Goal: Share content: Share content

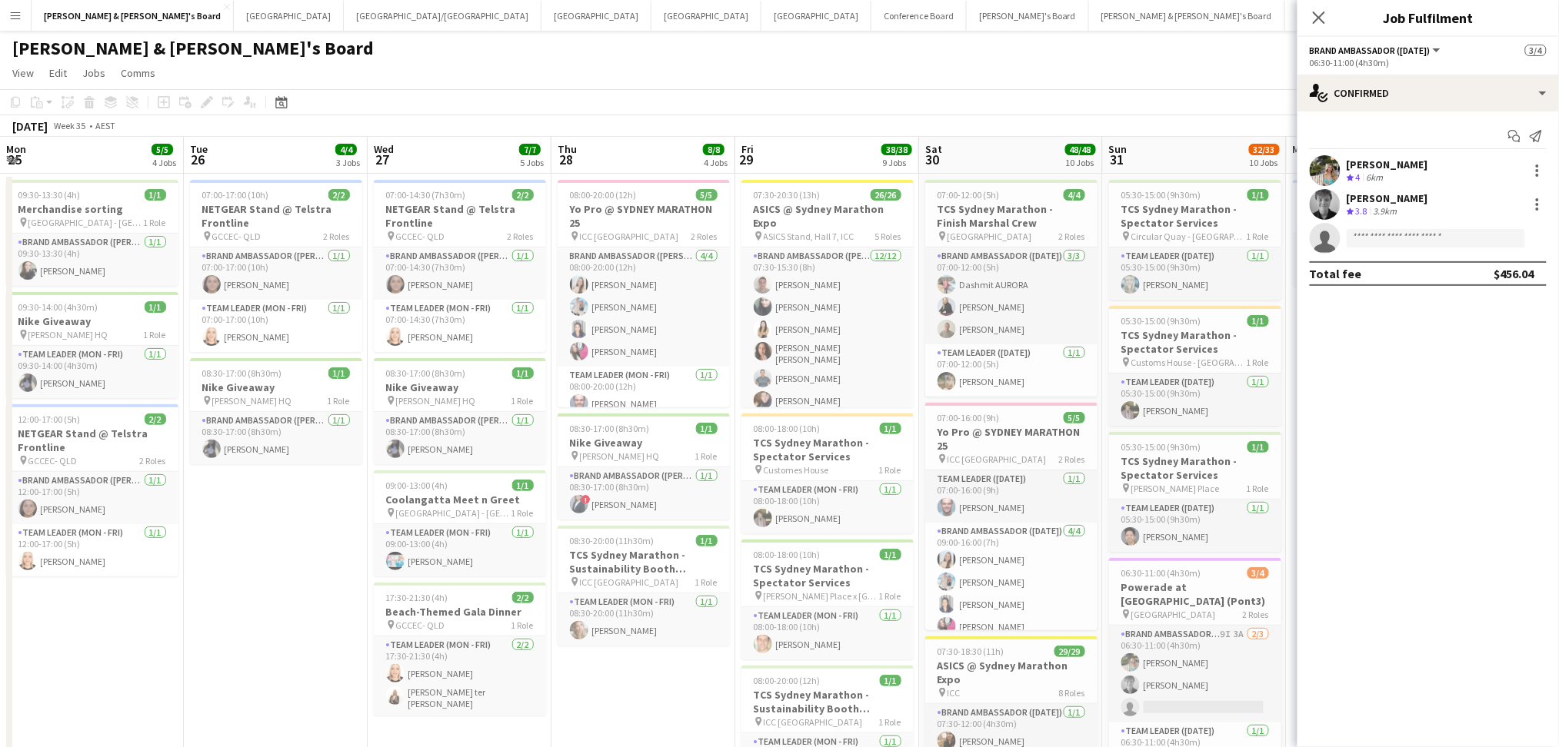
scroll to position [0, 361]
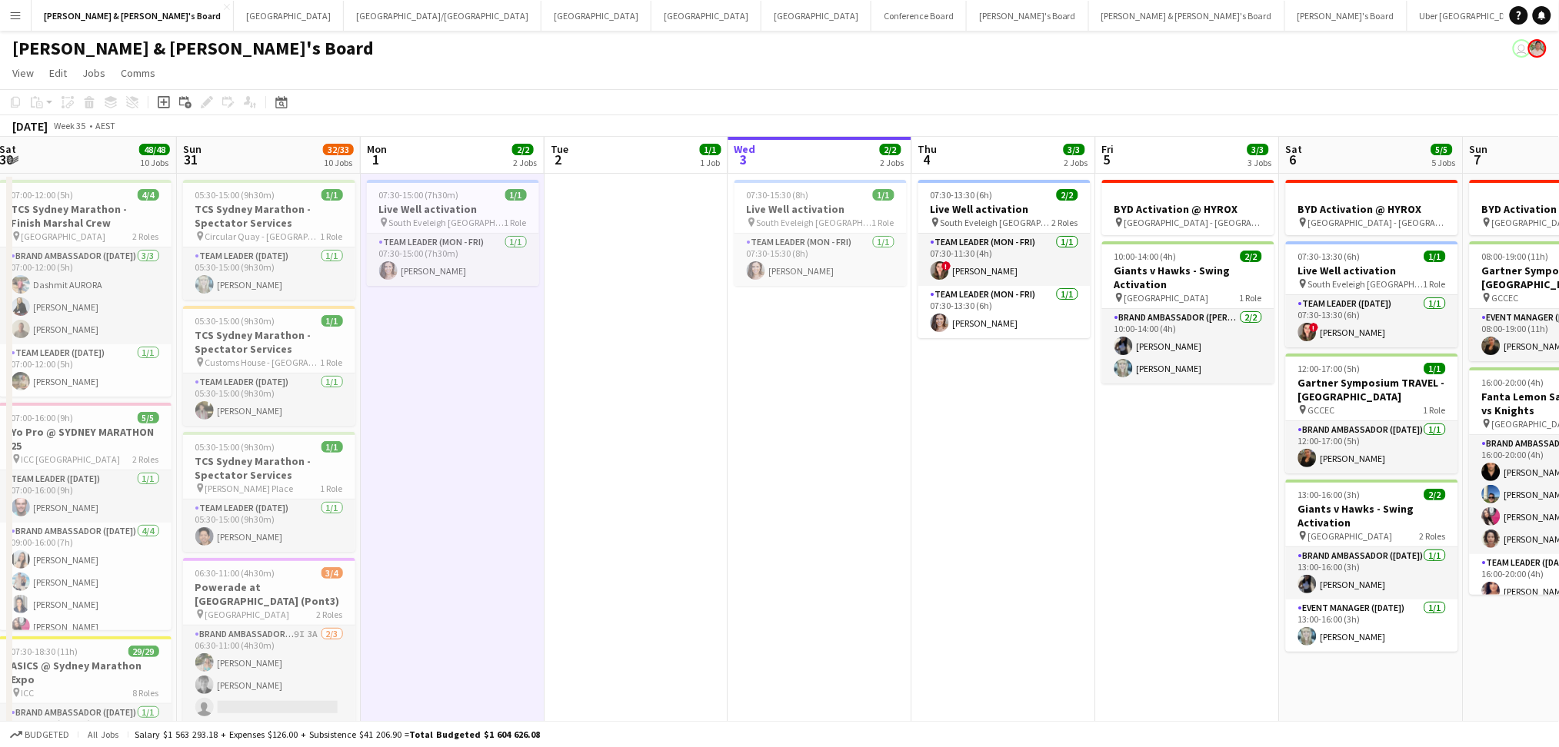
drag, startPoint x: 1147, startPoint y: 570, endPoint x: 755, endPoint y: 578, distance: 392.3
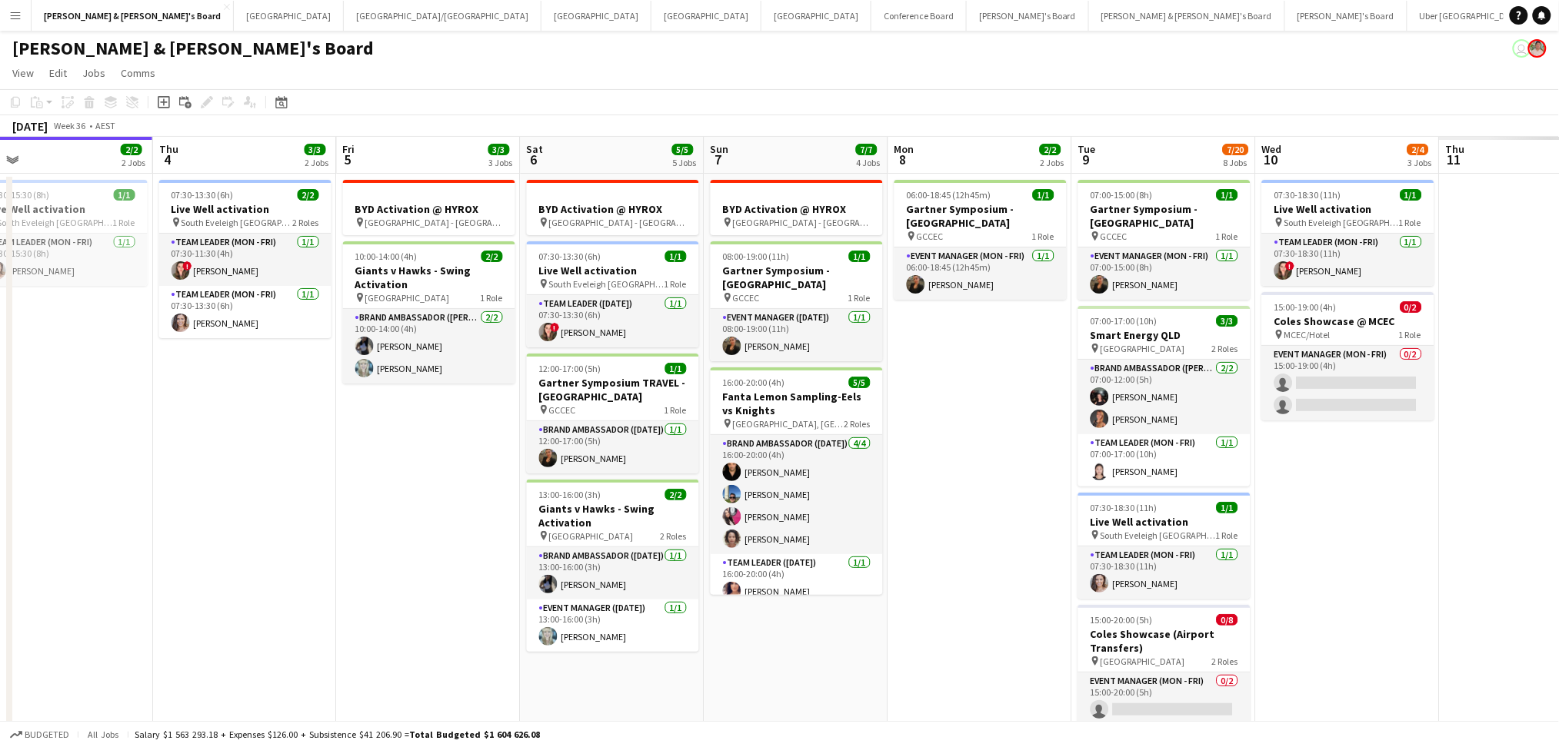
scroll to position [0, 398]
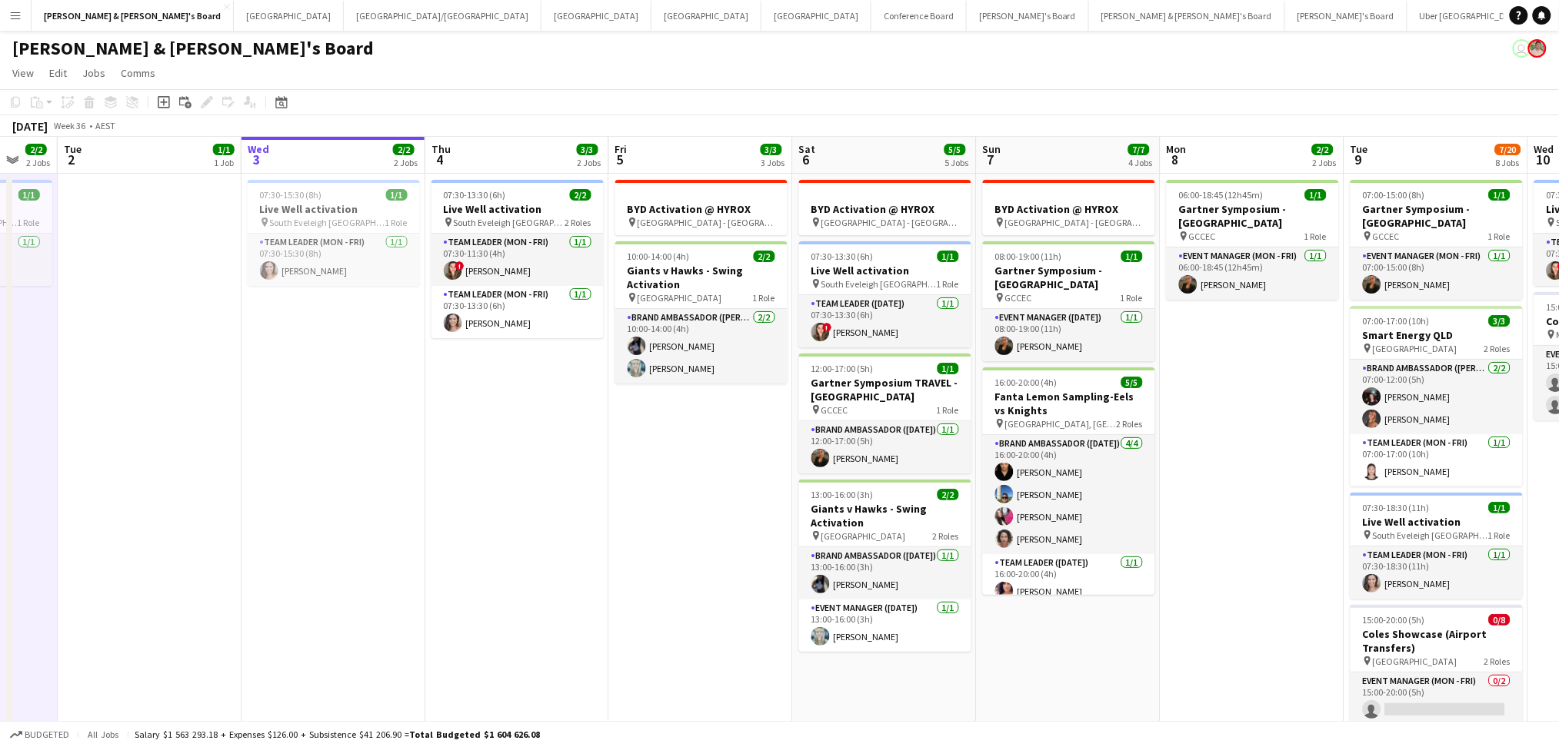
drag, startPoint x: 752, startPoint y: 578, endPoint x: 652, endPoint y: 564, distance: 100.8
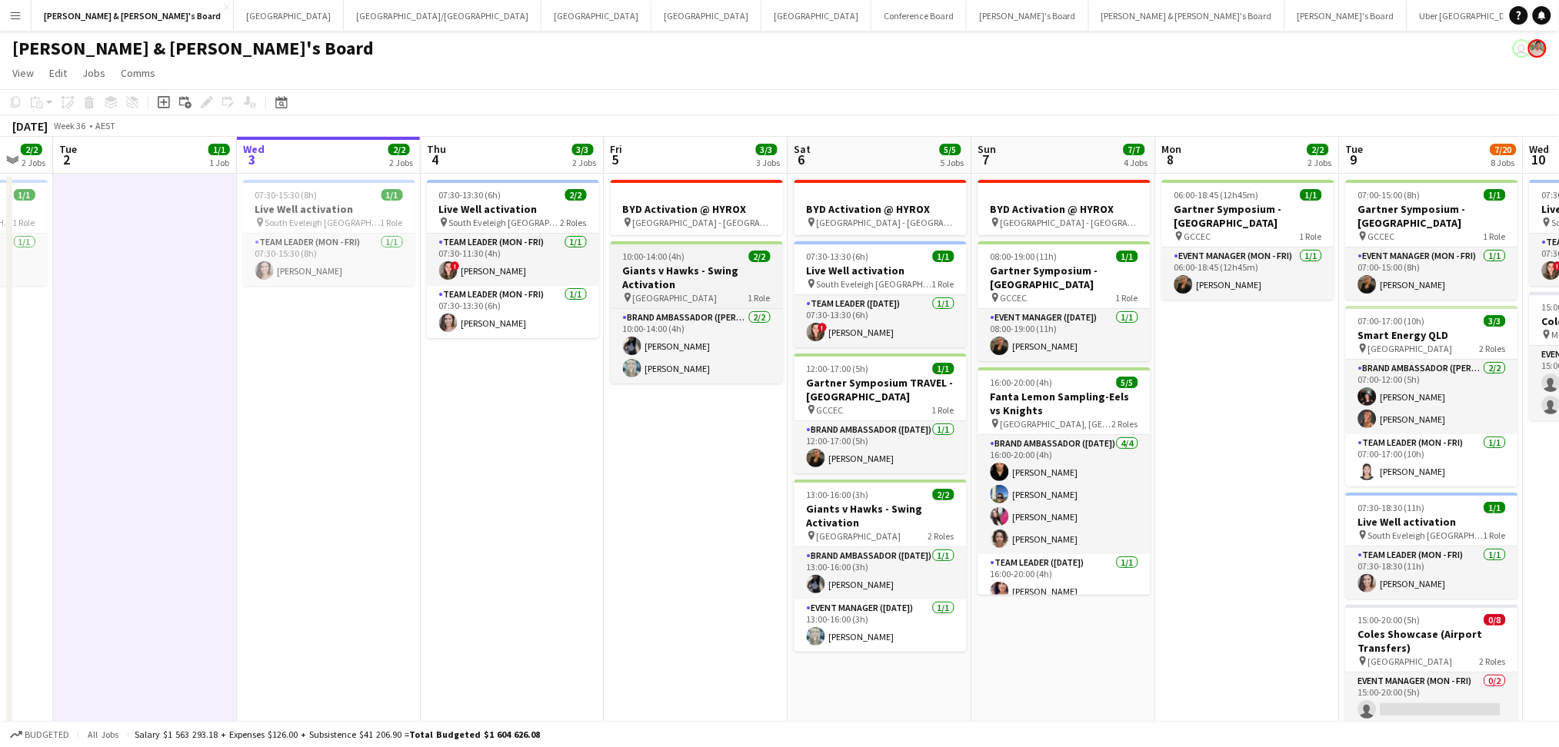
click at [671, 274] on h3 "Giants v Hawks - Swing Activation" at bounding box center [697, 278] width 172 height 28
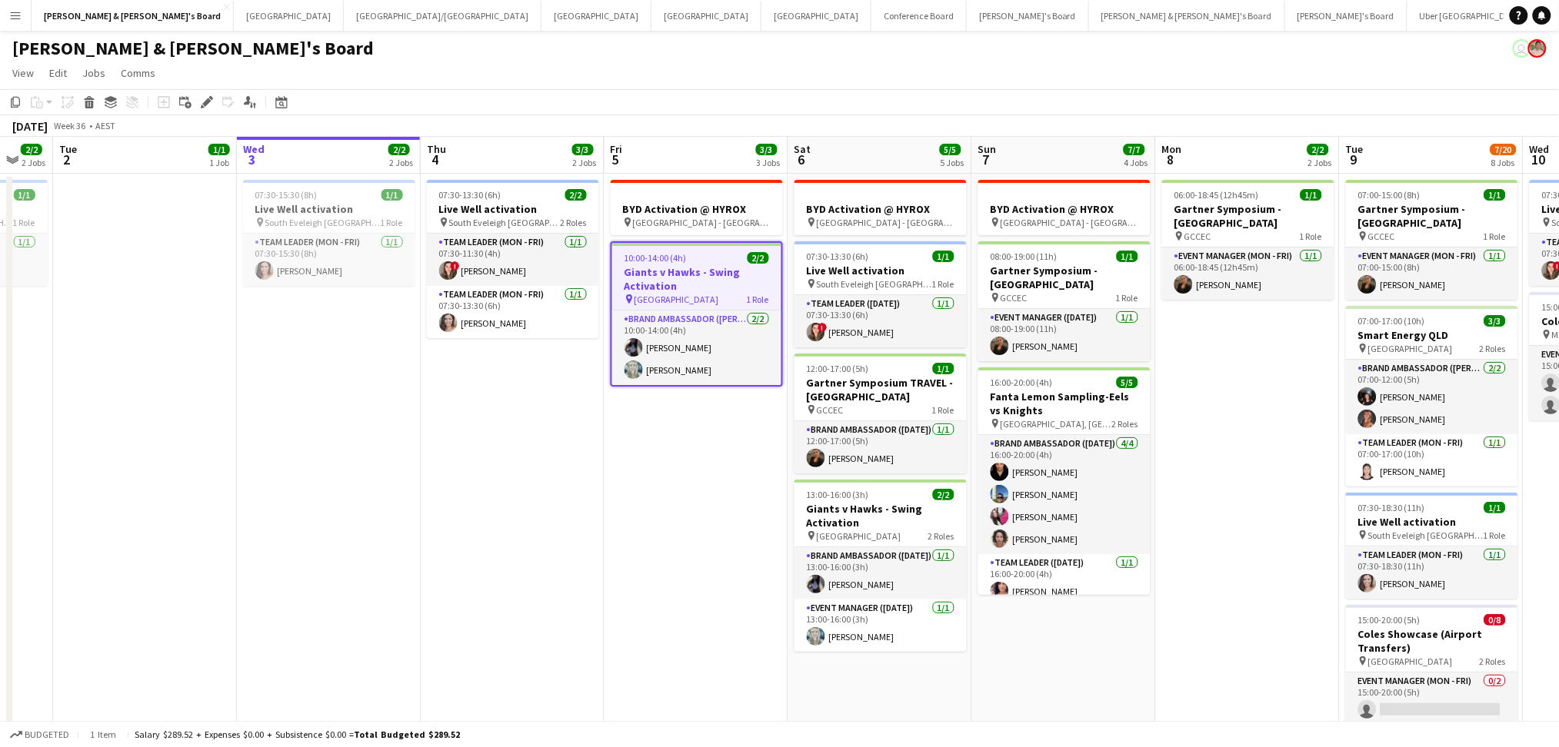
click at [671, 274] on h3 "Giants v Hawks - Swing Activation" at bounding box center [696, 279] width 169 height 28
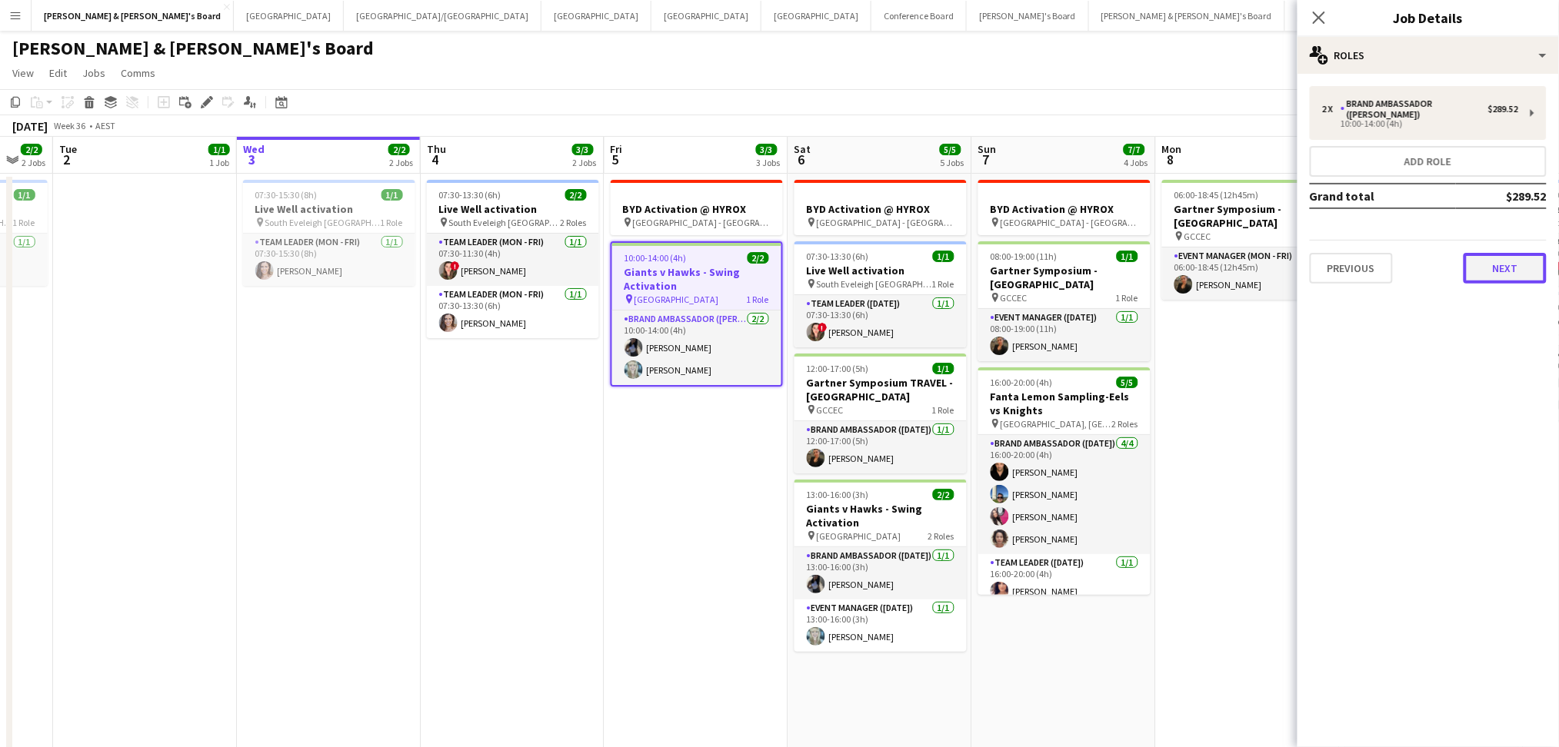
click at [1492, 257] on button "Next" at bounding box center [1504, 268] width 83 height 31
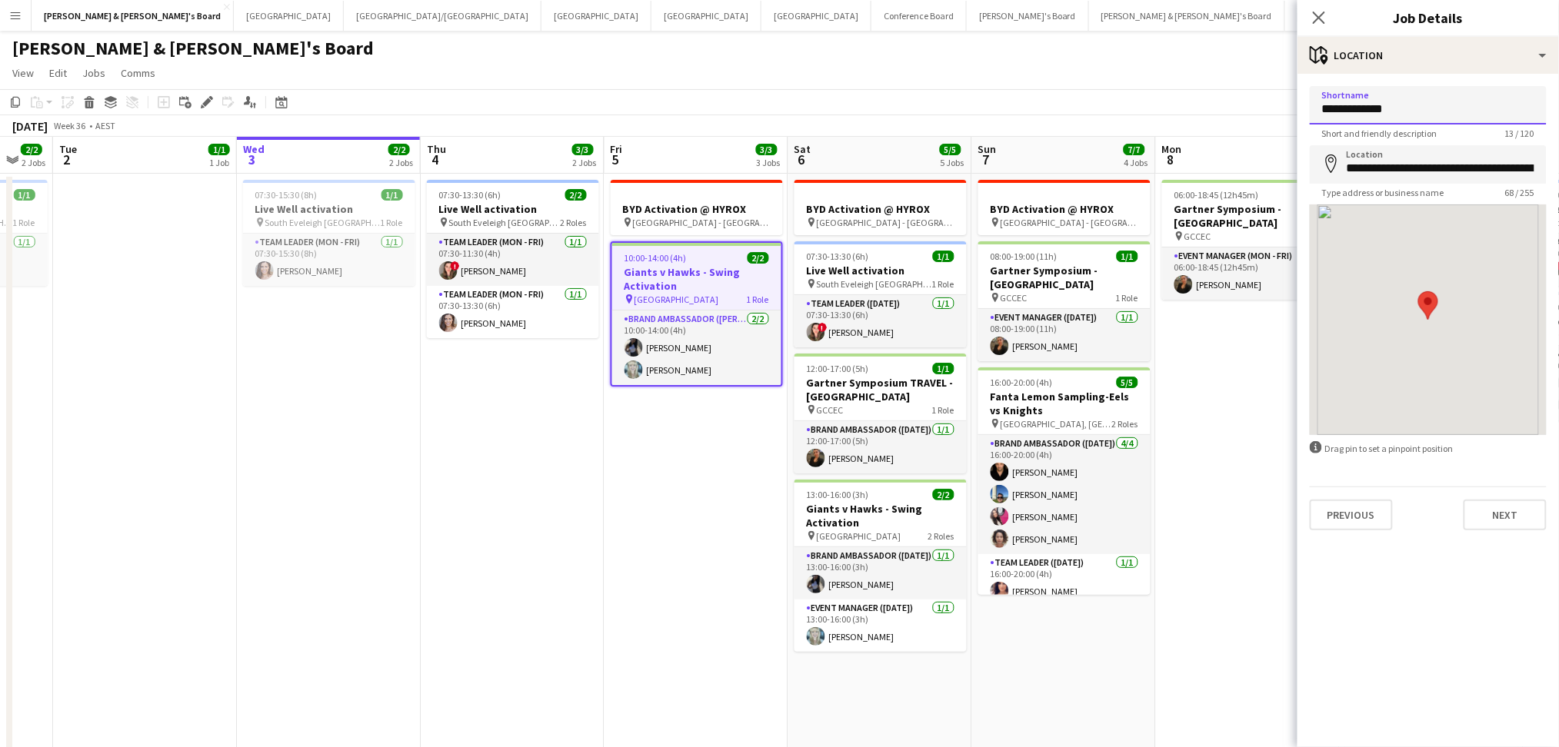
click at [1411, 111] on input "**********" at bounding box center [1428, 105] width 237 height 38
click at [1411, 110] on input "**********" at bounding box center [1428, 105] width 237 height 38
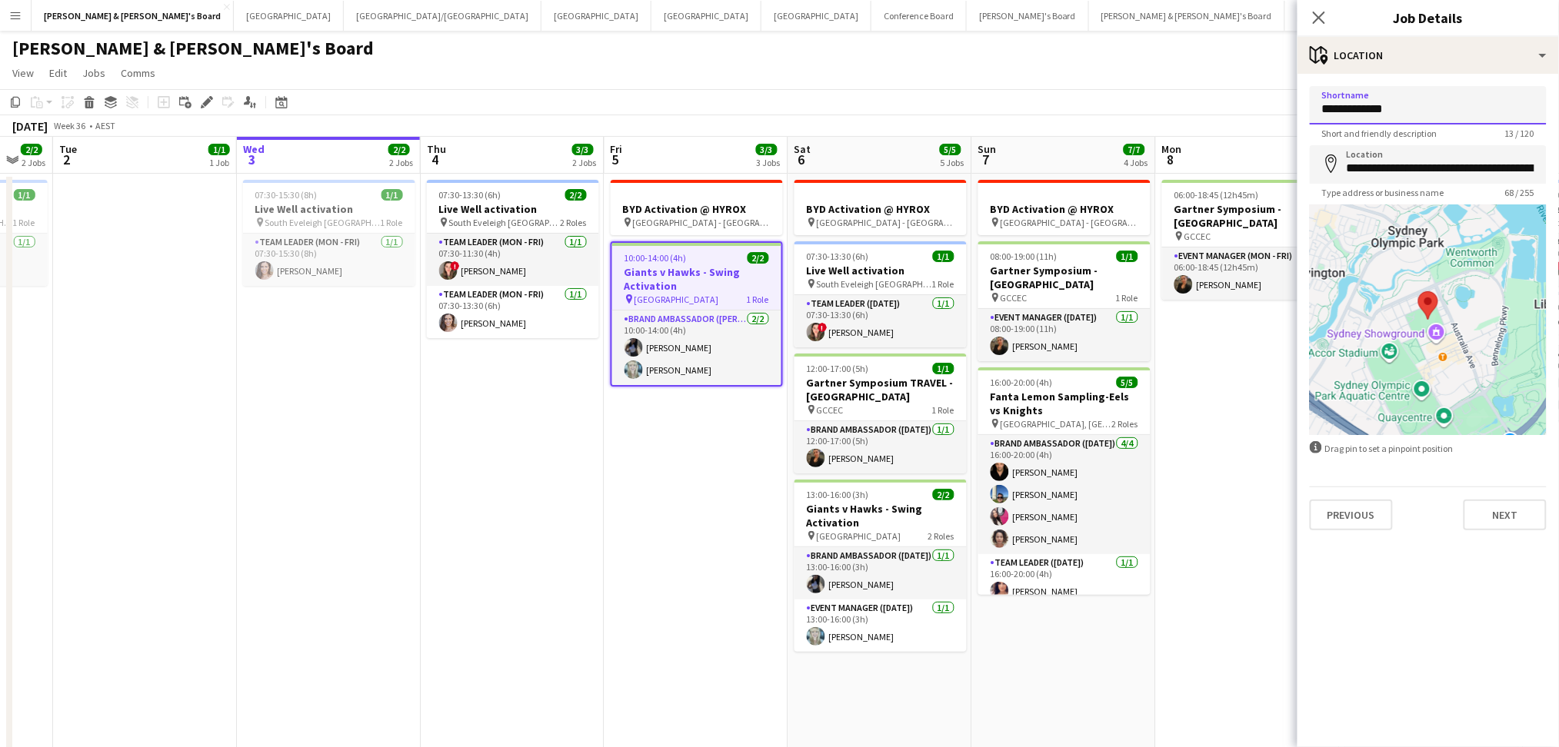
click at [1419, 112] on input "**********" at bounding box center [1428, 105] width 237 height 38
click at [1445, 120] on input "**********" at bounding box center [1428, 105] width 237 height 38
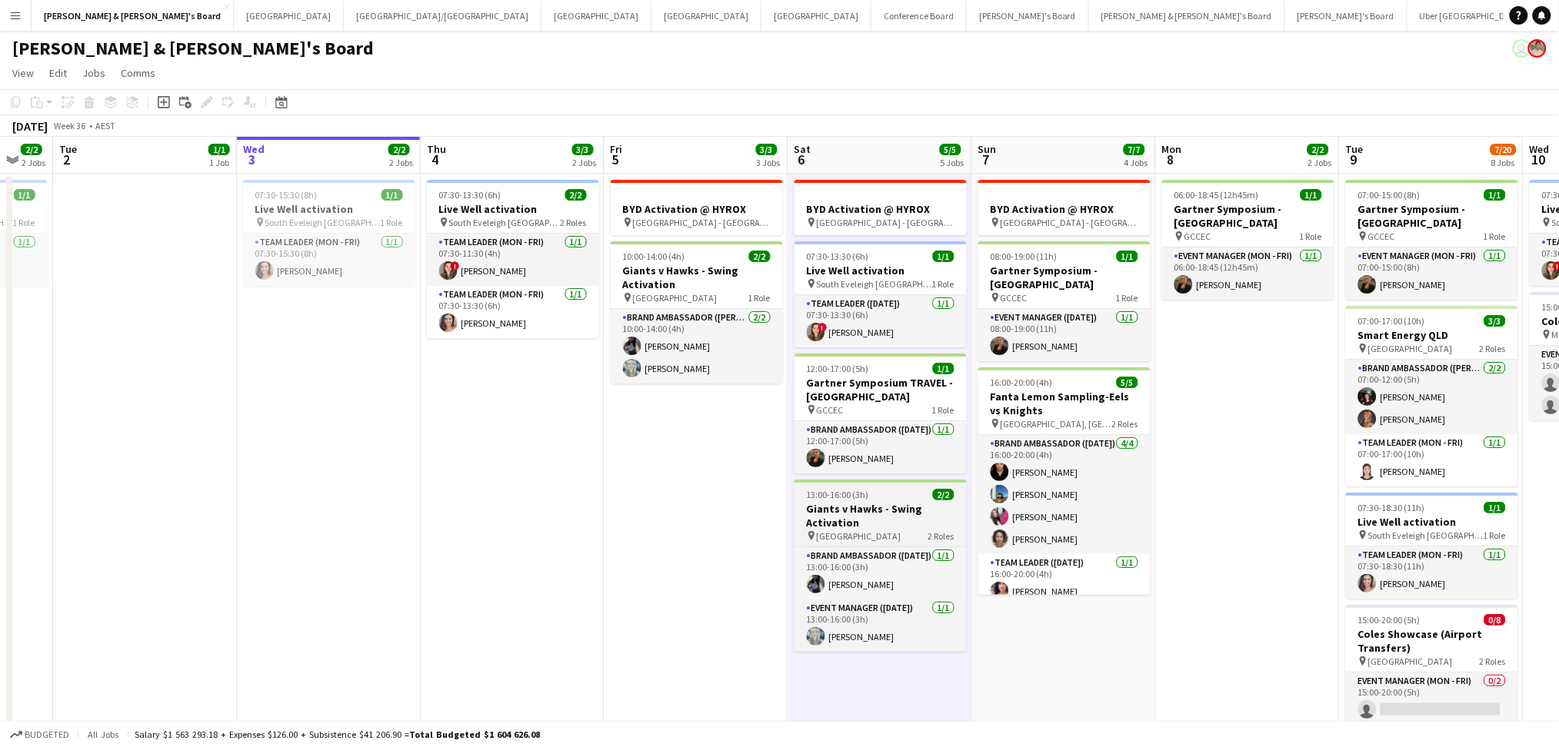
click at [884, 504] on h3 "Giants v Hawks - Swing Activation" at bounding box center [880, 516] width 172 height 28
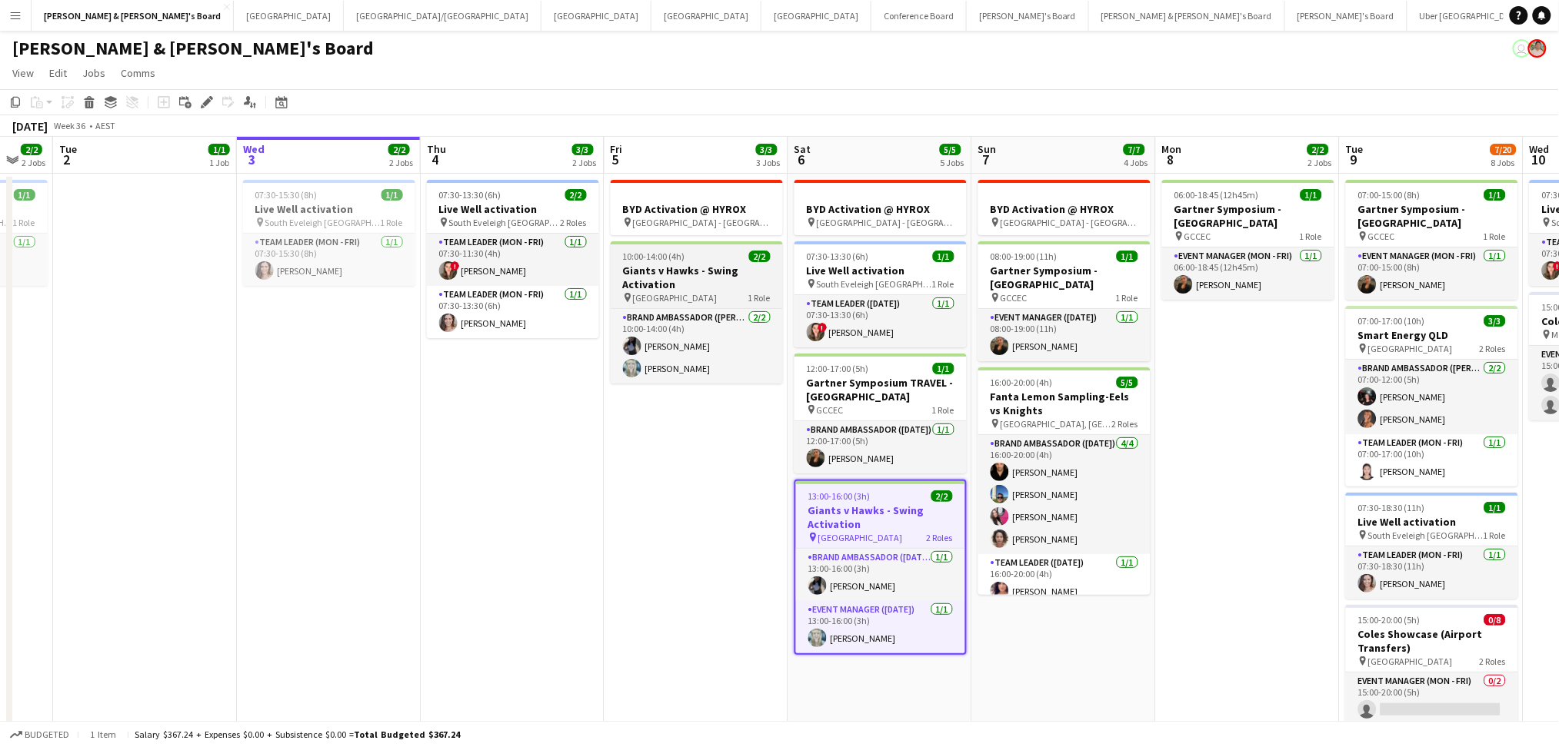
click at [691, 277] on h3 "Giants v Hawks - Swing Activation" at bounding box center [697, 278] width 172 height 28
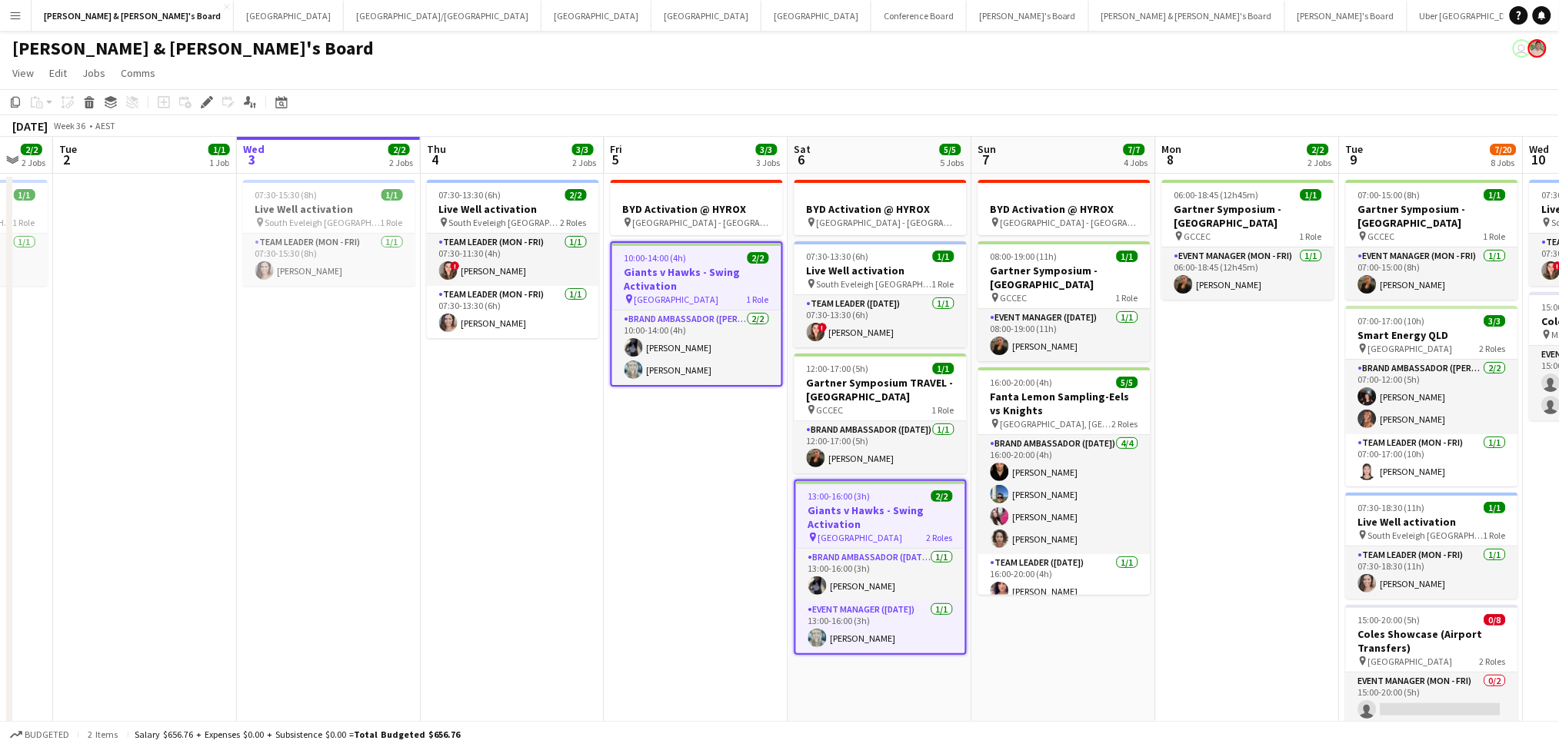
click at [864, 500] on span "13:00-16:00 (3h)" at bounding box center [839, 497] width 62 height 12
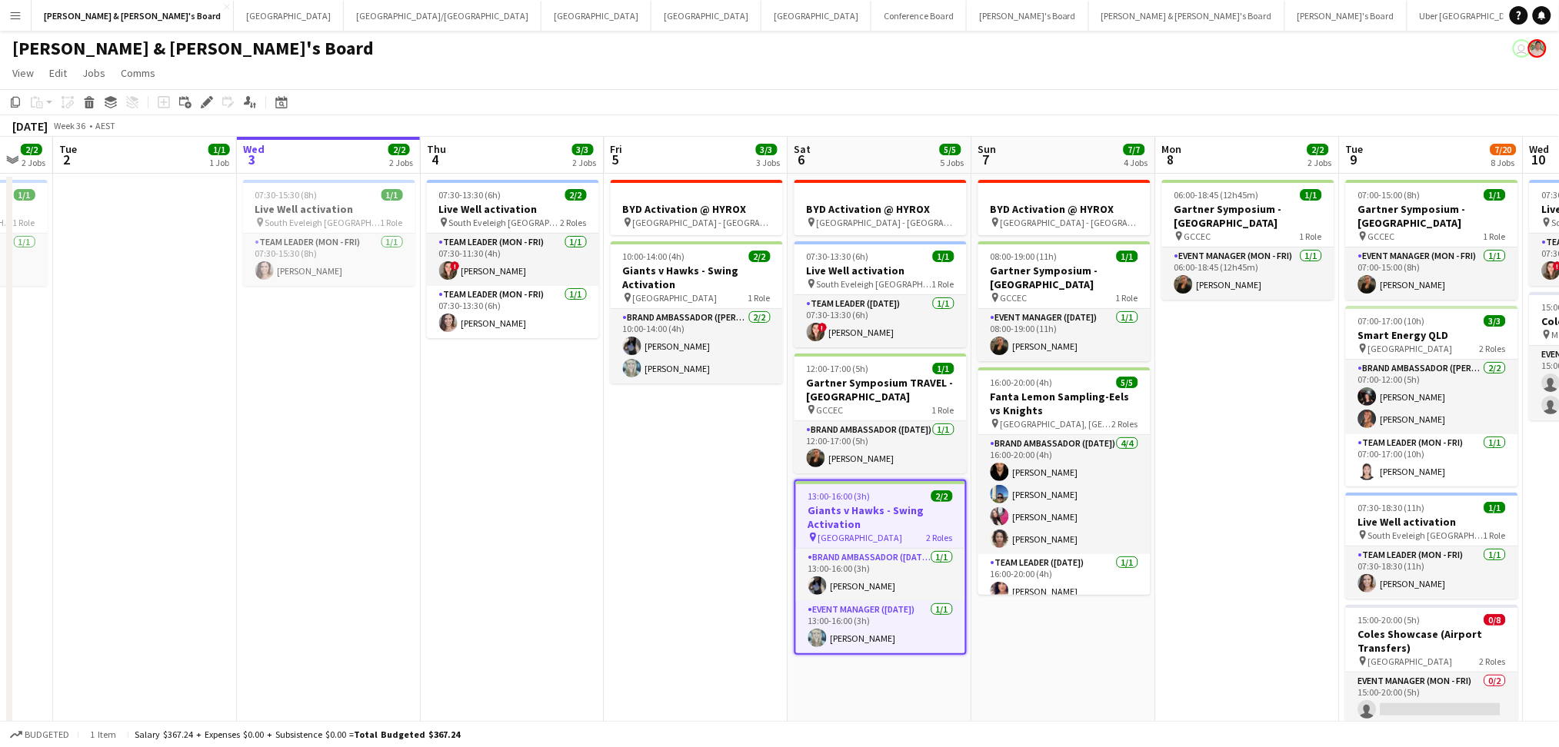
click at [884, 514] on h3 "Giants v Hawks - Swing Activation" at bounding box center [880, 518] width 169 height 28
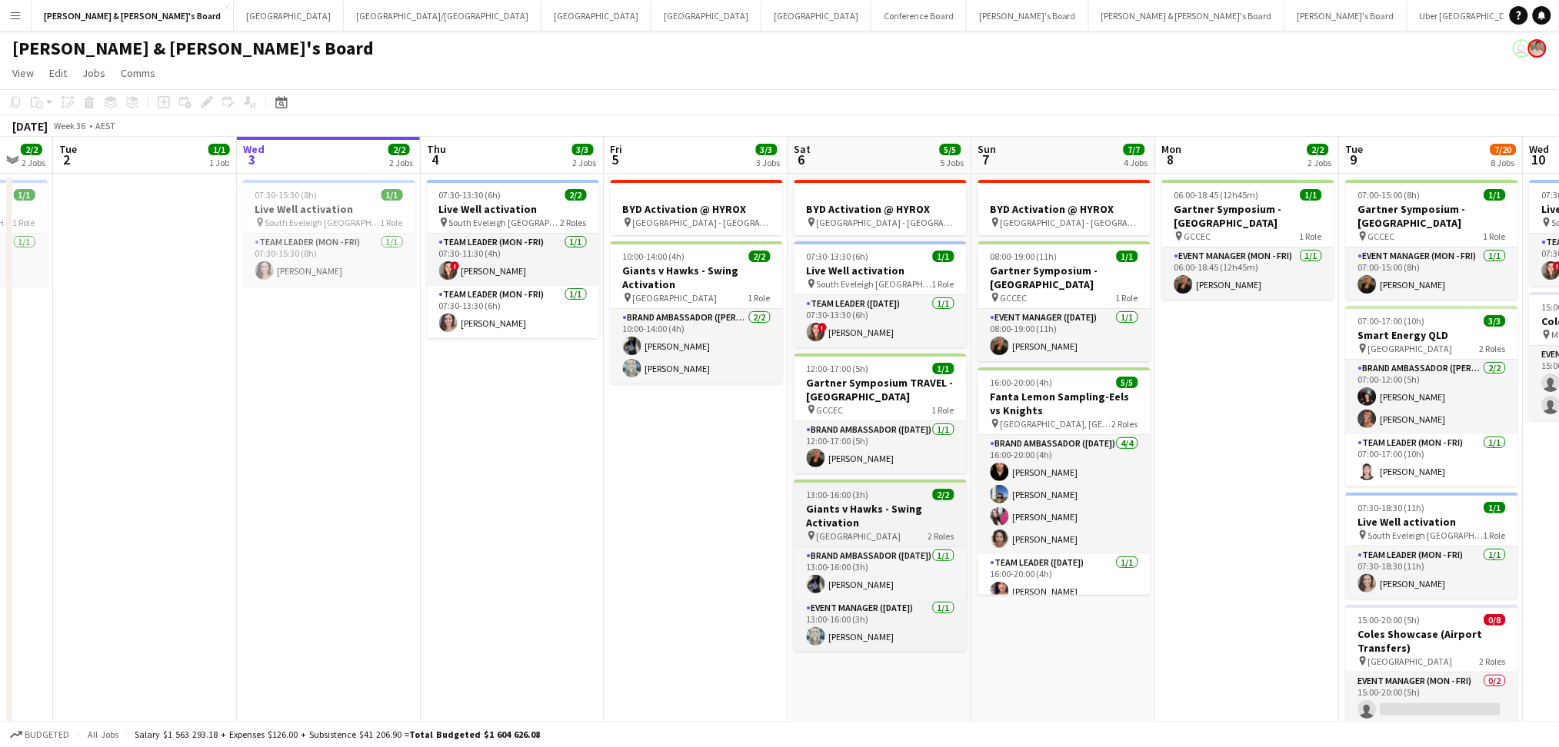
click at [884, 514] on h3 "Giants v Hawks - Swing Activation" at bounding box center [880, 516] width 172 height 28
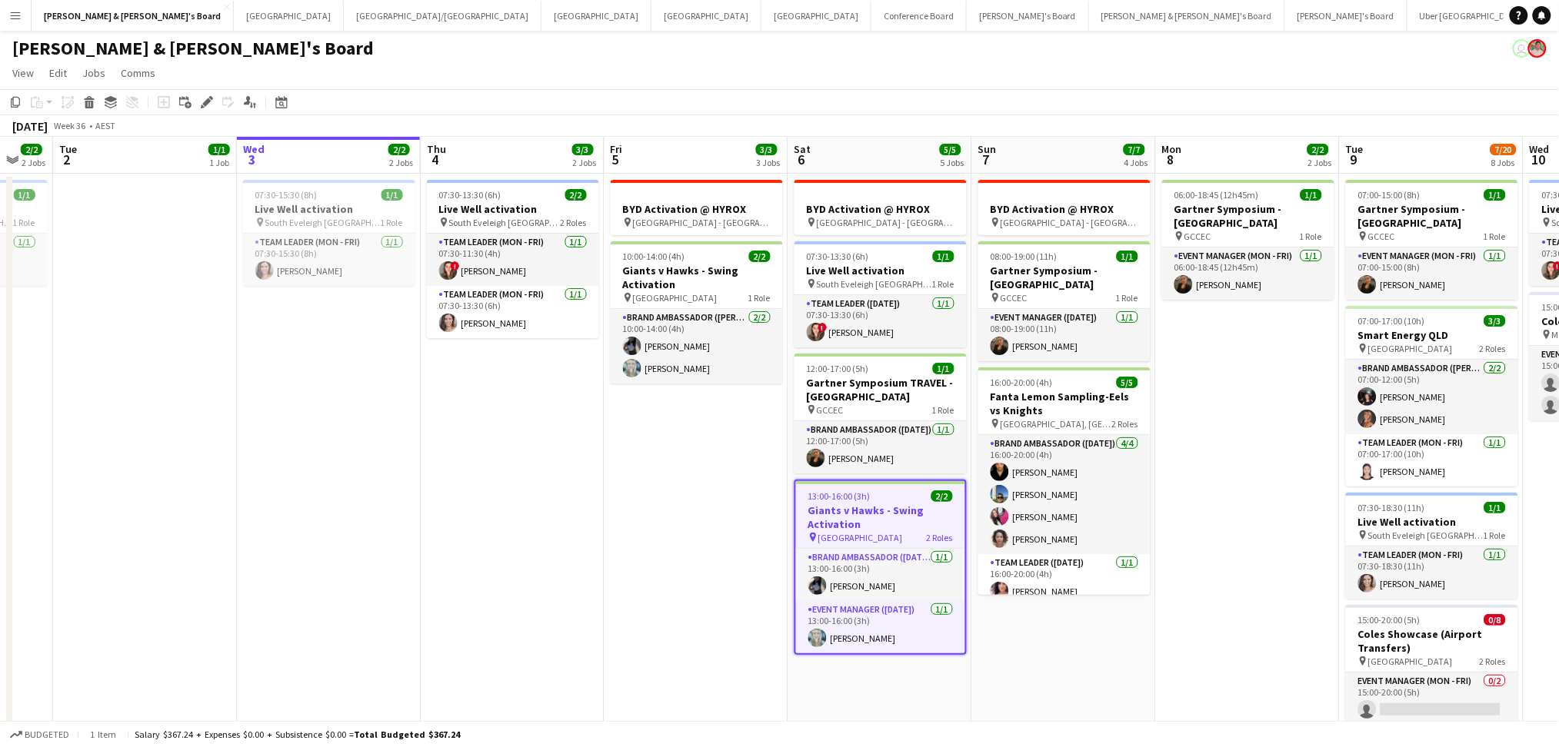
click at [884, 514] on h3 "Giants v Hawks - Swing Activation" at bounding box center [880, 518] width 169 height 28
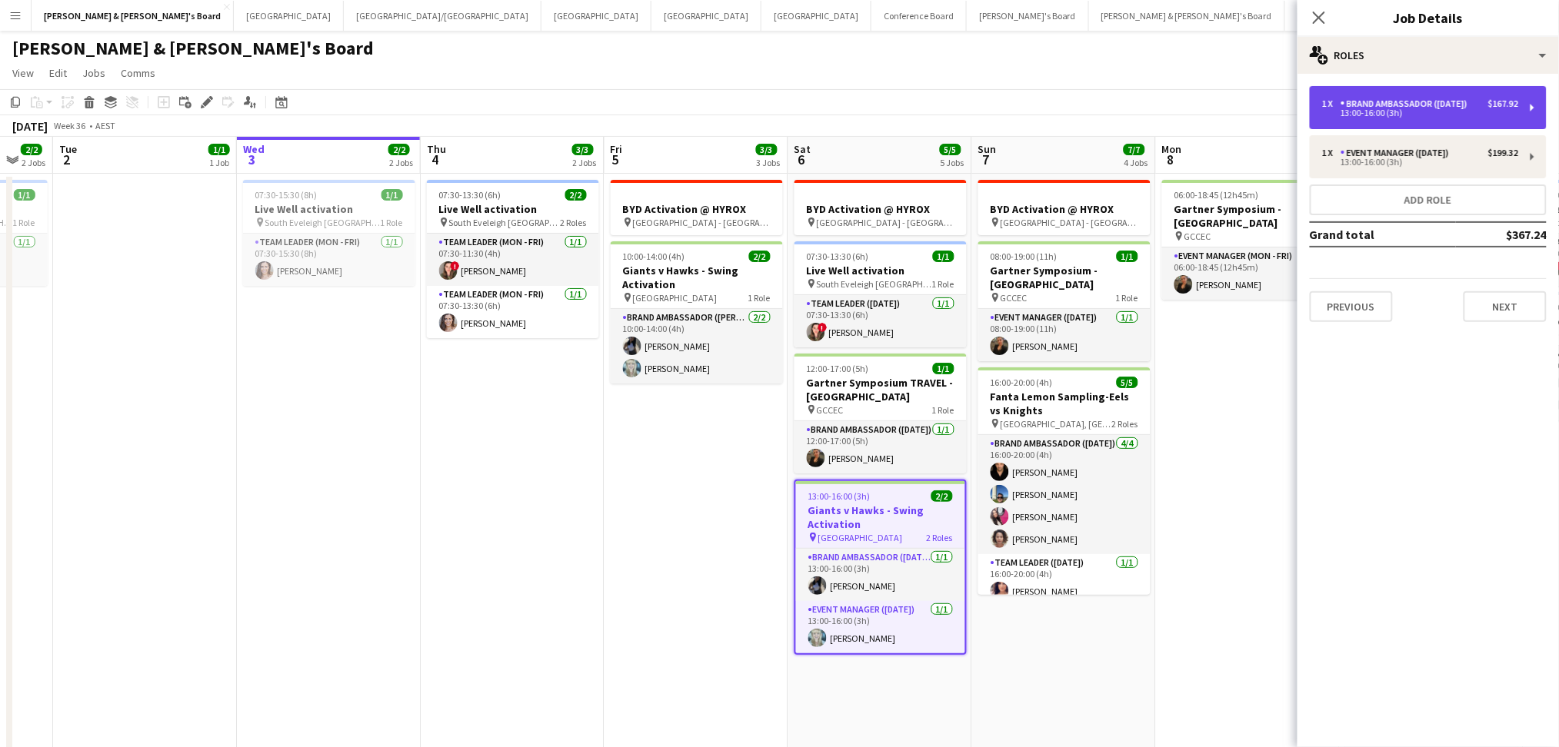
click at [1473, 102] on div "Brand Ambassador ([DATE])" at bounding box center [1406, 103] width 133 height 11
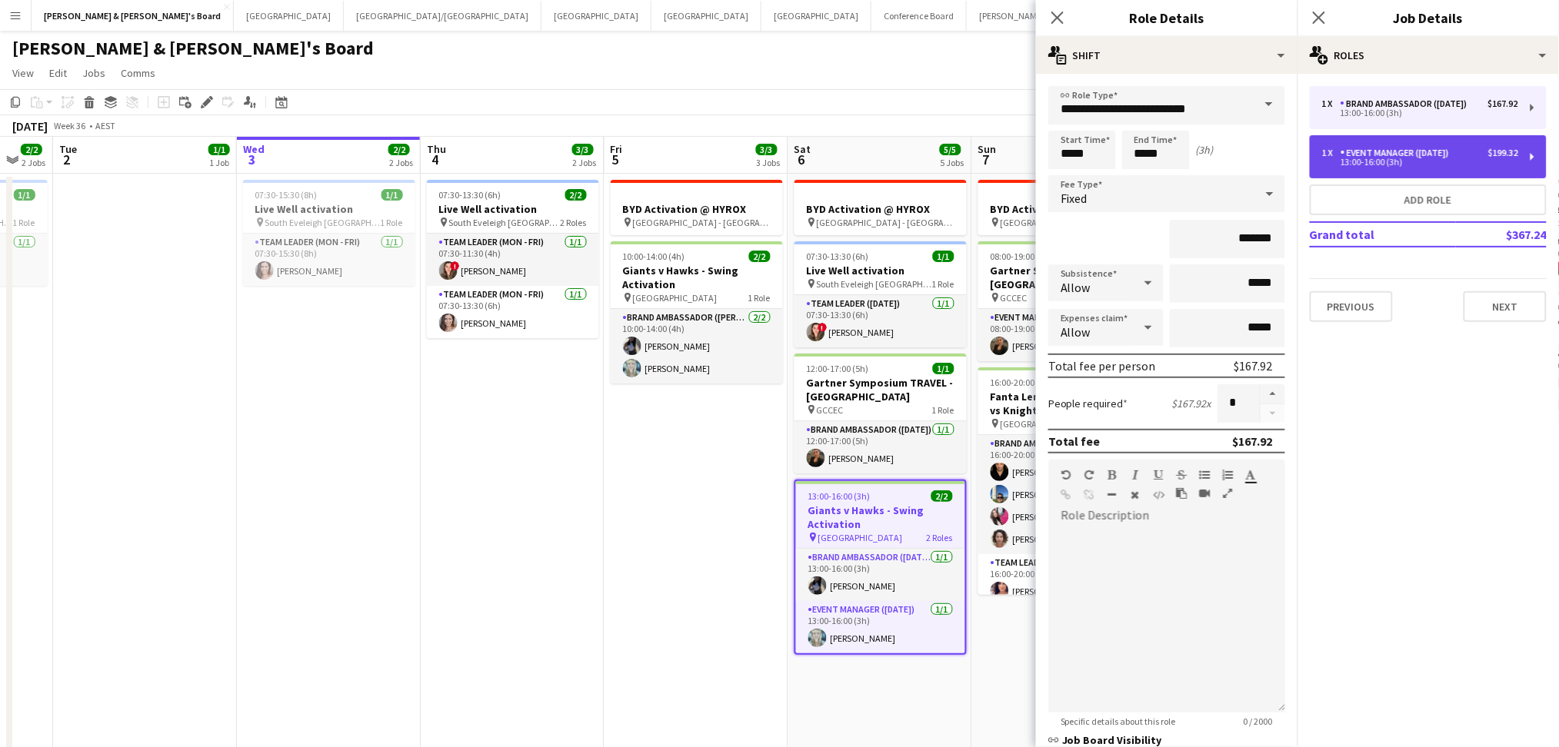
click at [1427, 155] on div "Event Manager ([DATE])" at bounding box center [1397, 153] width 115 height 11
type input "**********"
type input "*******"
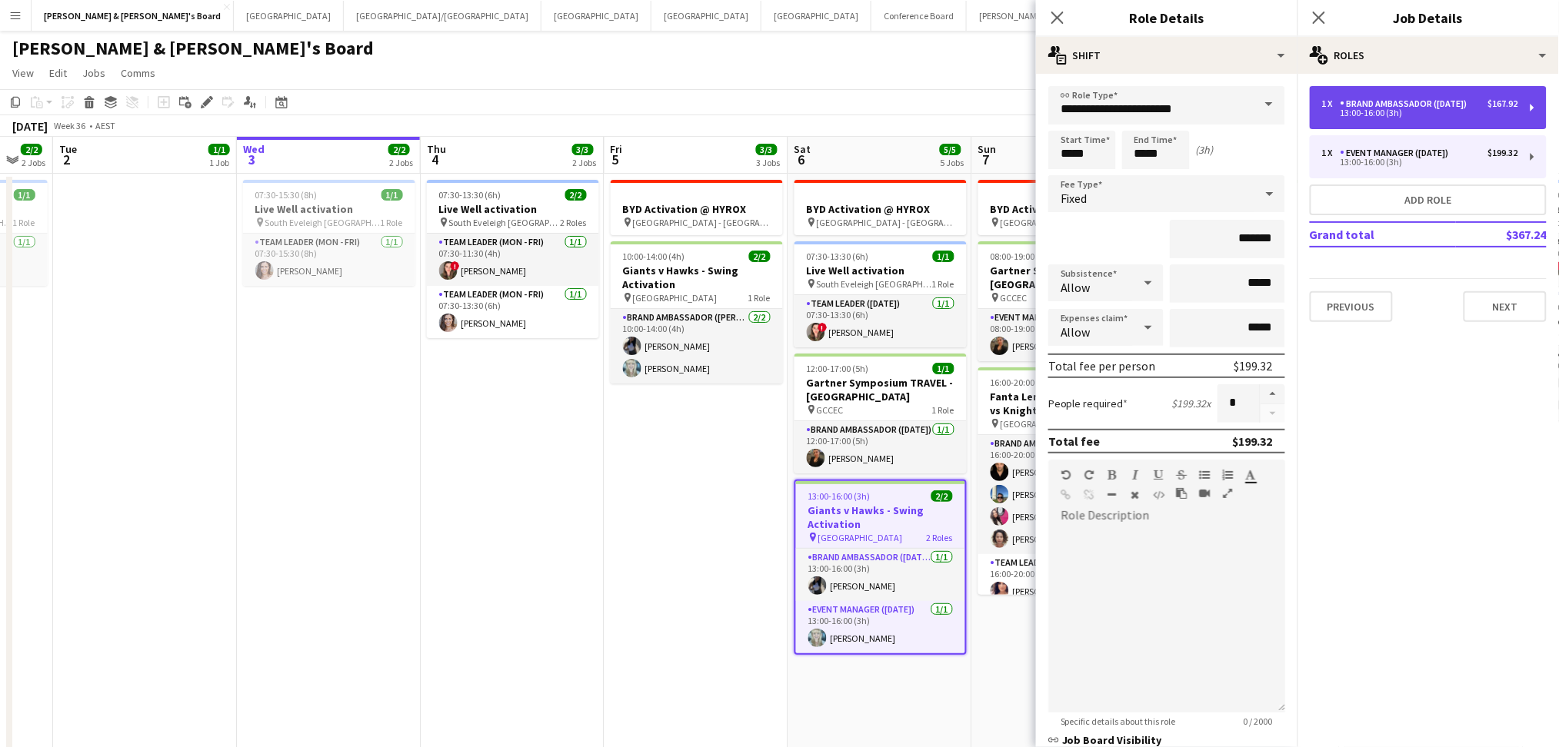
click at [1445, 117] on div "1 x Brand Ambassador ([DATE]) $167.92 13:00-16:00 (3h)" at bounding box center [1428, 107] width 237 height 43
type input "**********"
type input "*******"
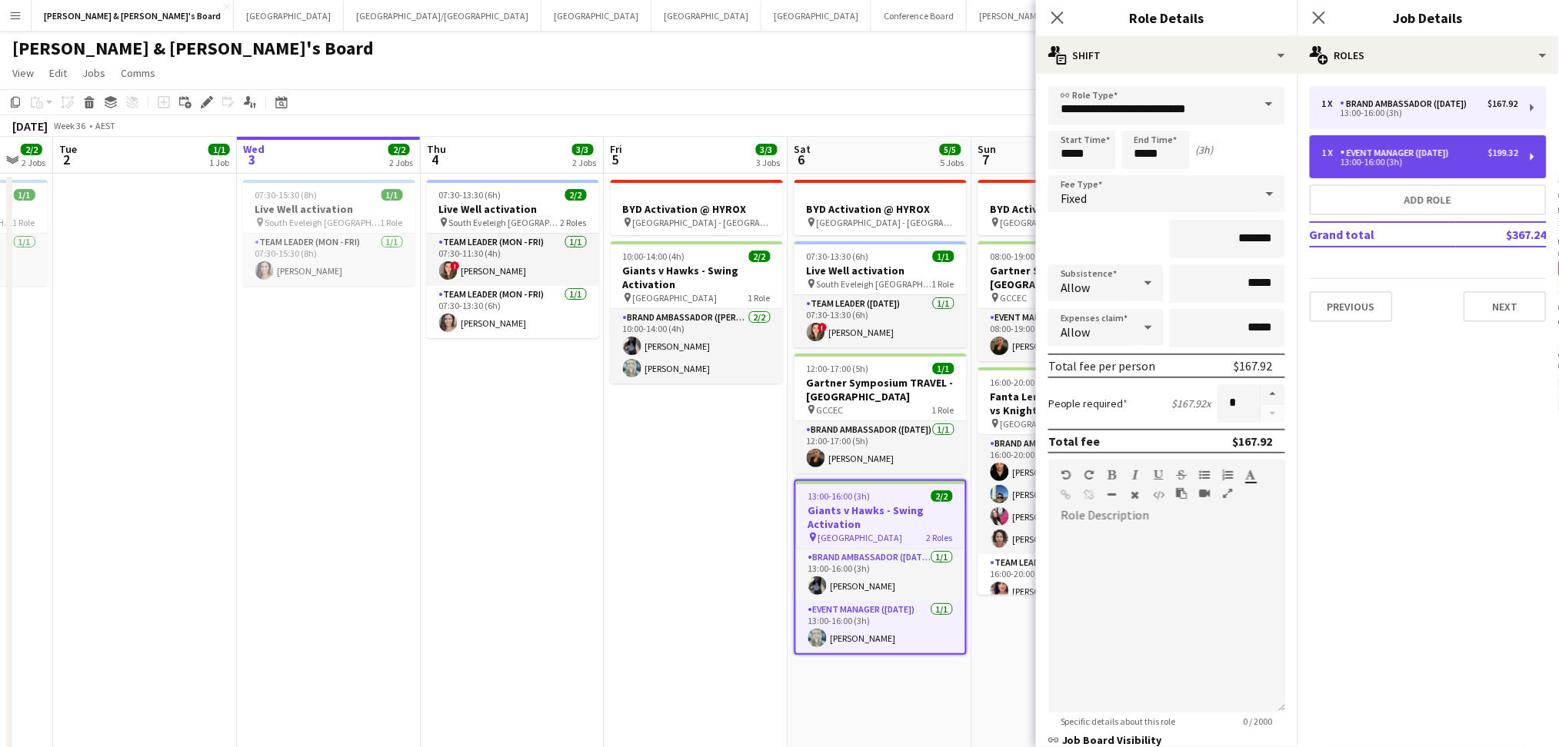
click at [1437, 158] on div "Event Manager ([DATE])" at bounding box center [1397, 153] width 115 height 11
type input "**********"
type input "*******"
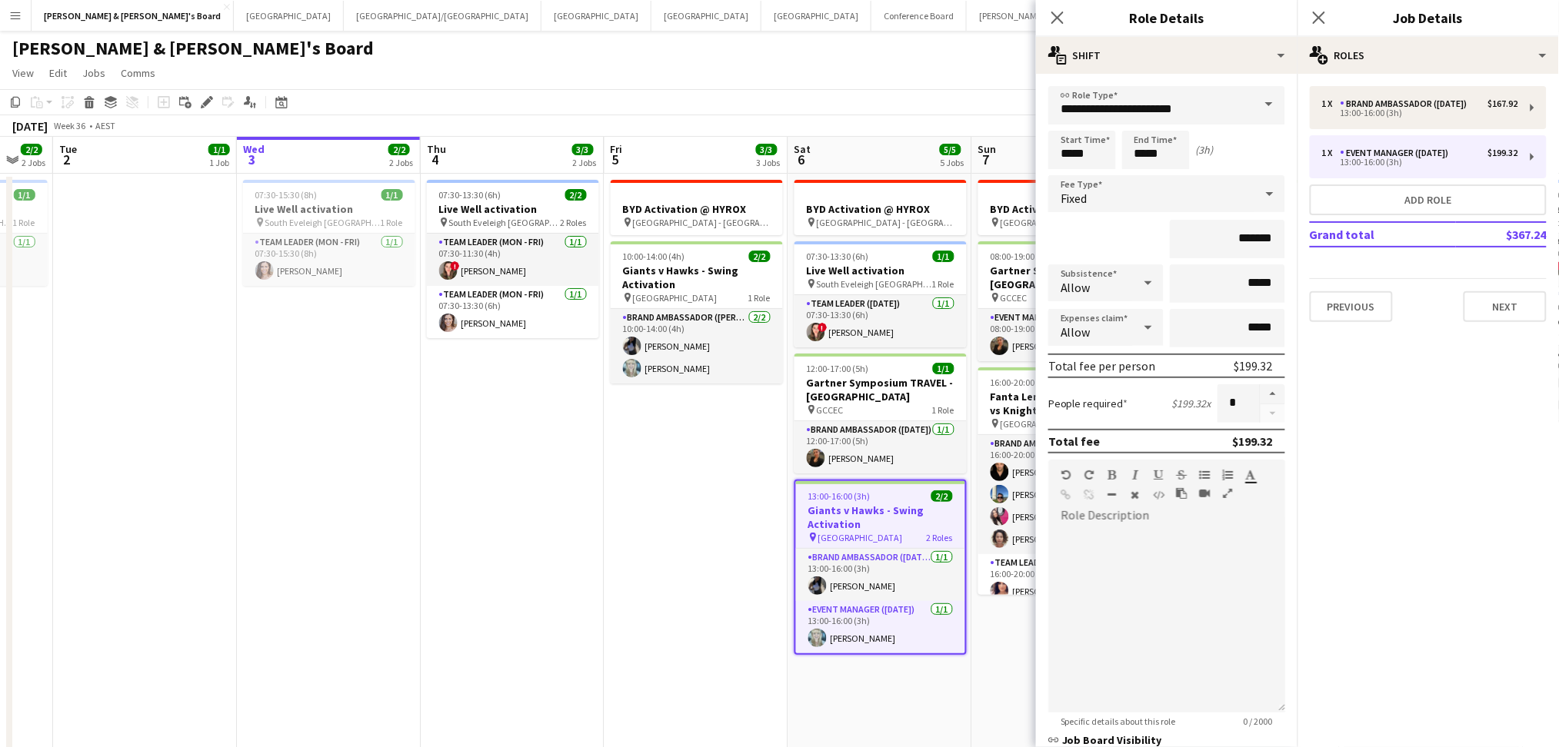
drag, startPoint x: 376, startPoint y: 461, endPoint x: 850, endPoint y: 474, distance: 473.9
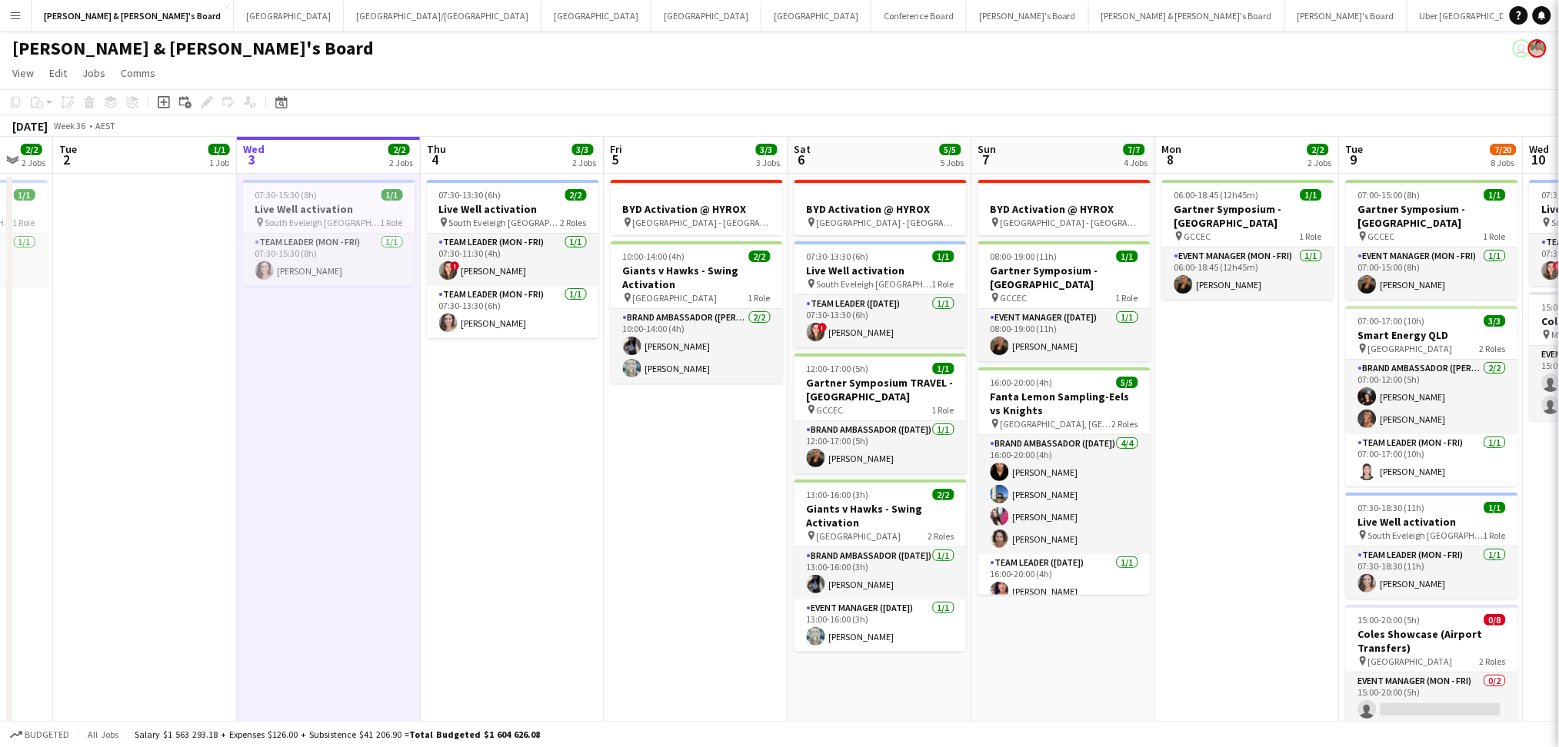
scroll to position [0, 498]
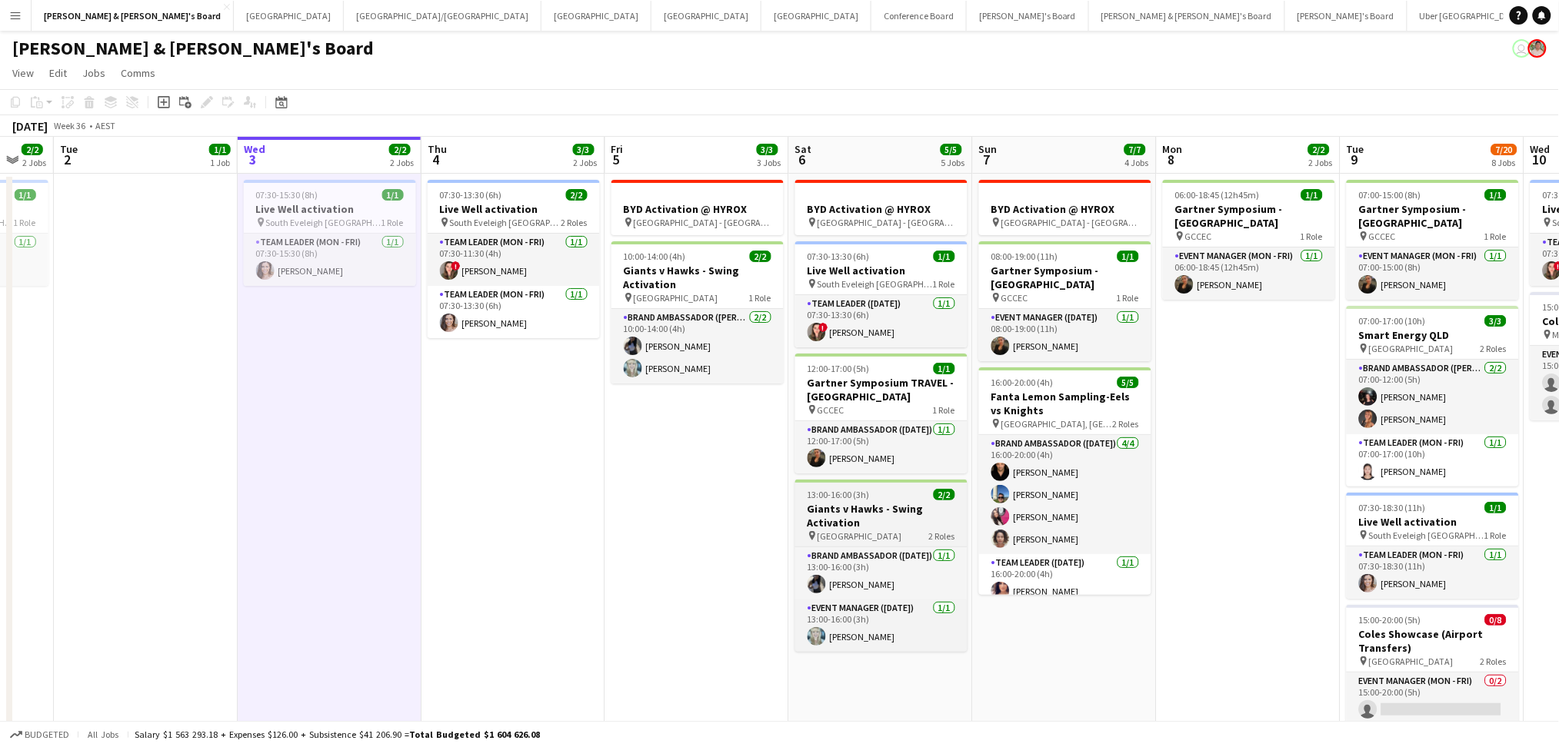
click at [881, 517] on h3 "Giants v Hawks - Swing Activation" at bounding box center [881, 516] width 172 height 28
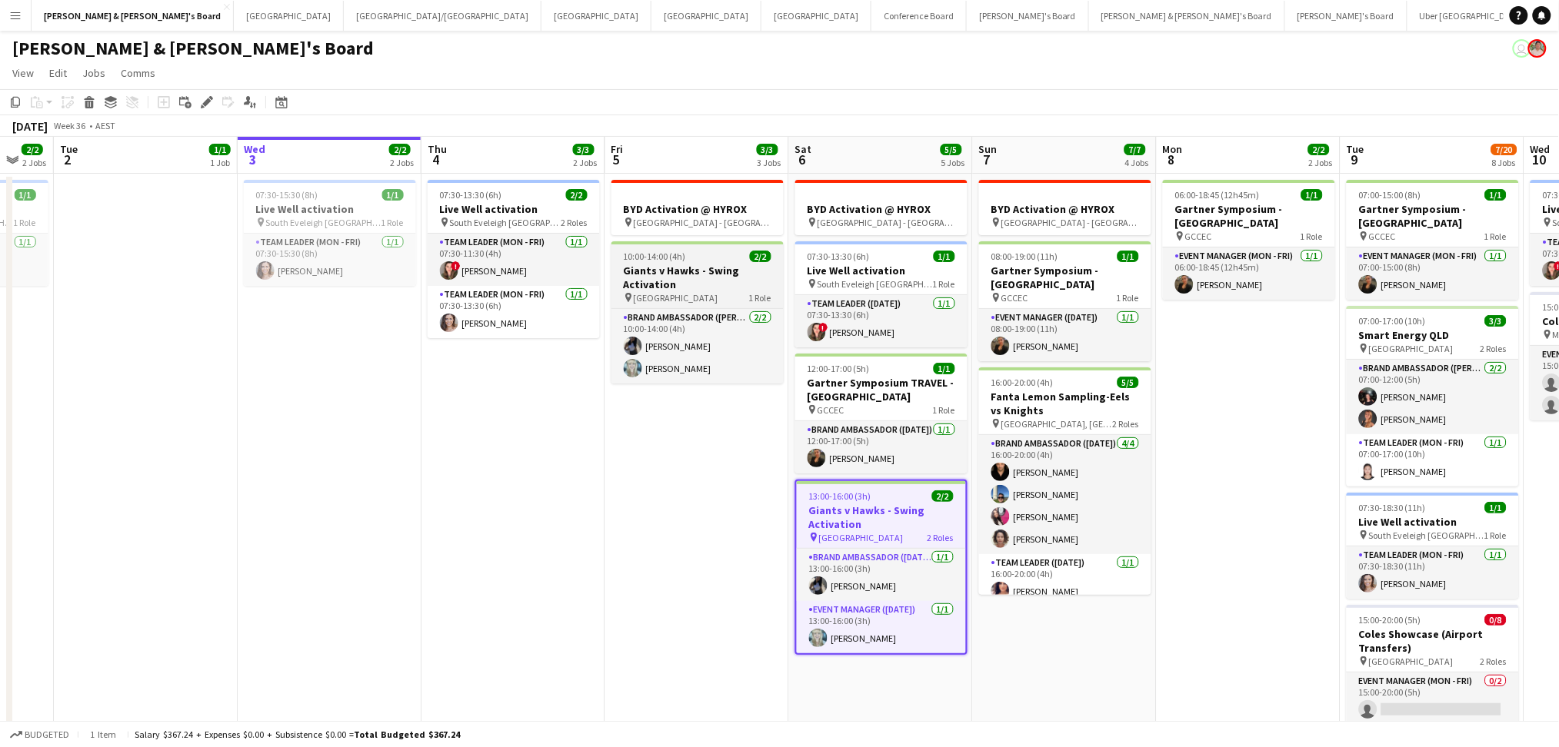
click at [704, 283] on h3 "Giants v Hawks - Swing Activation" at bounding box center [697, 278] width 172 height 28
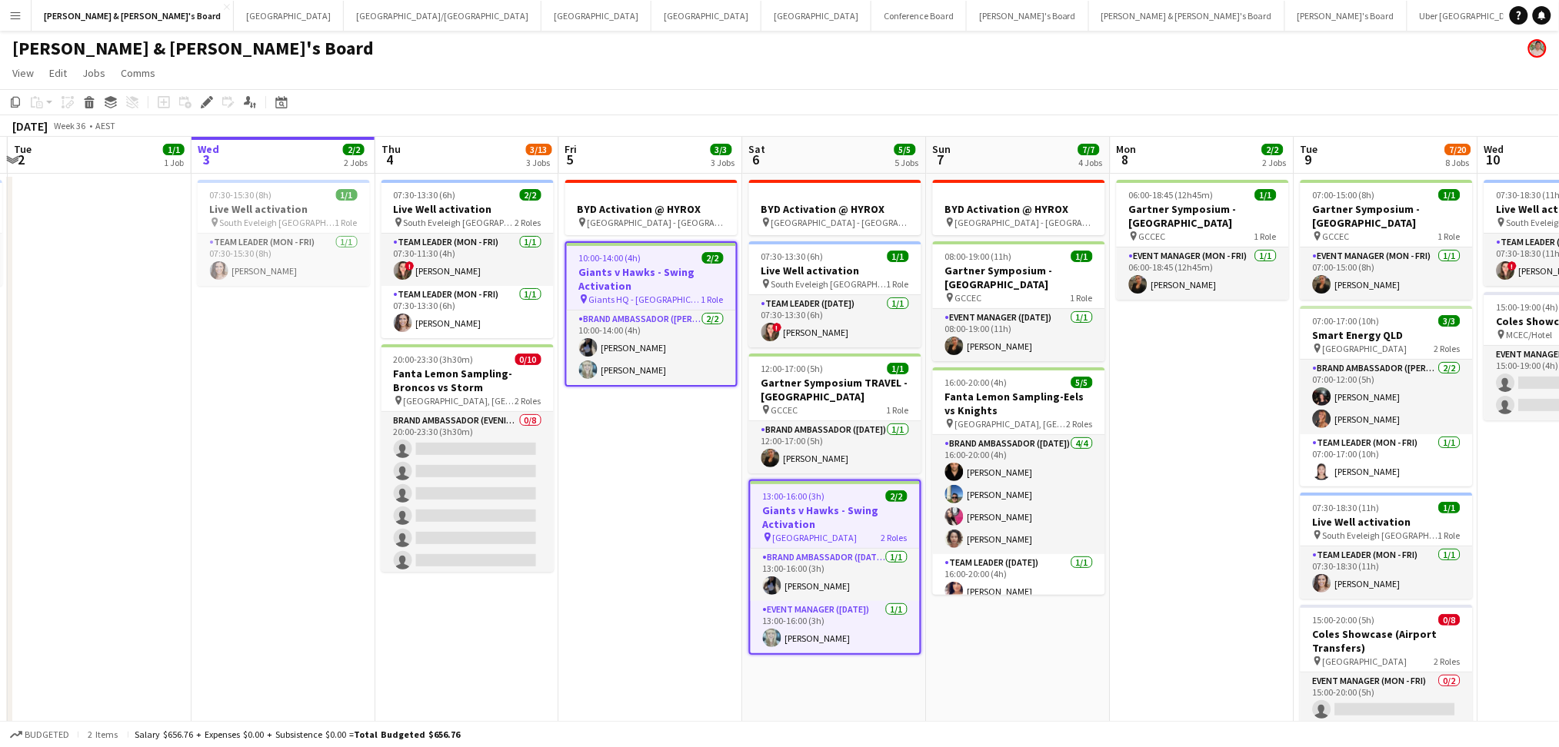
scroll to position [0, 584]
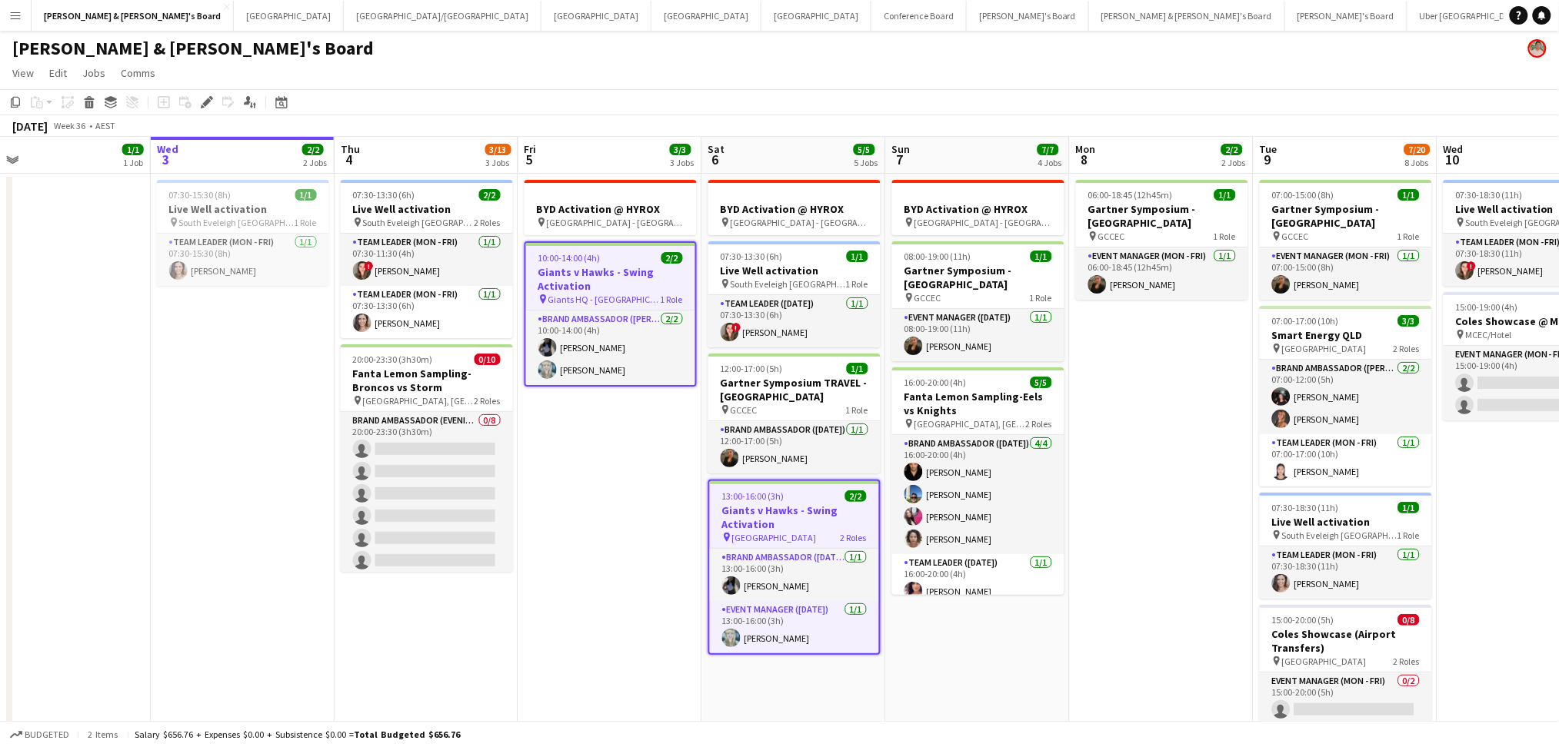
drag, startPoint x: 1221, startPoint y: 460, endPoint x: 1134, endPoint y: 455, distance: 87.0
click at [994, 404] on h3 "Fanta Lemon Sampling-Eels vs Knights" at bounding box center [978, 404] width 172 height 28
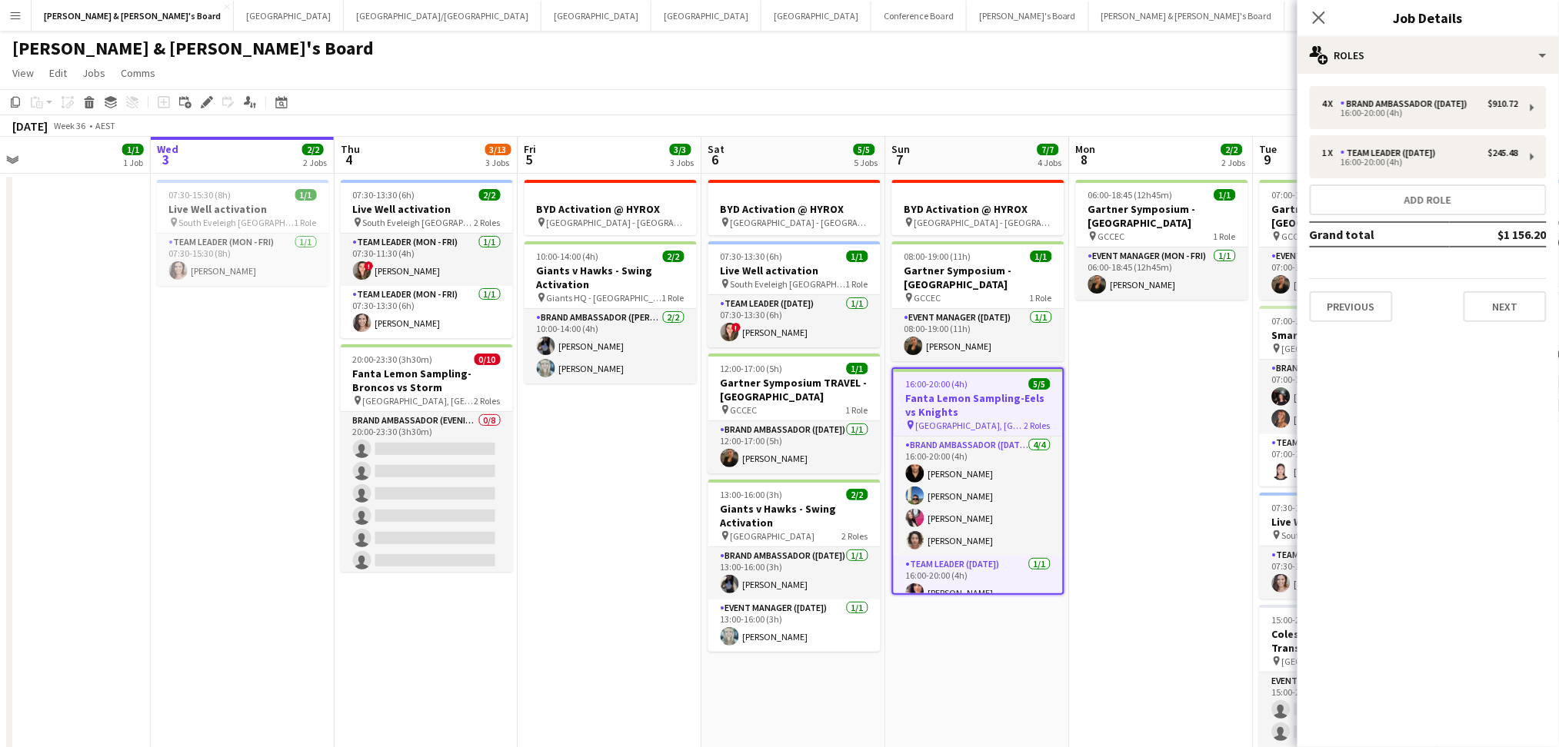
click at [1487, 468] on mat-expansion-panel "pencil3 General details 4 x Brand Ambassador ([DATE]) $910.72 16:00-20:00 (4h) …" at bounding box center [1427, 411] width 261 height 674
click at [1347, 302] on button "Previous" at bounding box center [1351, 306] width 83 height 31
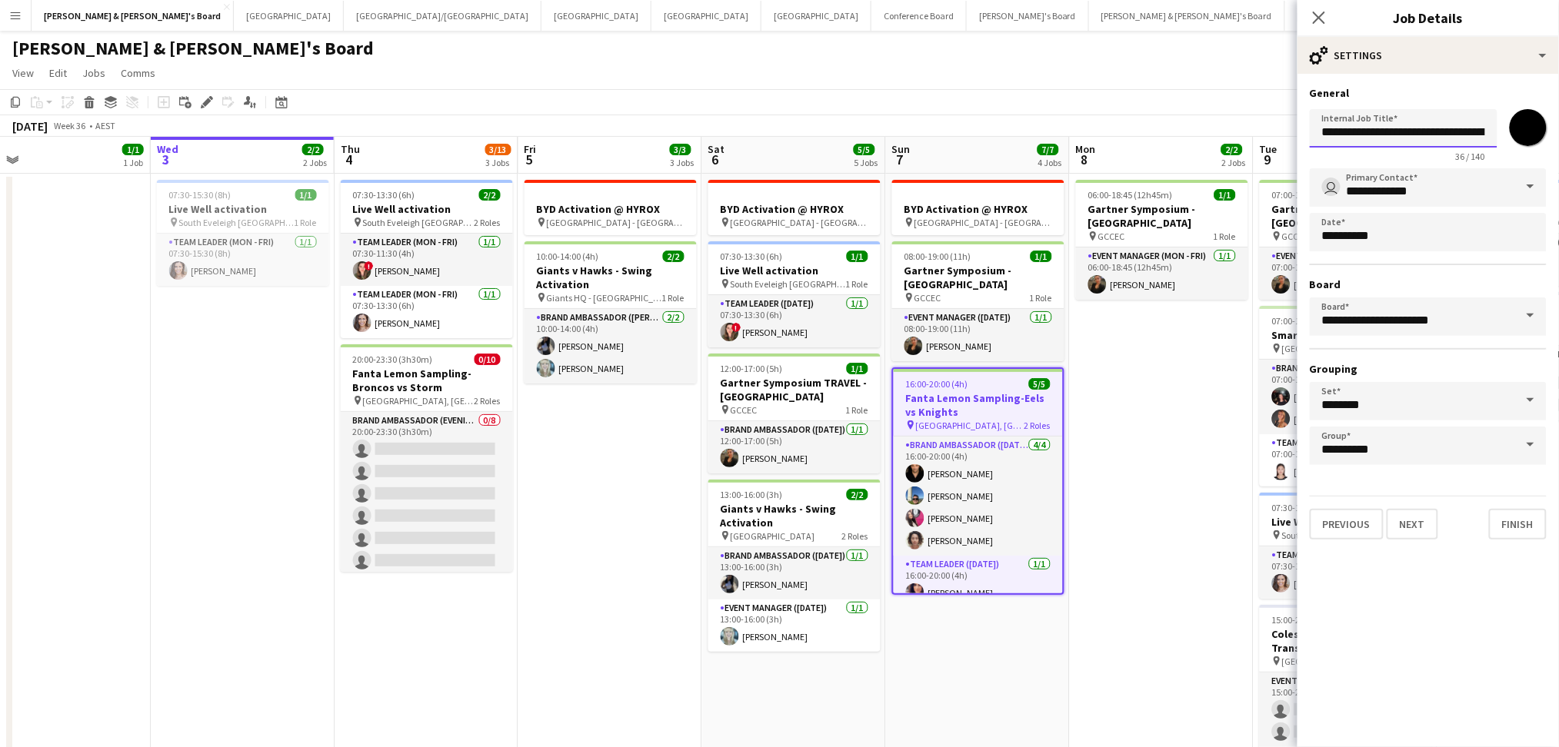
click at [1397, 112] on input "**********" at bounding box center [1404, 128] width 188 height 38
click at [1390, 116] on input "**********" at bounding box center [1404, 128] width 188 height 38
click at [1355, 510] on button "Previous" at bounding box center [1347, 524] width 74 height 31
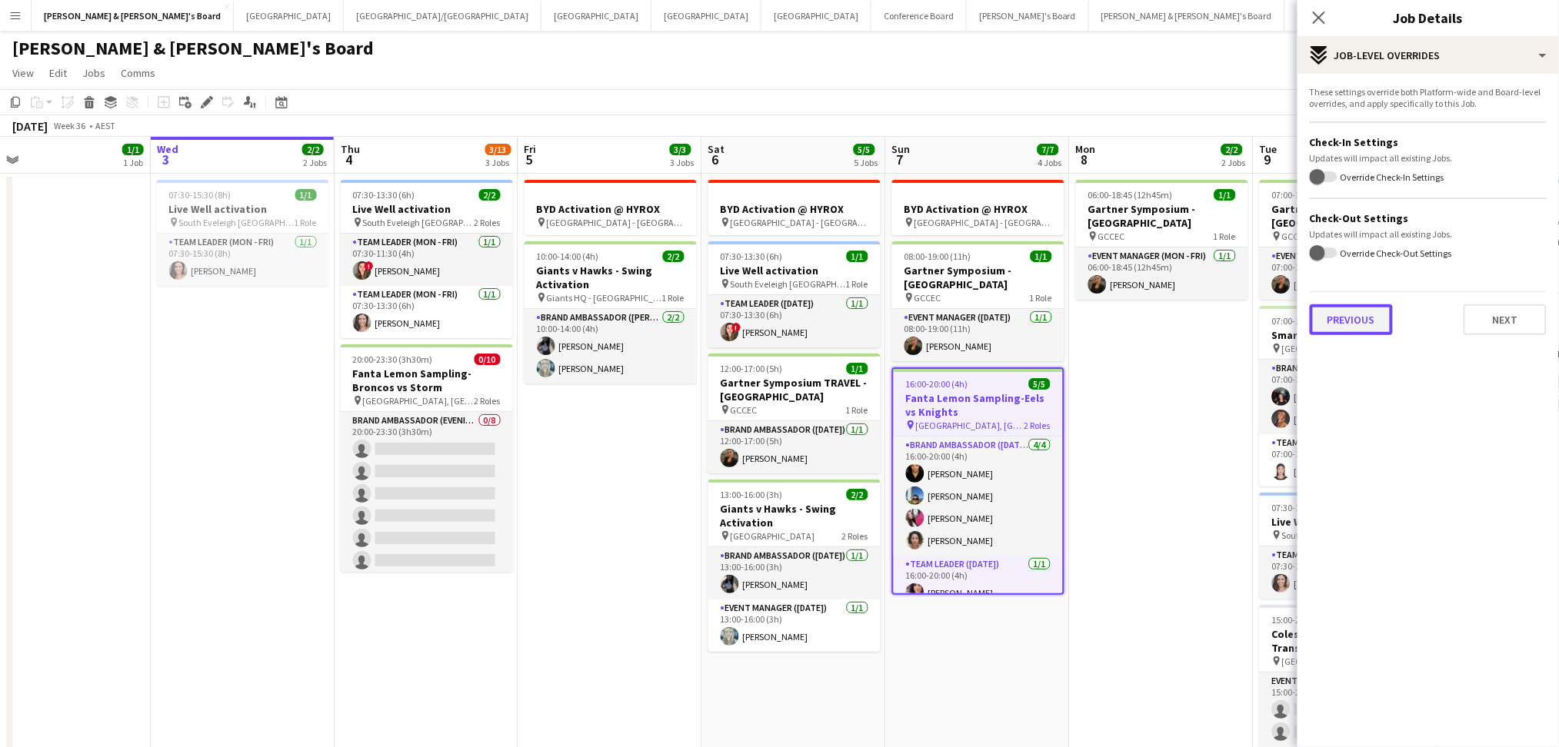
click at [1358, 327] on button "Previous" at bounding box center [1351, 320] width 83 height 31
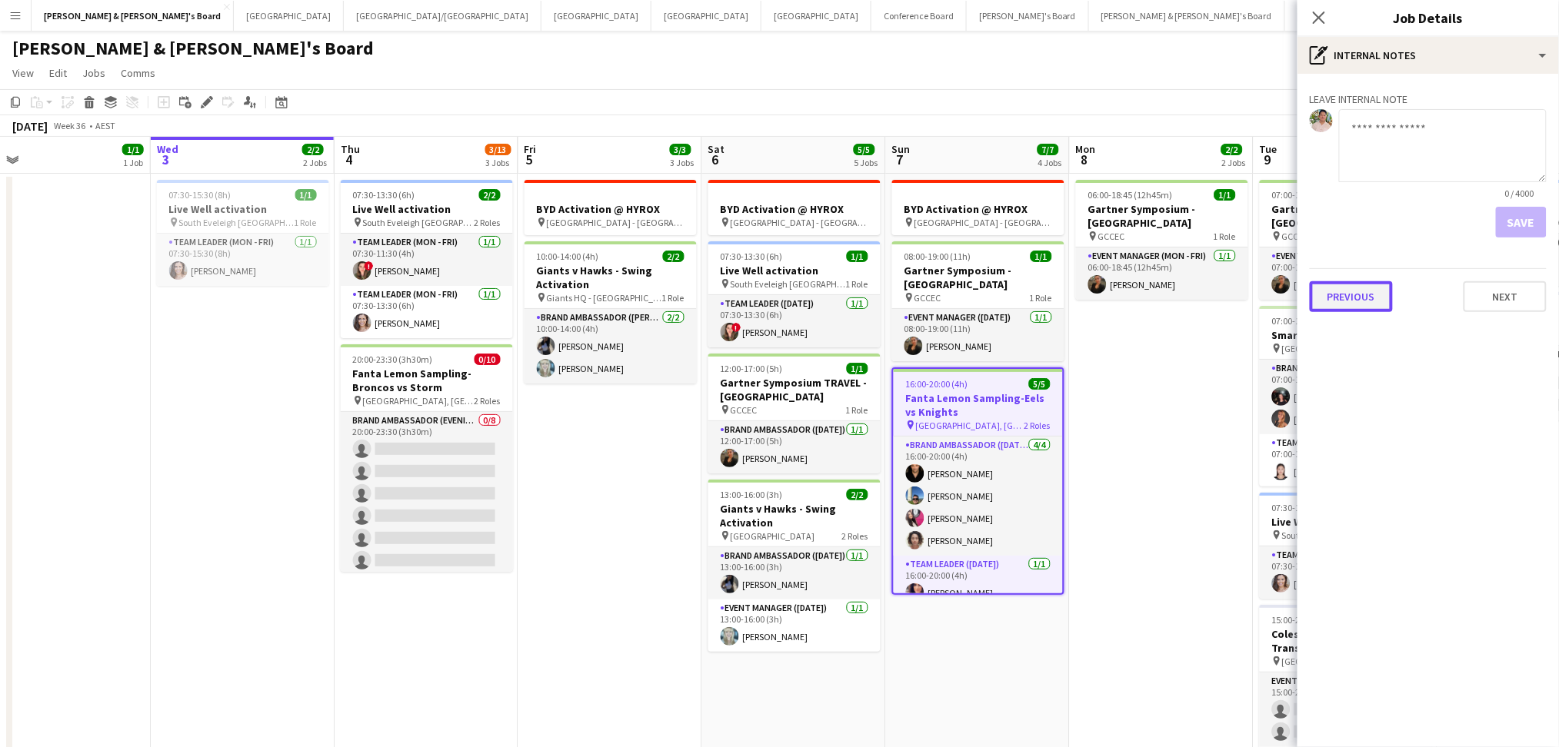
click at [1367, 292] on button "Previous" at bounding box center [1351, 296] width 83 height 31
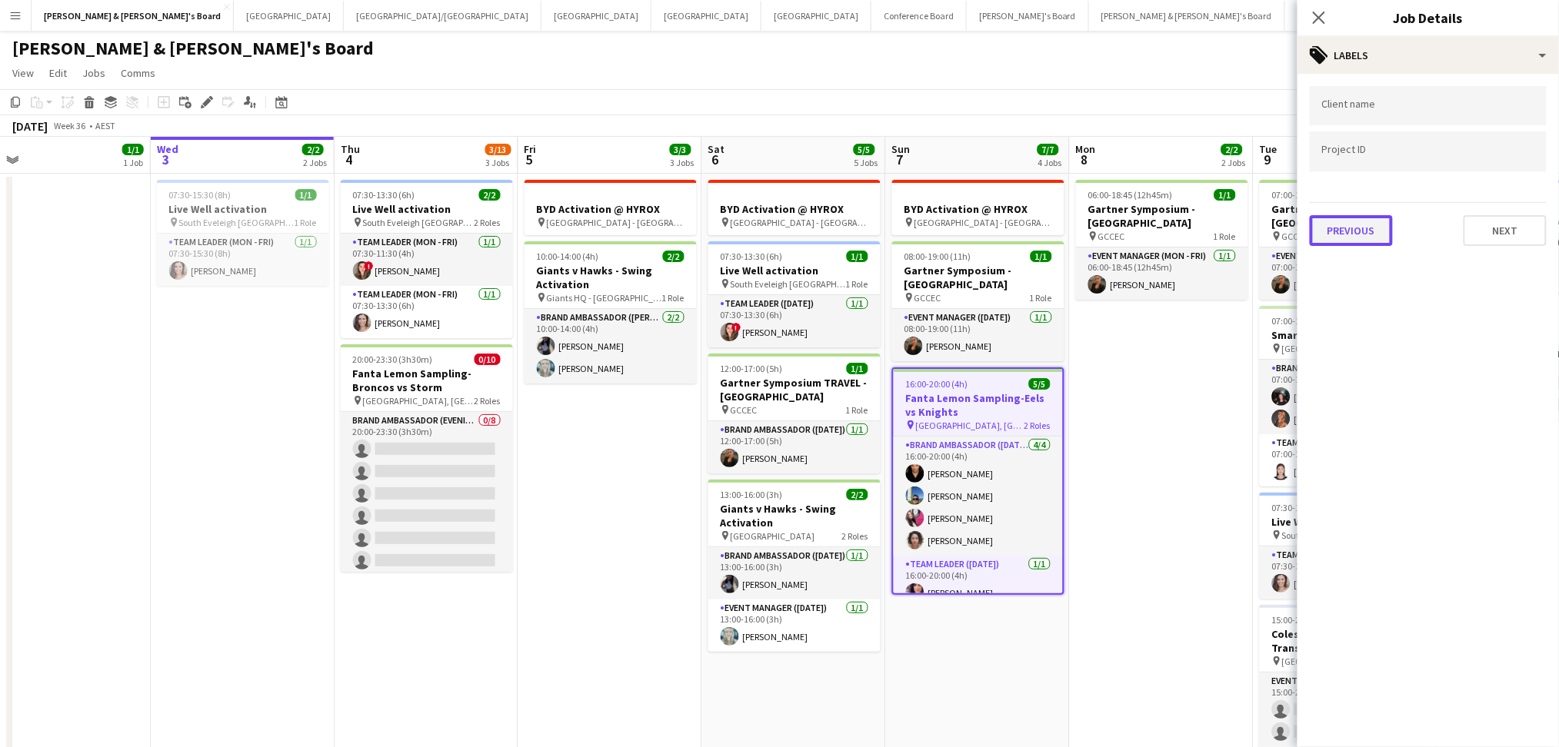
click at [1336, 235] on button "Previous" at bounding box center [1351, 230] width 83 height 31
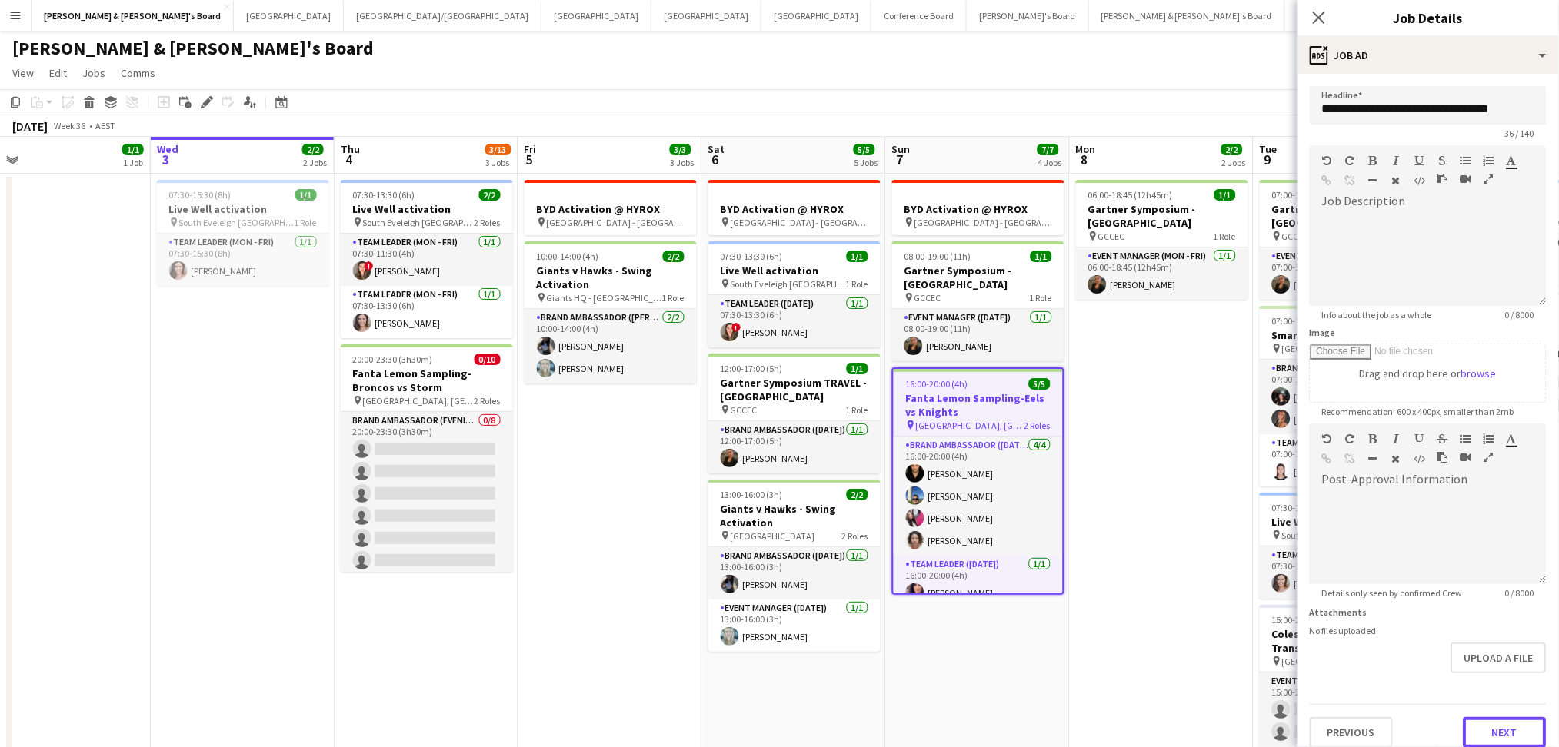
drag, startPoint x: 1464, startPoint y: 736, endPoint x: 1467, endPoint y: 719, distance: 17.1
click at [1465, 736] on button "Next" at bounding box center [1504, 732] width 83 height 31
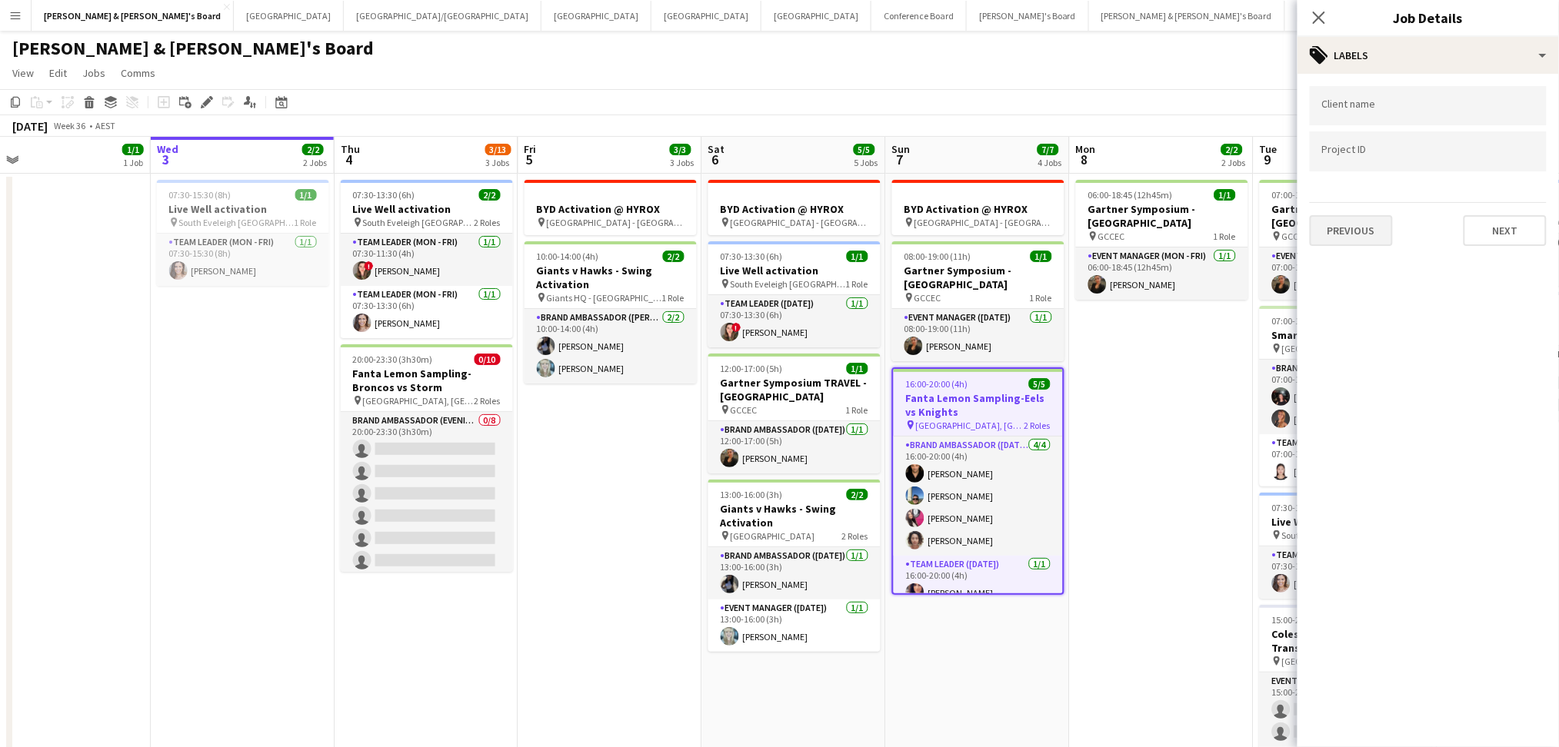
drag, startPoint x: 1406, startPoint y: 228, endPoint x: 1354, endPoint y: 231, distance: 51.6
click at [1386, 231] on div "Previous Next" at bounding box center [1428, 224] width 237 height 44
click at [1353, 231] on button "Previous" at bounding box center [1351, 230] width 83 height 31
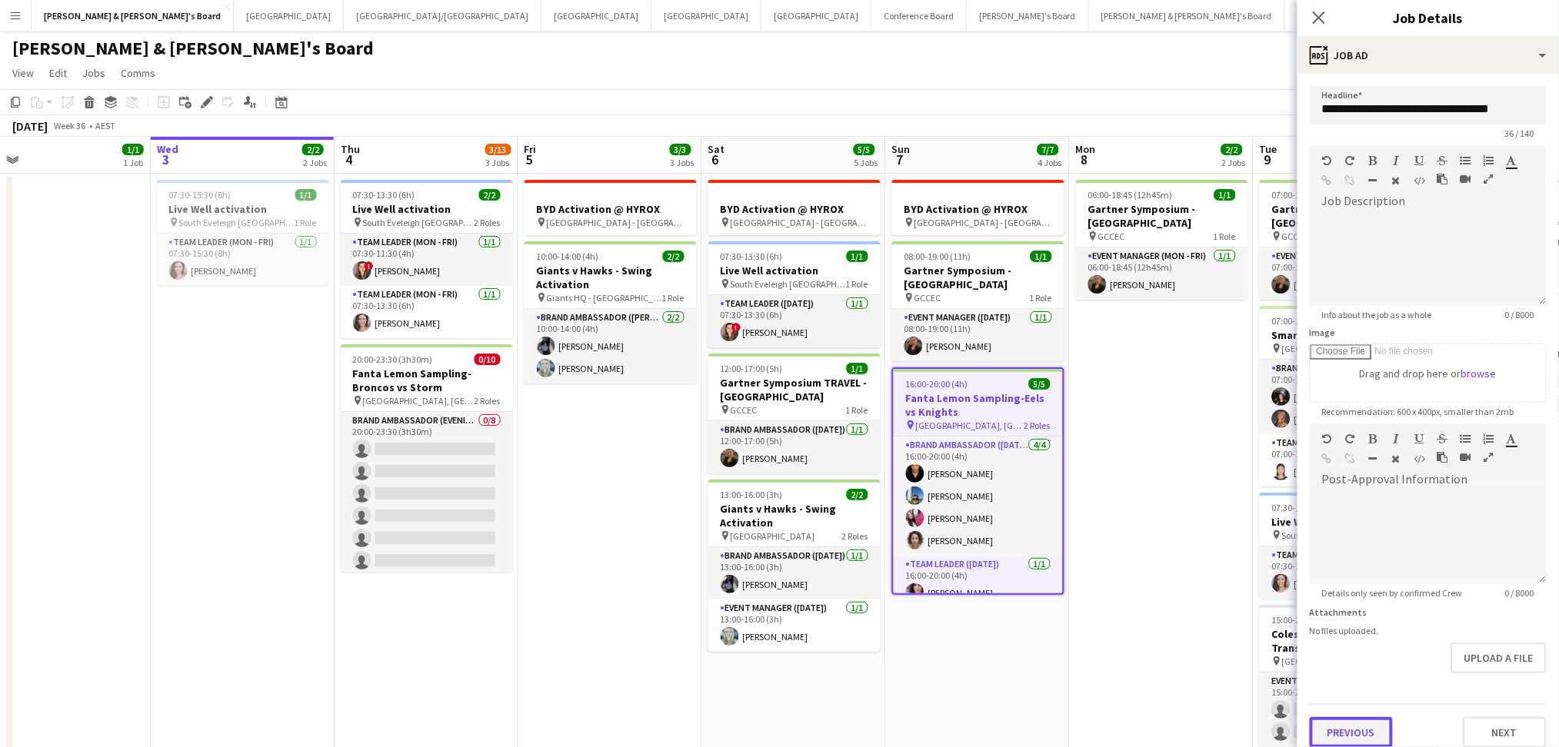
click at [1334, 731] on button "Previous" at bounding box center [1351, 732] width 83 height 31
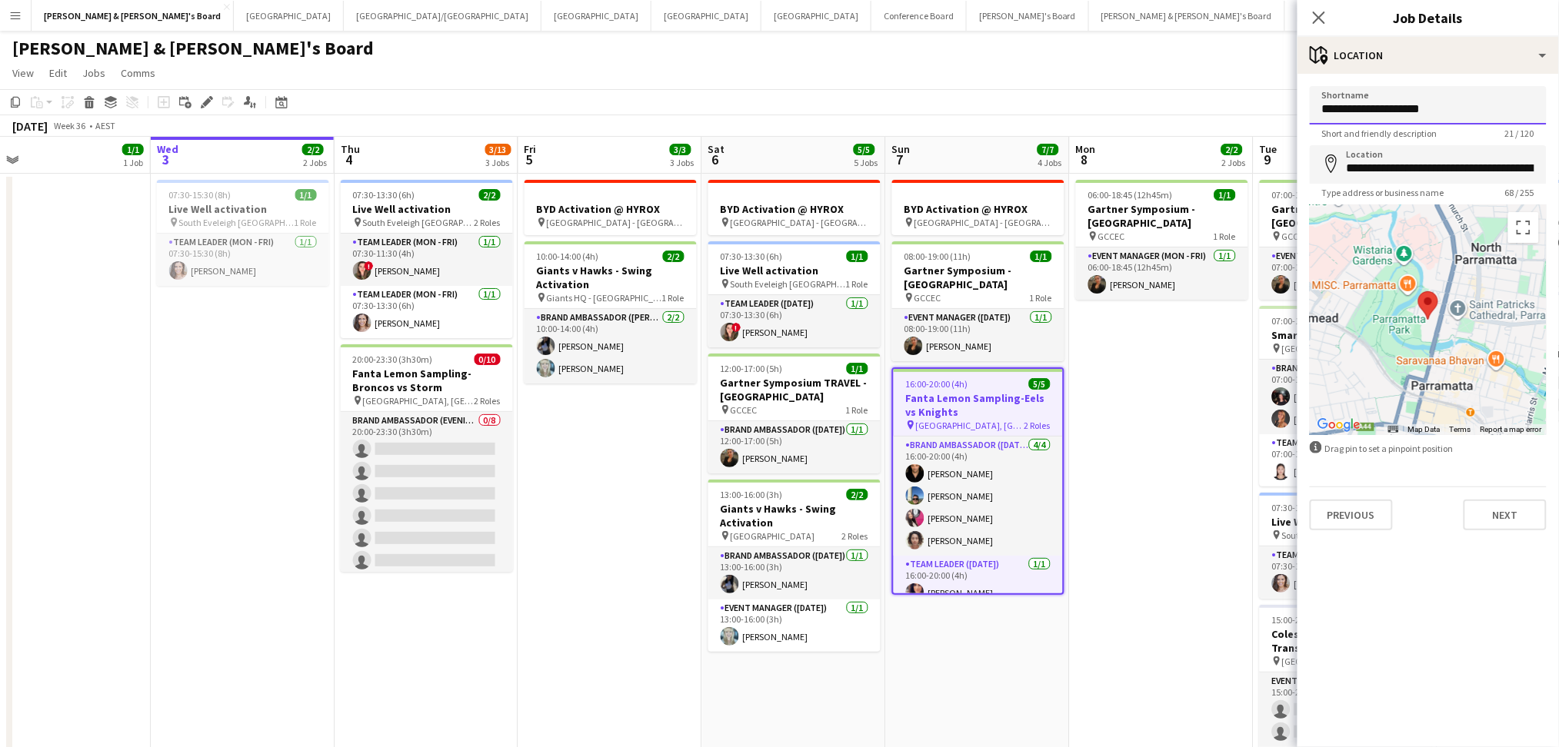
click at [1417, 101] on input "**********" at bounding box center [1428, 105] width 237 height 38
drag, startPoint x: 957, startPoint y: 586, endPoint x: 1570, endPoint y: 311, distance: 672.3
click at [957, 586] on app-card-role "Team Leader ([DATE]) [DATE] 16:00-20:00 (4h) [PERSON_NAME]" at bounding box center [978, 582] width 169 height 52
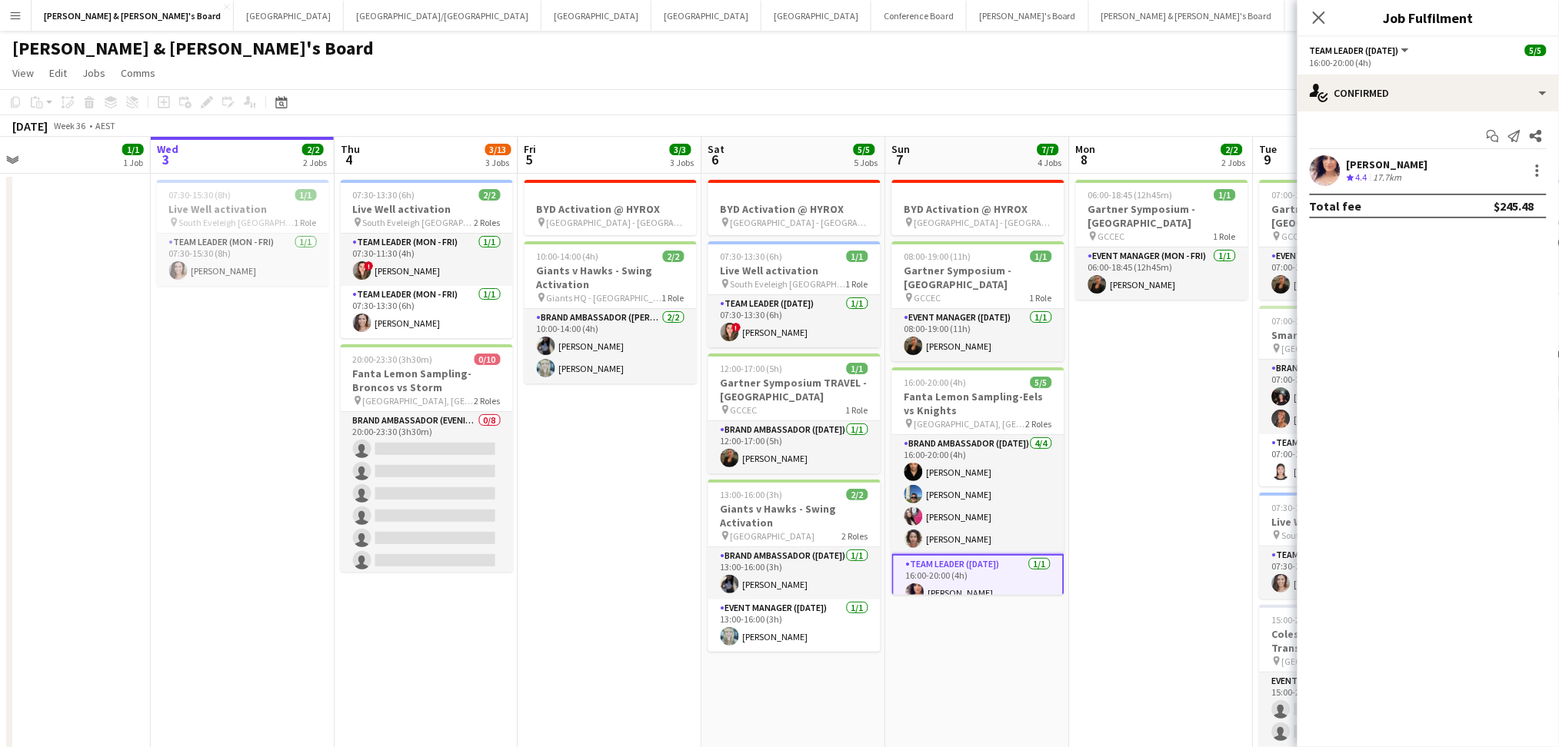
click at [1371, 158] on div "[PERSON_NAME]" at bounding box center [1388, 165] width 82 height 14
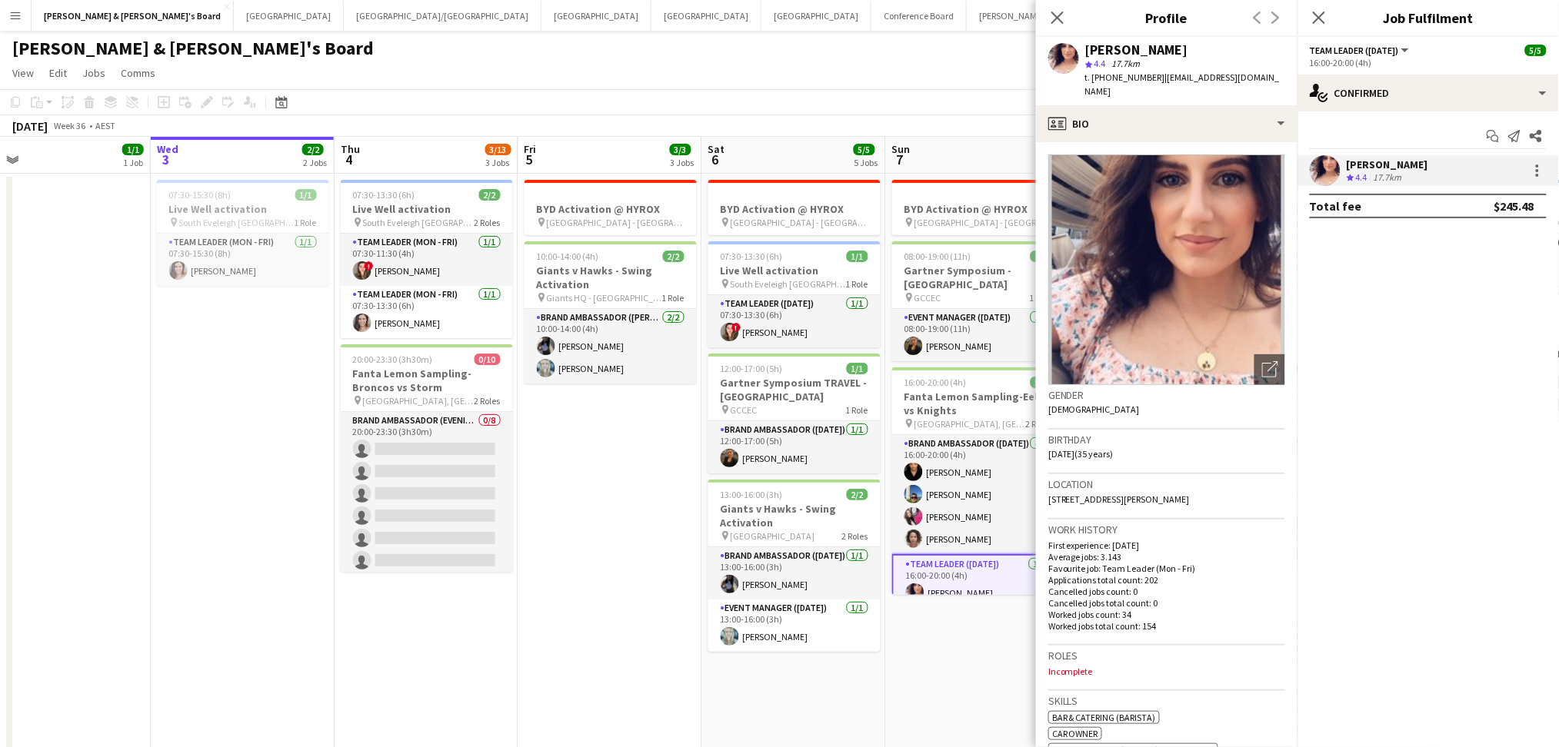
drag, startPoint x: 1087, startPoint y: 46, endPoint x: 1204, endPoint y: 42, distance: 116.2
click at [1204, 42] on div "[PERSON_NAME] star 4.4 17.7km t. [PHONE_NUMBER] | [EMAIL_ADDRESS][DOMAIN_NAME]" at bounding box center [1166, 71] width 261 height 68
copy div "[PERSON_NAME]"
drag, startPoint x: 1107, startPoint y: 78, endPoint x: 1146, endPoint y: 76, distance: 38.5
click at [1146, 76] on span "t. [PHONE_NUMBER]" at bounding box center [1125, 78] width 80 height 12
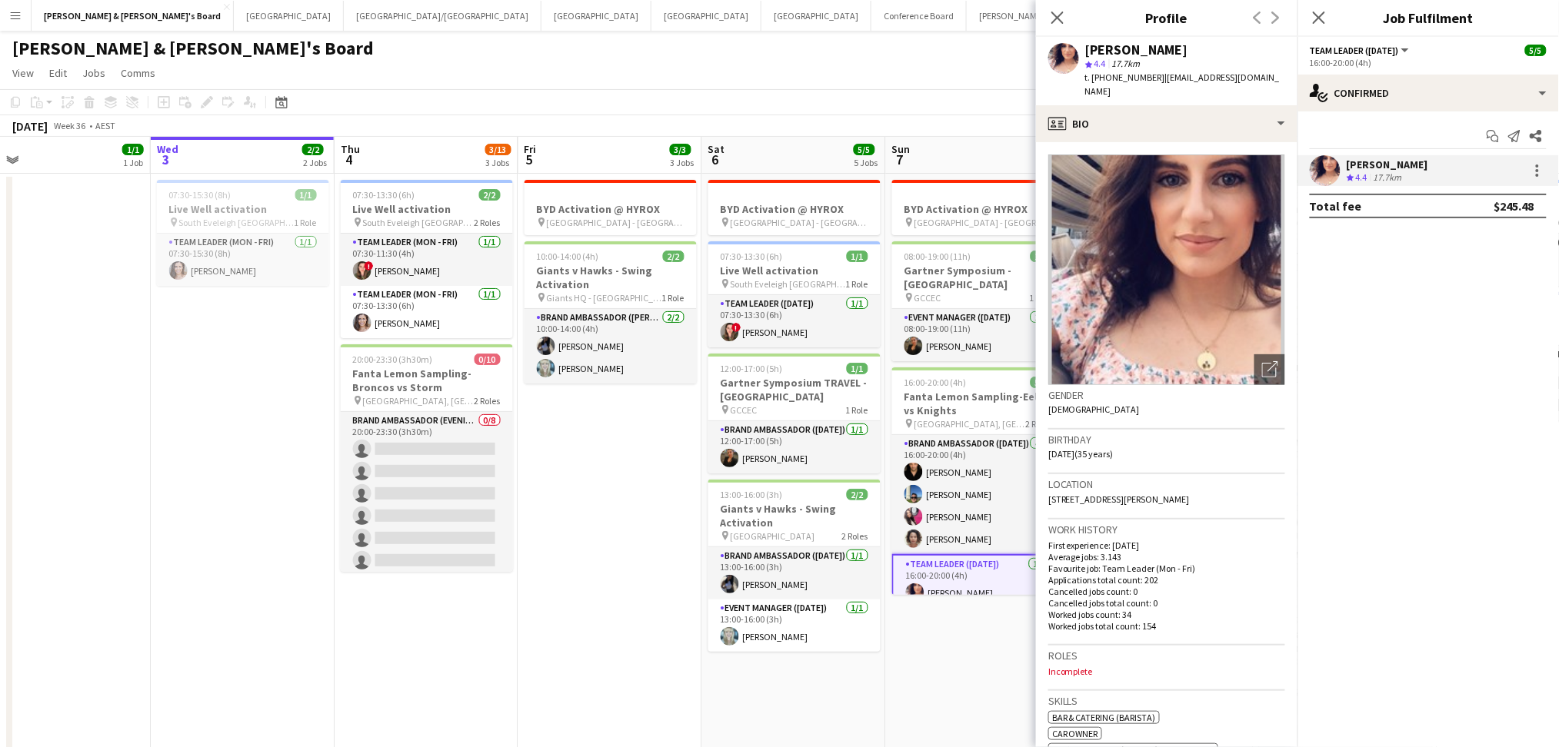
copy span "451144584"
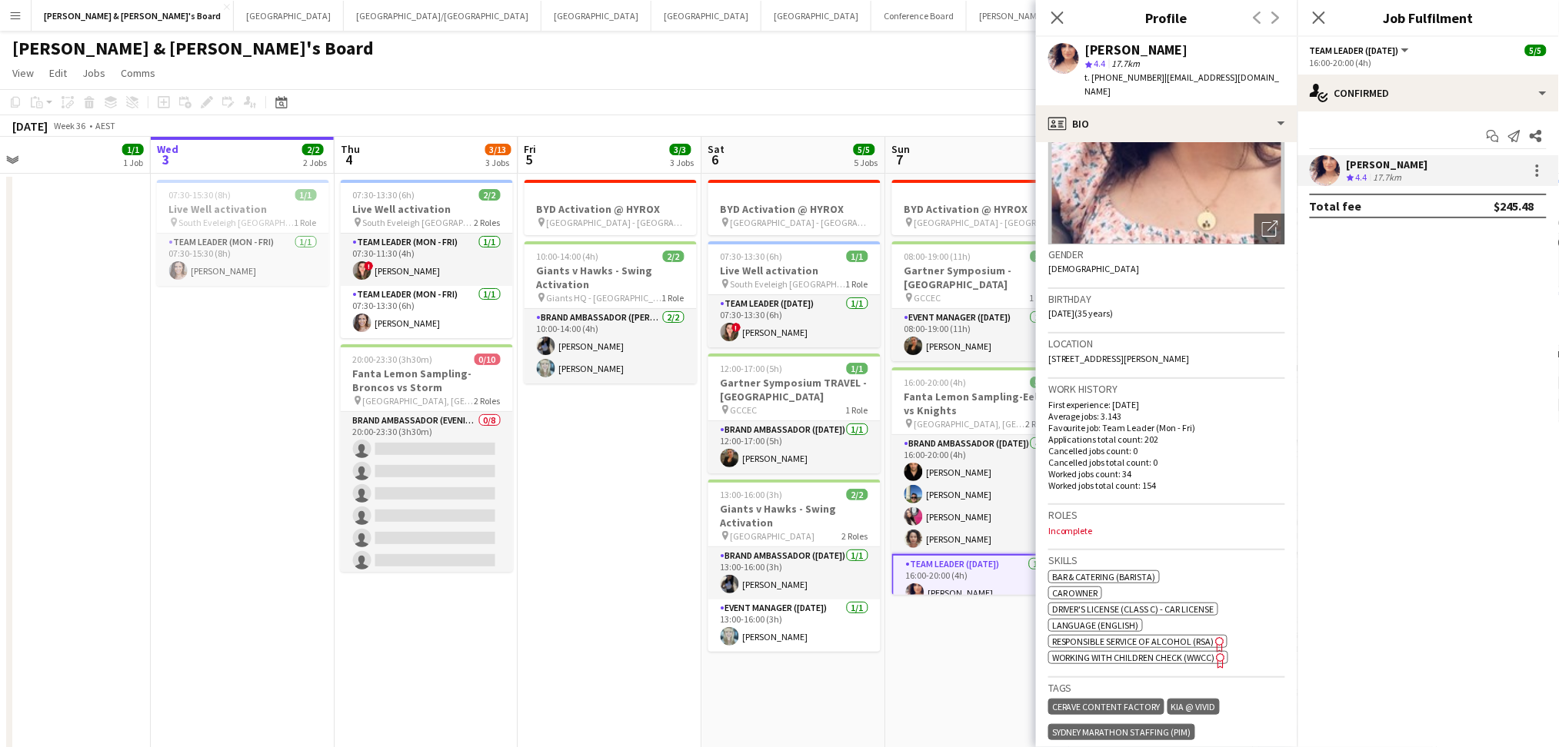
scroll to position [512, 0]
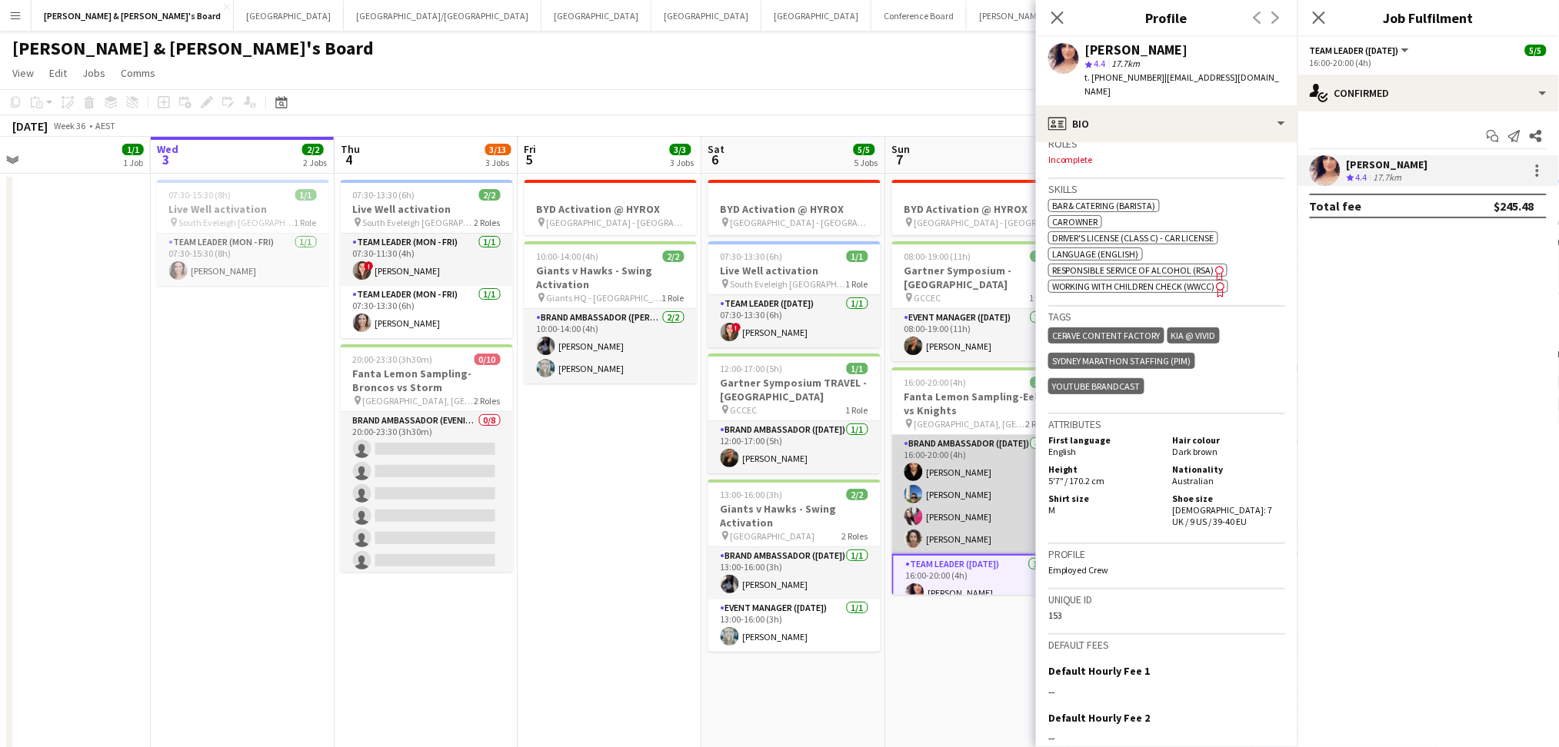
click at [938, 504] on app-card-role "Brand Ambassador ([DATE]) [DATE] 16:00-20:00 (4h) [PERSON_NAME] [PERSON_NAME] […" at bounding box center [978, 494] width 172 height 119
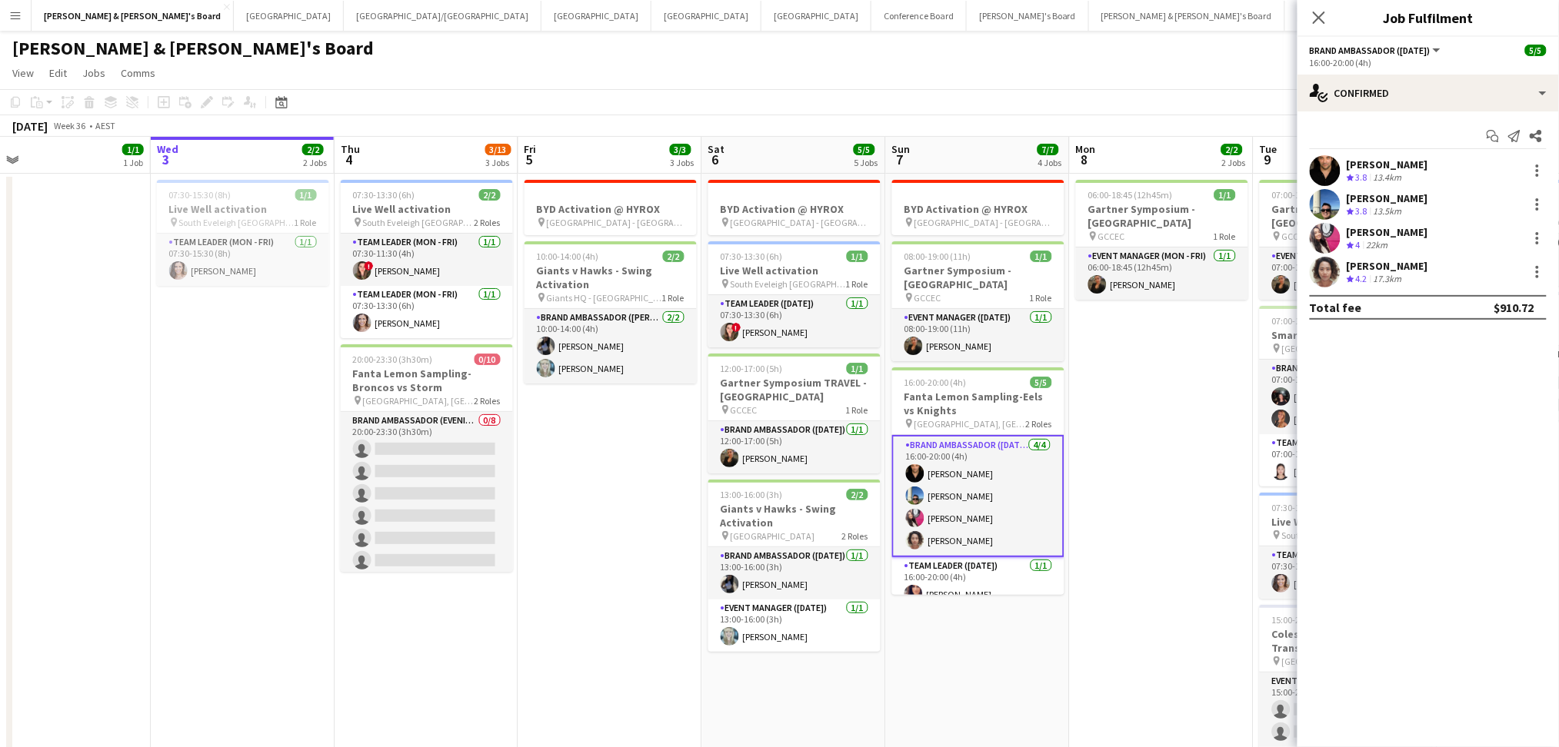
click at [1383, 171] on div "13.4km" at bounding box center [1387, 177] width 35 height 13
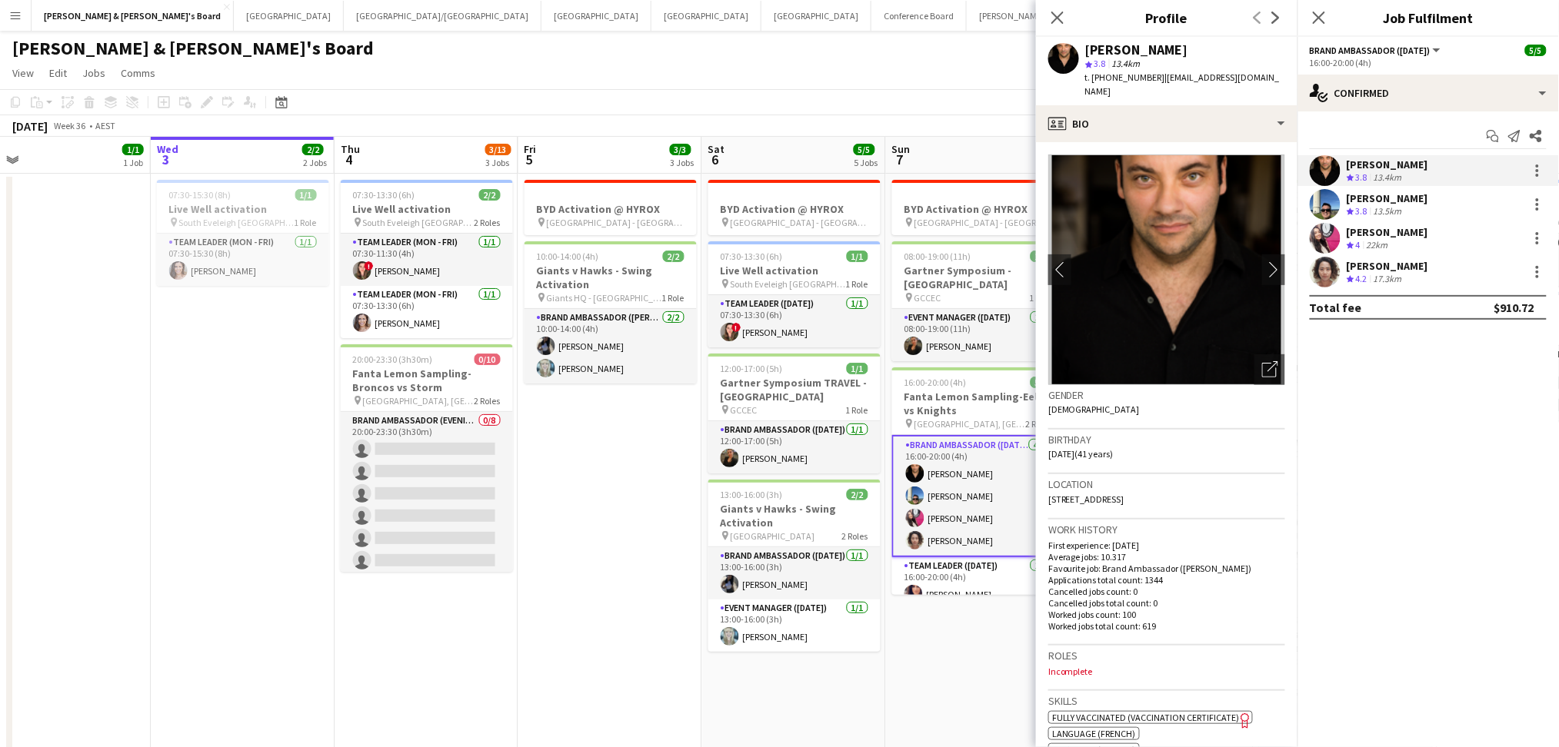
drag, startPoint x: 1087, startPoint y: 50, endPoint x: 1240, endPoint y: 51, distance: 153.0
click at [1236, 44] on div "[PERSON_NAME]" at bounding box center [1185, 50] width 200 height 14
copy div "[PERSON_NAME]"
drag, startPoint x: 1106, startPoint y: 72, endPoint x: 1152, endPoint y: 78, distance: 46.5
click at [1152, 78] on span "t. [PHONE_NUMBER]" at bounding box center [1125, 78] width 80 height 12
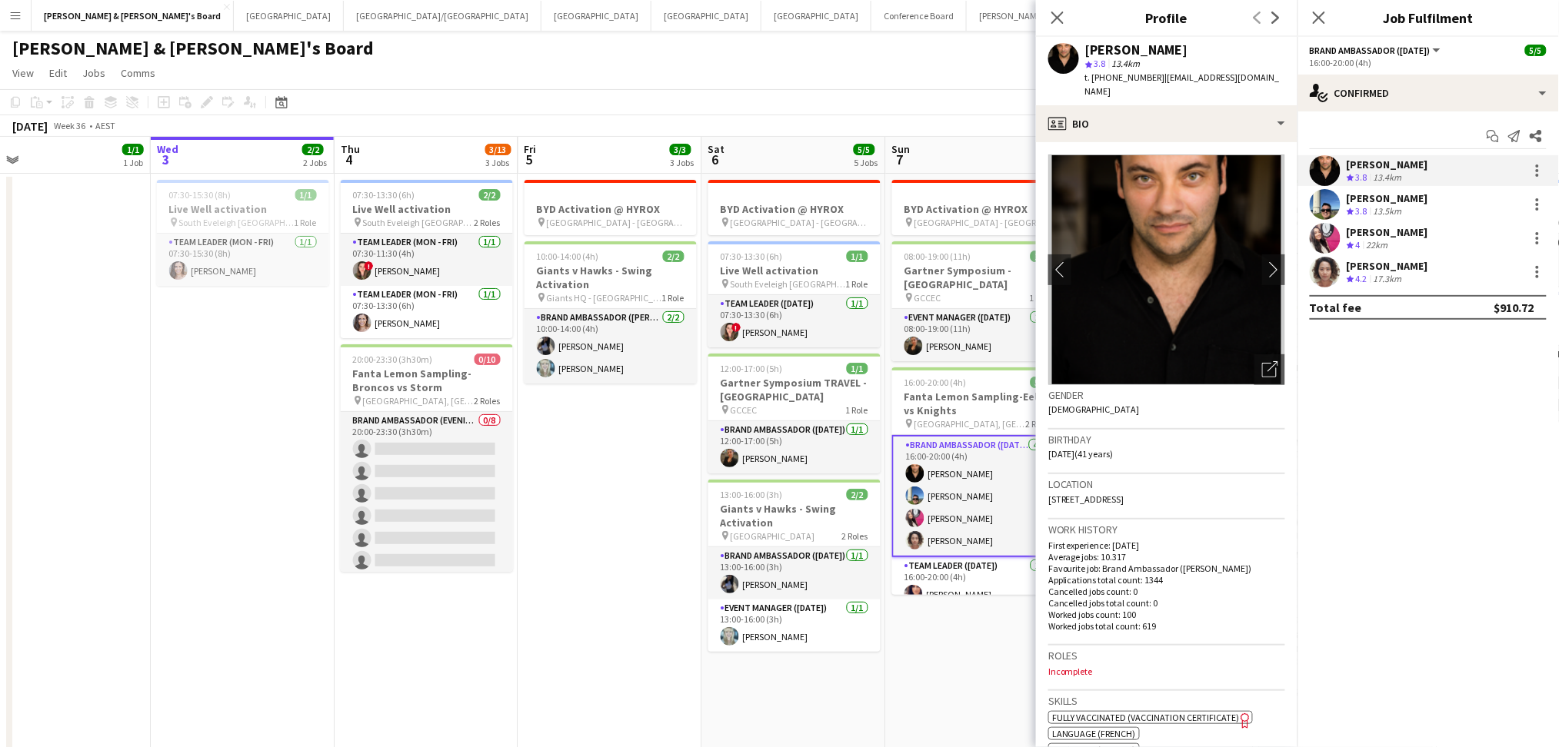
copy span "0404195875"
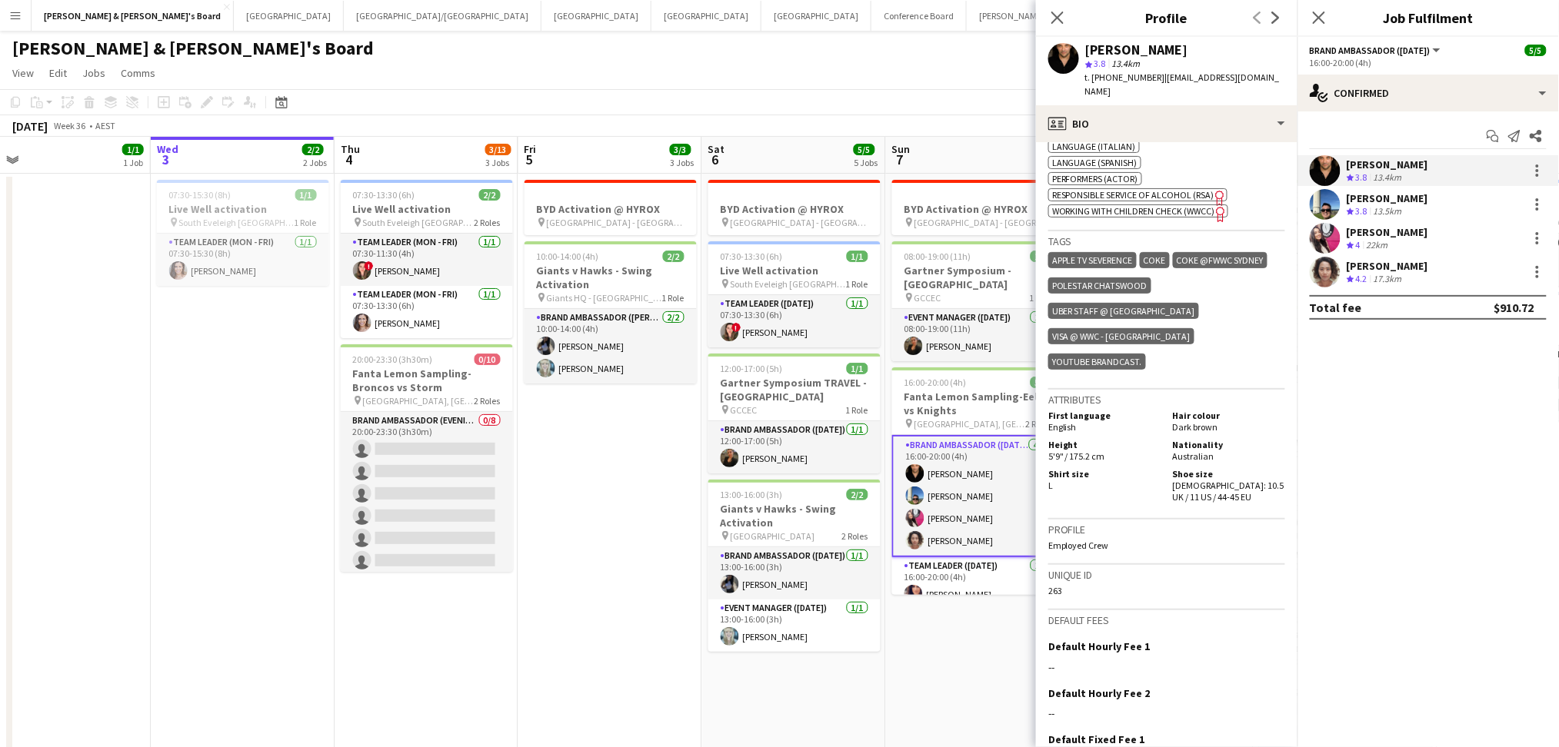
scroll to position [615, 0]
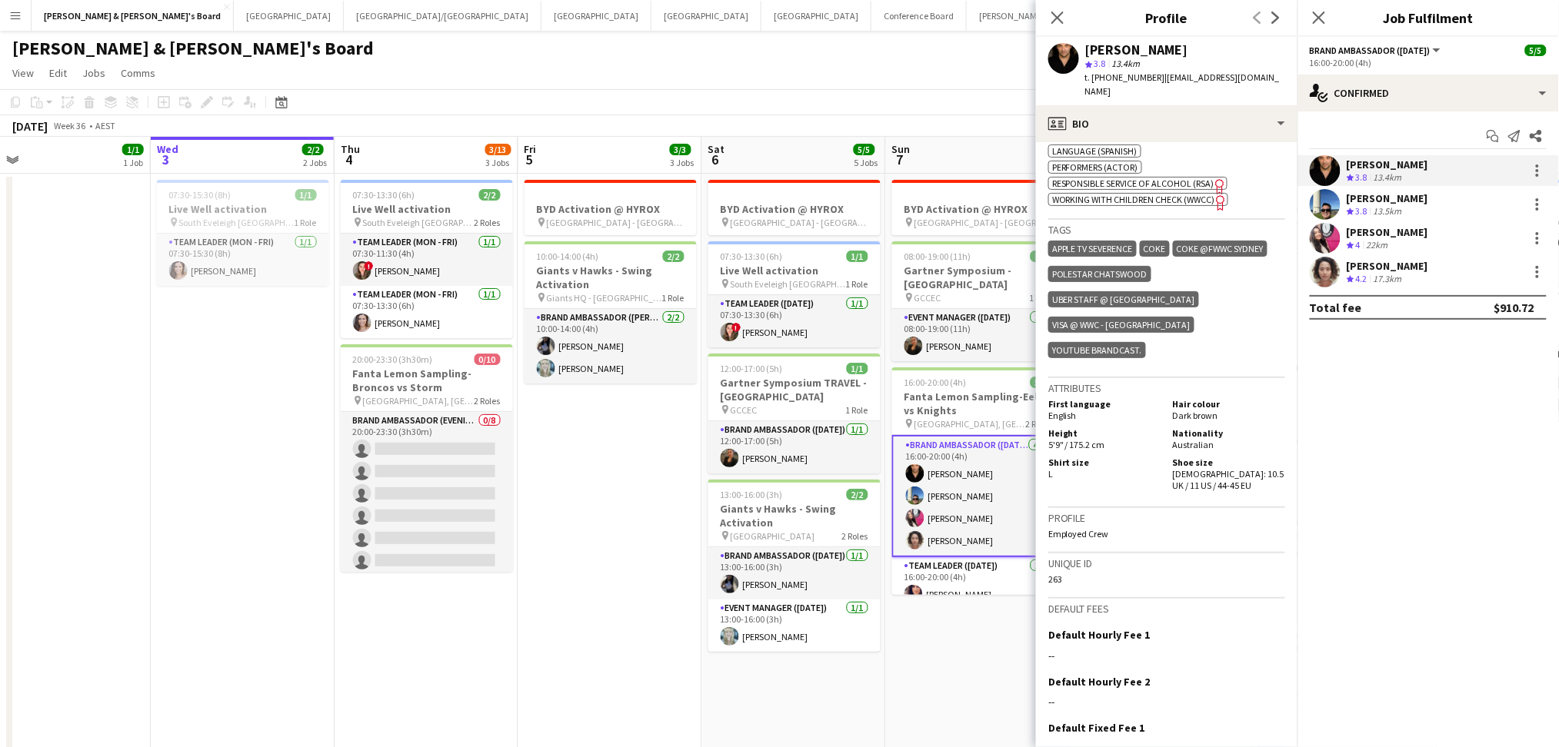
click at [1384, 195] on div "[PERSON_NAME]" at bounding box center [1388, 198] width 82 height 14
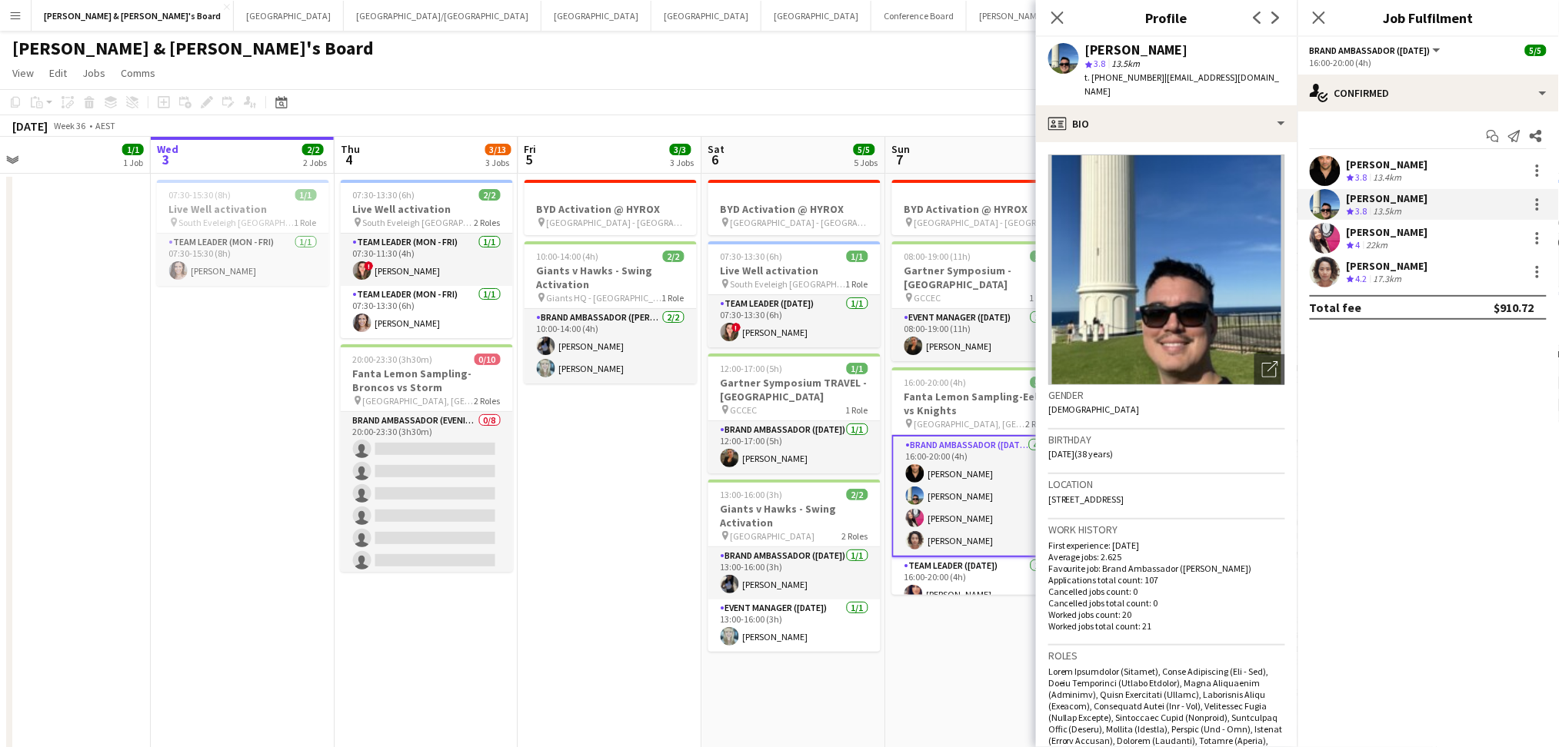
drag, startPoint x: 1088, startPoint y: 52, endPoint x: 1208, endPoint y: 64, distance: 120.6
click at [1203, 52] on div "[PERSON_NAME]" at bounding box center [1185, 50] width 200 height 14
copy div "[PERSON_NAME]"
drag, startPoint x: 1108, startPoint y: 79, endPoint x: 1148, endPoint y: 75, distance: 40.3
click at [1148, 75] on span "t. [PHONE_NUMBER]" at bounding box center [1125, 78] width 80 height 12
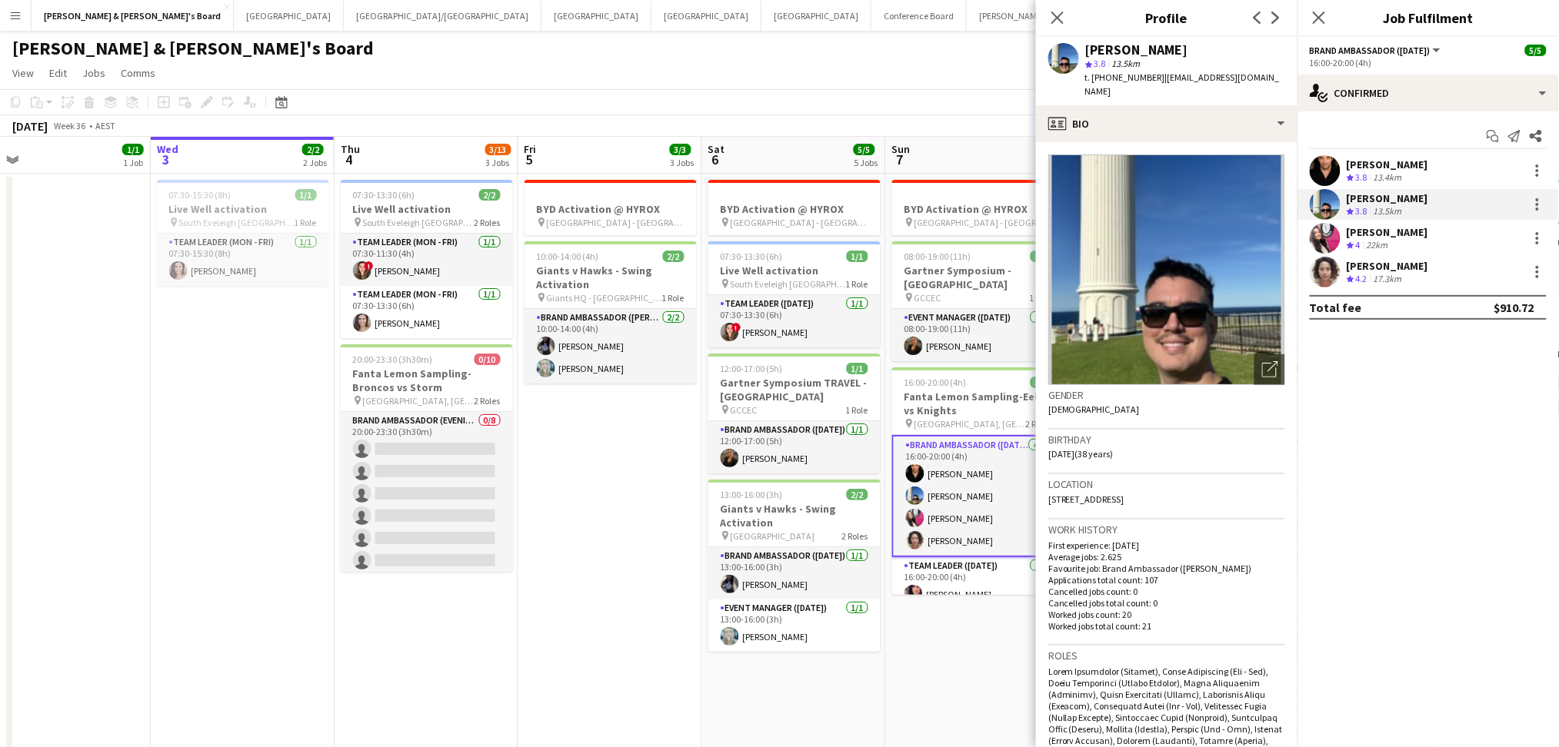
copy span "475062608"
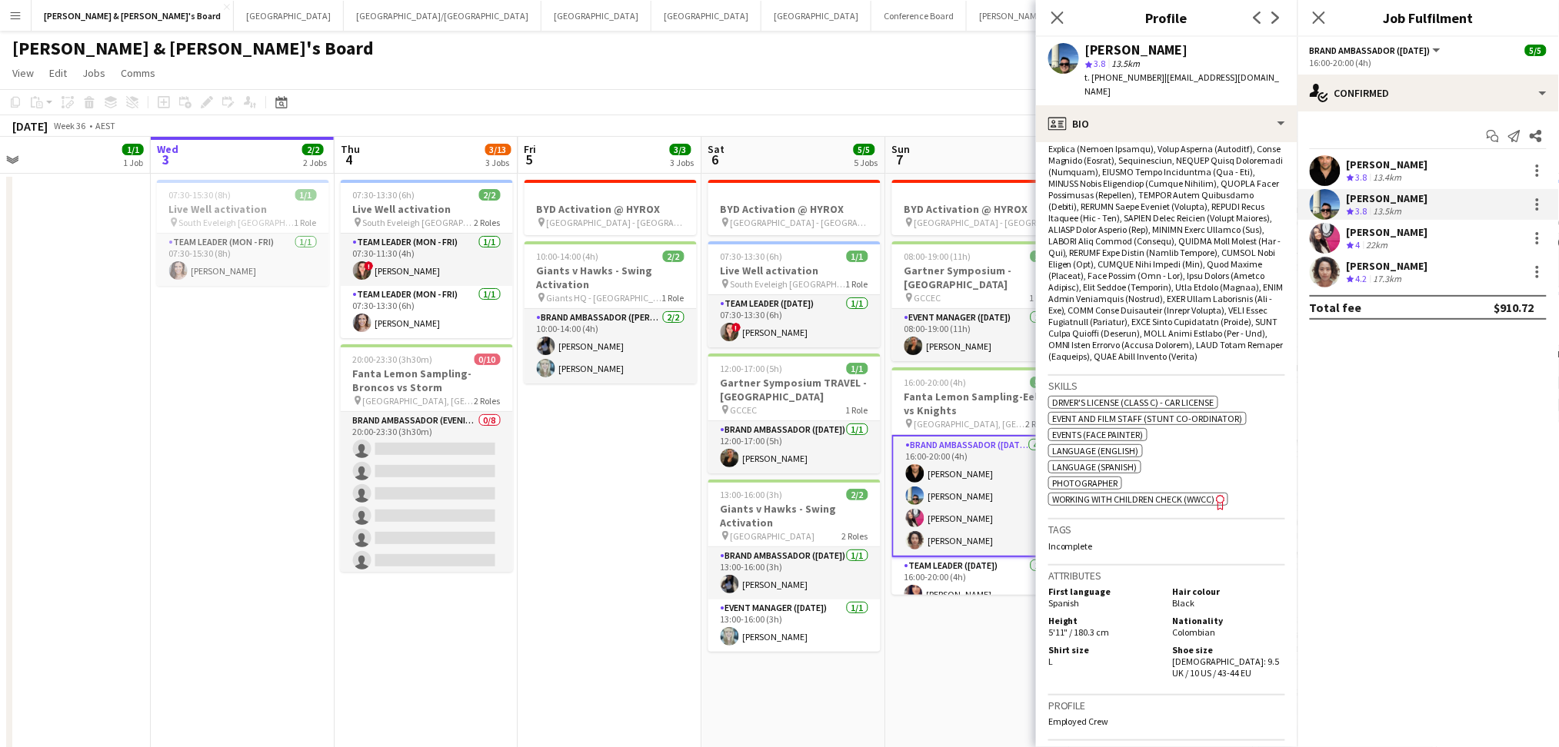
click at [1391, 239] on div "22km" at bounding box center [1377, 245] width 28 height 13
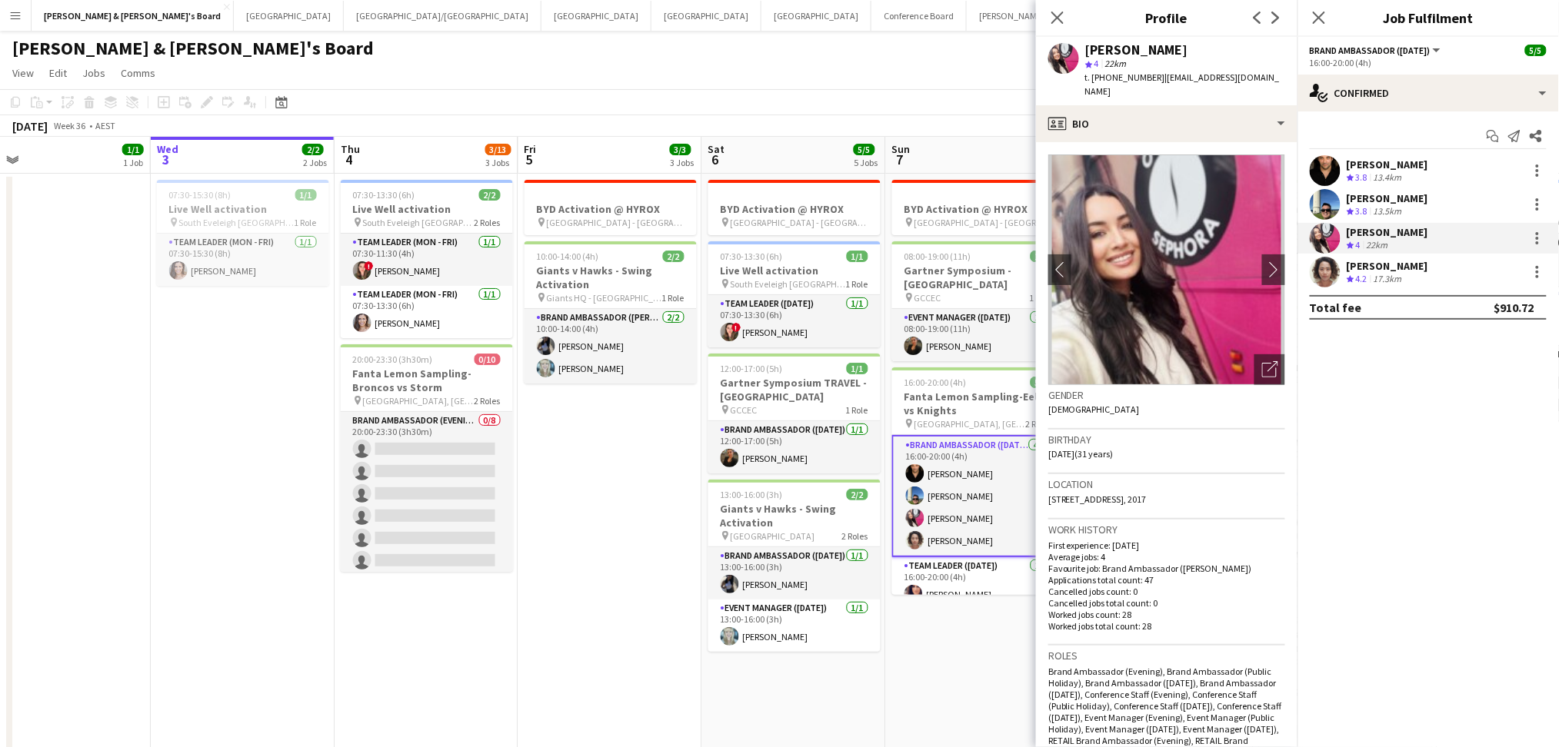
drag, startPoint x: 1087, startPoint y: 48, endPoint x: 1184, endPoint y: 48, distance: 96.9
click at [1184, 48] on div "[PERSON_NAME]" at bounding box center [1185, 50] width 200 height 14
copy div "[PERSON_NAME]"
drag, startPoint x: 1108, startPoint y: 75, endPoint x: 1150, endPoint y: 78, distance: 42.4
click at [1150, 78] on span "t. [PHONE_NUMBER]" at bounding box center [1125, 78] width 80 height 12
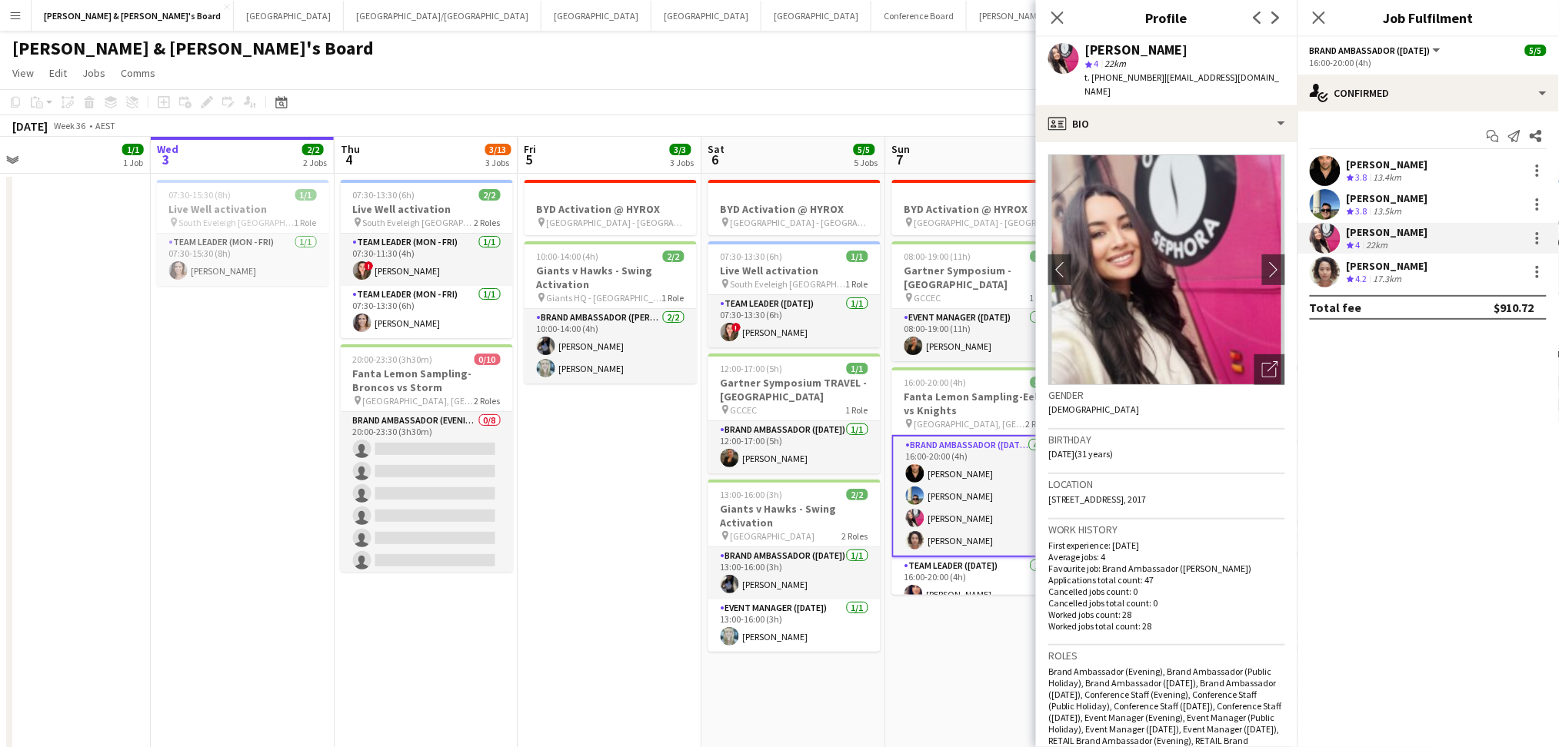
copy span "0424499995"
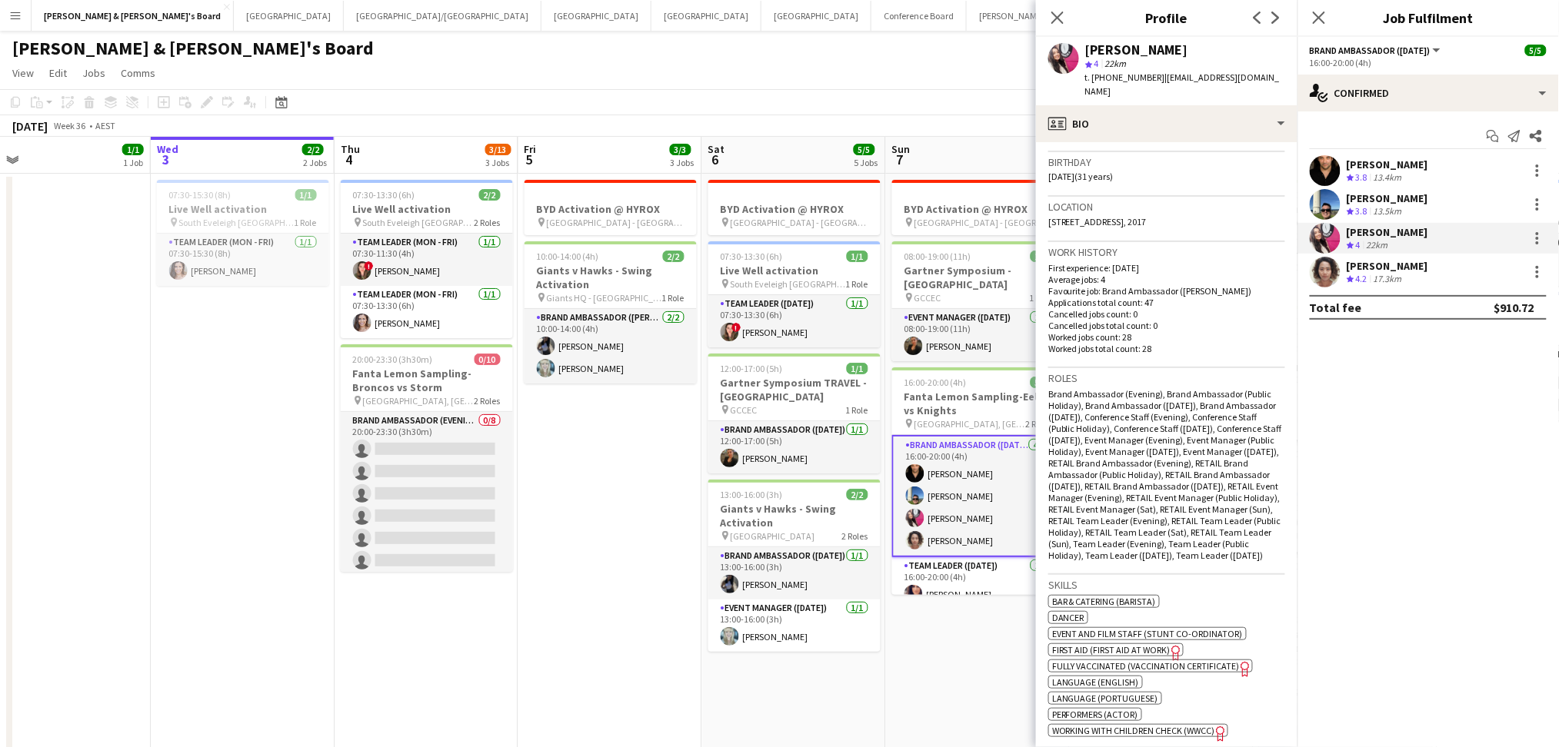
scroll to position [512, 0]
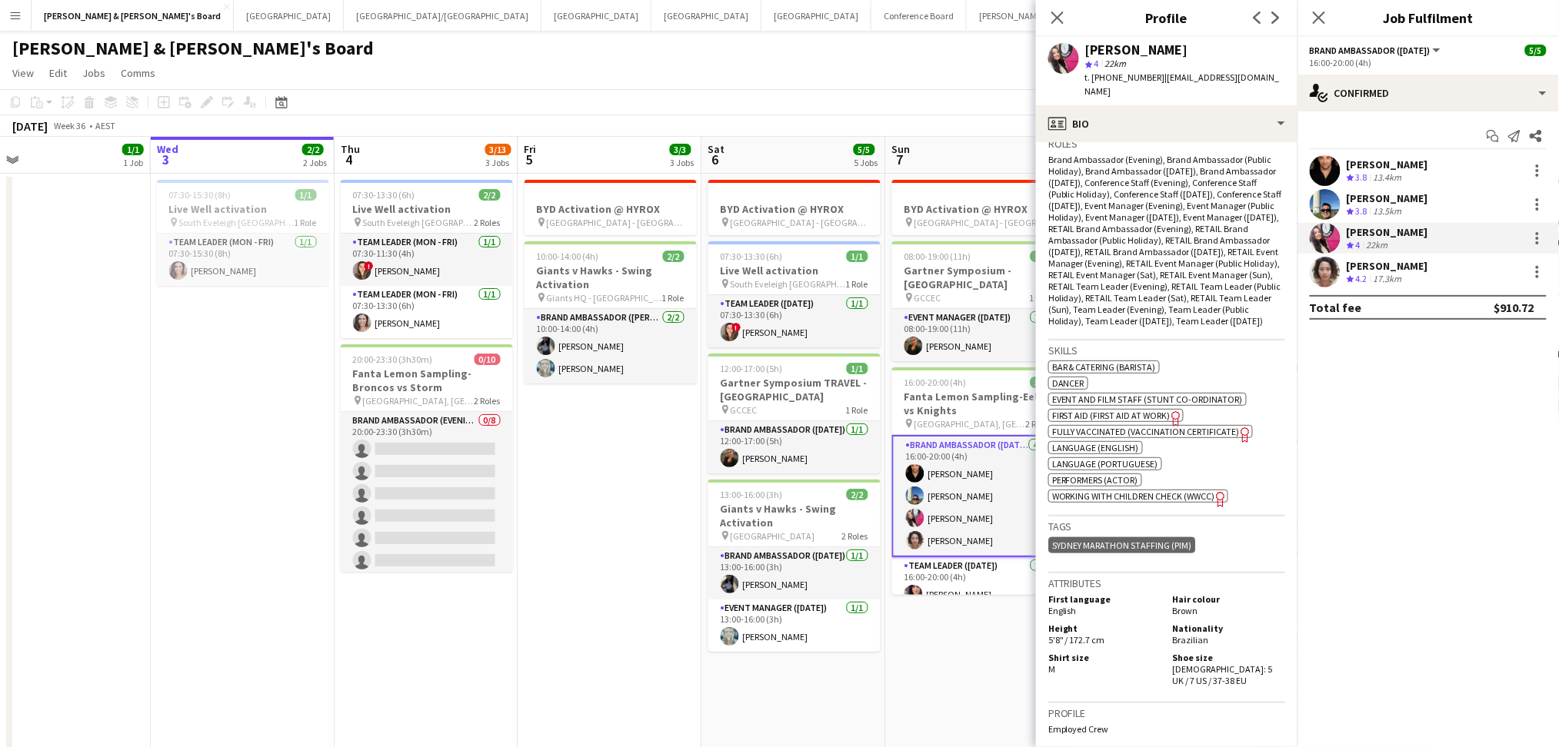
click at [1355, 280] on div "Crew rating 4.2" at bounding box center [1359, 279] width 24 height 13
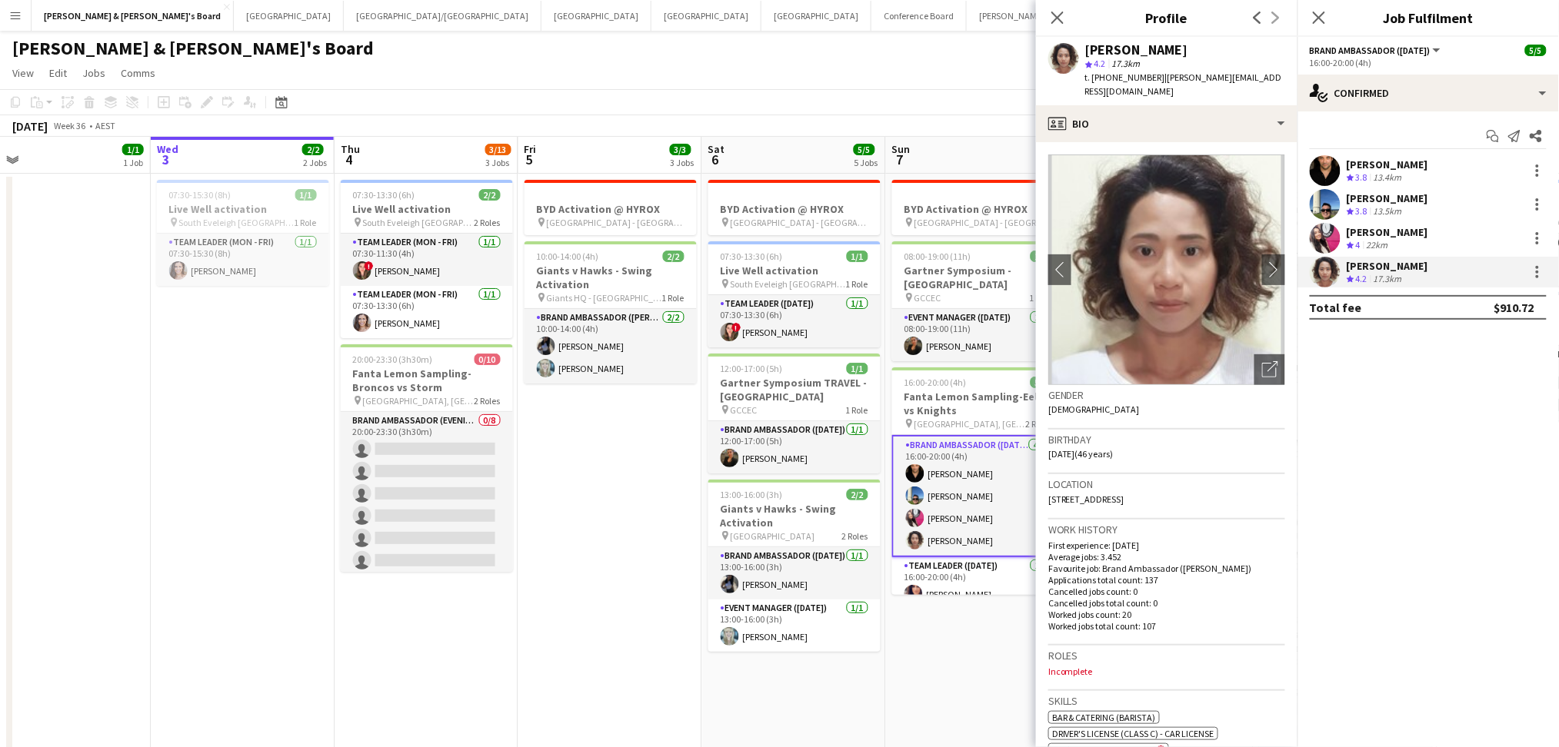
drag, startPoint x: 1085, startPoint y: 46, endPoint x: 1233, endPoint y: 53, distance: 147.8
click at [1233, 53] on div "[PERSON_NAME]" at bounding box center [1185, 50] width 200 height 14
copy div "[PERSON_NAME]"
drag, startPoint x: 1105, startPoint y: 77, endPoint x: 1146, endPoint y: 74, distance: 40.9
click at [1146, 74] on span "t. [PHONE_NUMBER]" at bounding box center [1125, 78] width 80 height 12
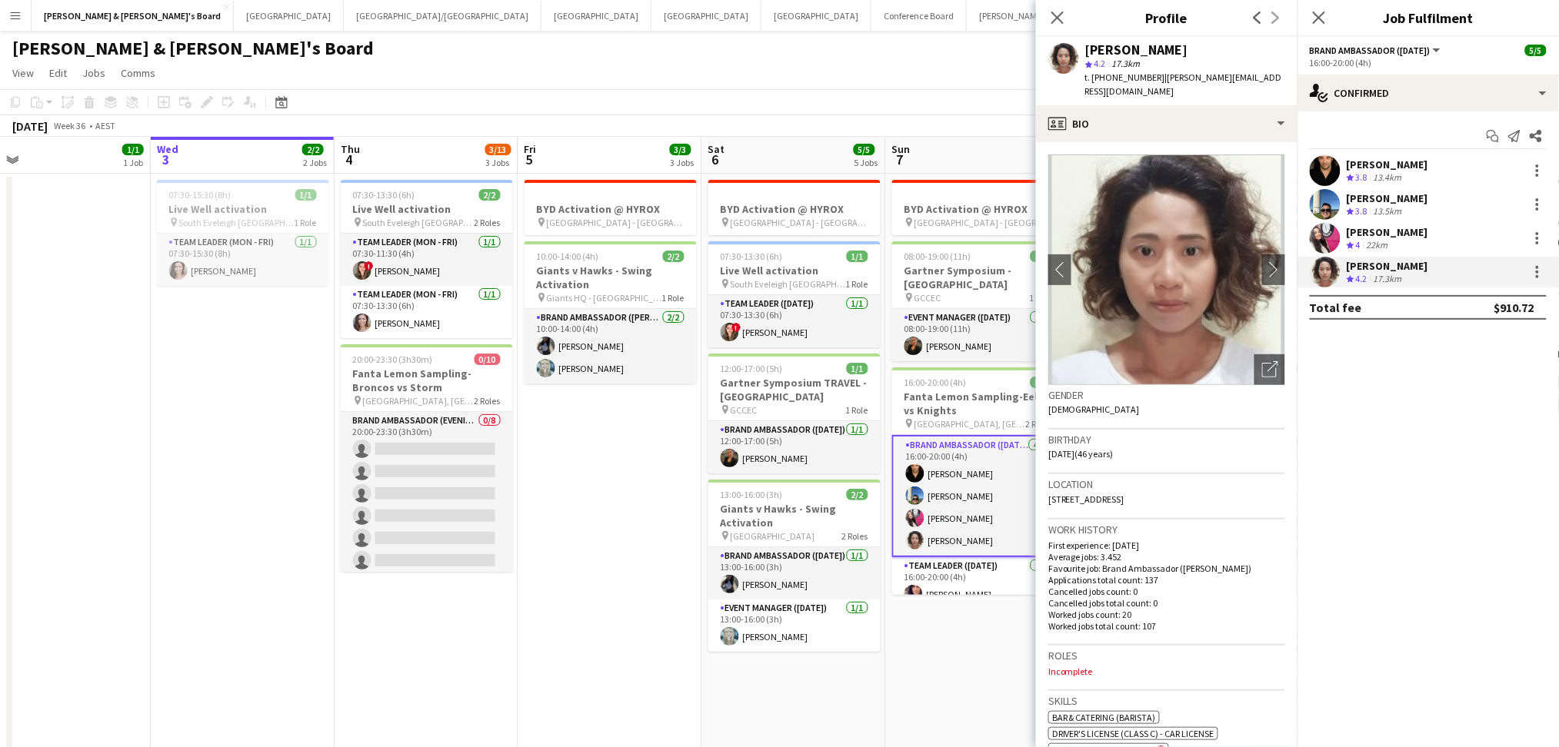
copy span "433160440"
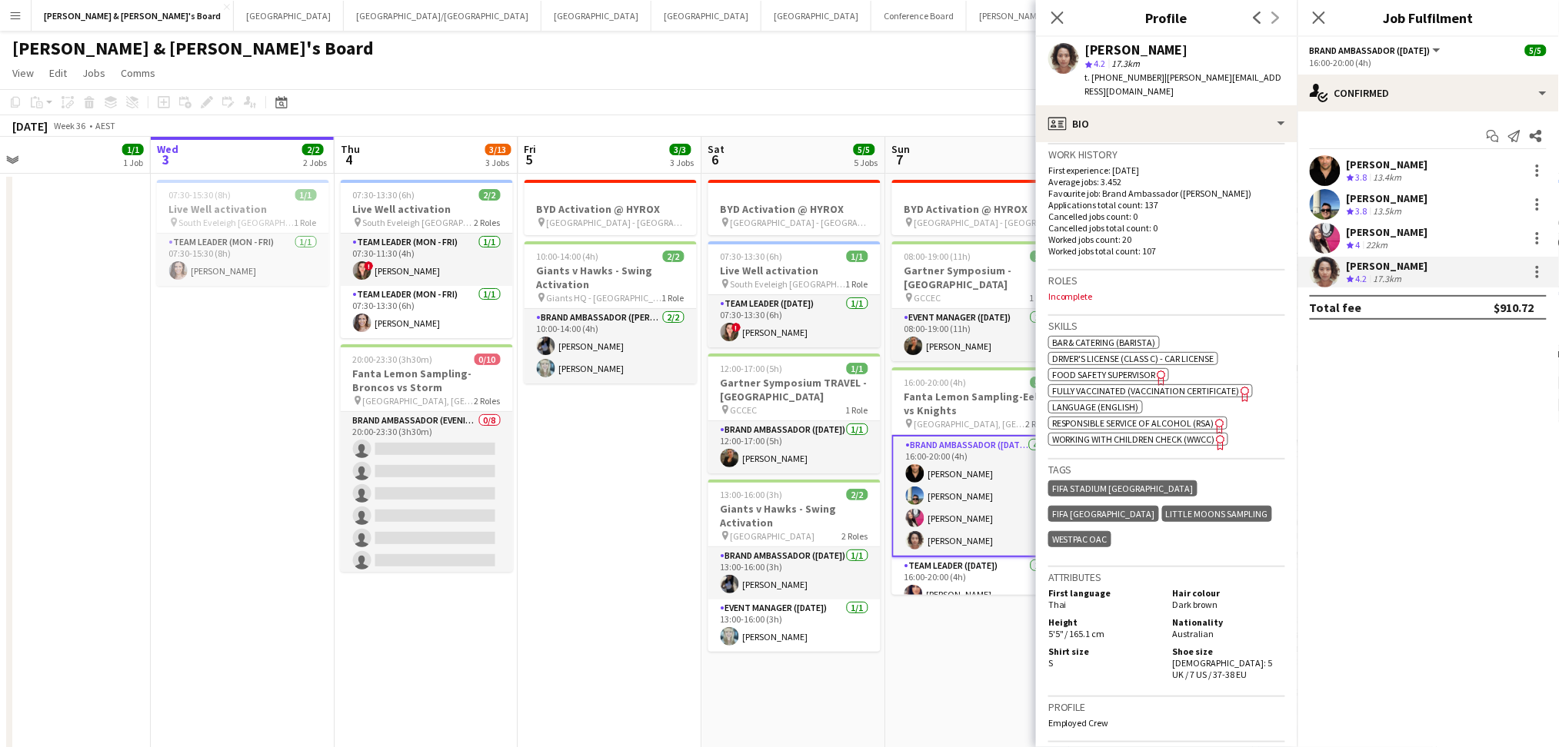
scroll to position [615, 0]
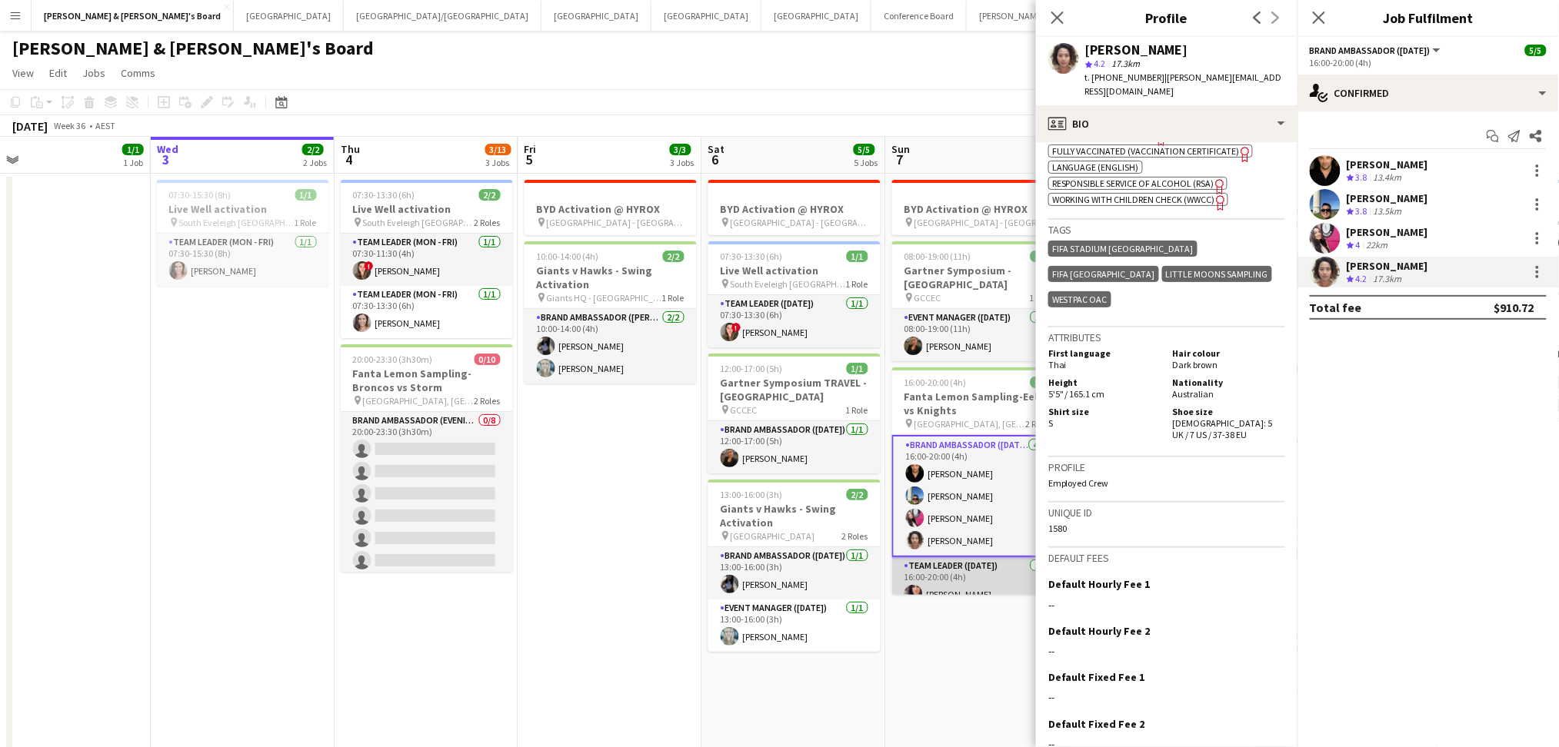
click at [958, 572] on app-card-role "Team Leader ([DATE]) [DATE] 16:00-20:00 (4h) [PERSON_NAME]" at bounding box center [978, 584] width 172 height 52
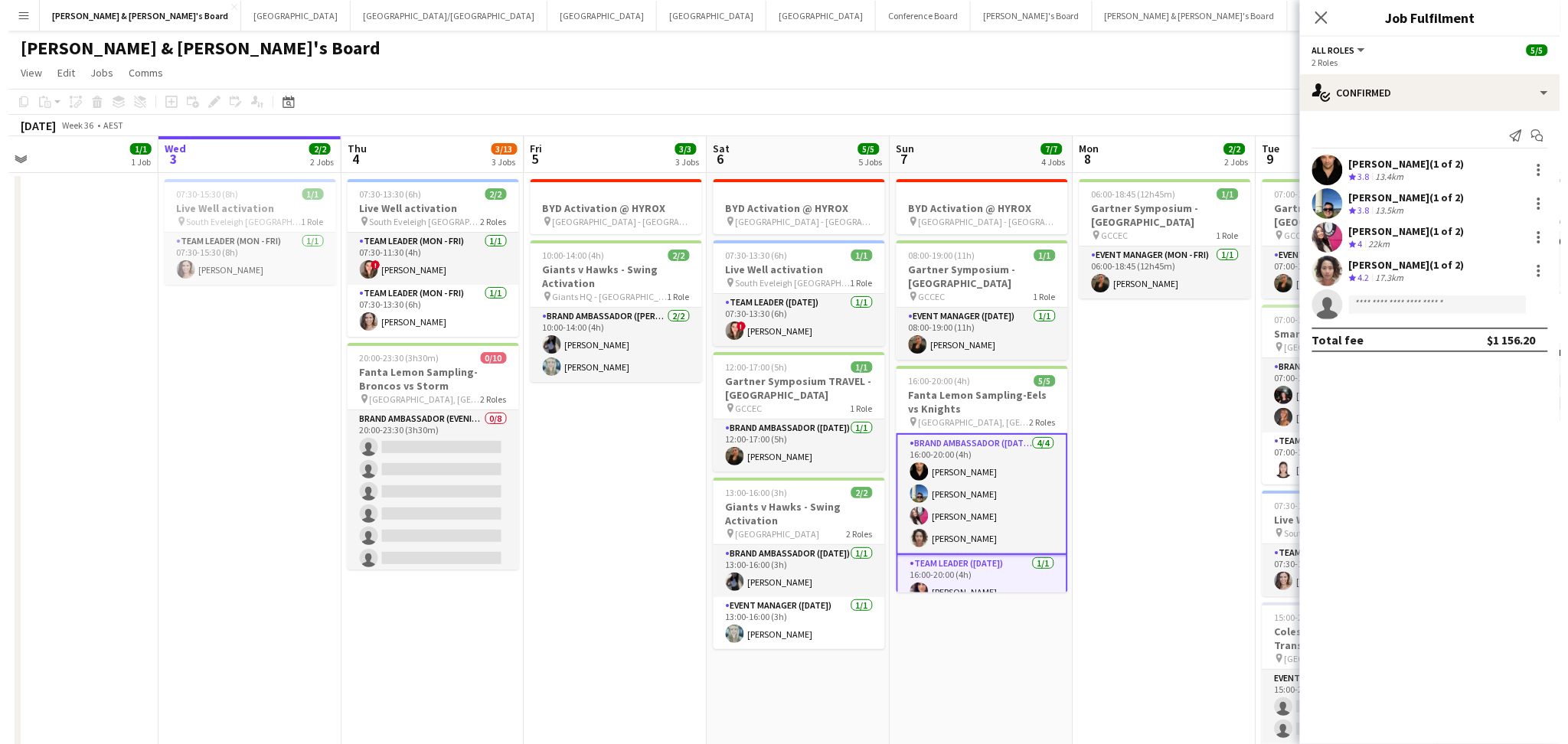
scroll to position [0, 581]
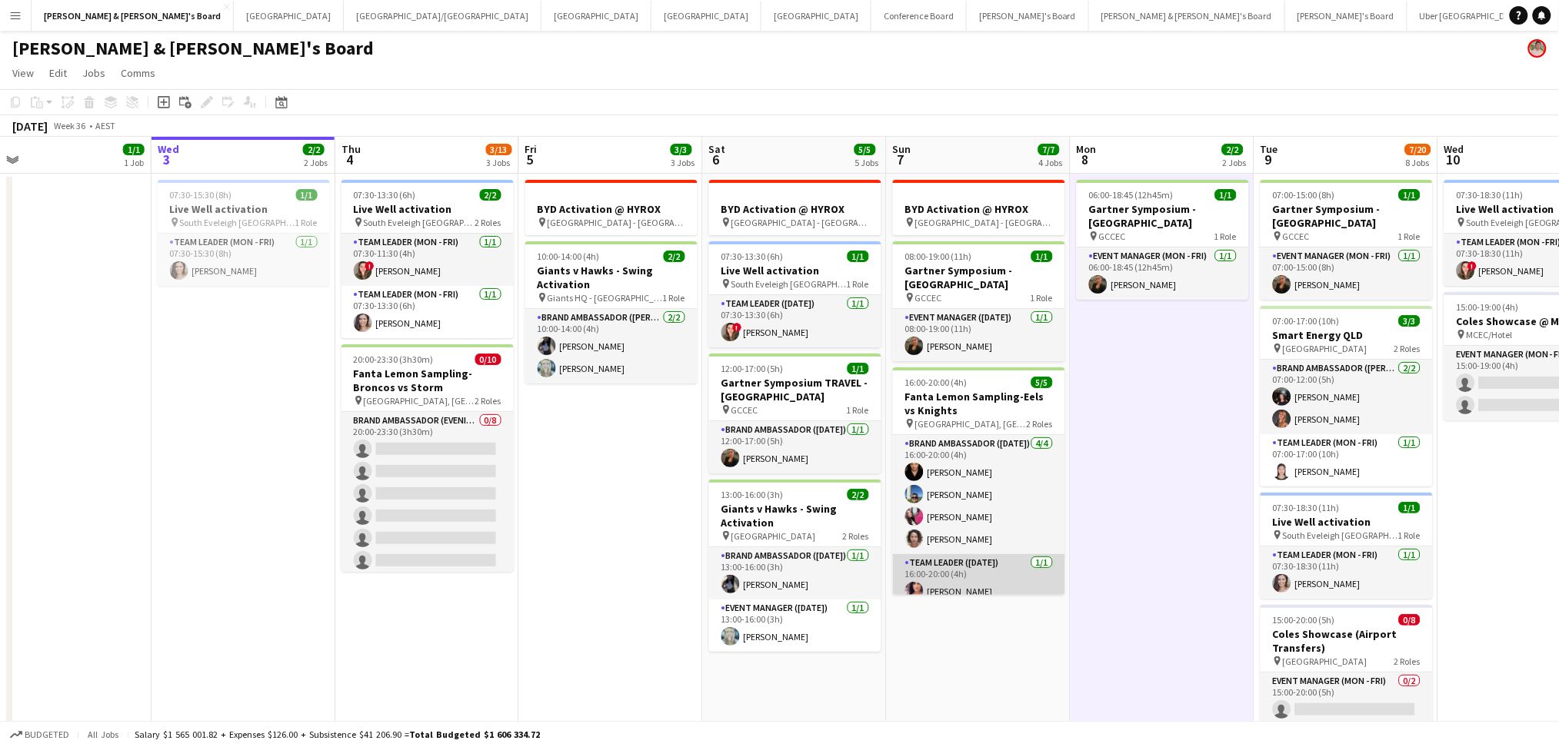
click at [939, 571] on app-card-role "Team Leader ([DATE]) [DATE] 16:00-20:00 (4h) [PERSON_NAME]" at bounding box center [979, 580] width 172 height 52
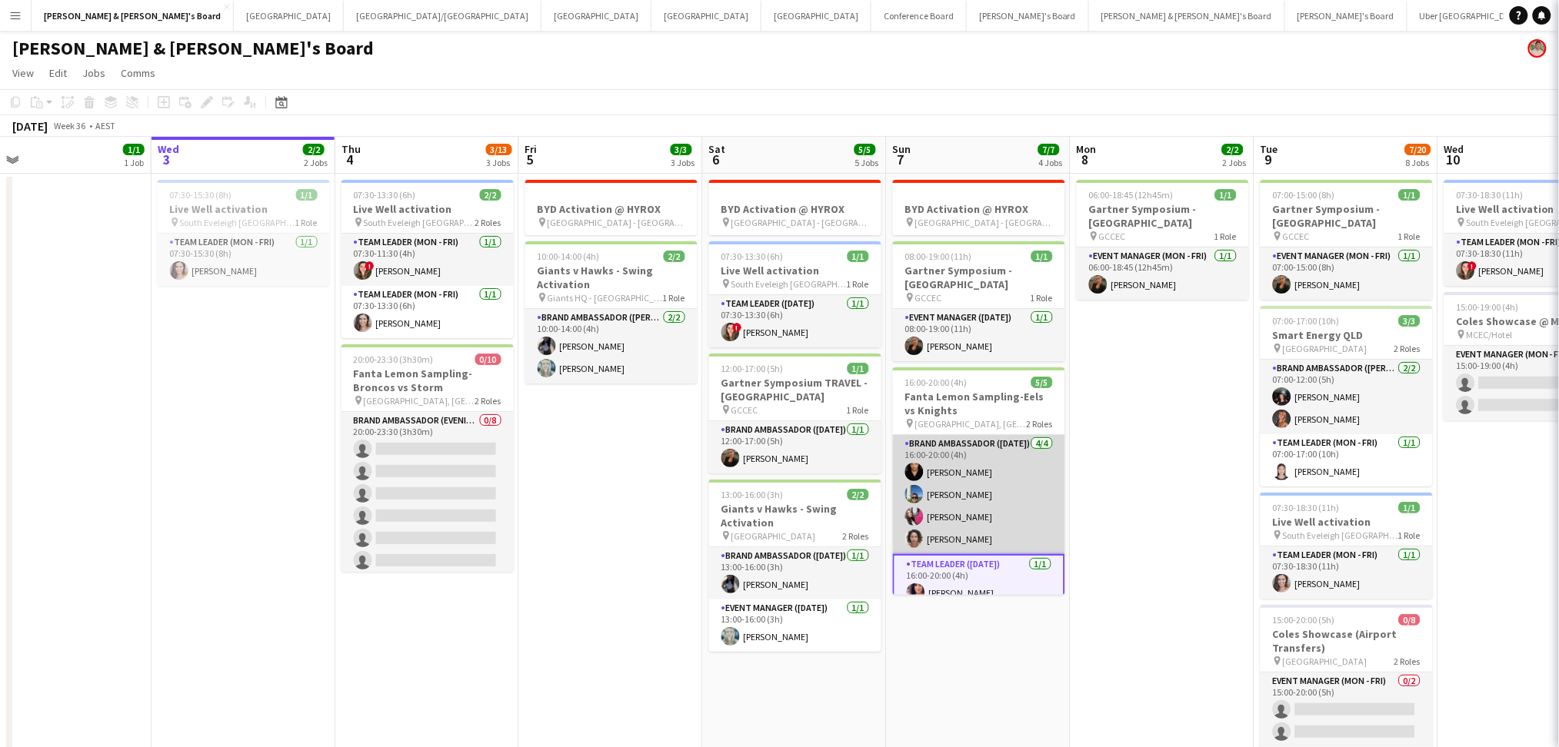
click at [1004, 497] on app-card-role "Brand Ambassador ([DATE]) [DATE] 16:00-20:00 (4h) [PERSON_NAME] [PERSON_NAME] […" at bounding box center [979, 494] width 172 height 119
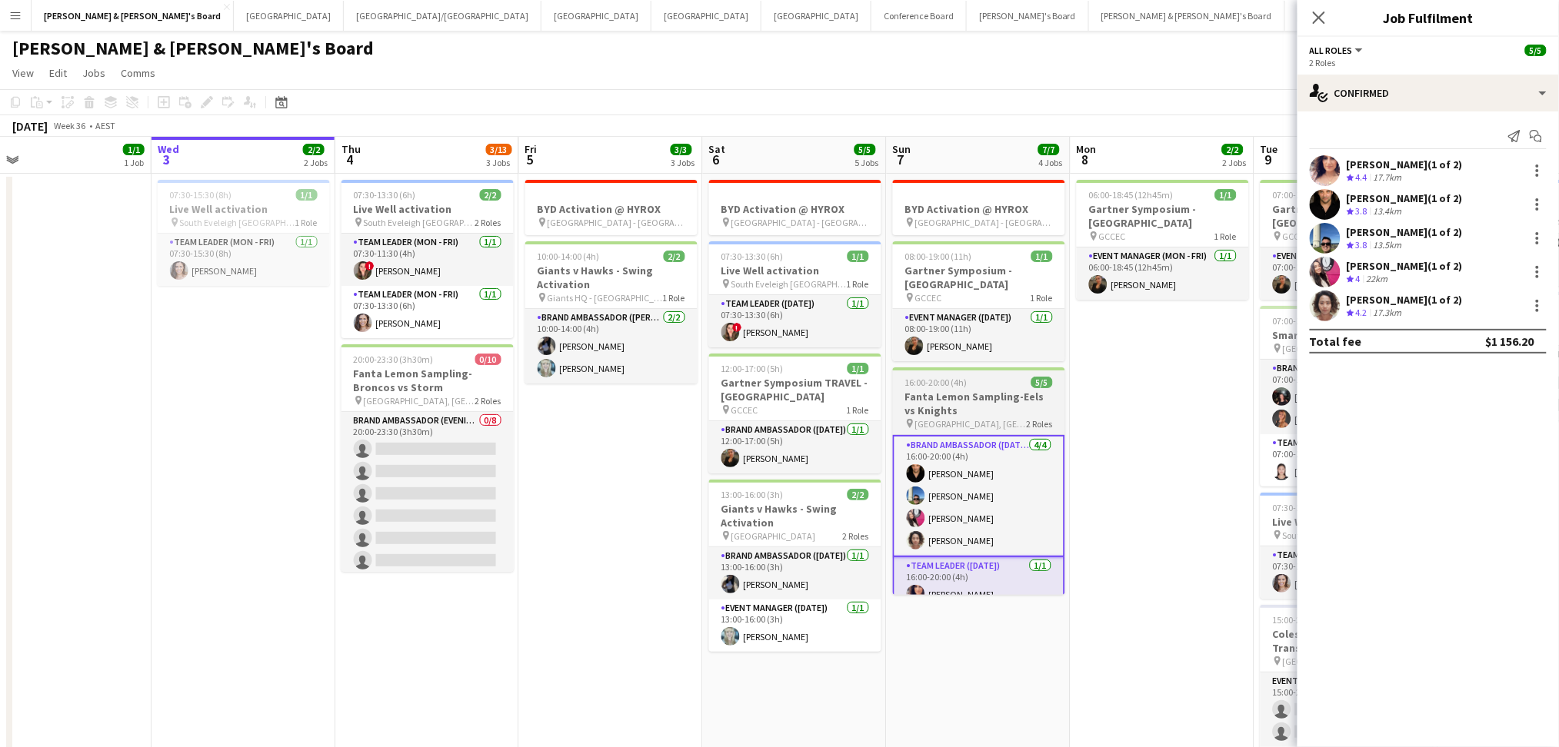
click at [990, 417] on h3 "Fanta Lemon Sampling-Eels vs Knights" at bounding box center [979, 404] width 172 height 28
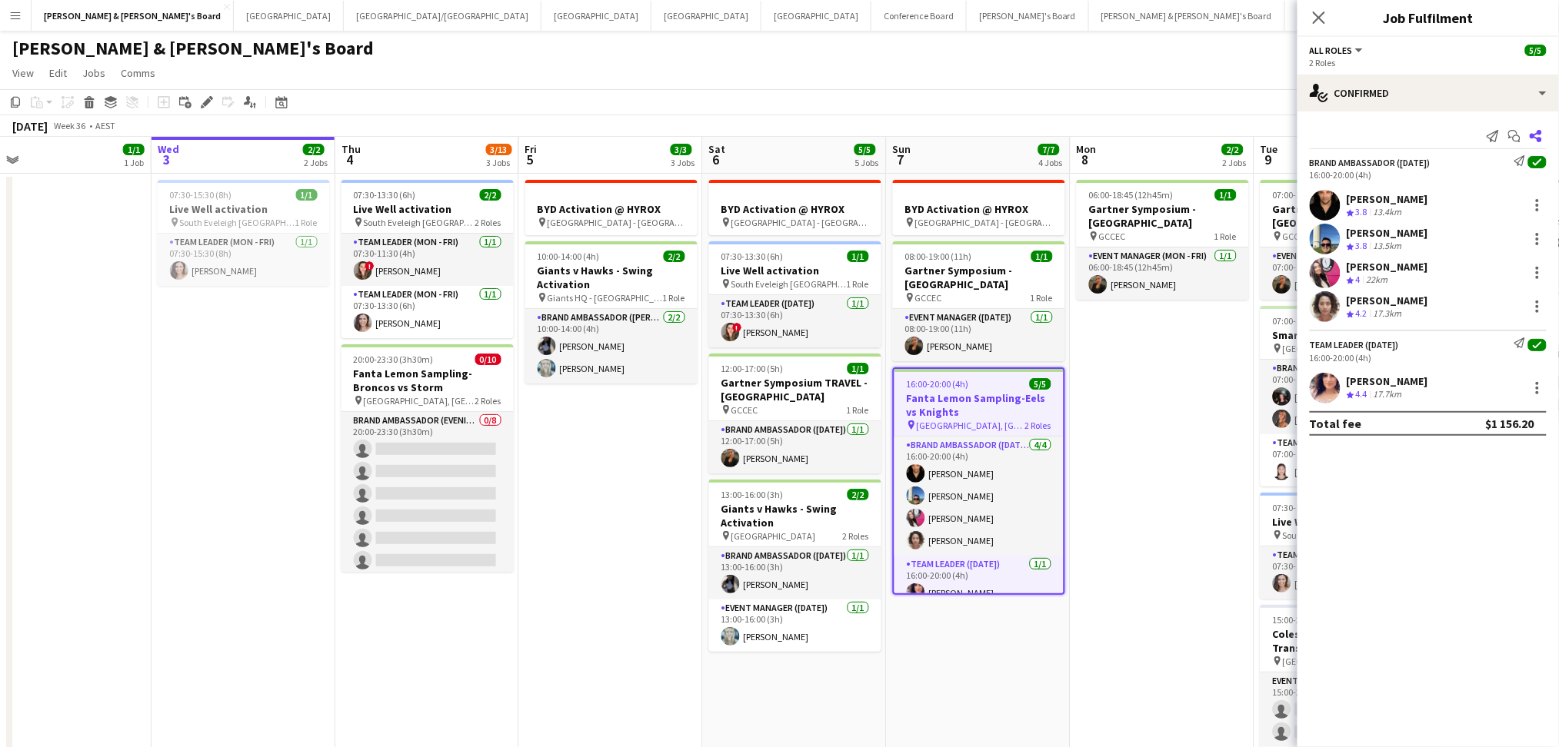
click at [1535, 135] on icon at bounding box center [1536, 136] width 12 height 12
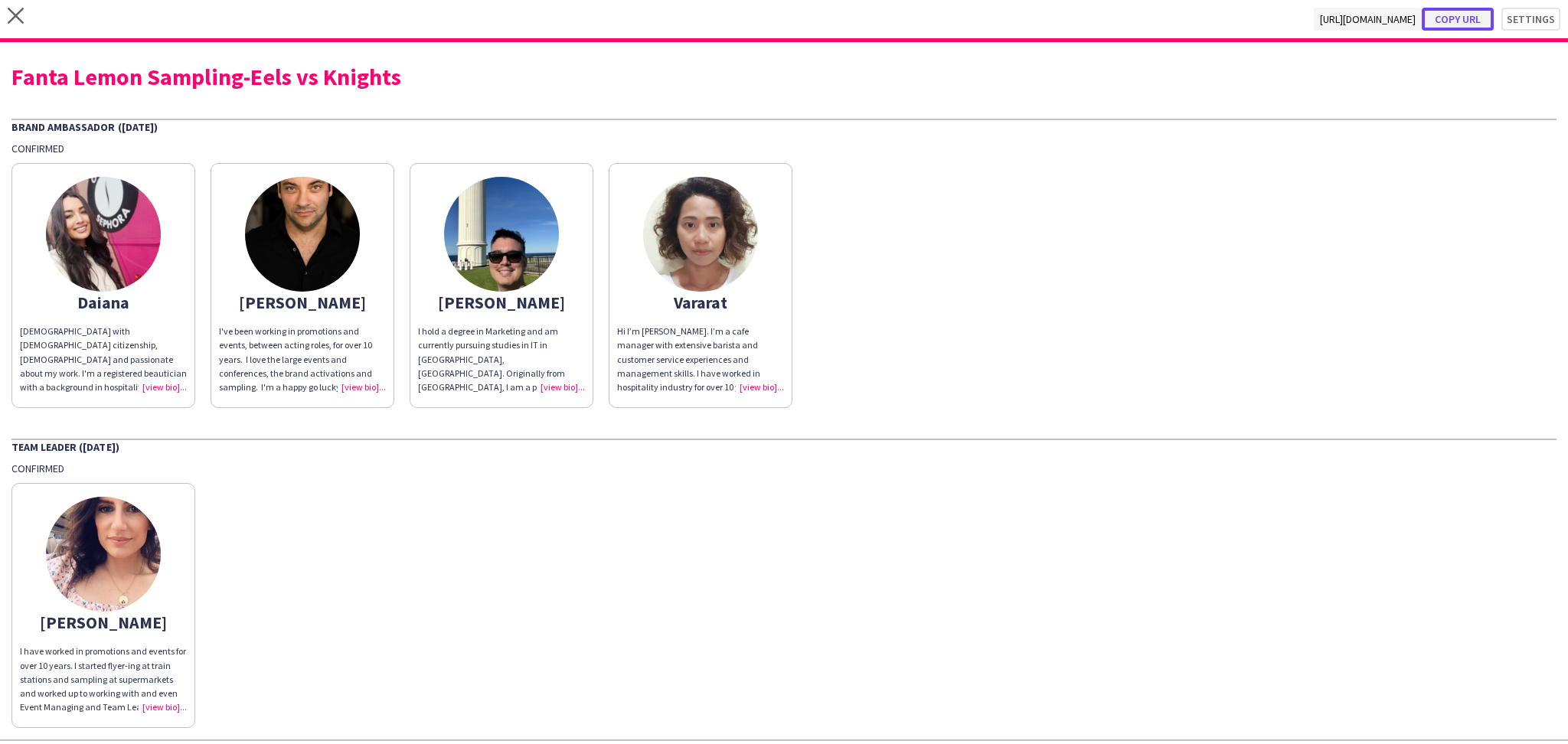
click at [1441, 24] on button "Copy url" at bounding box center [1457, 19] width 72 height 23
click at [168, 68] on div "Fanta Lemon Sampling-Eels vs Knights" at bounding box center [784, 76] width 1545 height 23
click at [169, 68] on div "Fanta Lemon Sampling-Eels vs Knights" at bounding box center [784, 76] width 1545 height 23
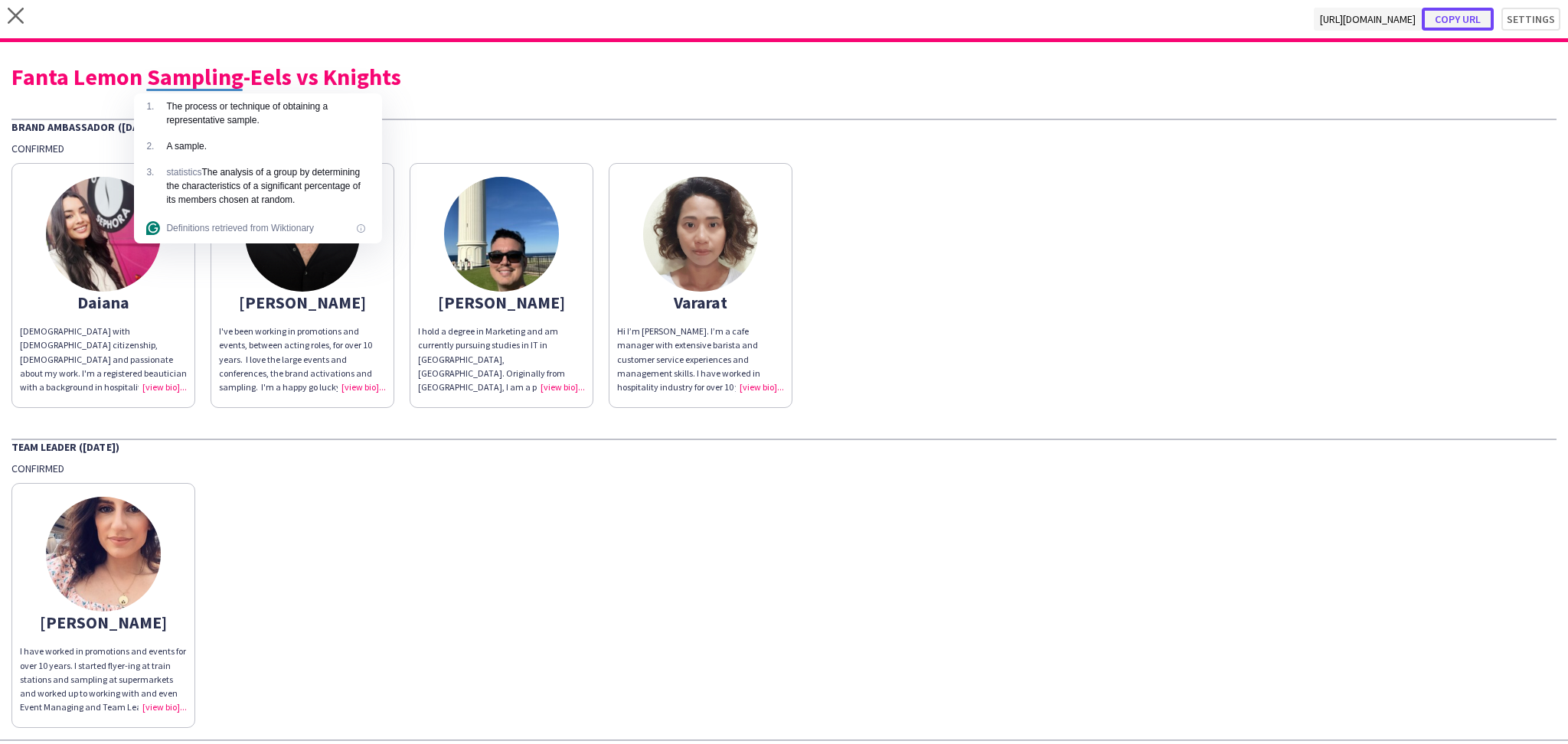
click at [1470, 9] on button "Copy url" at bounding box center [1457, 19] width 72 height 23
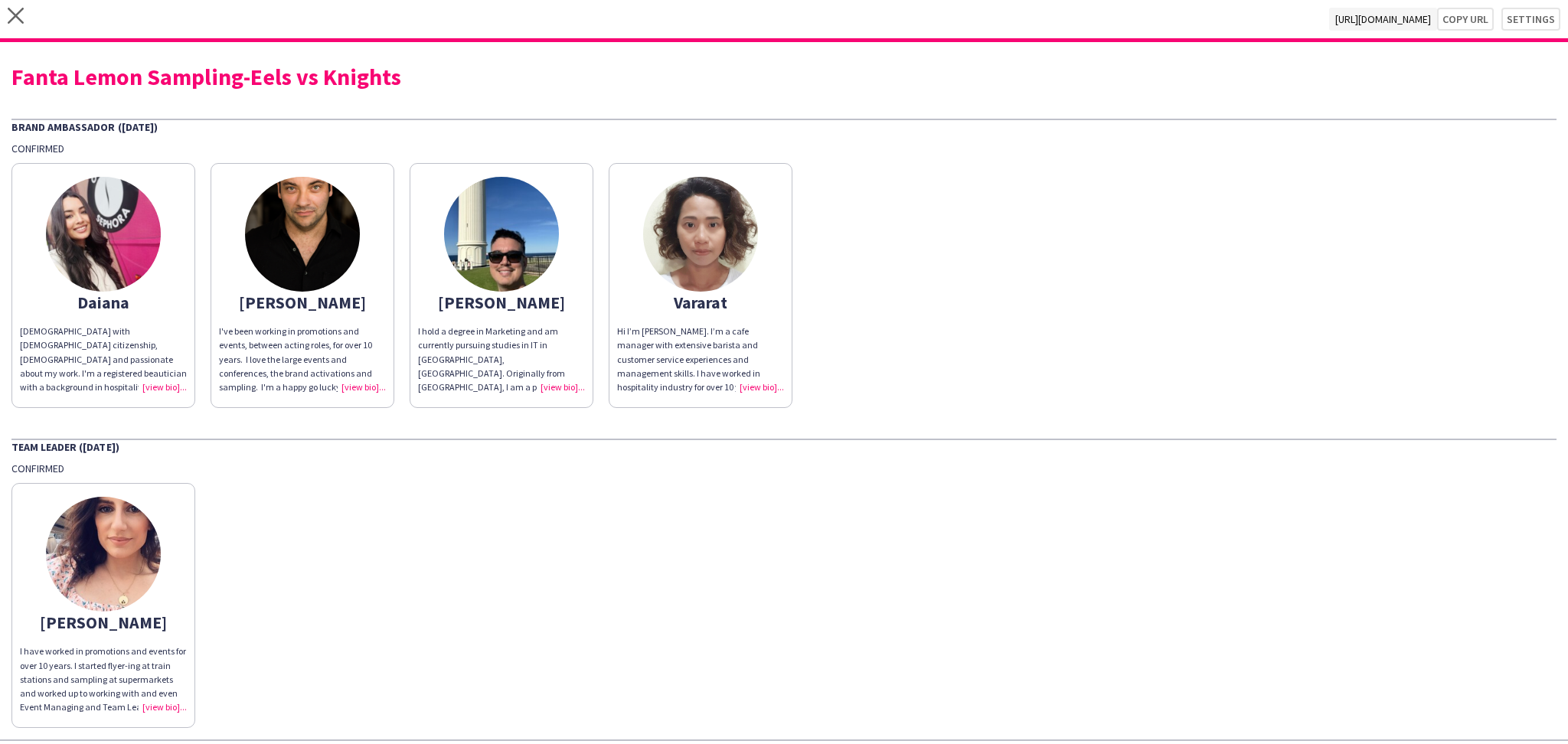
click at [3, 30] on div "close [URL][DOMAIN_NAME] Copy url Settings" at bounding box center [784, 21] width 1568 height 42
click at [4, 28] on div "close [URL][DOMAIN_NAME] Copy url Settings" at bounding box center [784, 21] width 1568 height 42
click at [16, 20] on icon "close" at bounding box center [16, 16] width 16 height 16
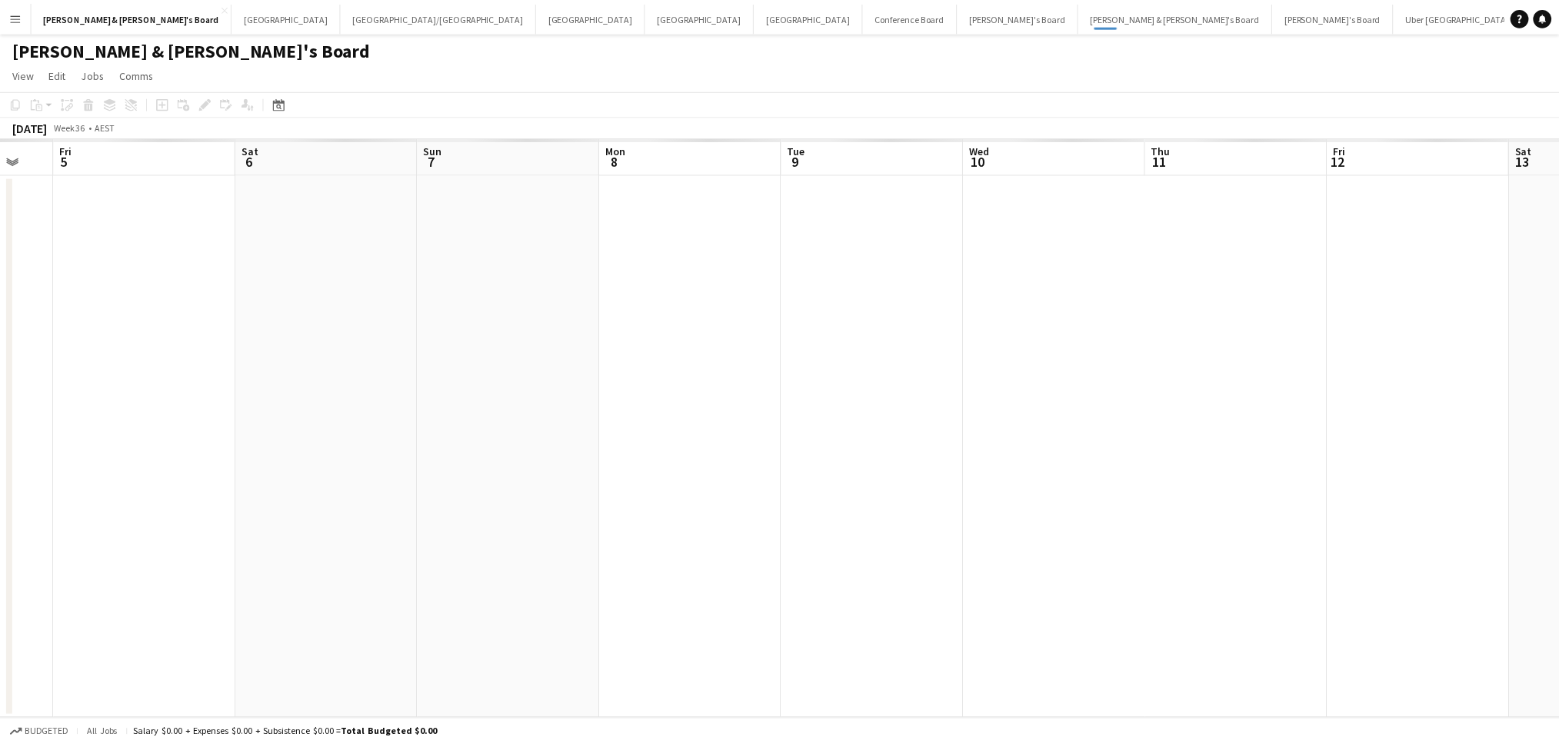
scroll to position [0, 552]
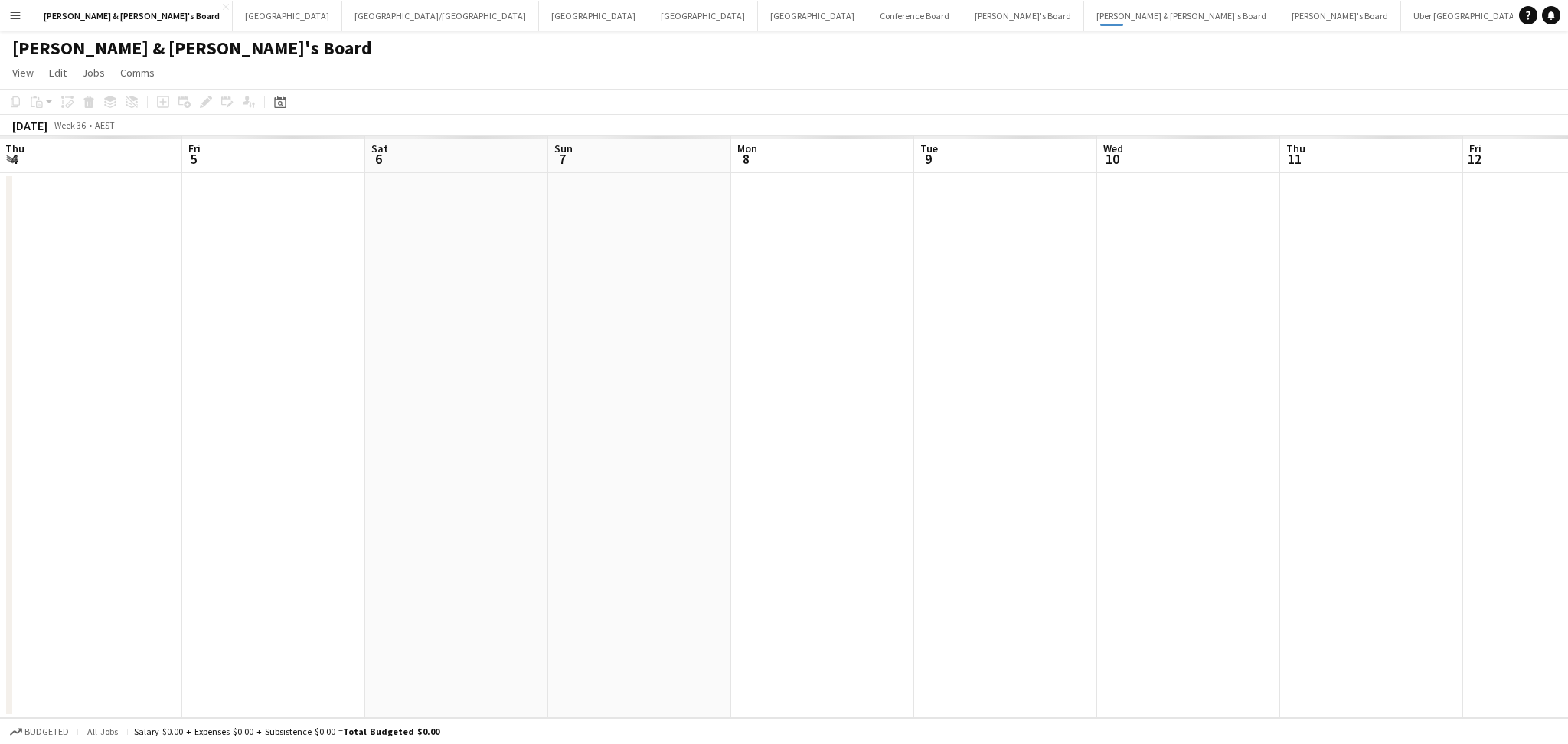
drag, startPoint x: 913, startPoint y: 590, endPoint x: 362, endPoint y: 530, distance: 554.3
click at [362, 530] on app-calendar-viewport "Mon 1 Tue 2 Wed 3 Thu 4 Fri 5 Sat 6 Sun 7 Mon 8 Tue 9 Wed 10 Thu 11 Fri 12 Sat …" at bounding box center [784, 427] width 1568 height 582
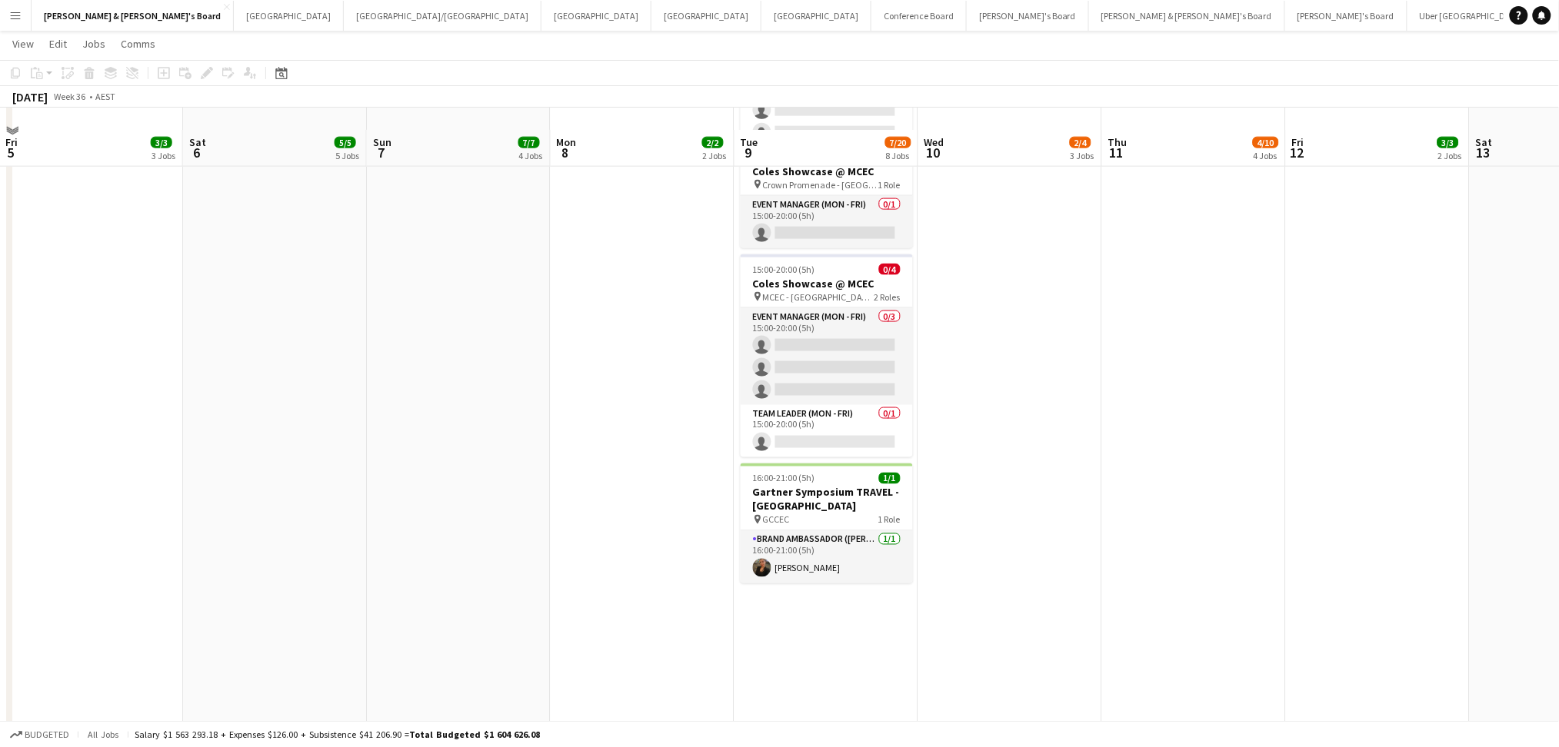
scroll to position [717, 0]
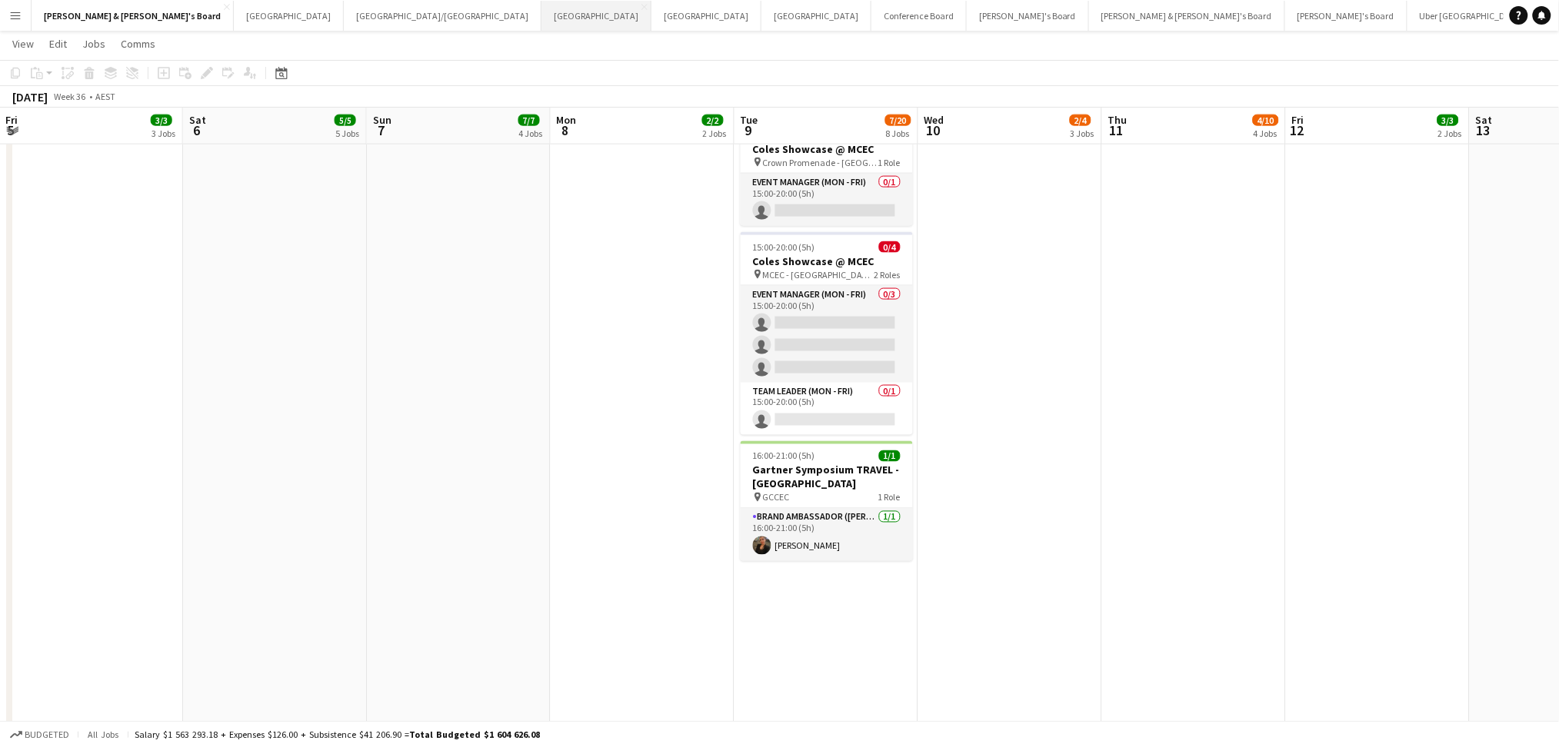
click at [541, 23] on button "Melbourne Close" at bounding box center [596, 16] width 110 height 30
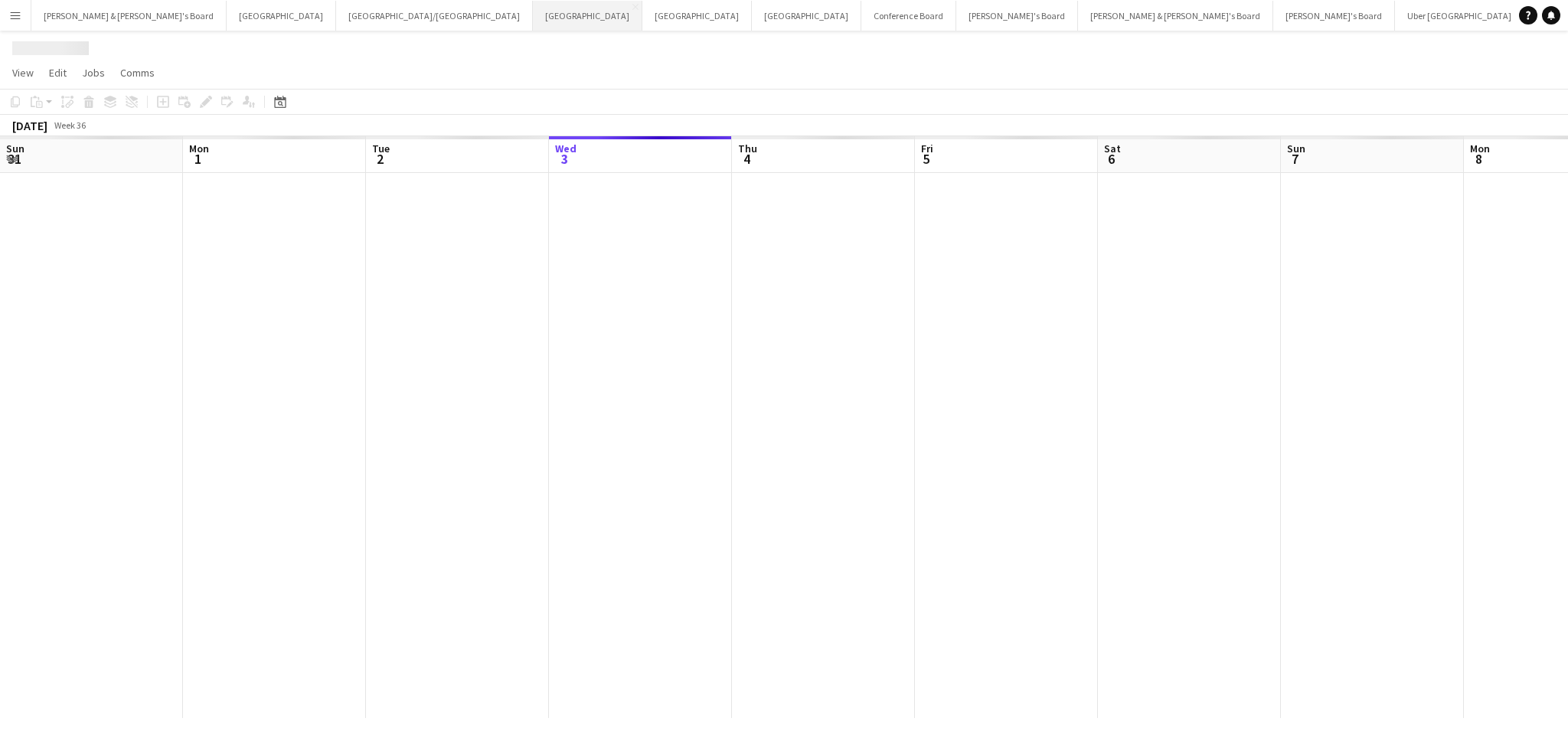
scroll to position [0, 365]
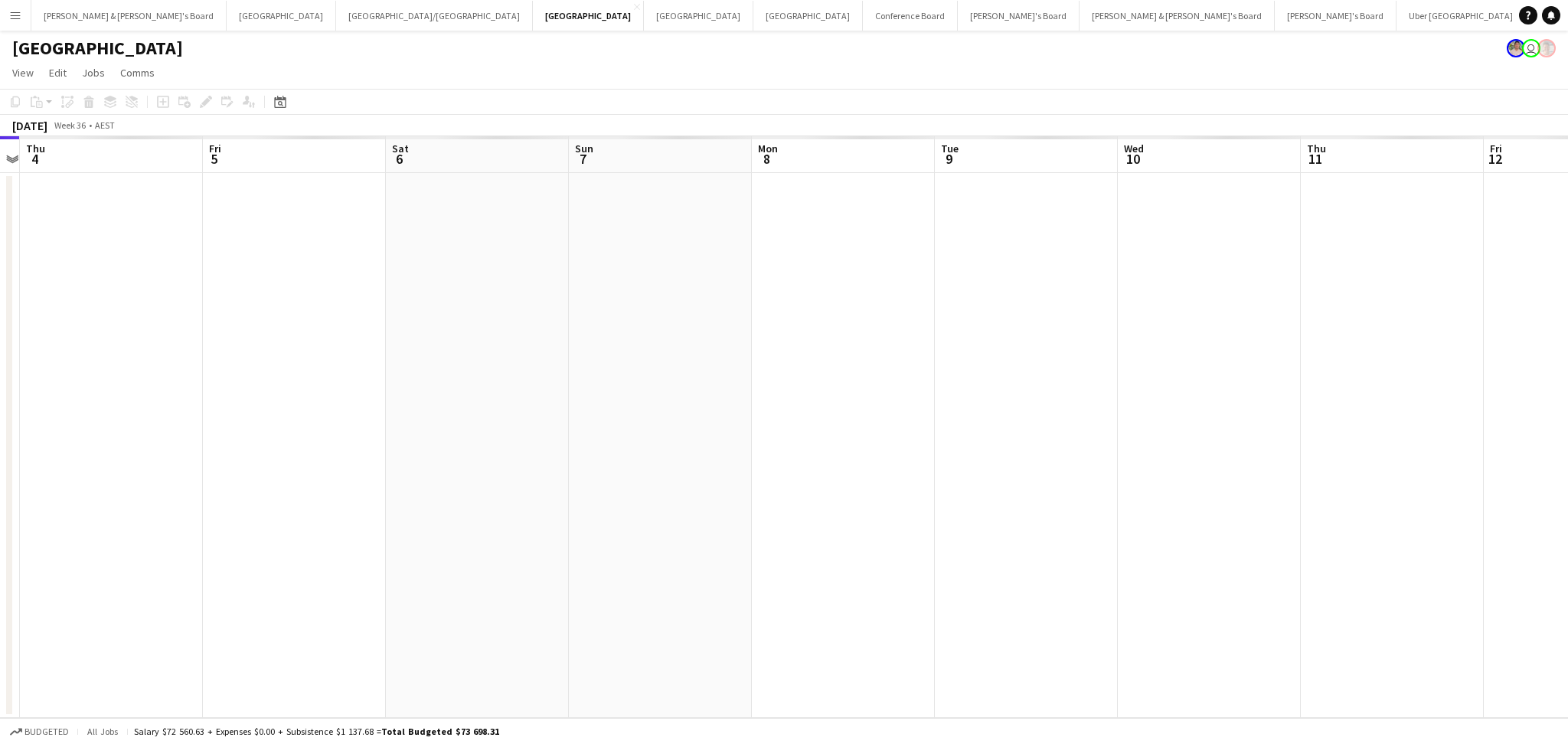
drag, startPoint x: 1283, startPoint y: 553, endPoint x: 682, endPoint y: 527, distance: 601.6
click at [682, 527] on app-calendar-viewport "Sun 31 Mon 1 Tue 2 Wed 3 Thu 4 Fri 5 Sat 6 Sun 7 Mon 8 Tue 9 Wed 10 Thu 11 Fri …" at bounding box center [784, 427] width 1568 height 582
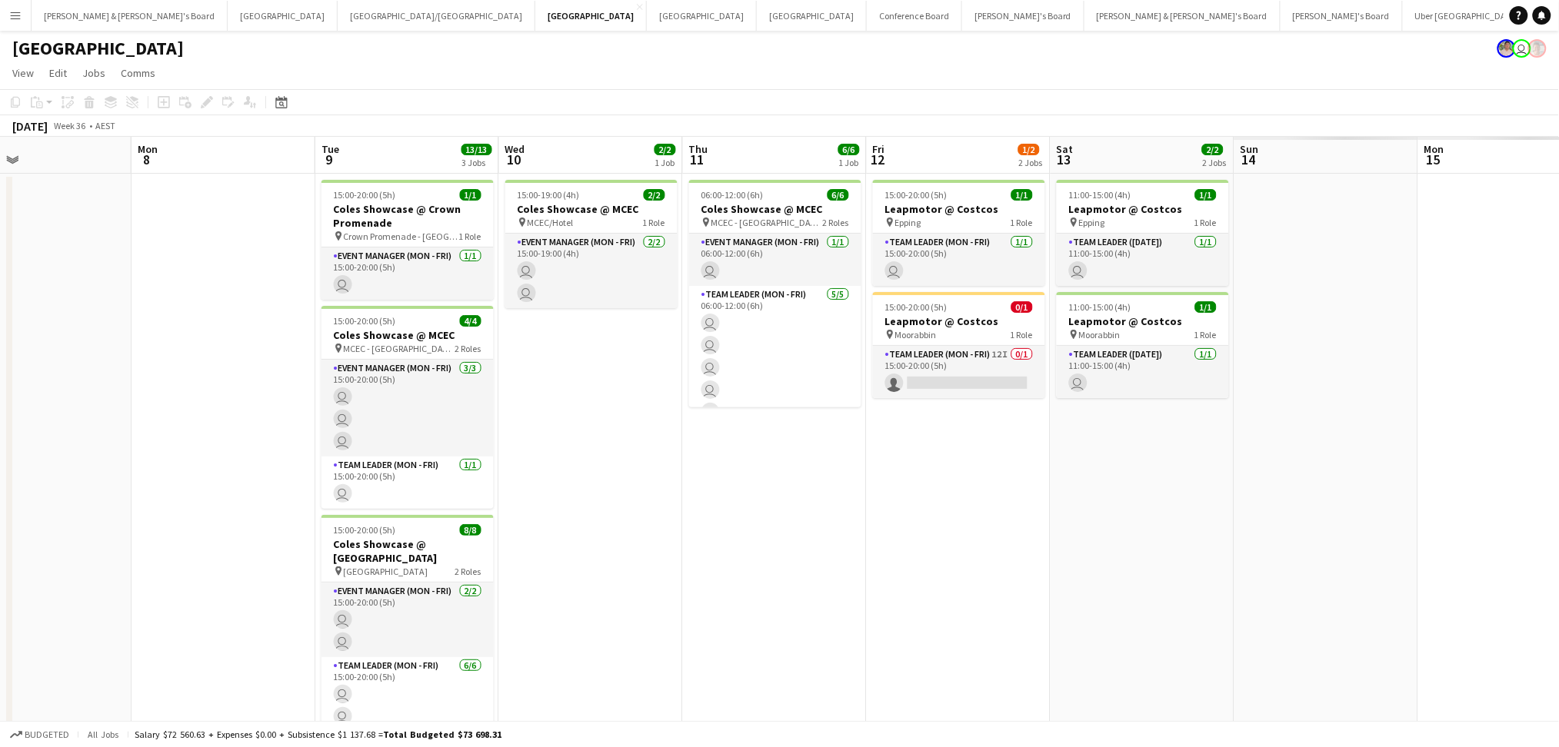
scroll to position [0, 378]
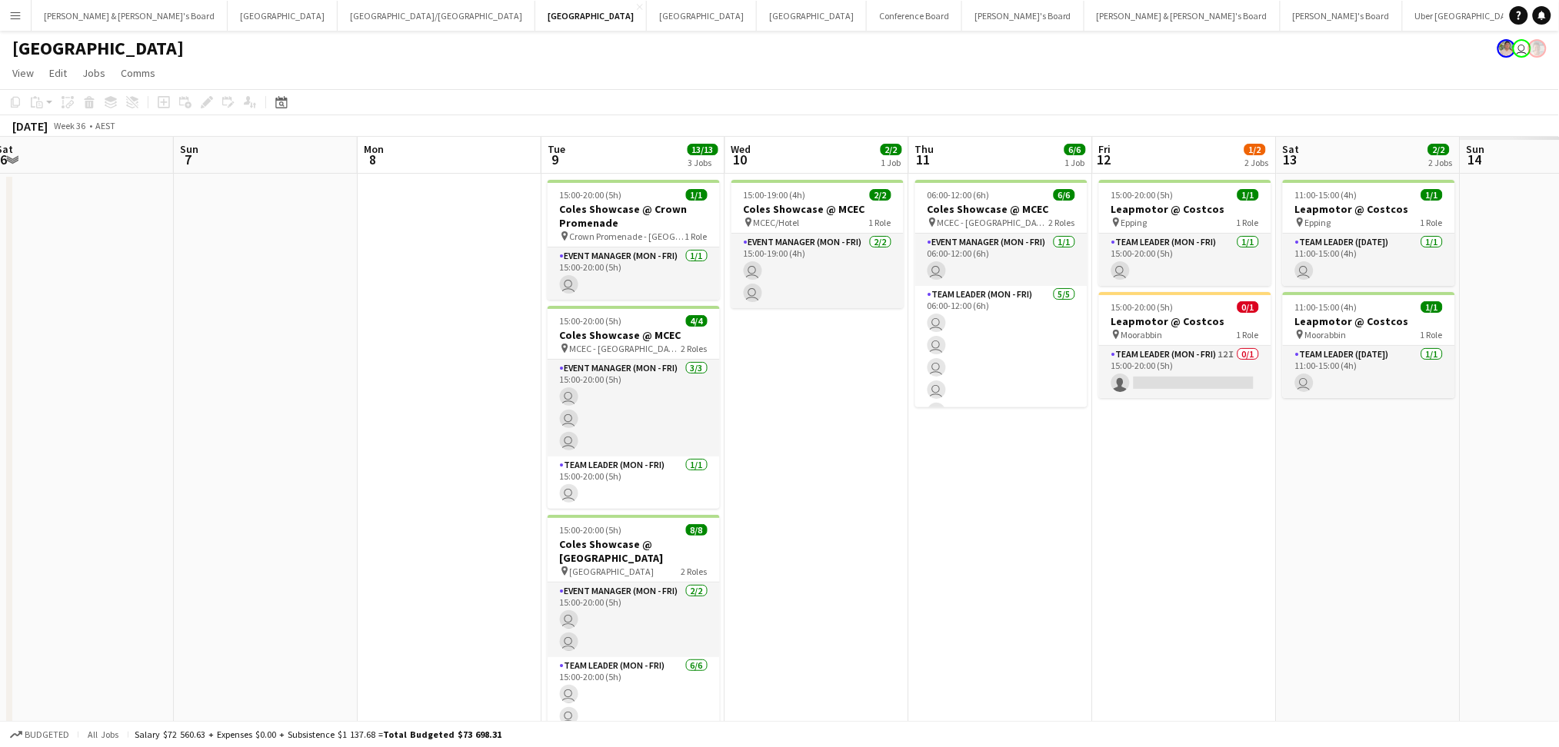
drag, startPoint x: 1296, startPoint y: 537, endPoint x: 1154, endPoint y: 528, distance: 142.5
click at [1154, 528] on app-calendar-viewport "Thu 4 Fri 5 2/2 2 Jobs Sat 6 Sun 7 Mon 8 Tue 9 13/13 3 Jobs Wed 10 2/2 1 Job Th…" at bounding box center [779, 463] width 1559 height 653
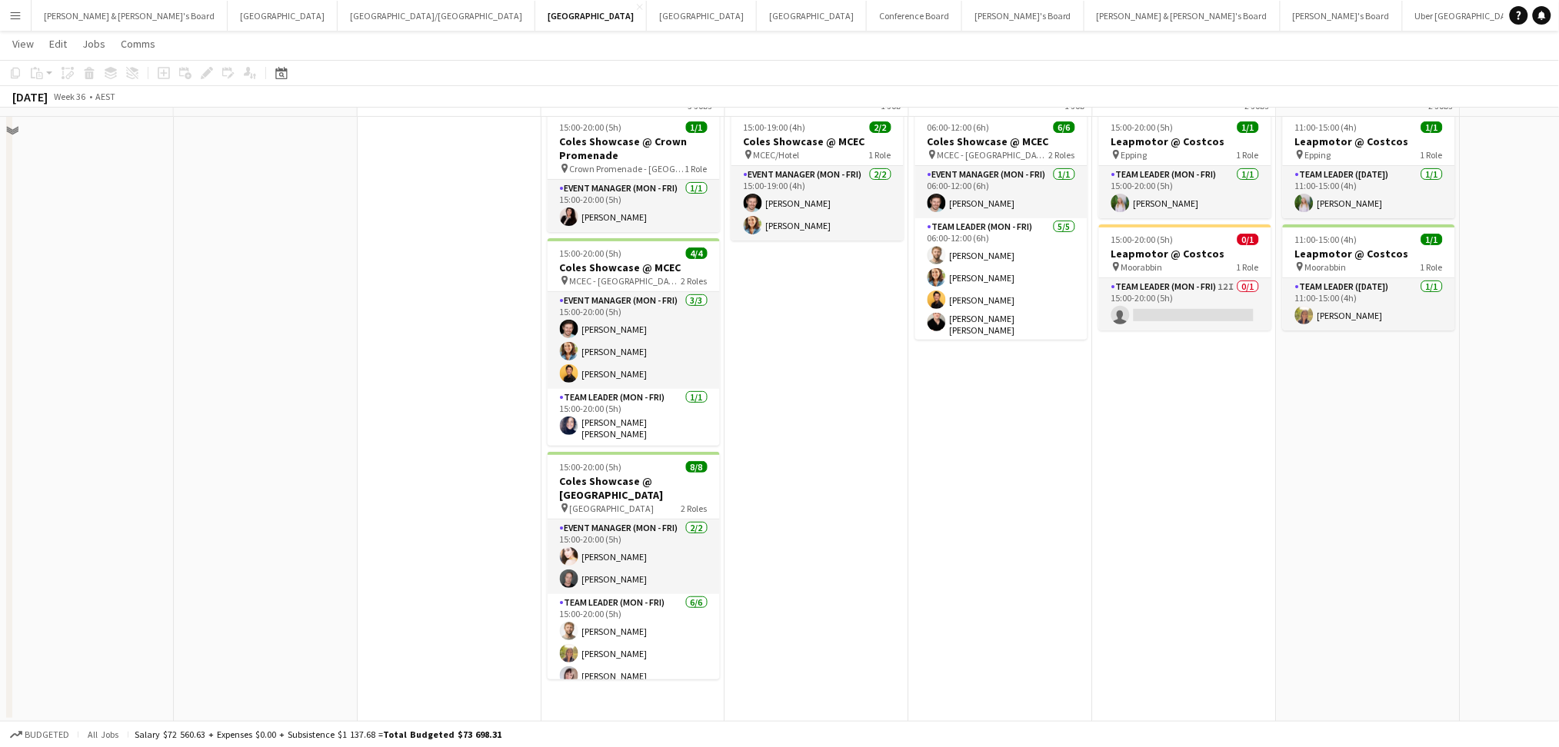
scroll to position [0, 0]
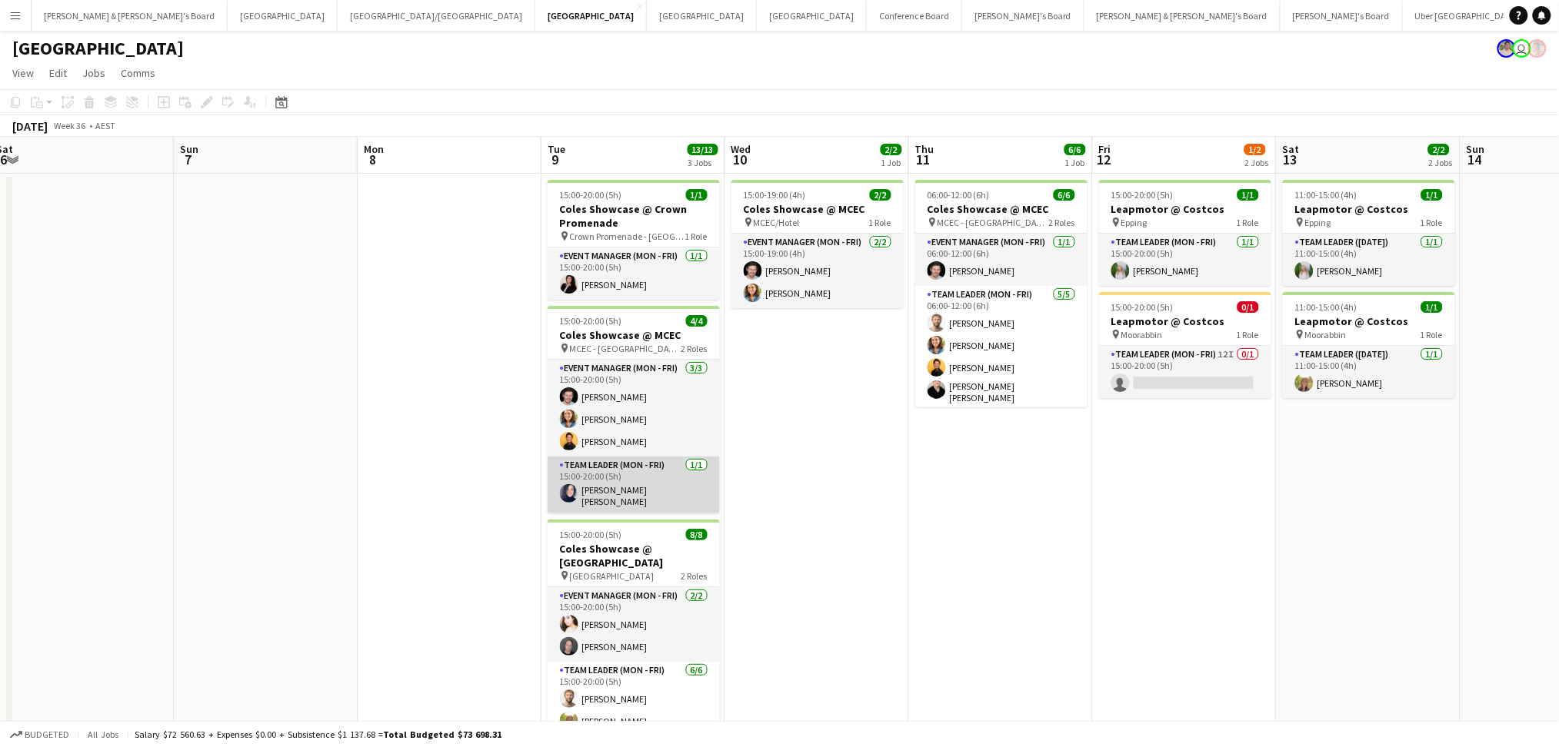
click at [634, 490] on app-card-role "Team Leader (Mon - Fri) [DATE] 15:00-20:00 (5h) [PERSON_NAME] [PERSON_NAME]" at bounding box center [634, 485] width 172 height 57
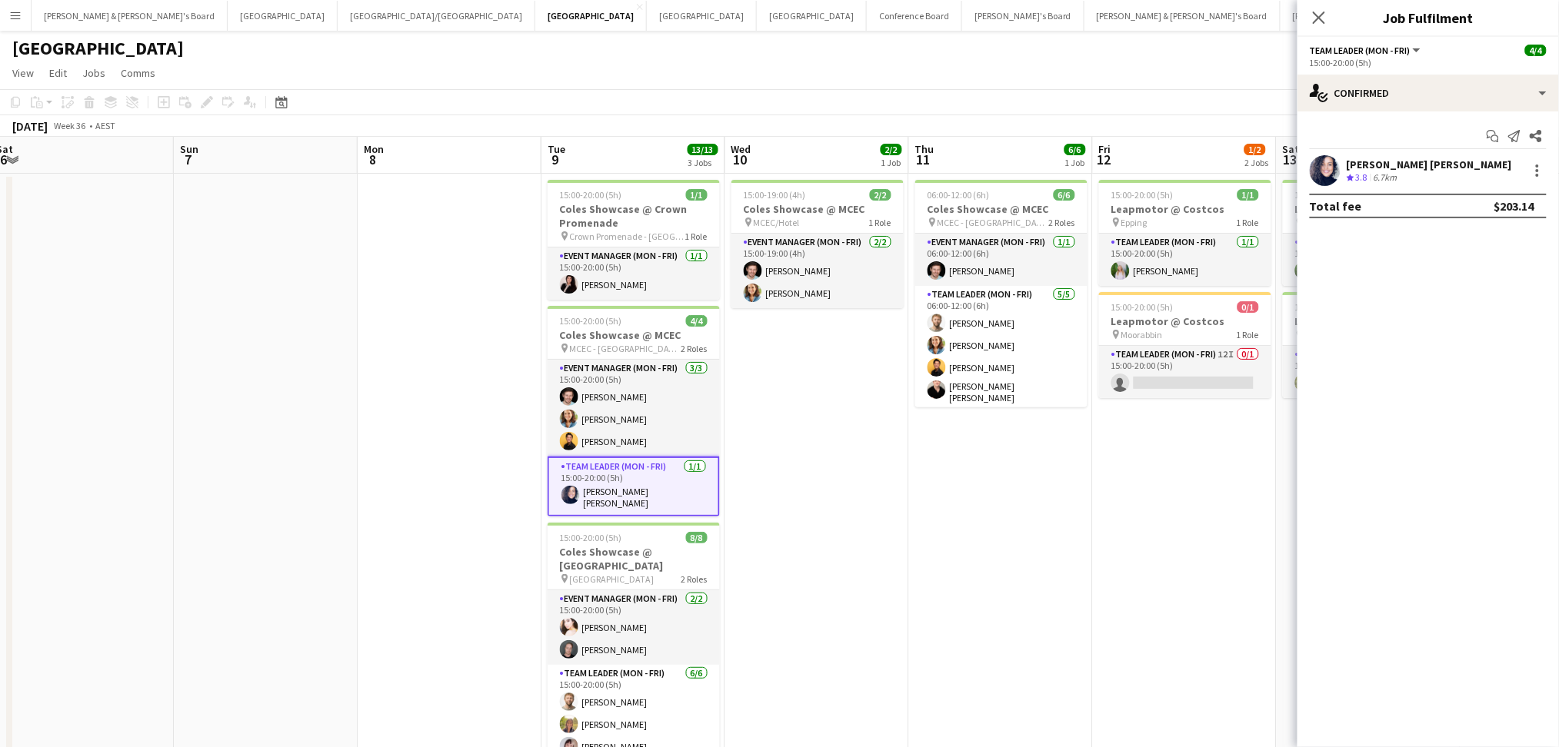
click at [1387, 172] on div "6.7km" at bounding box center [1385, 177] width 30 height 13
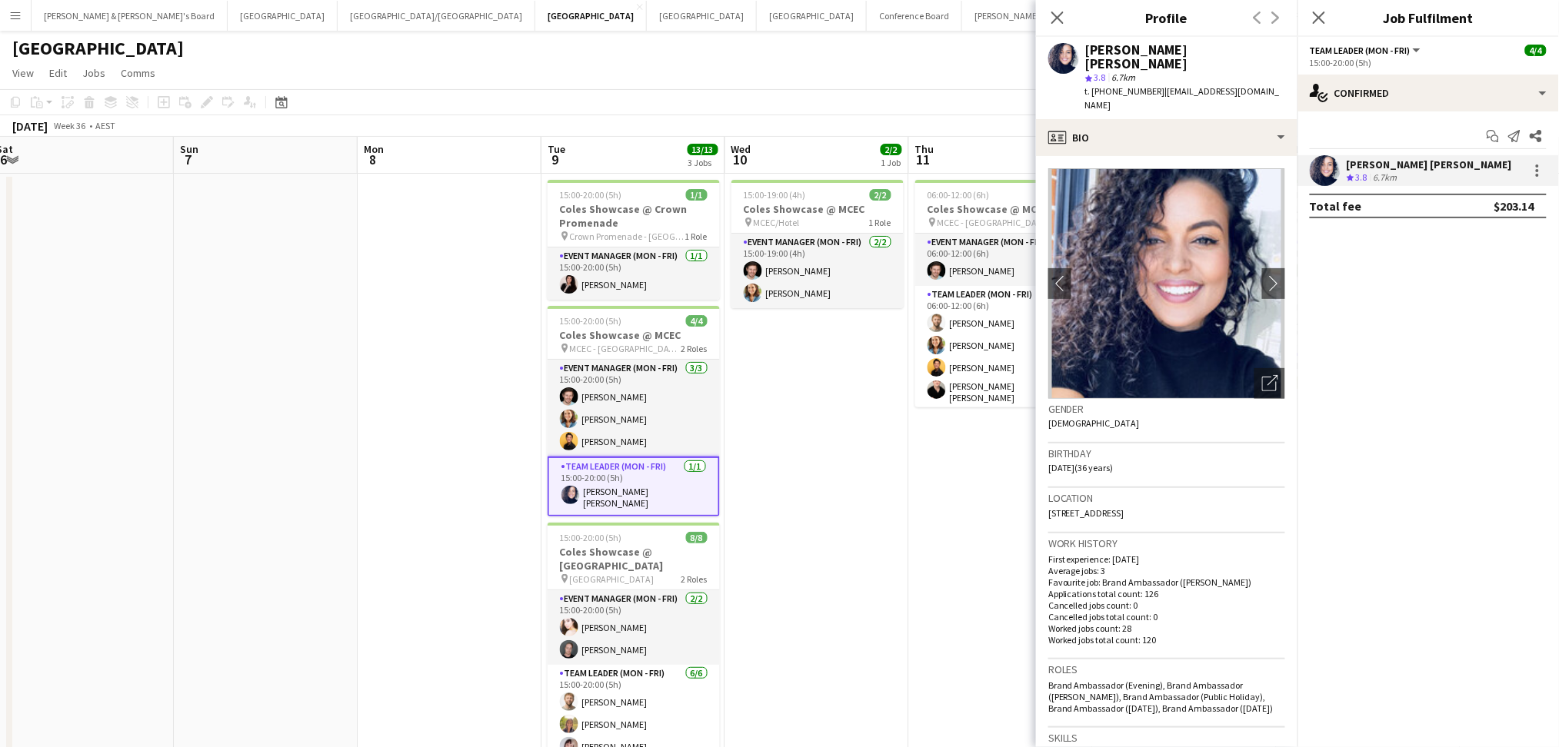
drag, startPoint x: 1087, startPoint y: 47, endPoint x: 1273, endPoint y: 56, distance: 186.3
click at [1273, 52] on div "[PERSON_NAME] [PERSON_NAME] star 3.8 6.7km t. [PHONE_NUMBER] | [EMAIL_ADDRESS][…" at bounding box center [1166, 78] width 261 height 82
drag, startPoint x: 1105, startPoint y: 76, endPoint x: 1147, endPoint y: 75, distance: 42.3
click at [1147, 85] on span "t. [PHONE_NUMBER]" at bounding box center [1125, 91] width 80 height 12
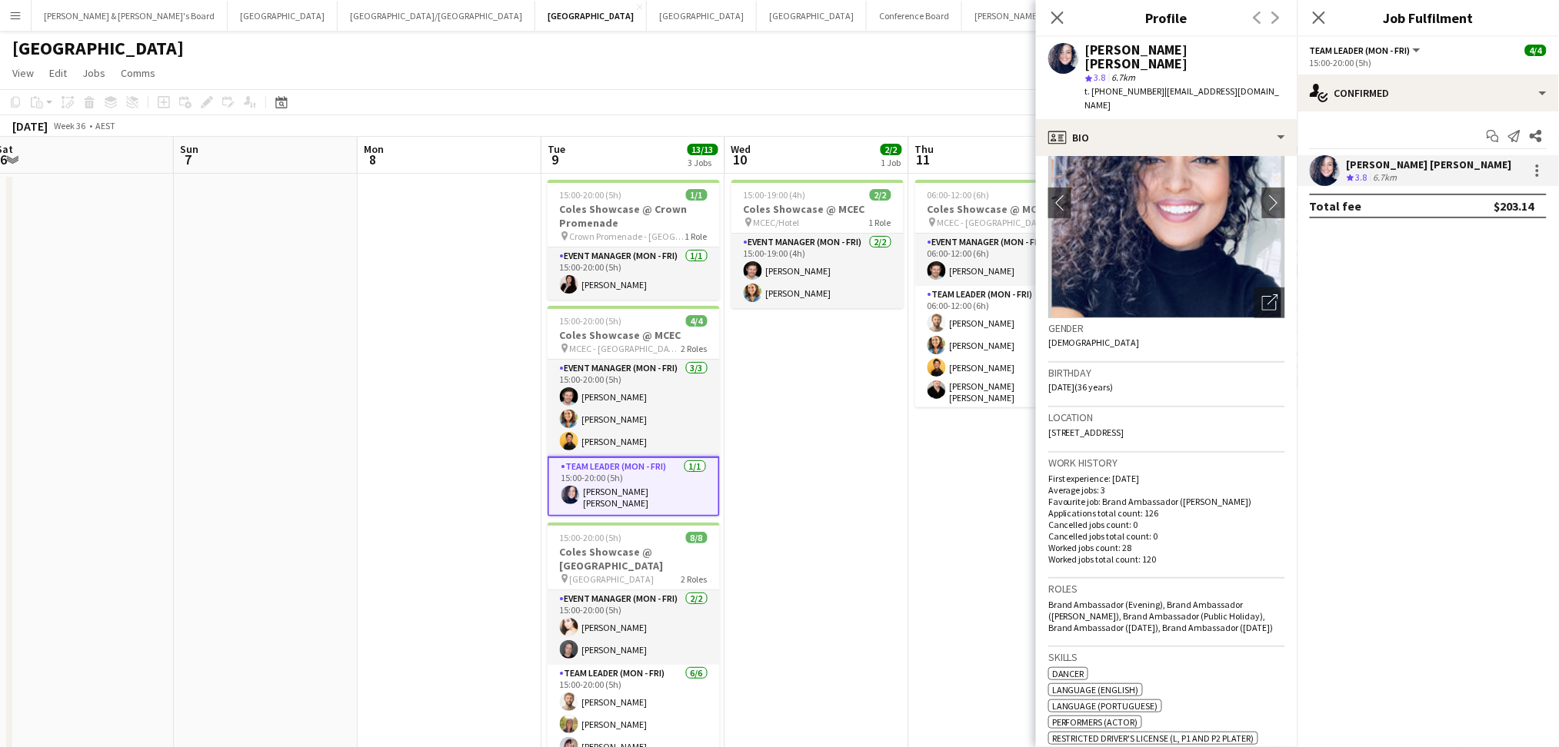
scroll to position [615, 0]
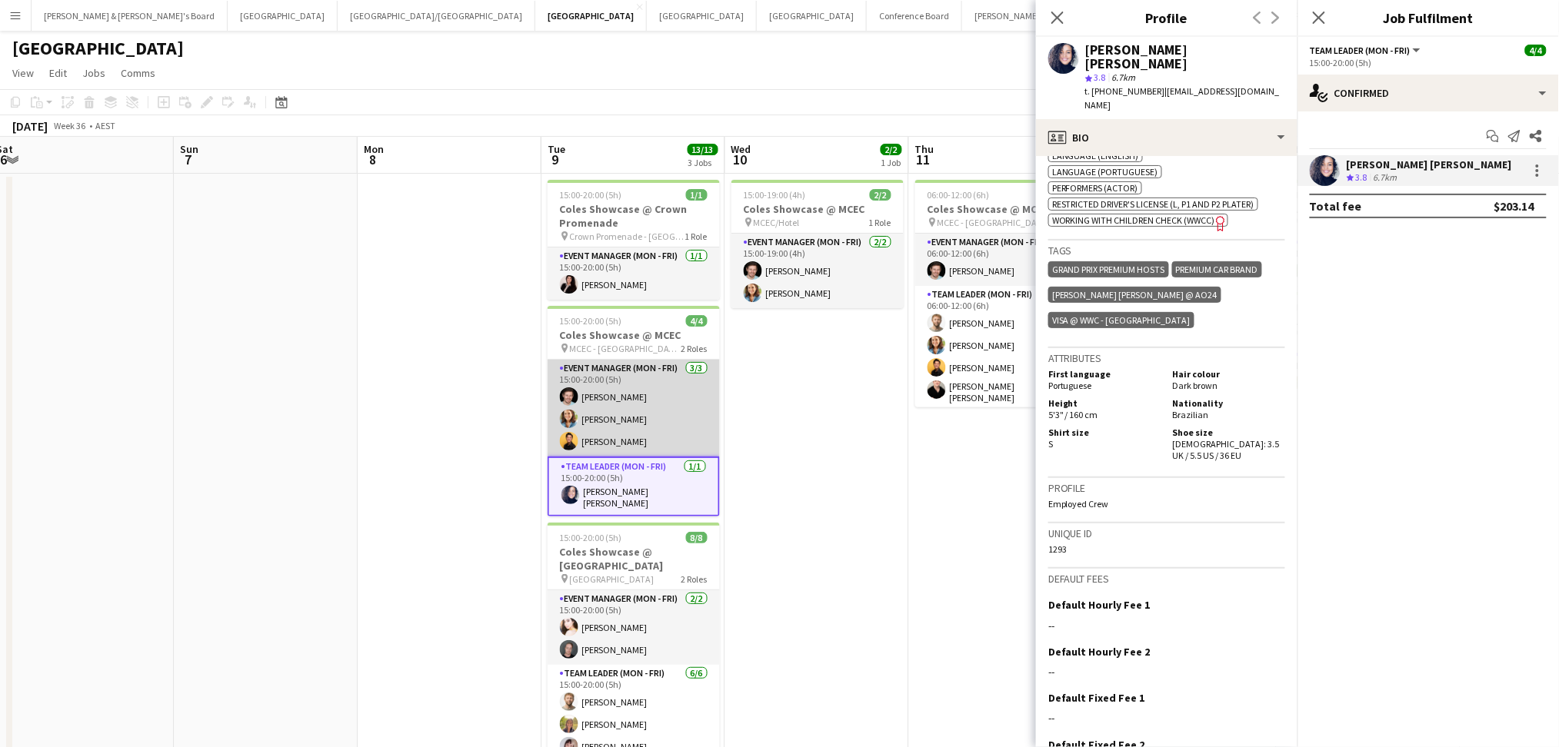
click at [693, 420] on app-card-role "Event Manager (Mon - Fri) [DATE] 15:00-20:00 (5h) [PERSON_NAME] [PERSON_NAME] […" at bounding box center [634, 408] width 172 height 97
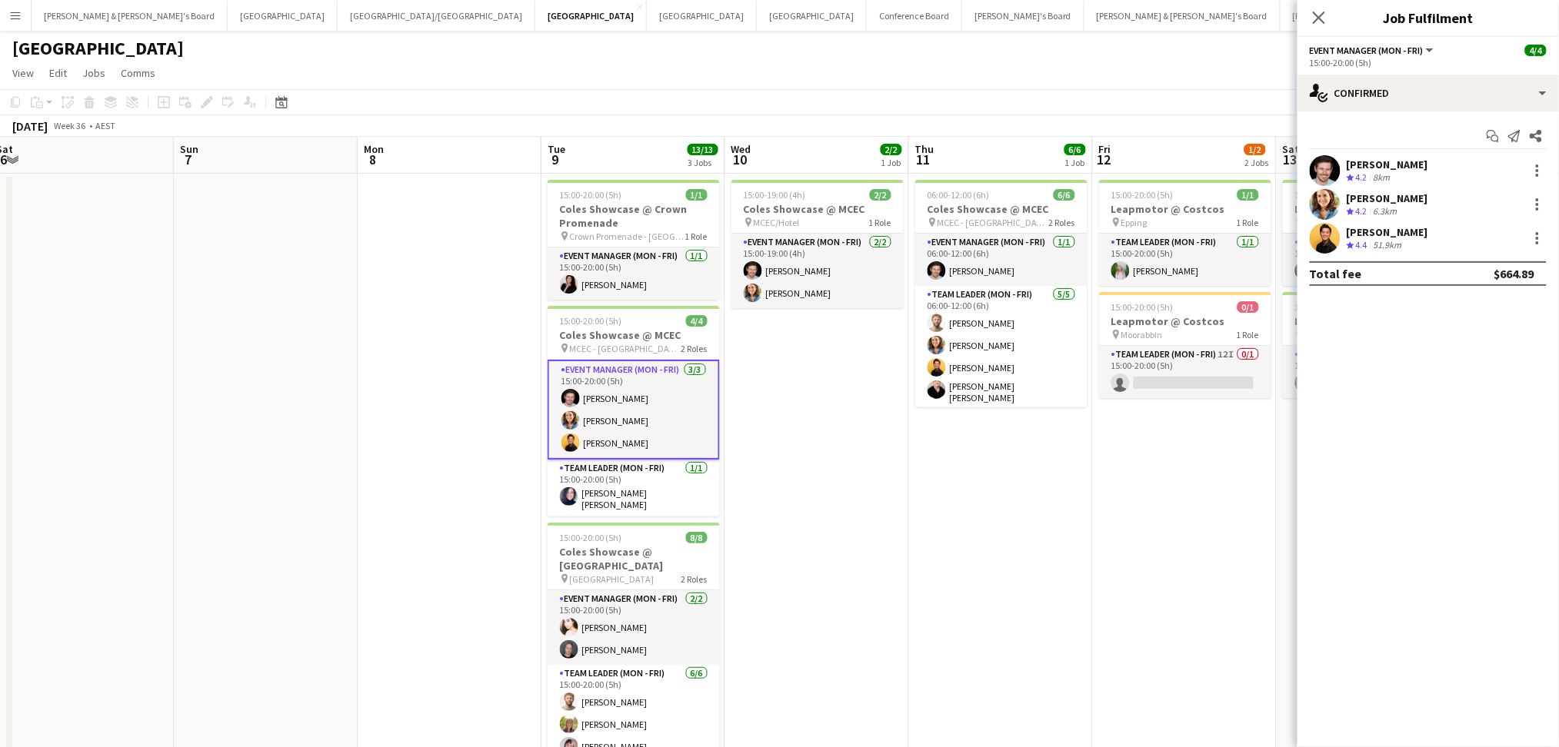
click at [1359, 160] on div "[PERSON_NAME]" at bounding box center [1388, 165] width 82 height 14
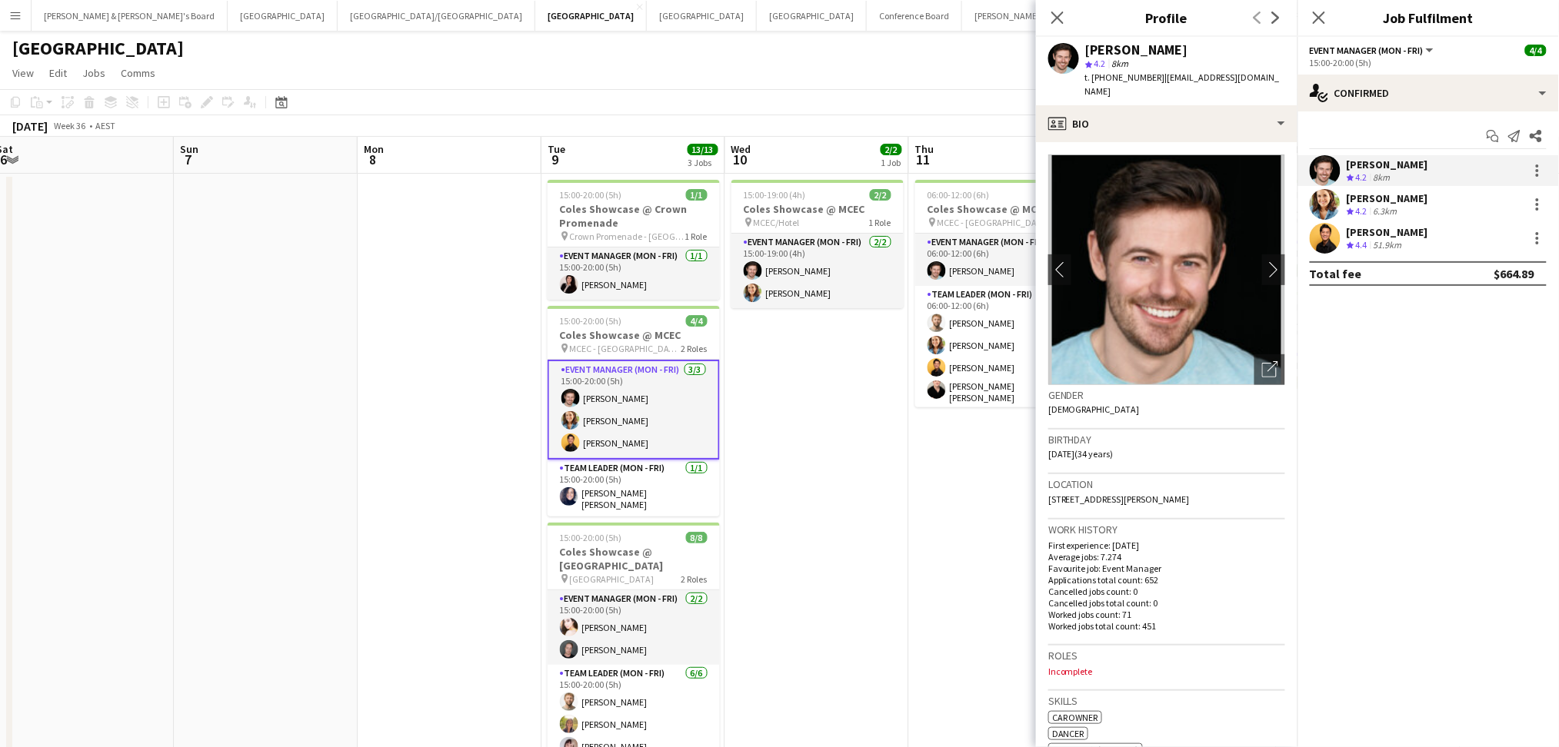
drag, startPoint x: 1087, startPoint y: 52, endPoint x: 1194, endPoint y: 51, distance: 107.7
click at [1188, 51] on div "[PERSON_NAME]" at bounding box center [1136, 50] width 103 height 14
drag, startPoint x: 1106, startPoint y: 75, endPoint x: 1151, endPoint y: 80, distance: 45.7
click at [1151, 80] on span "t. [PHONE_NUMBER]" at bounding box center [1125, 78] width 80 height 12
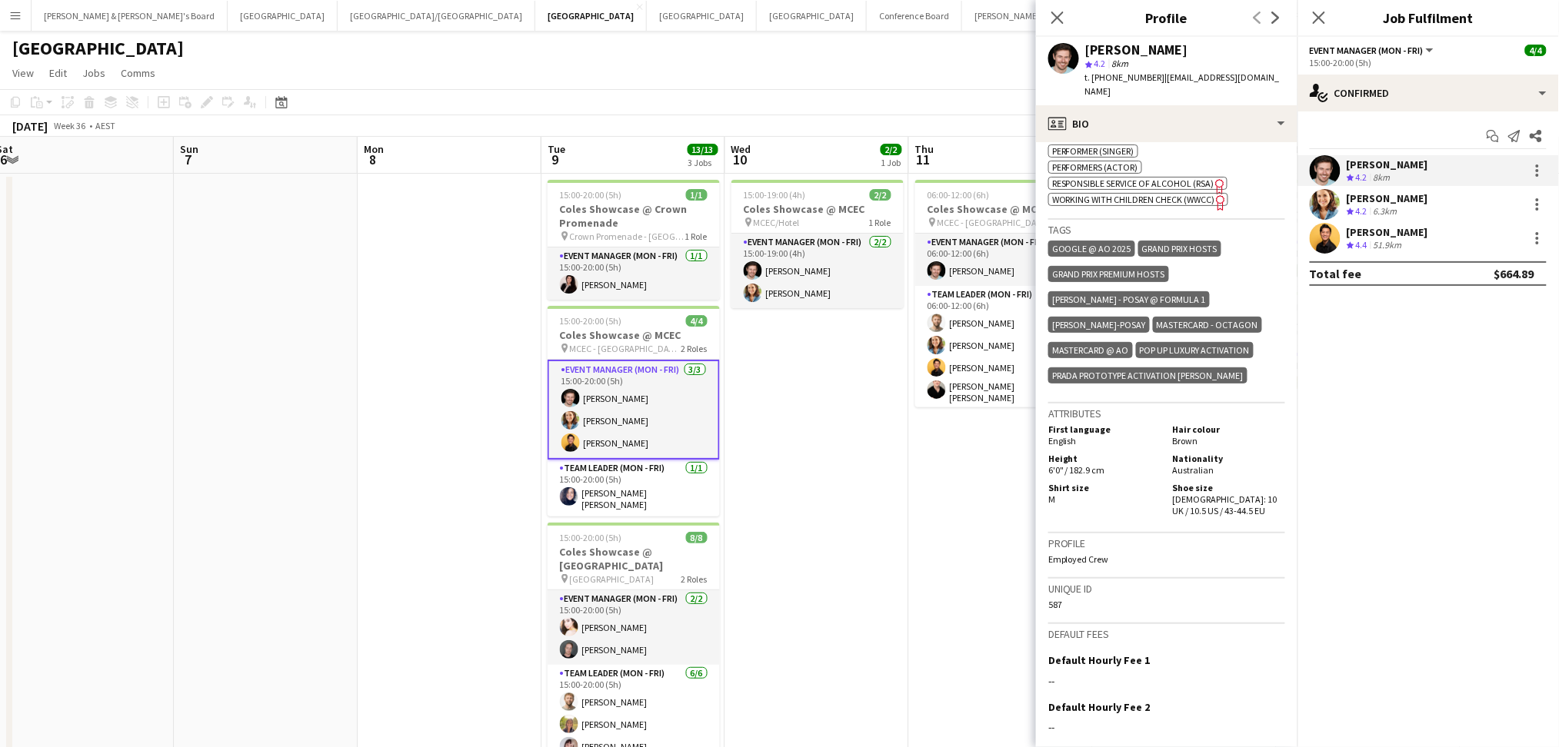
click at [1380, 205] on div "6.3km" at bounding box center [1385, 211] width 30 height 13
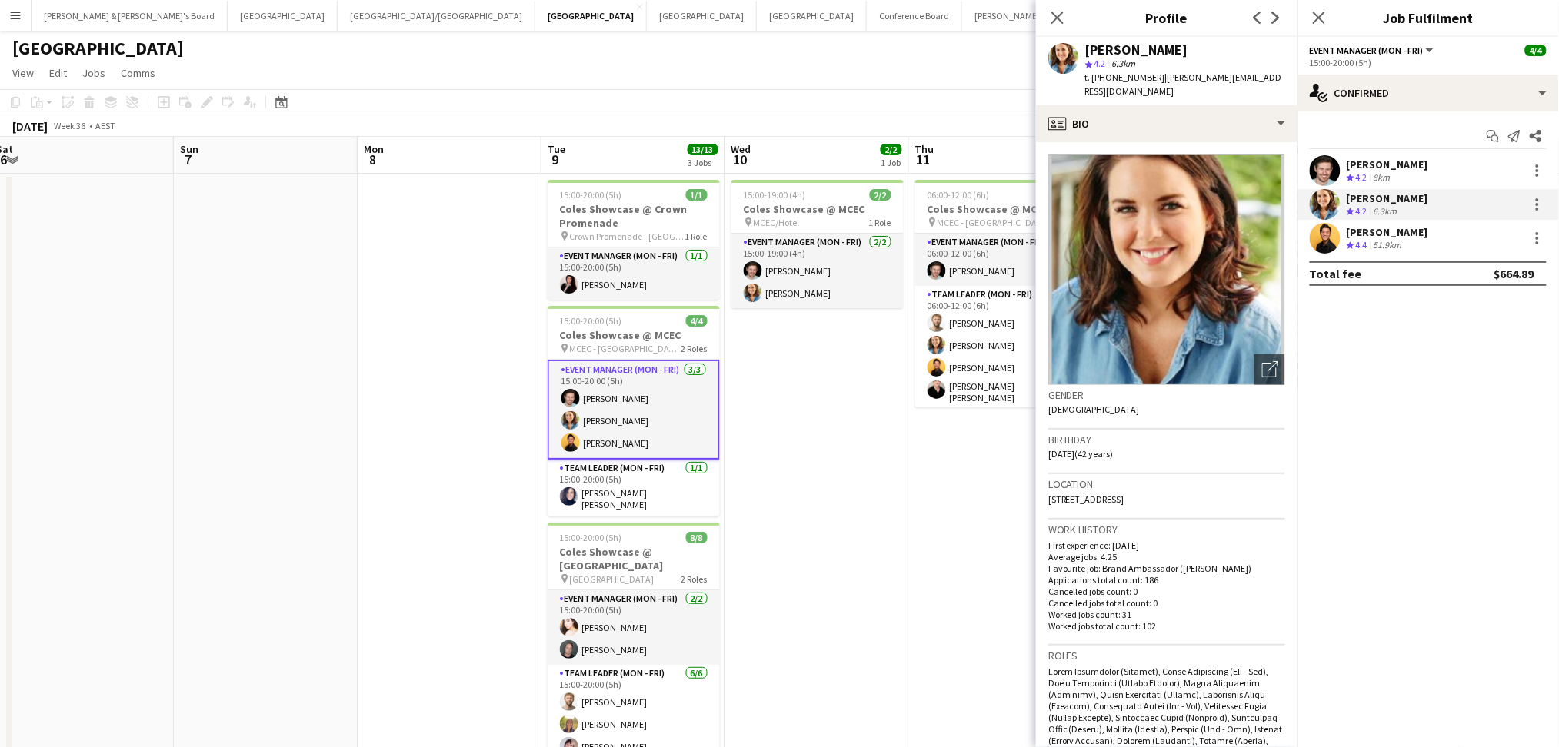
drag, startPoint x: 1088, startPoint y: 53, endPoint x: 1159, endPoint y: 51, distance: 70.8
click at [1170, 52] on div "[PERSON_NAME]" at bounding box center [1185, 50] width 200 height 14
drag, startPoint x: 1106, startPoint y: 76, endPoint x: 1147, endPoint y: 77, distance: 41.5
click at [1147, 77] on span "t. [PHONE_NUMBER]" at bounding box center [1125, 78] width 80 height 12
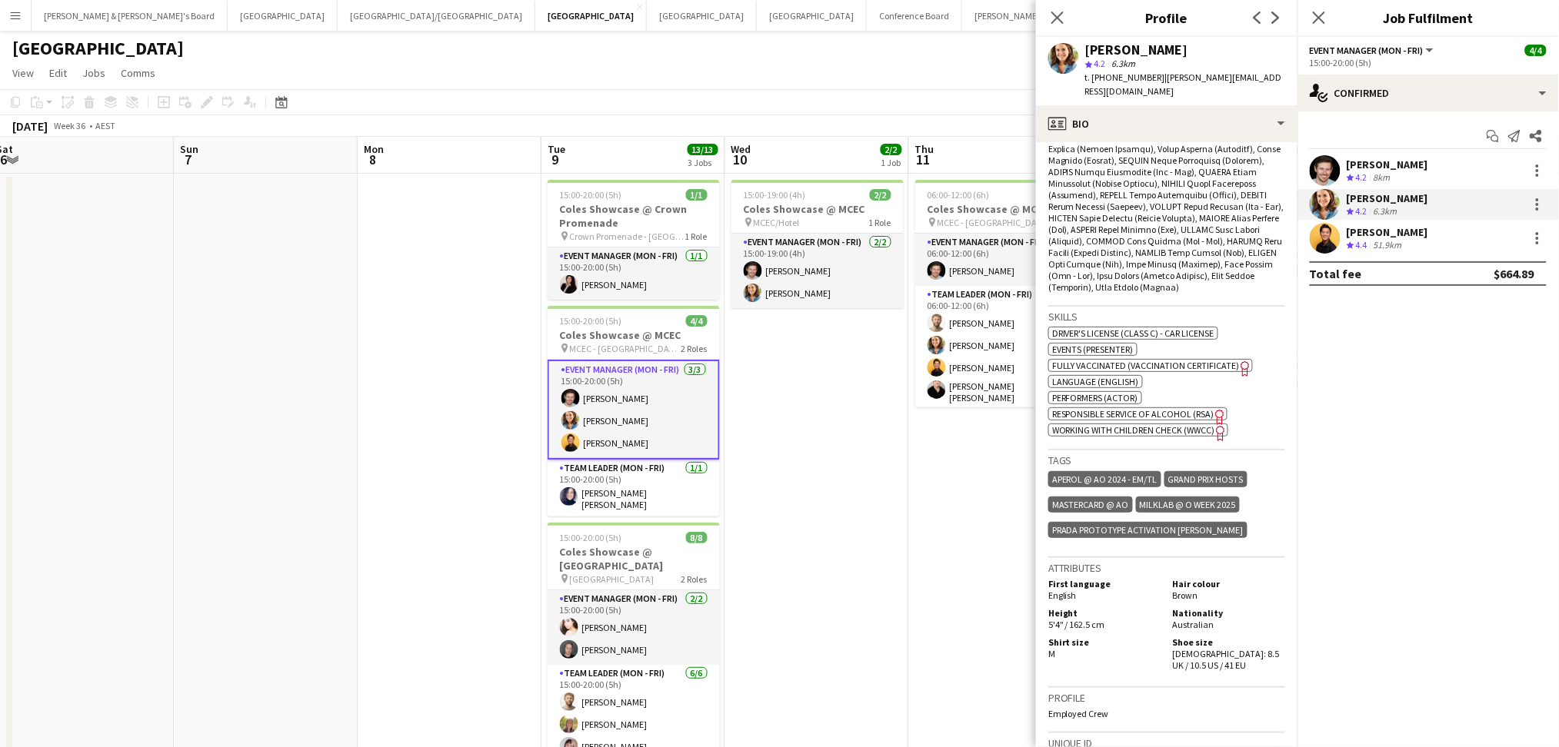
click at [1370, 243] on div "Crew rating 4.4" at bounding box center [1359, 245] width 24 height 13
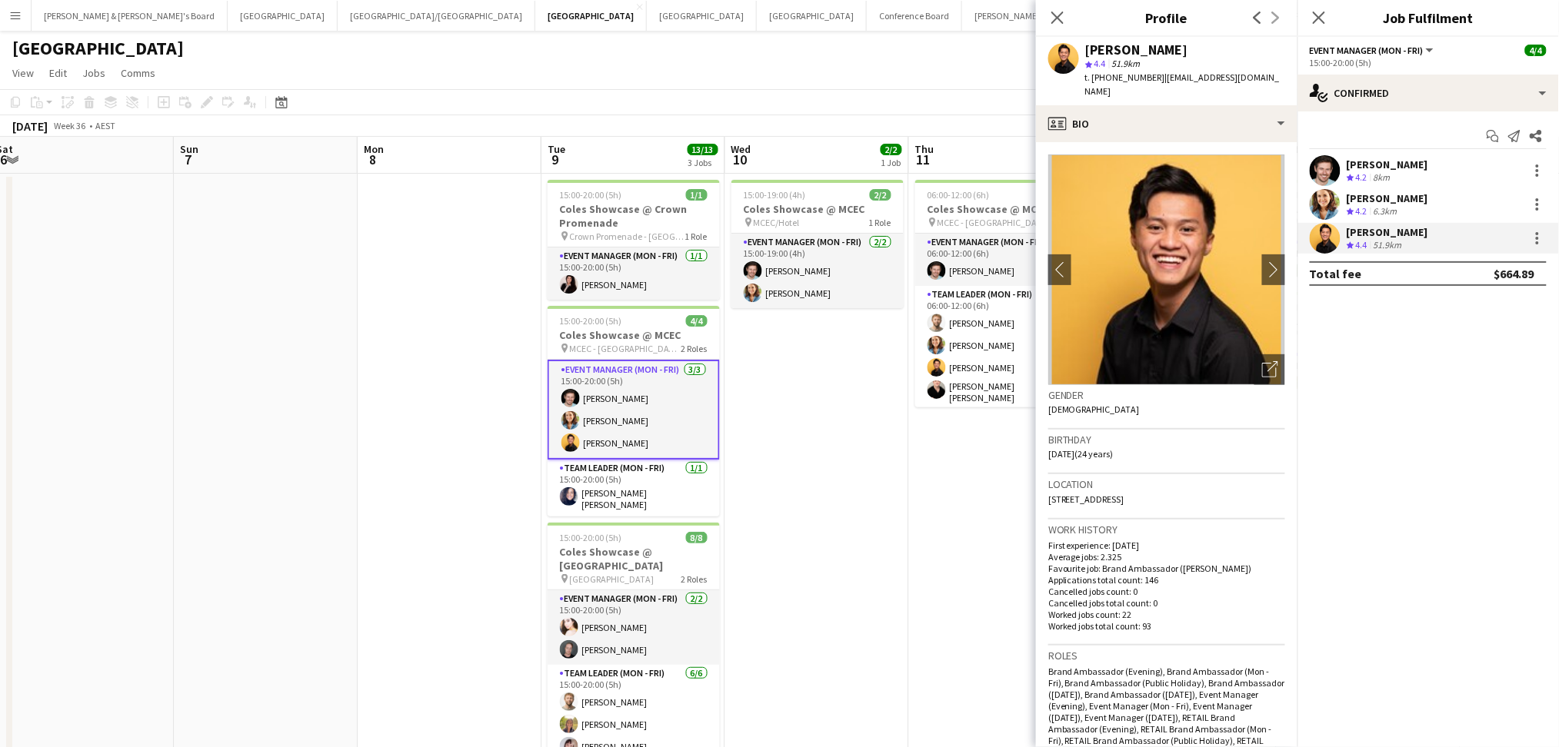
drag, startPoint x: 1085, startPoint y: 46, endPoint x: 1197, endPoint y: 47, distance: 111.5
click at [1197, 47] on div "[PERSON_NAME]" at bounding box center [1185, 50] width 200 height 14
drag, startPoint x: 1105, startPoint y: 75, endPoint x: 1147, endPoint y: 74, distance: 42.3
click at [1147, 74] on span "t. [PHONE_NUMBER]" at bounding box center [1125, 78] width 80 height 12
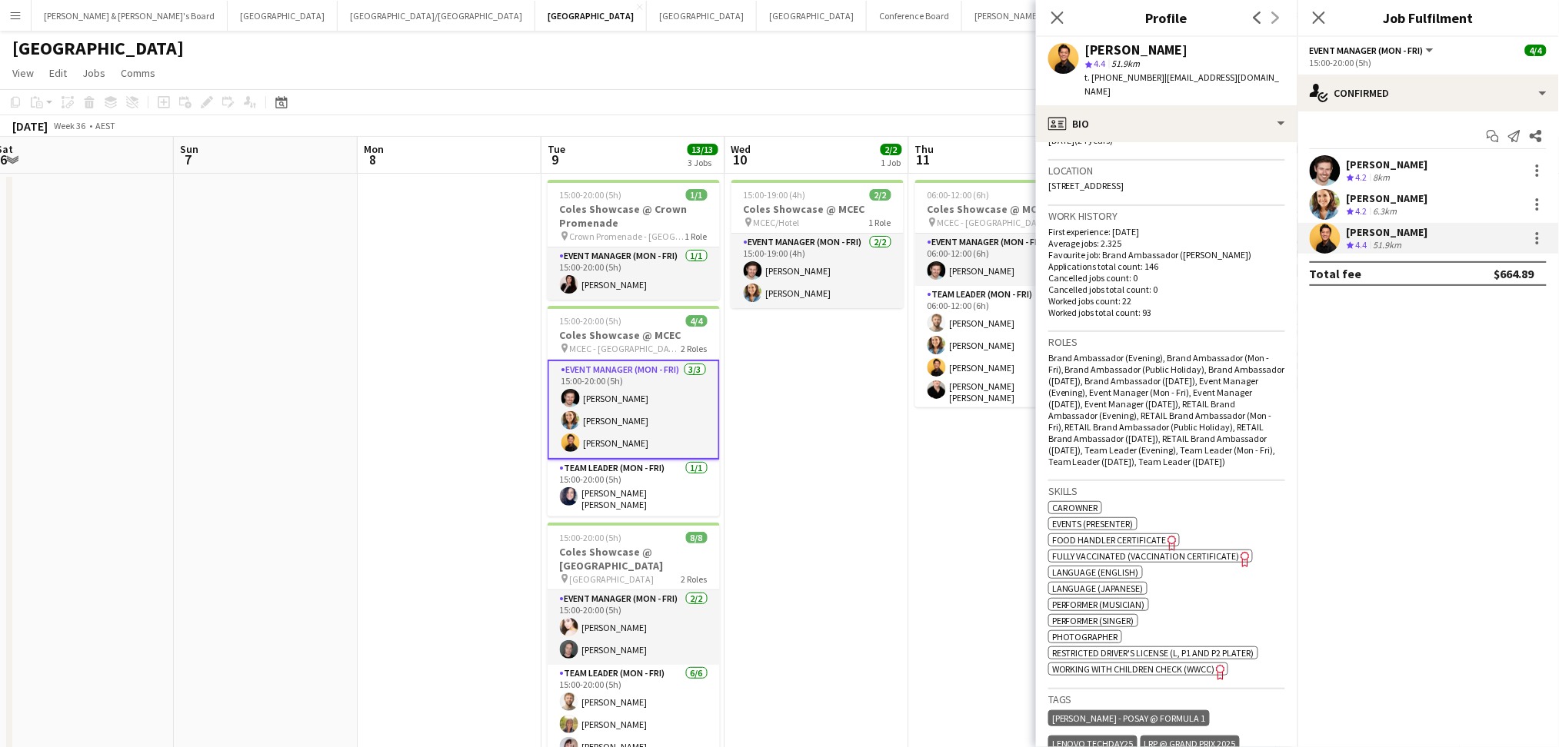
scroll to position [512, 0]
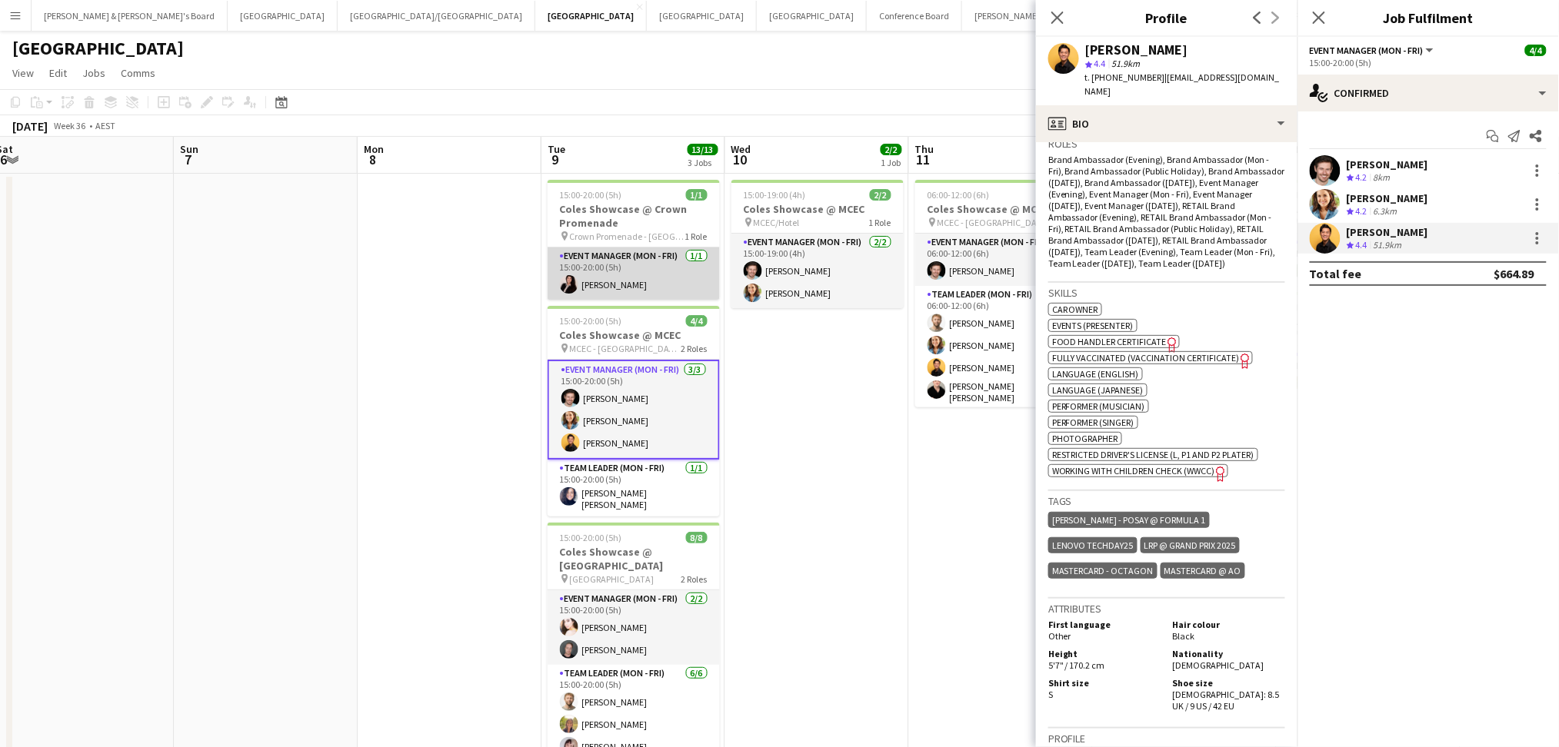
click at [608, 290] on app-card-role "Event Manager (Mon - Fri) [DATE] 15:00-20:00 (5h) [PERSON_NAME]" at bounding box center [634, 274] width 172 height 52
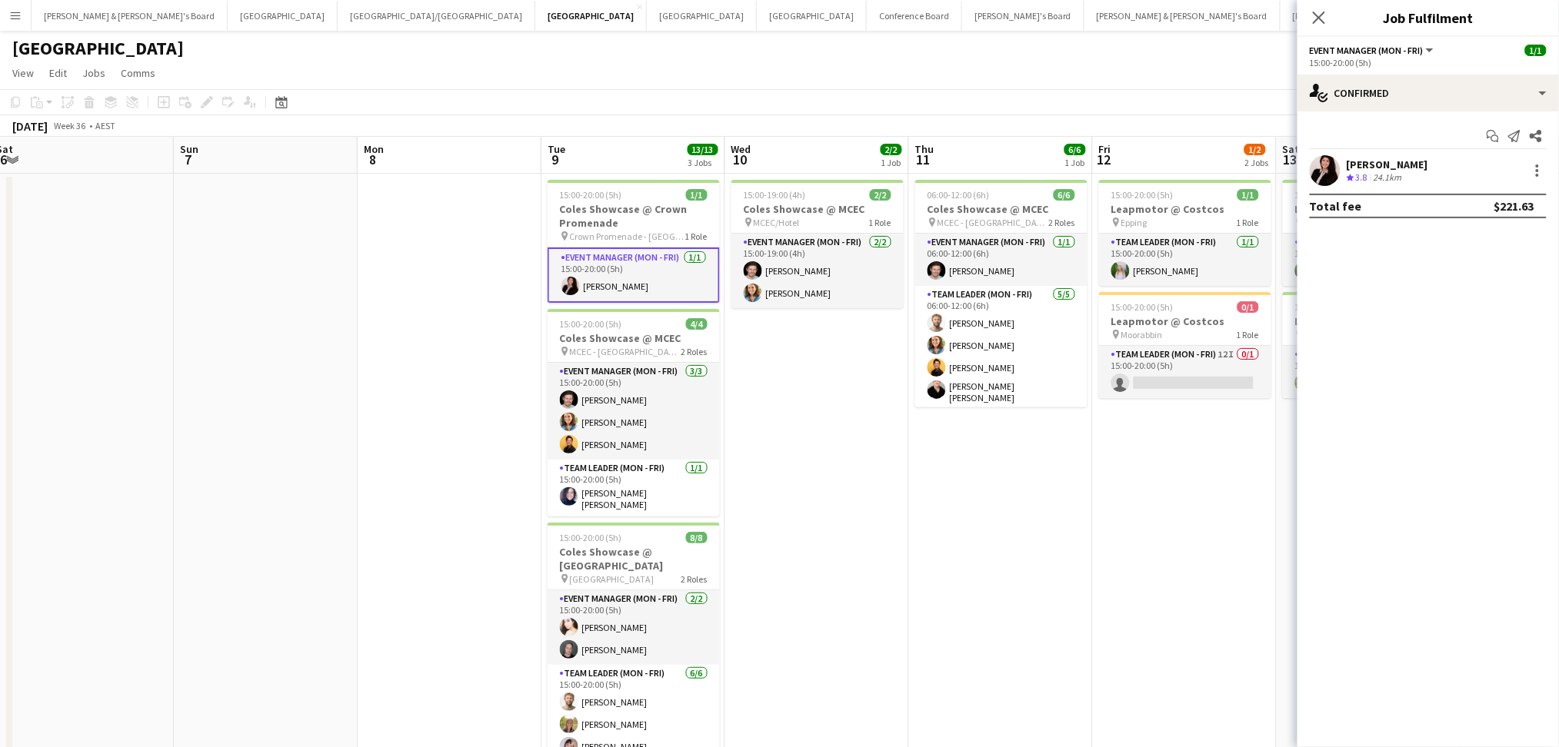
click at [1367, 175] on span "3.8" at bounding box center [1362, 177] width 12 height 12
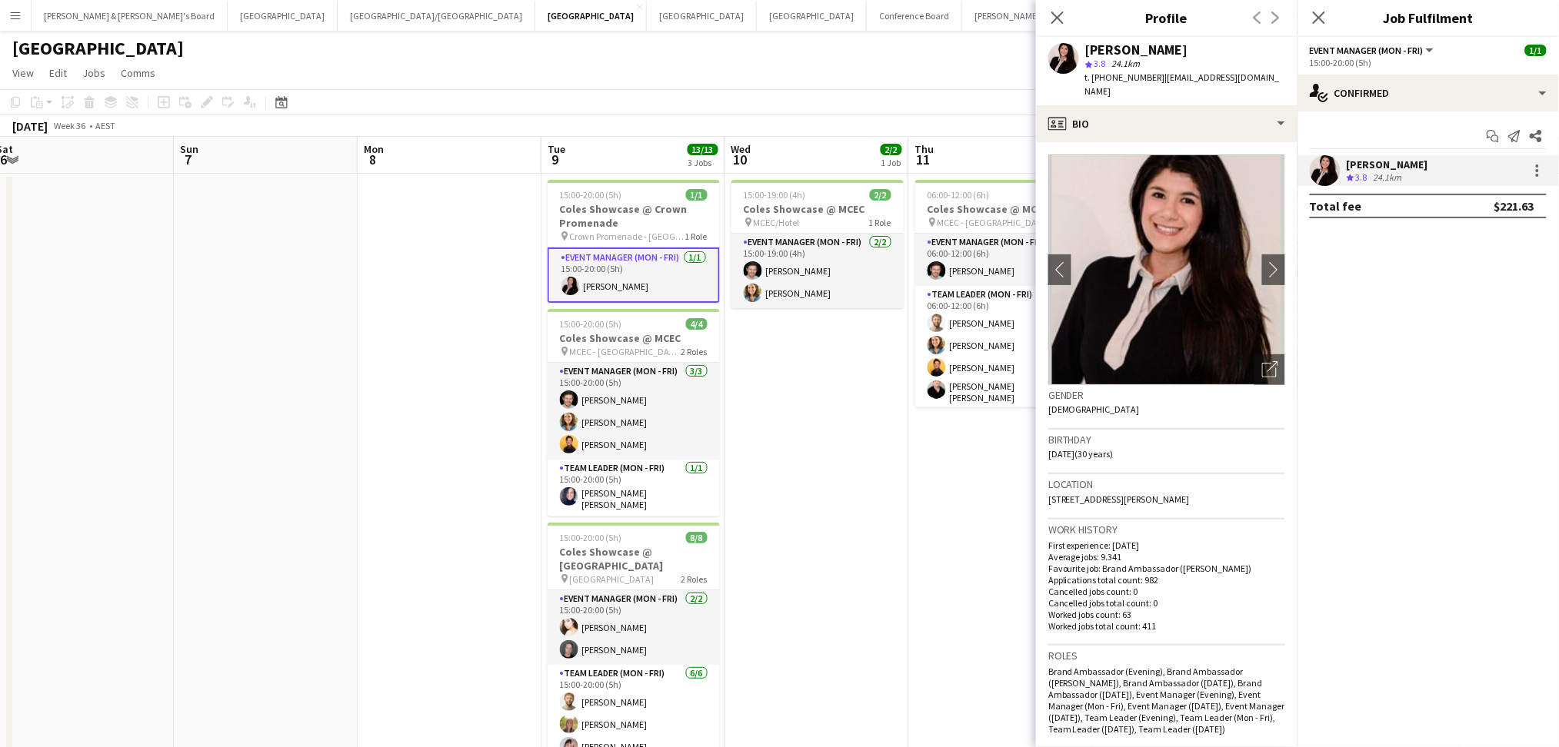
drag, startPoint x: 1087, startPoint y: 50, endPoint x: 1180, endPoint y: 56, distance: 93.3
click at [1174, 54] on div "[PERSON_NAME]" at bounding box center [1185, 50] width 200 height 14
drag, startPoint x: 1108, startPoint y: 76, endPoint x: 1152, endPoint y: 78, distance: 43.9
click at [1152, 78] on span "t. [PHONE_NUMBER]" at bounding box center [1125, 78] width 80 height 12
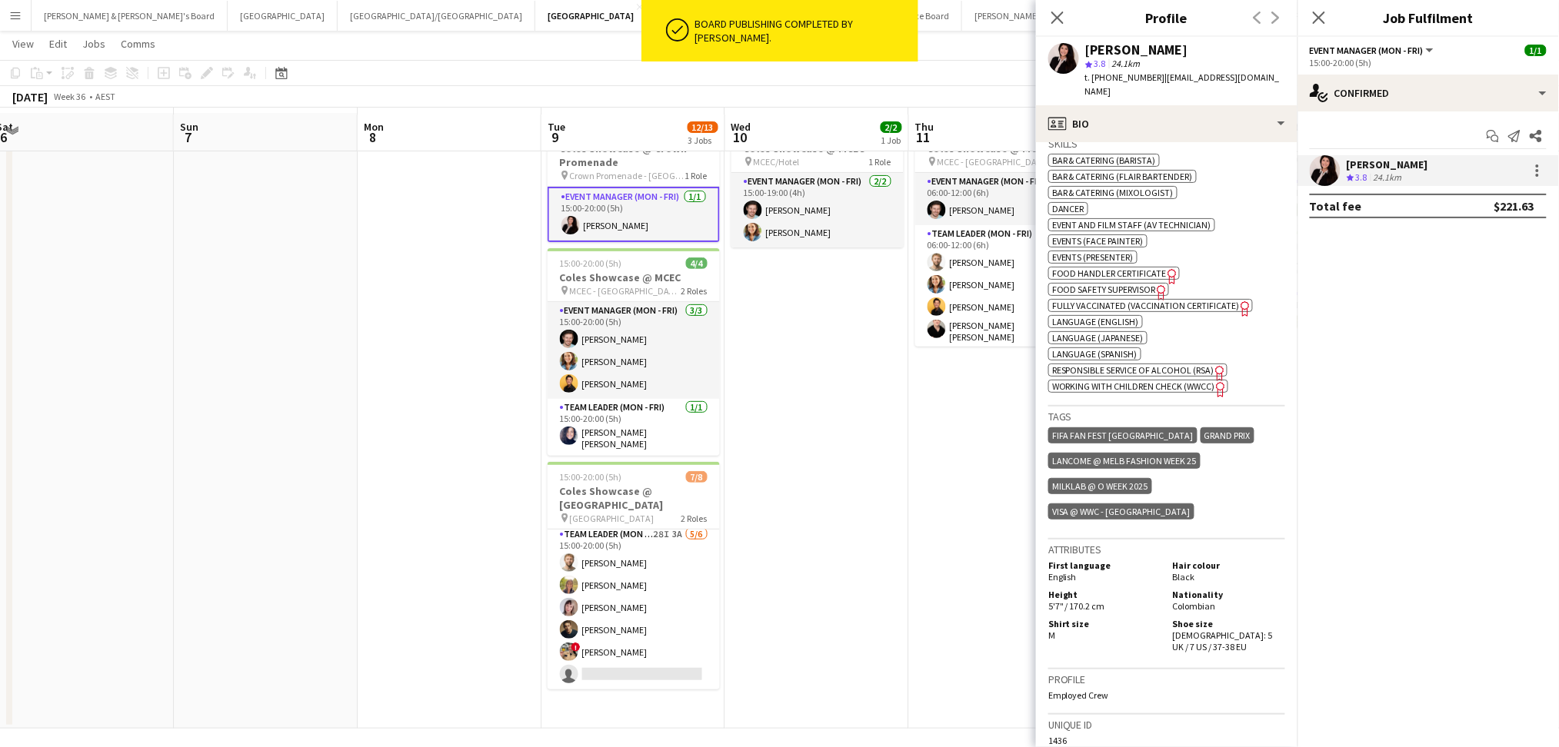
scroll to position [66, 0]
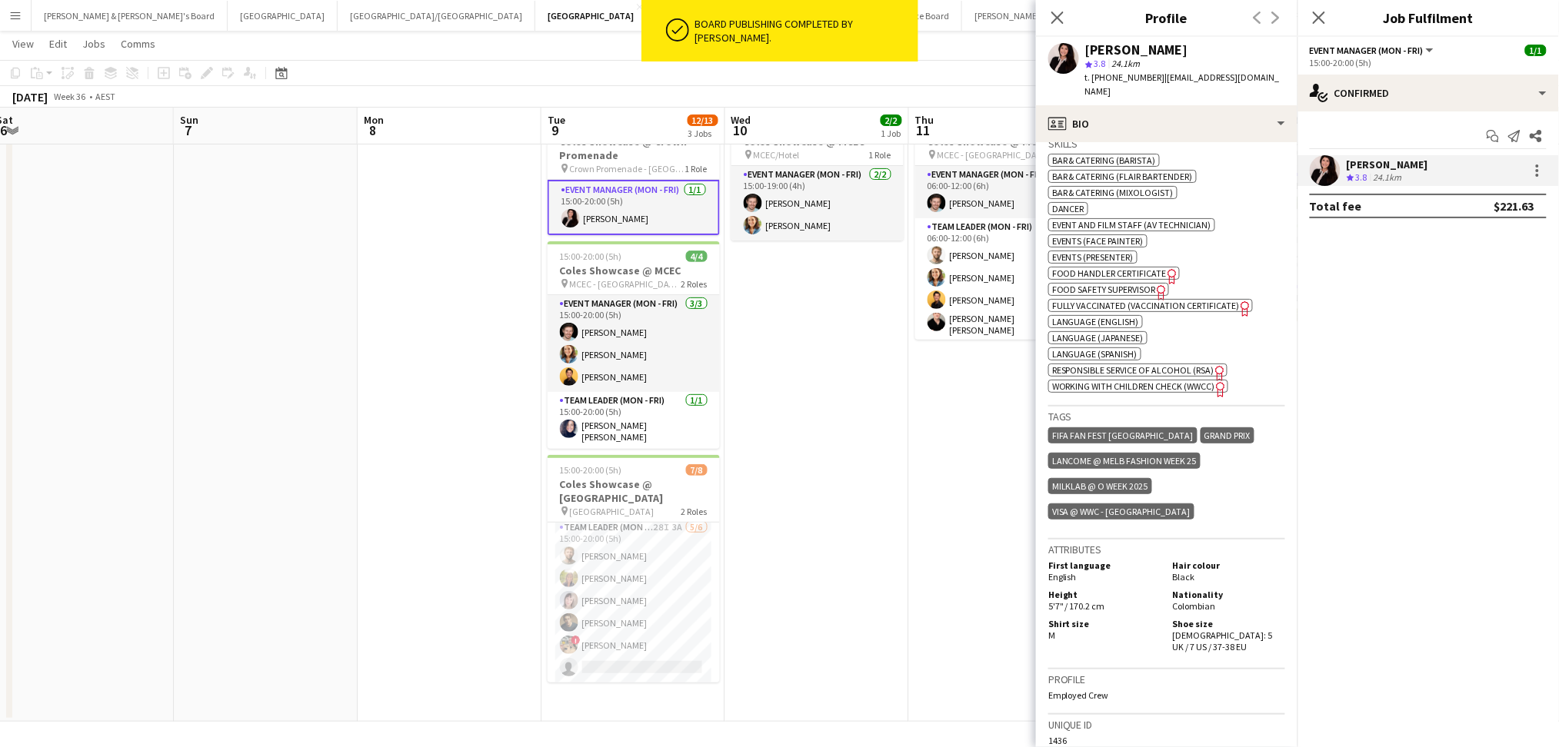
click at [767, 588] on app-date-cell "15:00-19:00 (4h) 2/2 Coles Showcase @ MCEC pin MCEC/Hotel 1 Role Event Manager …" at bounding box center [817, 414] width 184 height 616
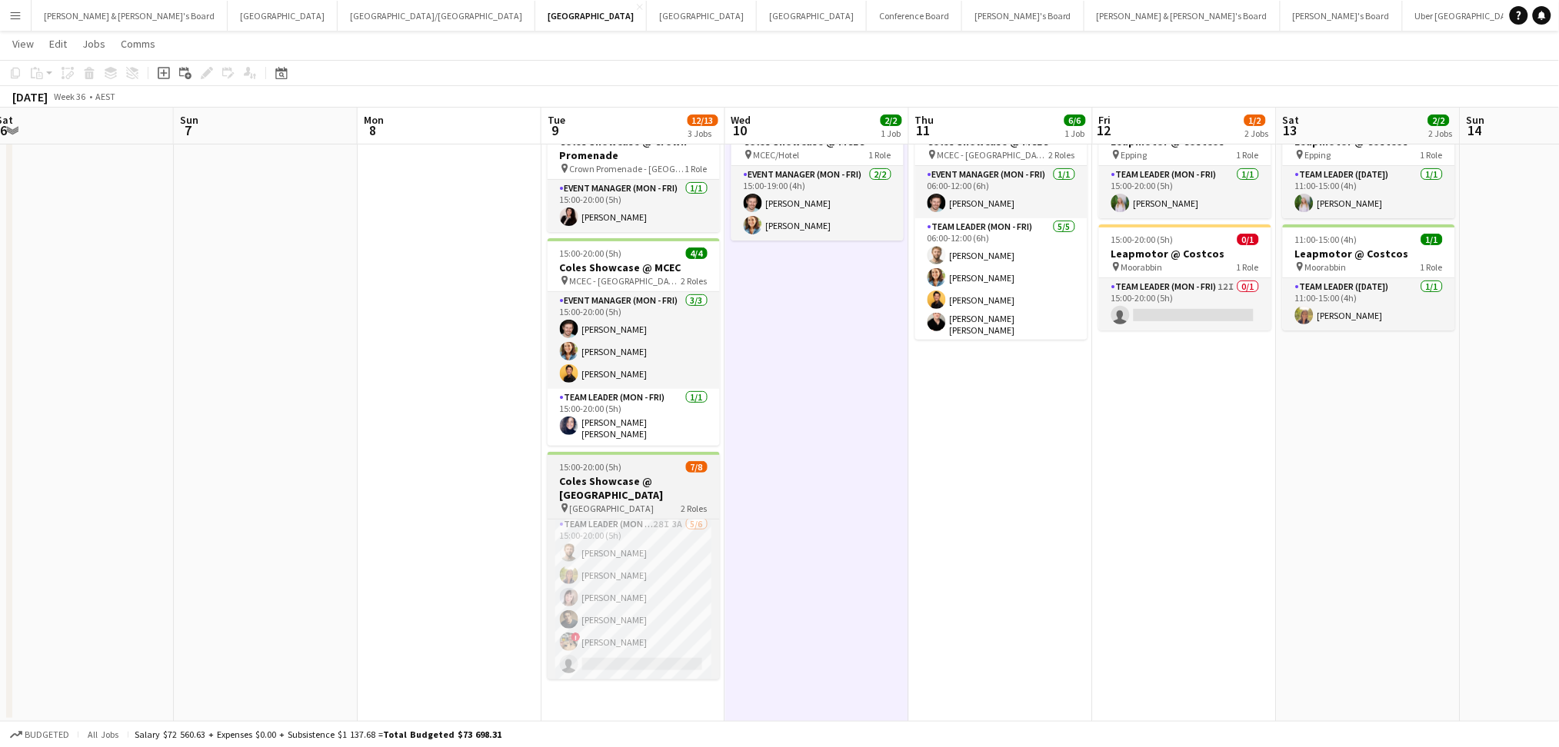
click at [631, 490] on h3 "Coles Showcase @ [GEOGRAPHIC_DATA]" at bounding box center [634, 488] width 172 height 28
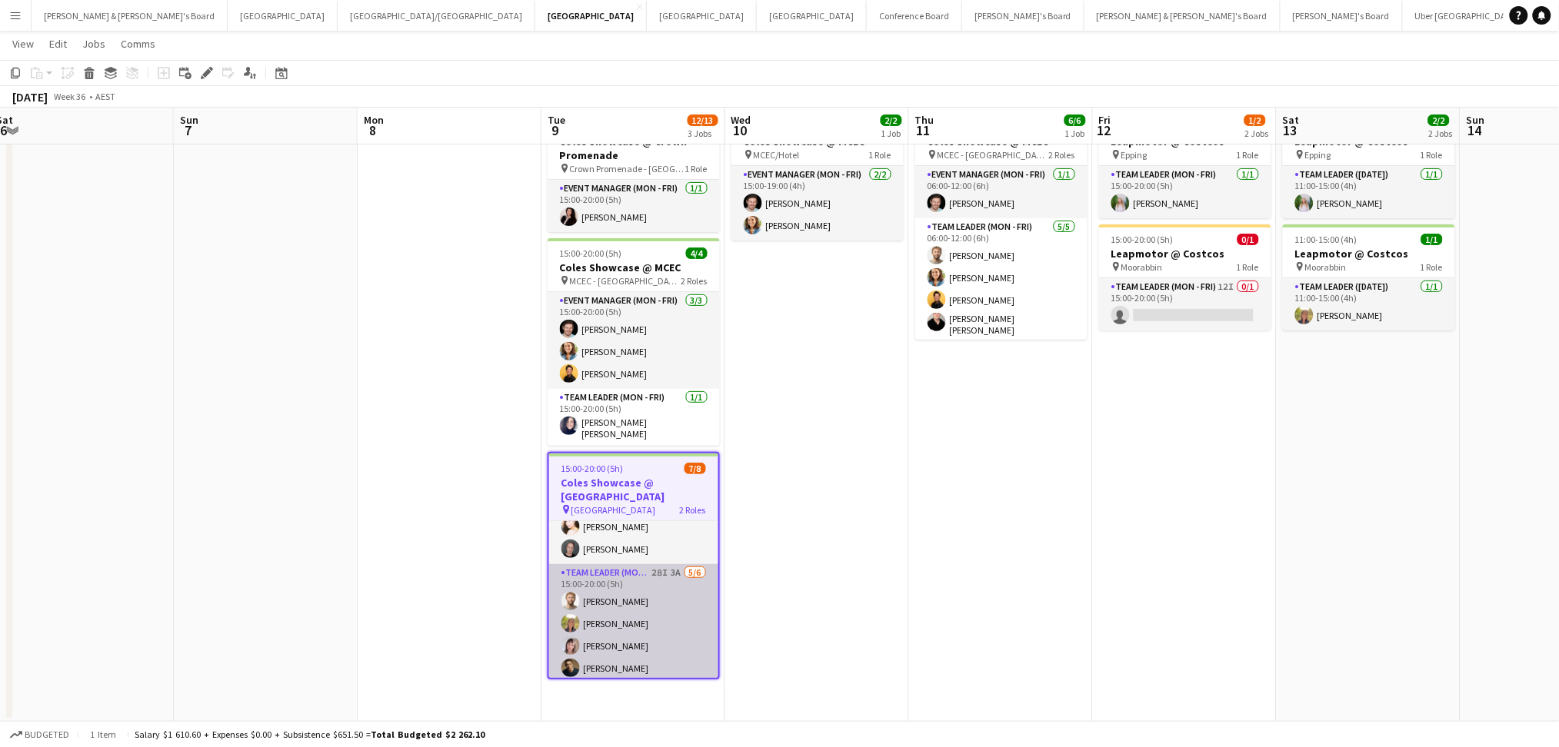
scroll to position [0, 0]
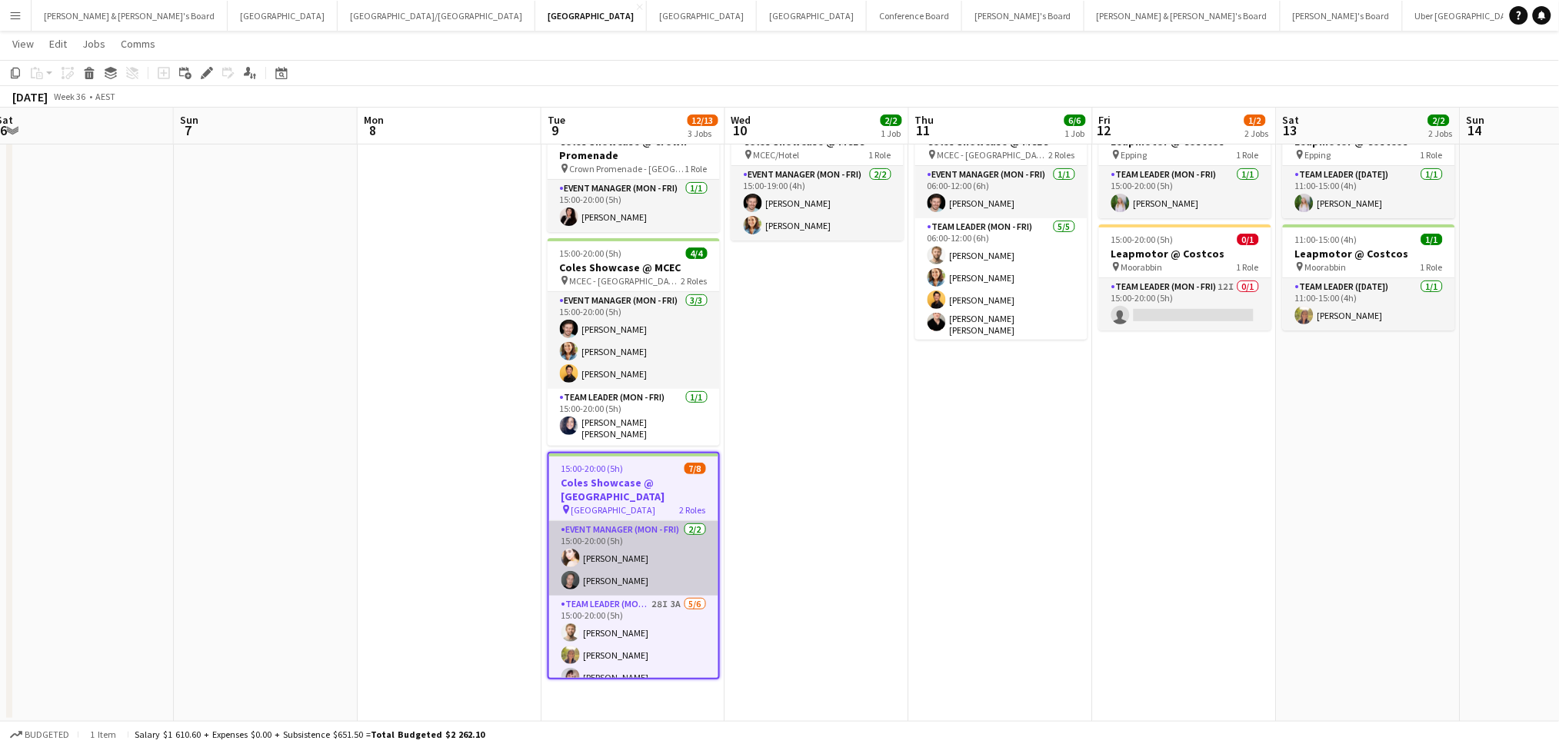
click at [641, 545] on app-card-role "Event Manager (Mon - Fri) [DATE] 15:00-20:00 (5h) [PERSON_NAME] [PERSON_NAME]" at bounding box center [633, 558] width 169 height 75
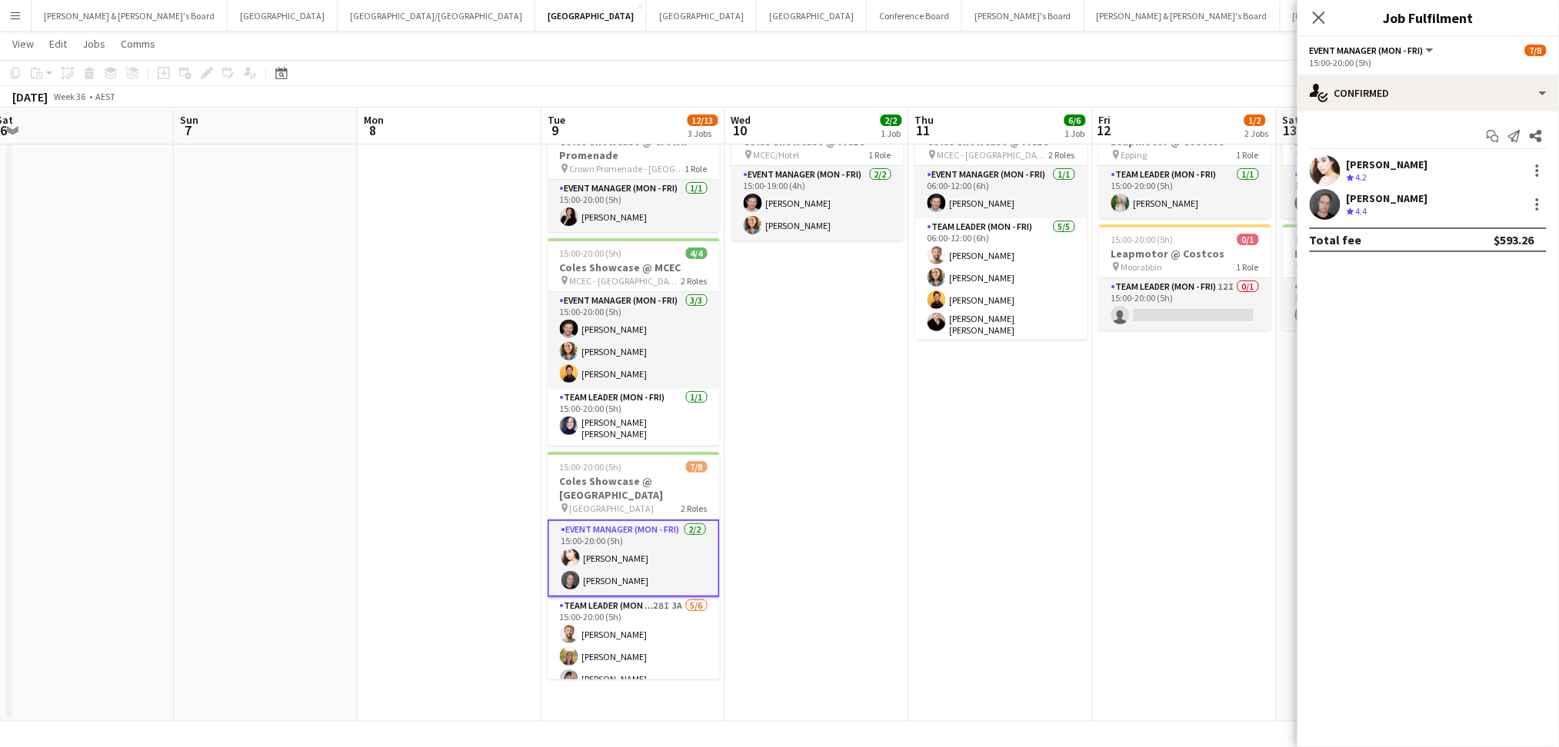
click at [1364, 180] on span "4.2" at bounding box center [1362, 177] width 12 height 12
drag, startPoint x: 1392, startPoint y: 178, endPoint x: 1407, endPoint y: 196, distance: 24.0
click at [1392, 178] on div "27.3km" at bounding box center [1387, 177] width 35 height 13
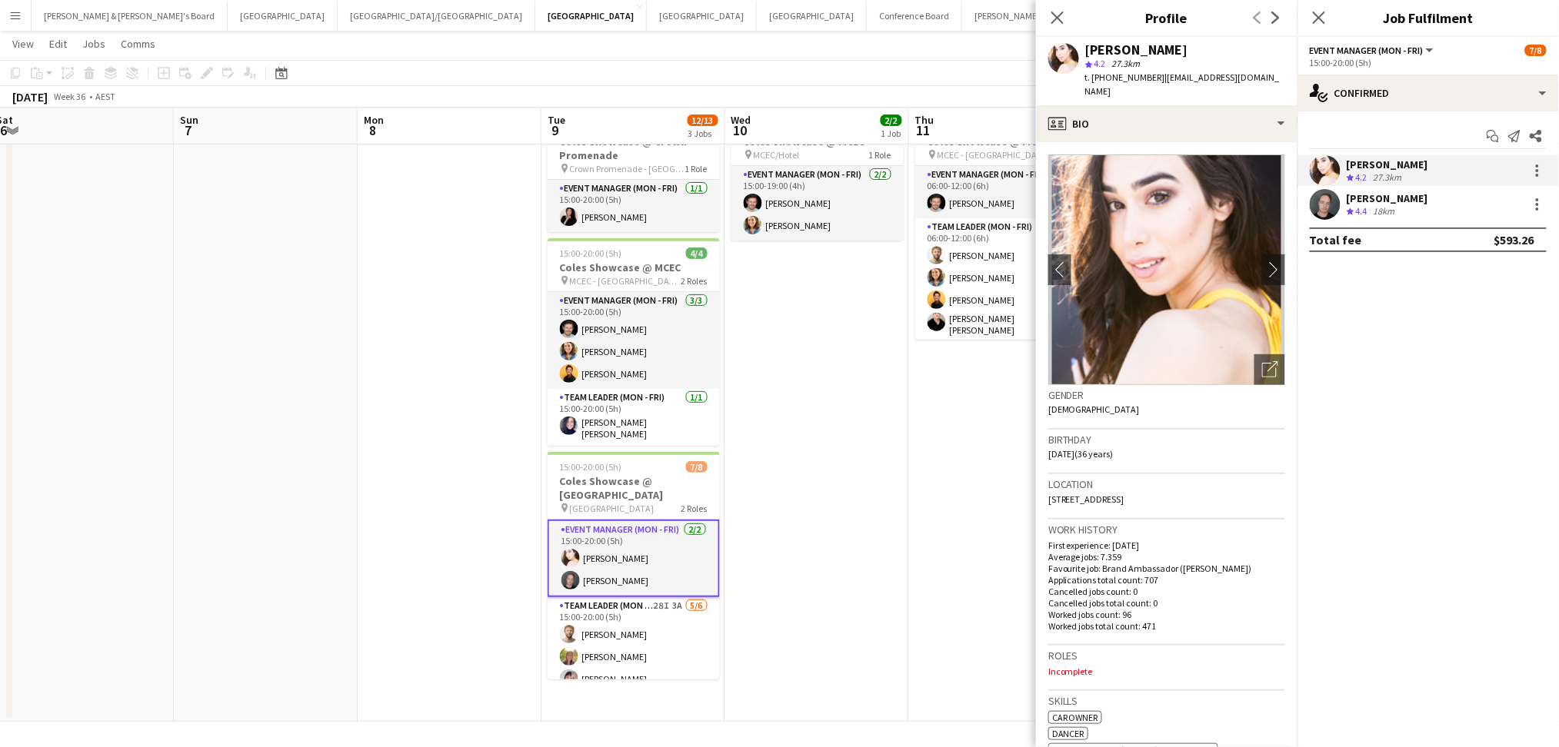
drag, startPoint x: 1087, startPoint y: 49, endPoint x: 1184, endPoint y: 45, distance: 97.0
click at [1184, 45] on div "[PERSON_NAME]" at bounding box center [1185, 50] width 200 height 14
drag, startPoint x: 1104, startPoint y: 75, endPoint x: 1147, endPoint y: 78, distance: 42.4
click at [1147, 78] on span "t. [PHONE_NUMBER]" at bounding box center [1125, 78] width 80 height 12
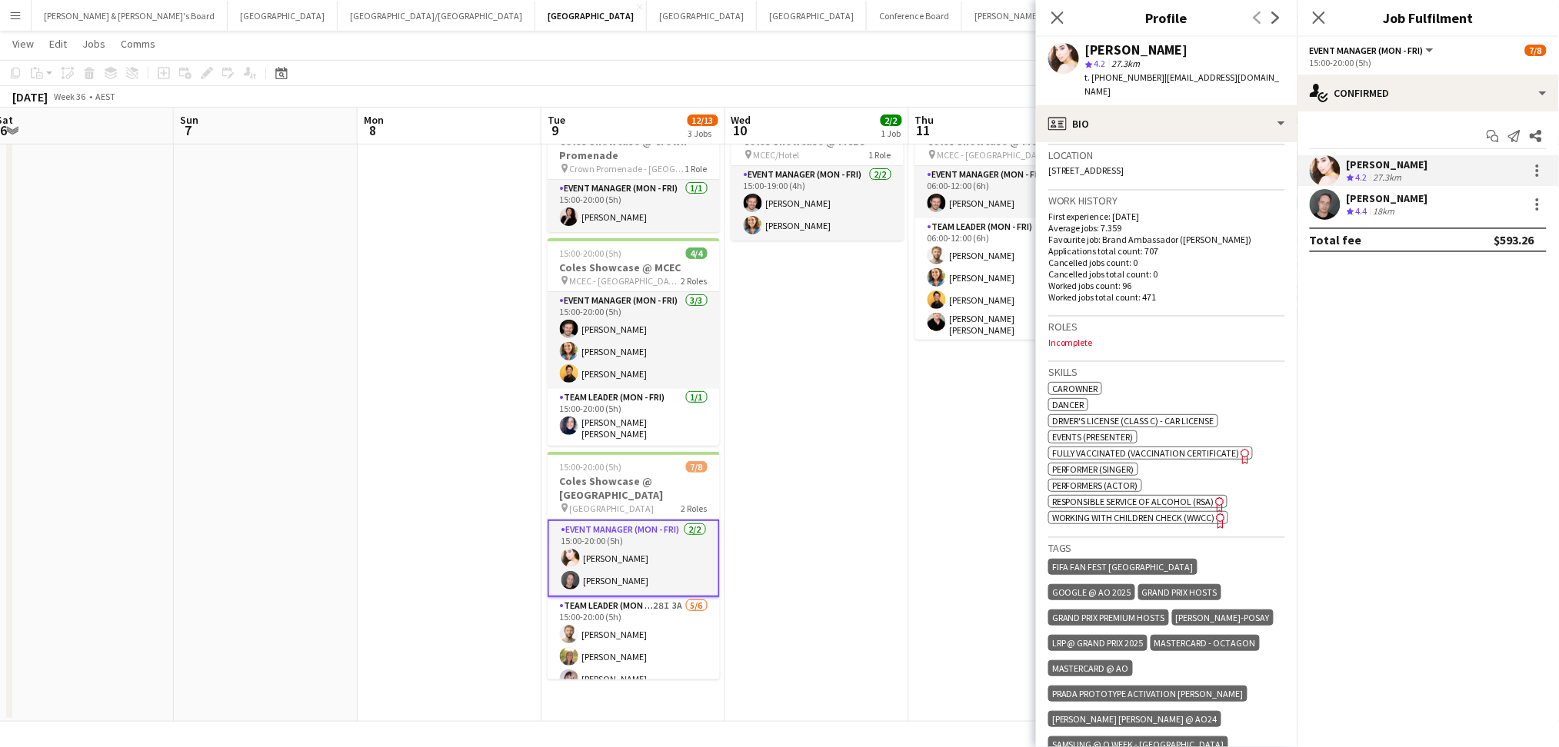
scroll to position [615, 0]
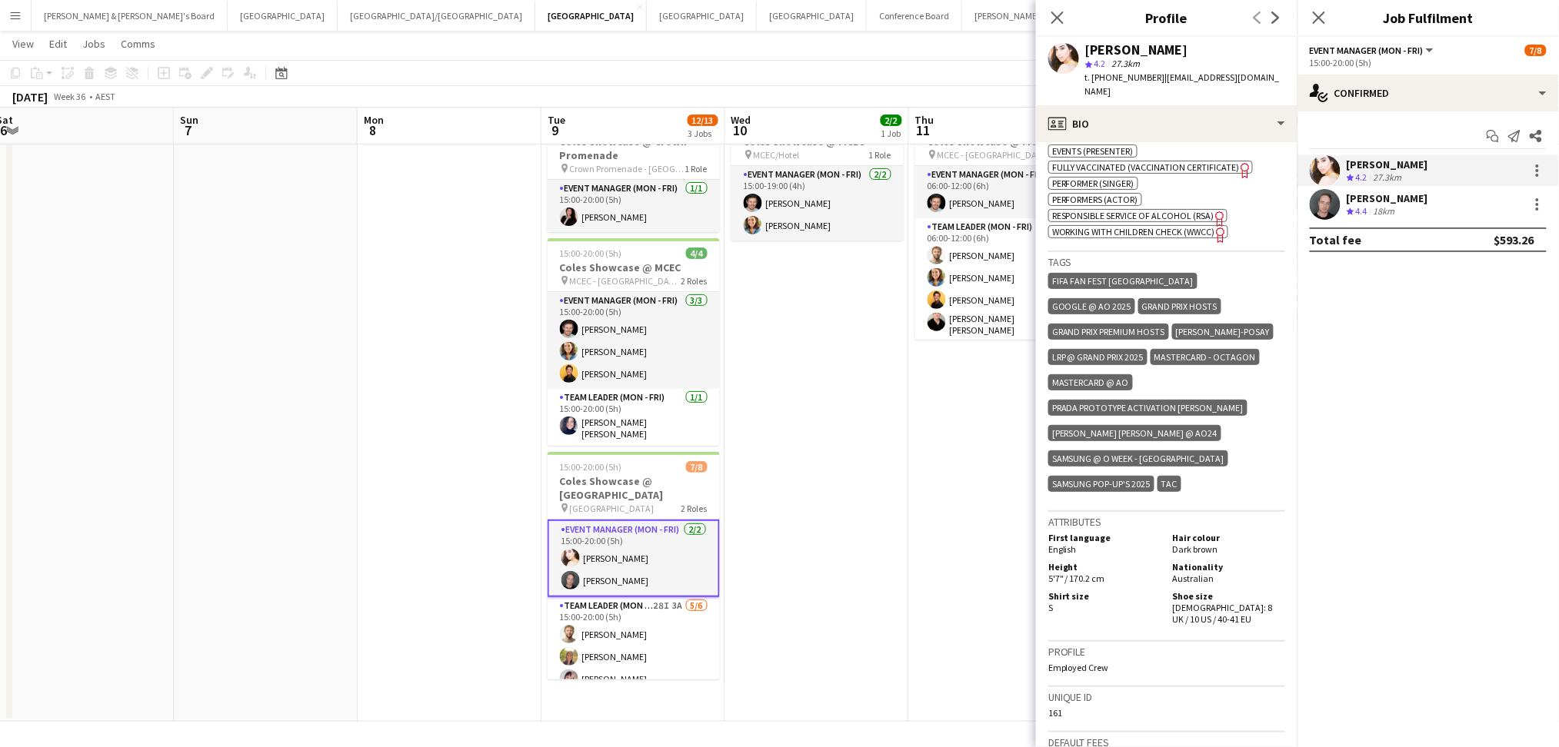
click at [1380, 203] on div "[PERSON_NAME]" at bounding box center [1388, 198] width 82 height 14
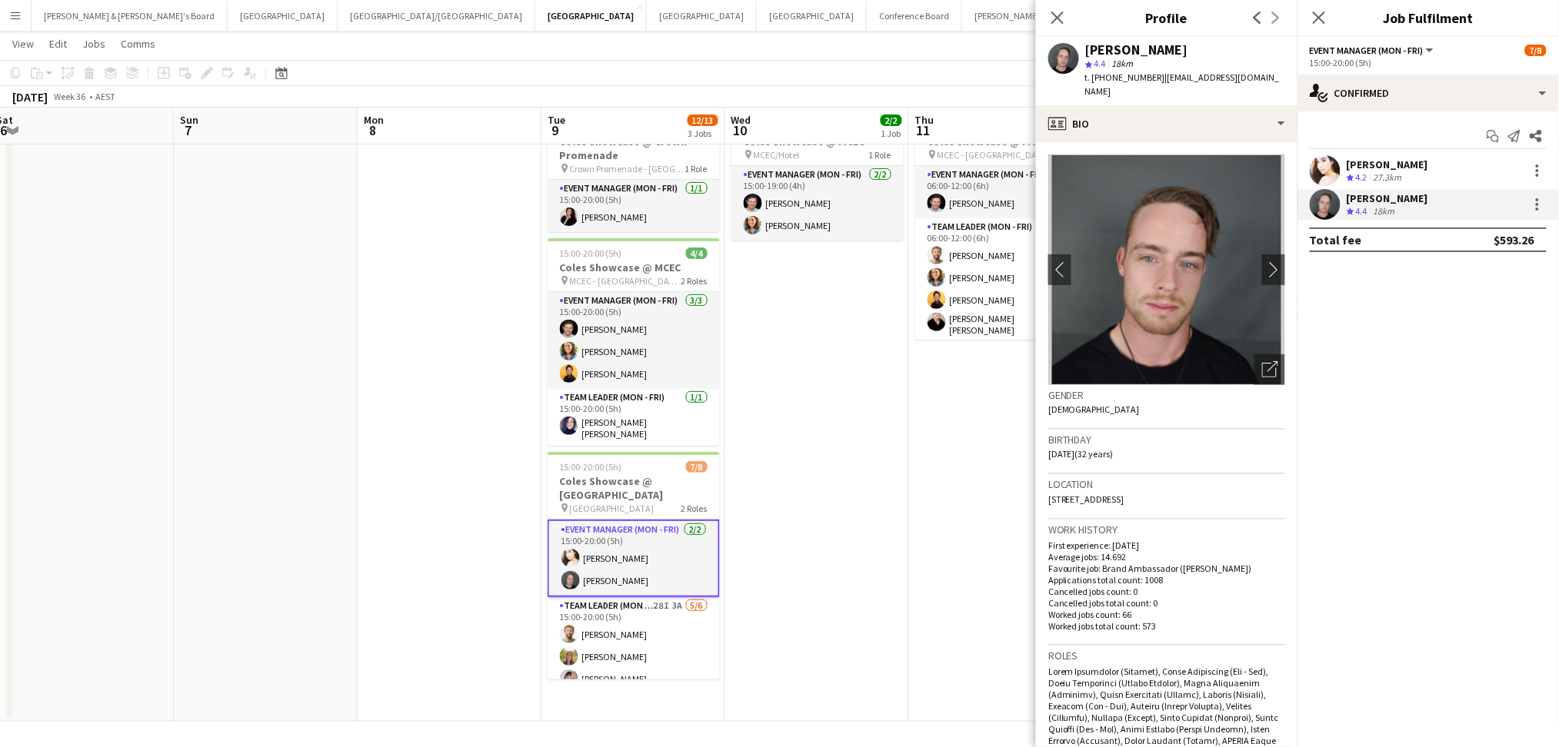
drag, startPoint x: 1085, startPoint y: 45, endPoint x: 1160, endPoint y: 45, distance: 75.4
click at [1160, 45] on div "[PERSON_NAME]" at bounding box center [1185, 50] width 200 height 14
drag, startPoint x: 1108, startPoint y: 72, endPoint x: 1147, endPoint y: 72, distance: 38.5
click at [1147, 72] on span "t. [PHONE_NUMBER]" at bounding box center [1125, 78] width 80 height 12
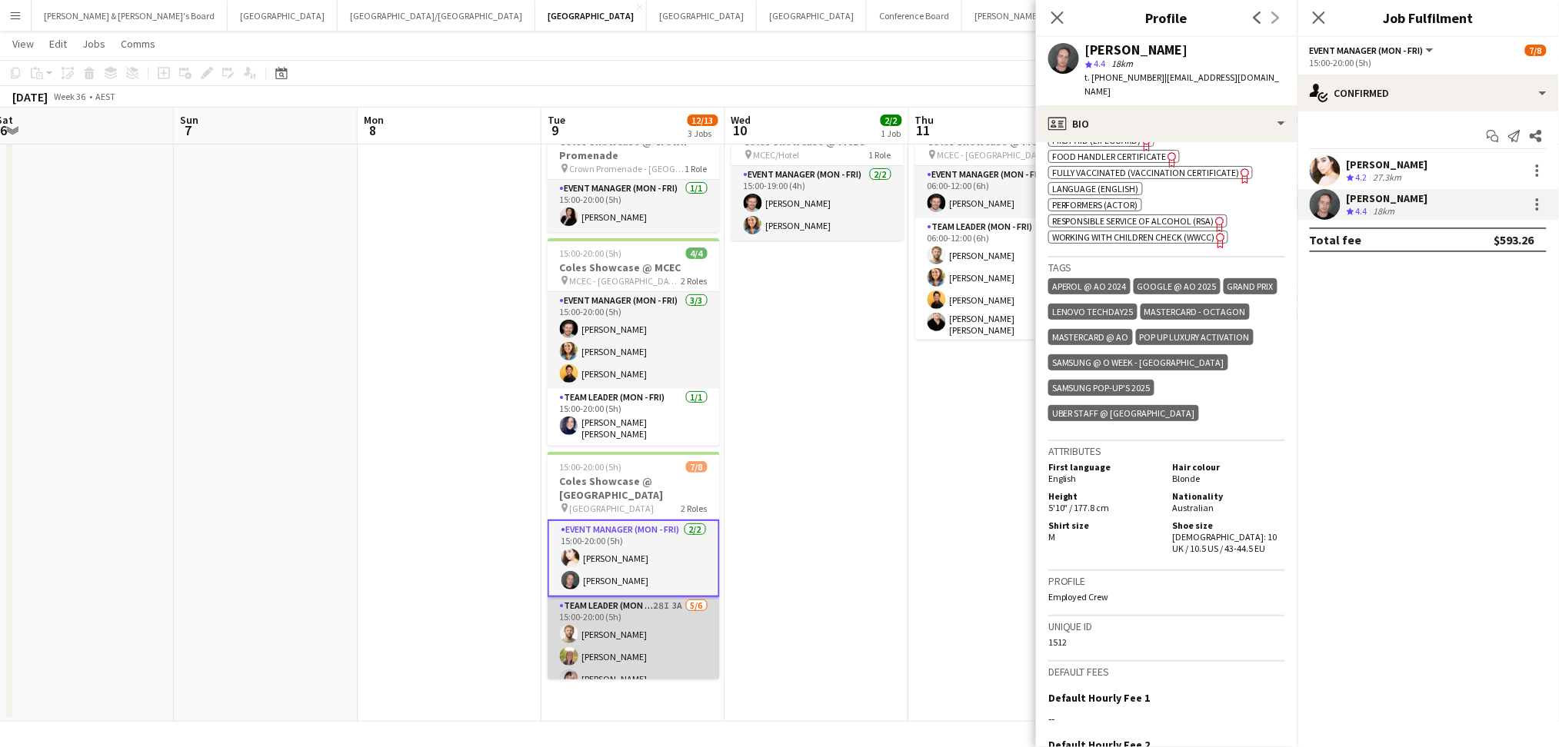
scroll to position [80, 0]
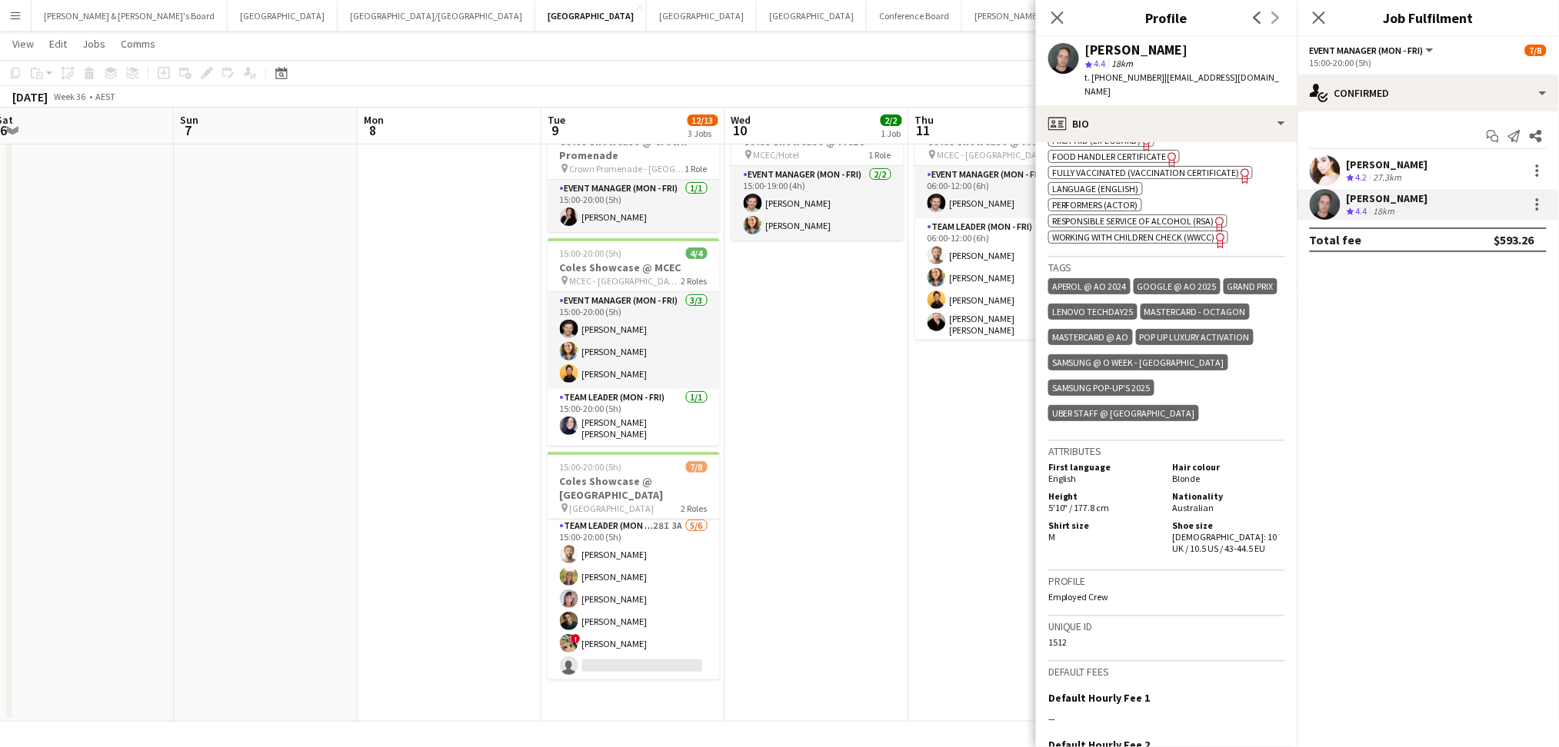
drag, startPoint x: 617, startPoint y: 620, endPoint x: 791, endPoint y: 535, distance: 193.3
click at [617, 620] on app-card-role "Team Leader (Mon - Fri) 28I 3A [DATE] 15:00-20:00 (5h) [PERSON_NAME] [PERSON_NA…" at bounding box center [634, 600] width 172 height 164
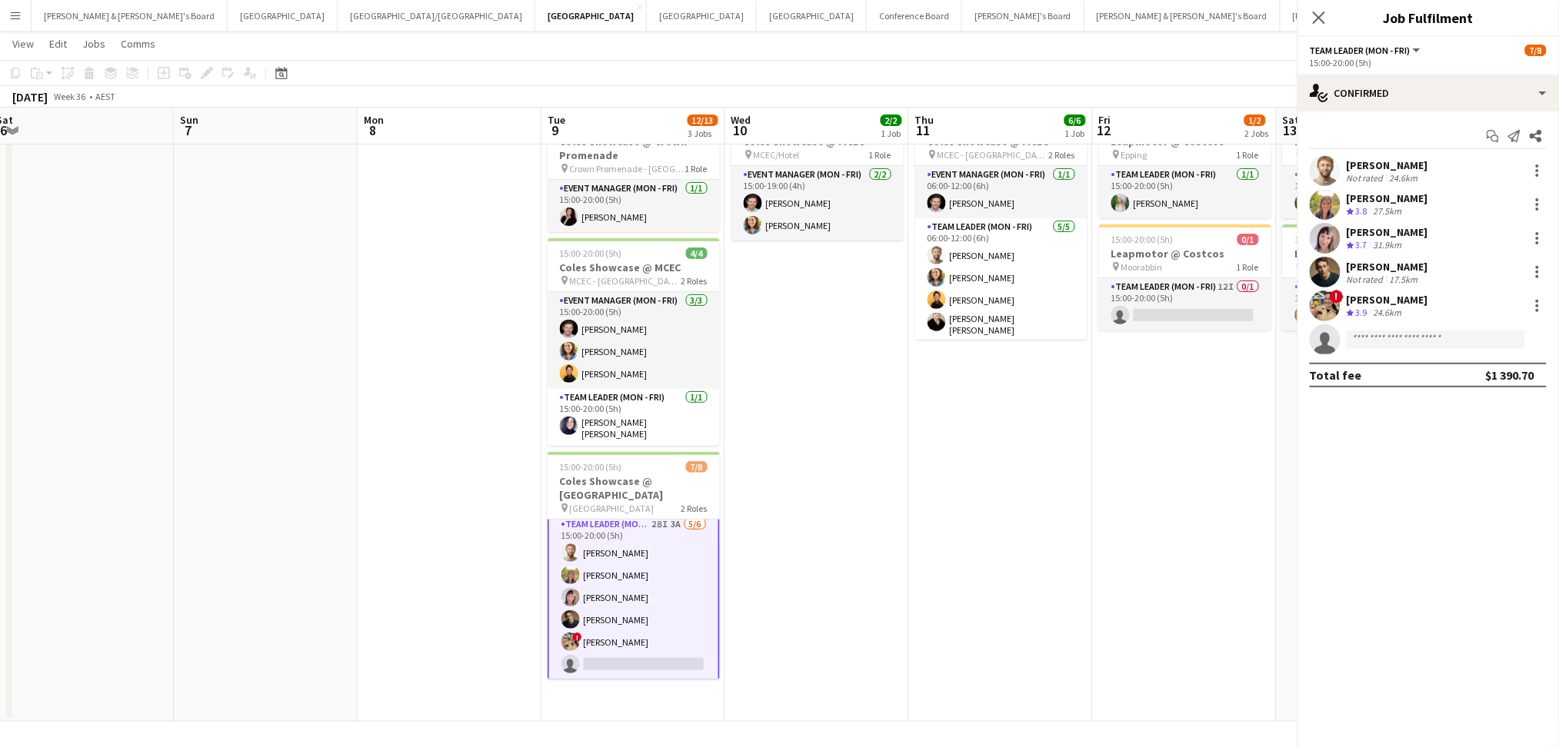
scroll to position [79, 0]
click at [1416, 167] on div "[PERSON_NAME]" at bounding box center [1388, 165] width 82 height 14
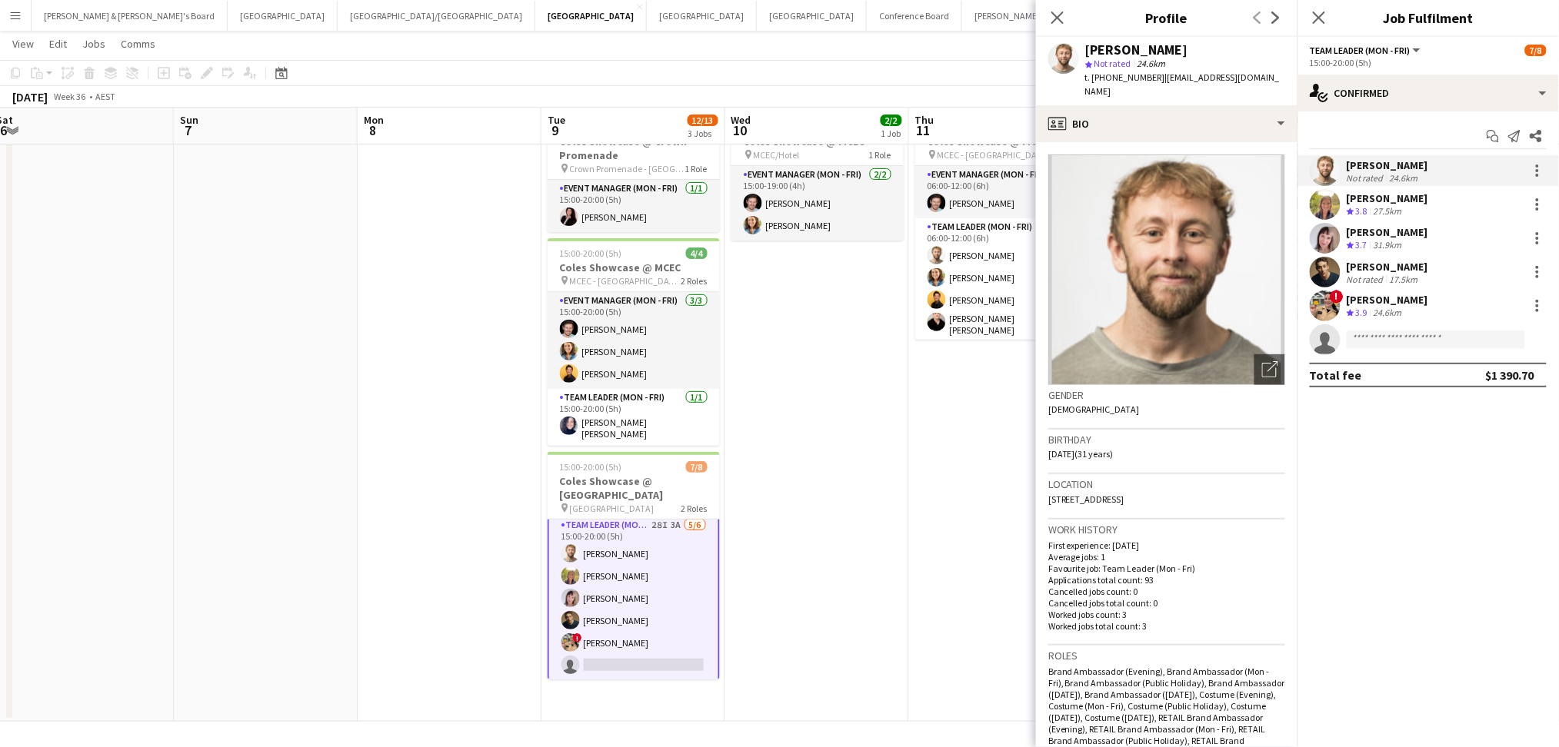
drag, startPoint x: 1089, startPoint y: 54, endPoint x: 1220, endPoint y: 48, distance: 131.6
click at [1220, 48] on div "[PERSON_NAME]" at bounding box center [1185, 50] width 200 height 14
drag, startPoint x: 1108, startPoint y: 75, endPoint x: 1147, endPoint y: 75, distance: 39.2
click at [1147, 75] on span "t. [PHONE_NUMBER]" at bounding box center [1125, 78] width 80 height 12
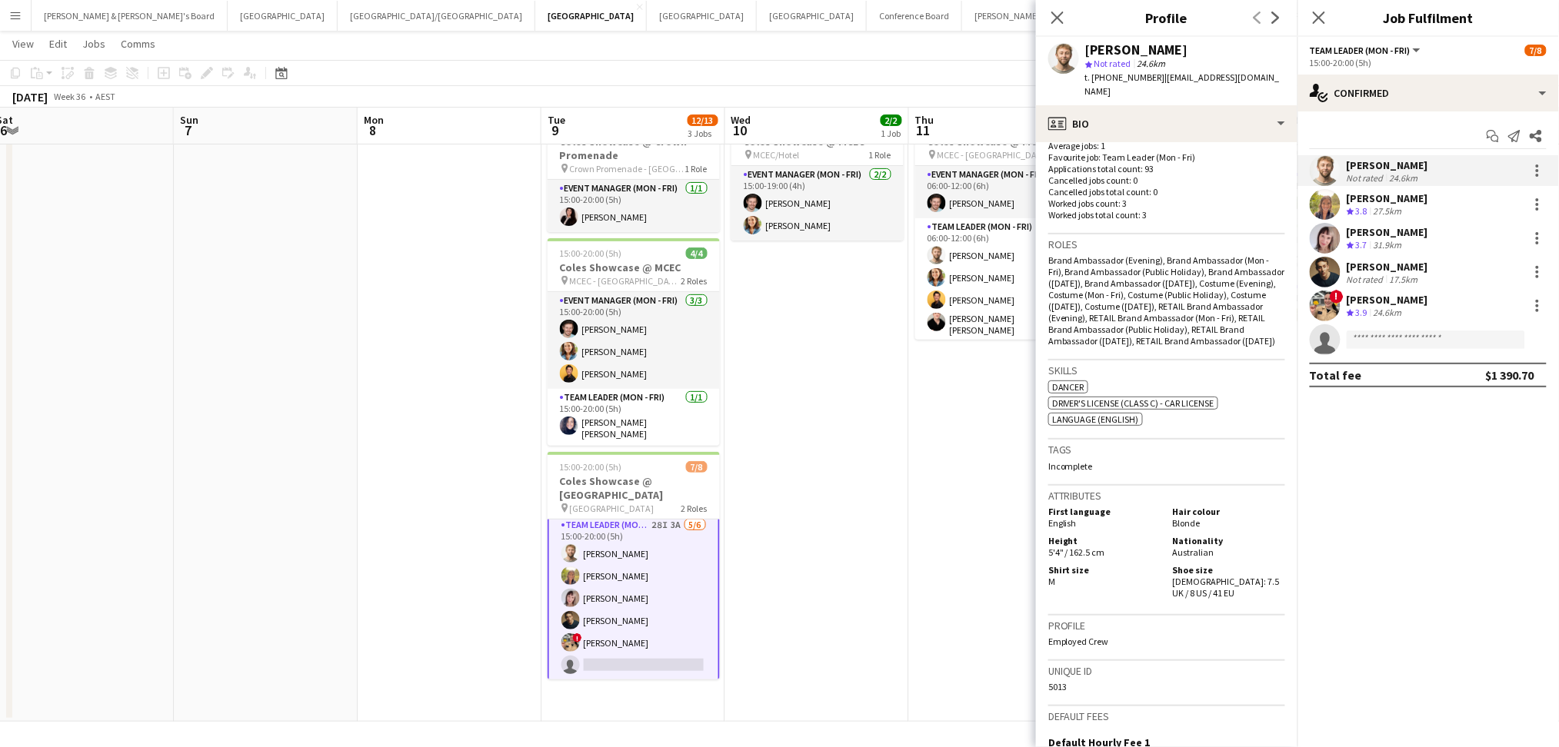
scroll to position [615, 0]
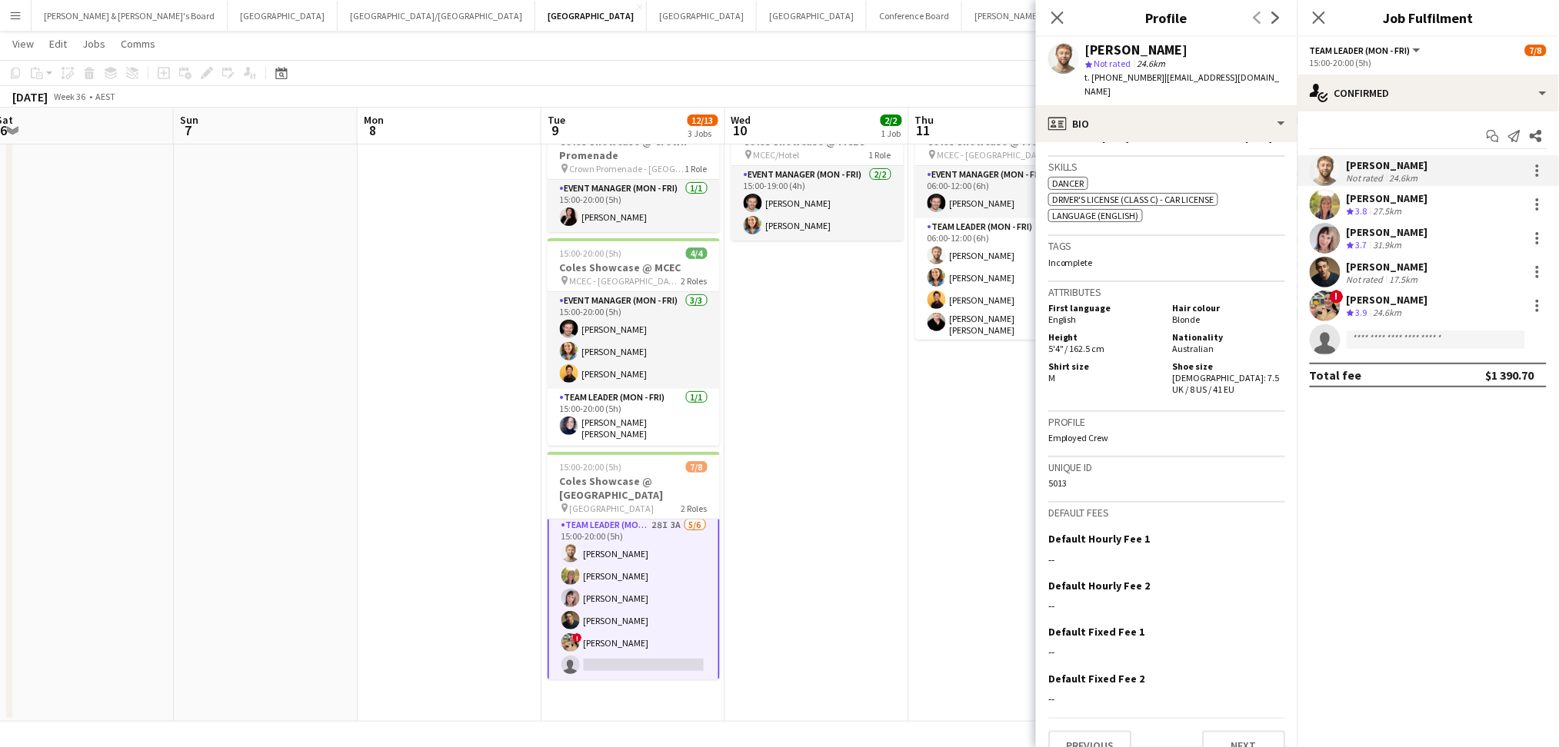
click at [1393, 200] on div "[PERSON_NAME]" at bounding box center [1388, 198] width 82 height 14
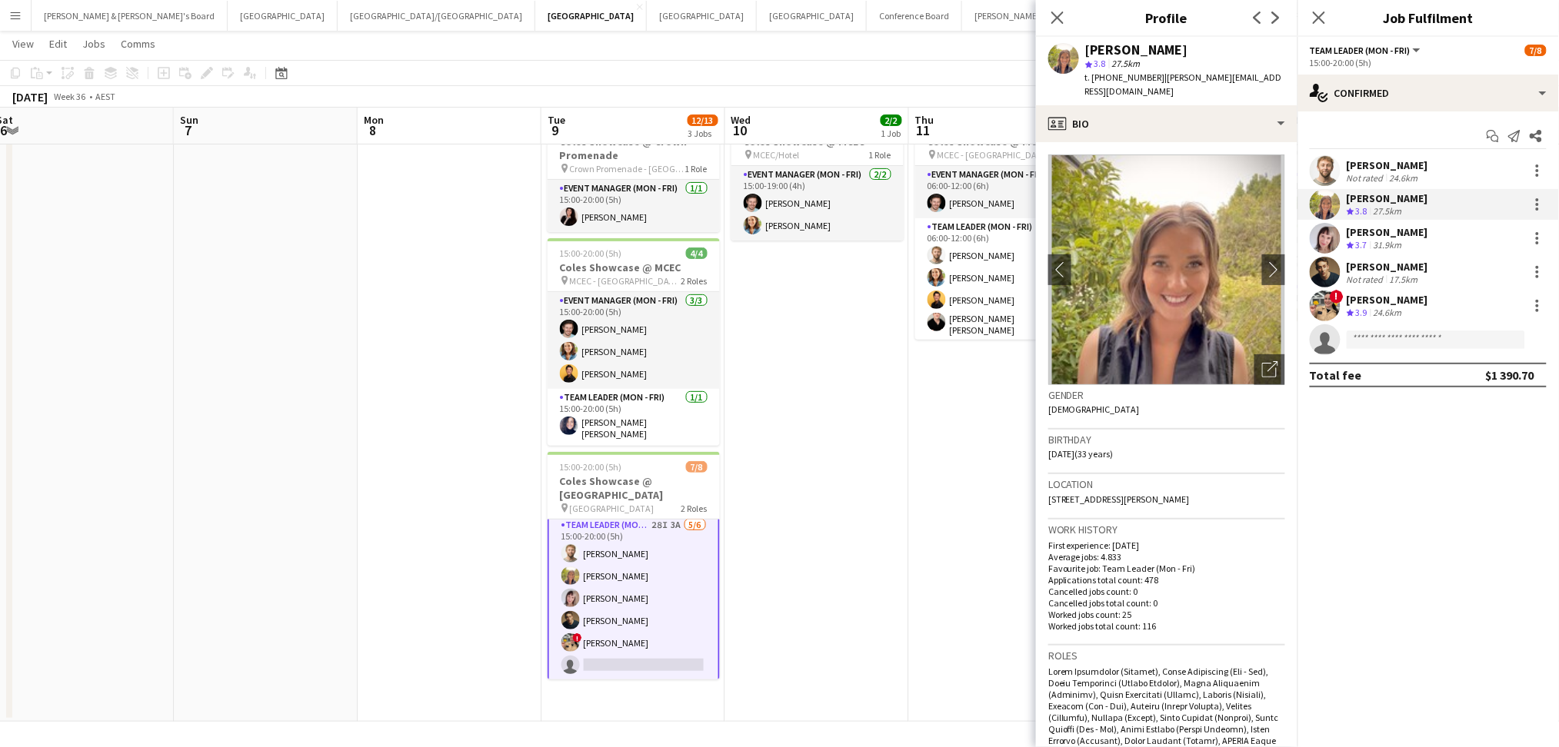
drag, startPoint x: 1085, startPoint y: 46, endPoint x: 1243, endPoint y: 48, distance: 157.7
click at [1243, 48] on div "[PERSON_NAME]" at bounding box center [1185, 50] width 200 height 14
drag, startPoint x: 1106, startPoint y: 75, endPoint x: 1147, endPoint y: 77, distance: 40.8
click at [1147, 77] on span "t. [PHONE_NUMBER]" at bounding box center [1125, 78] width 80 height 12
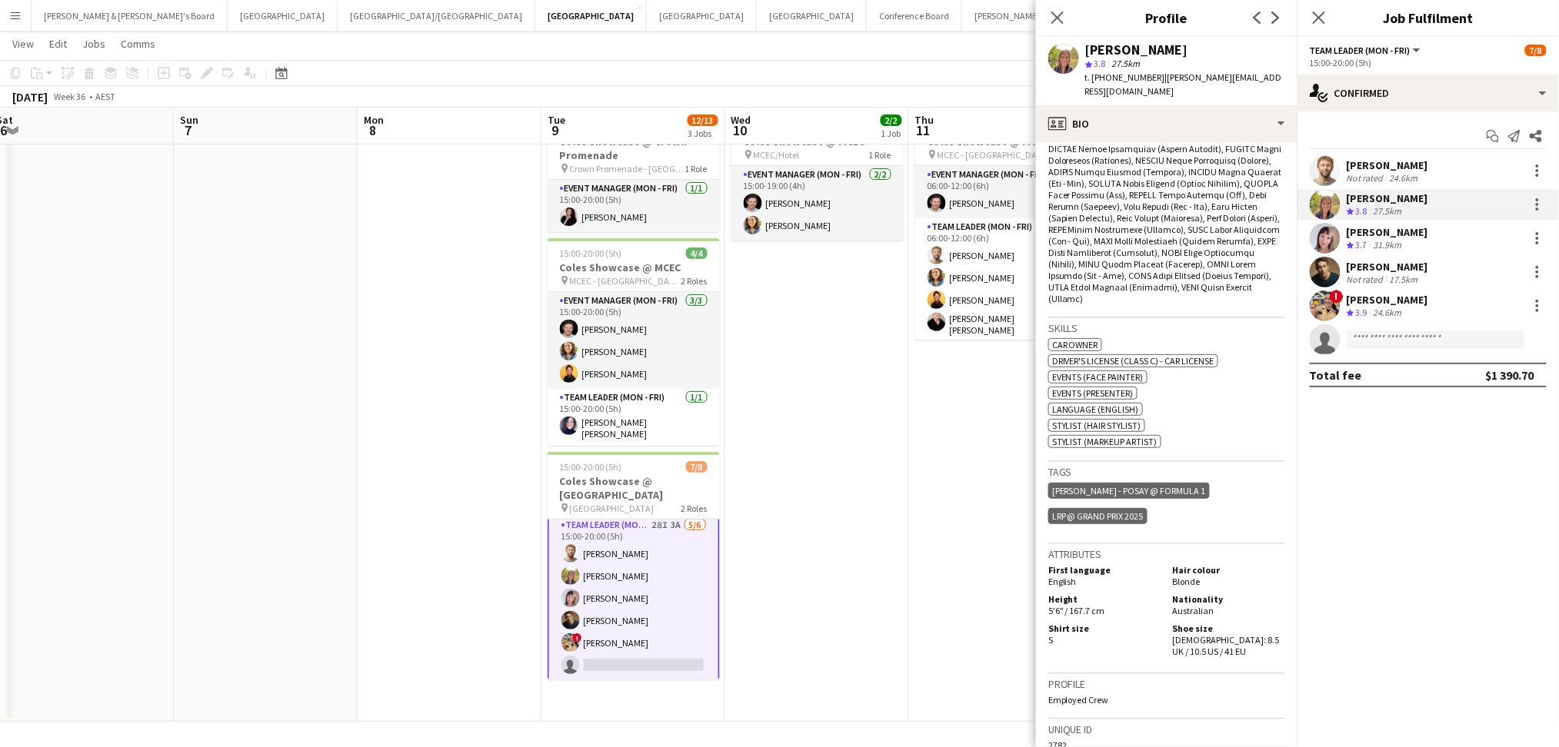
click at [1381, 228] on div "[PERSON_NAME]" at bounding box center [1388, 232] width 82 height 14
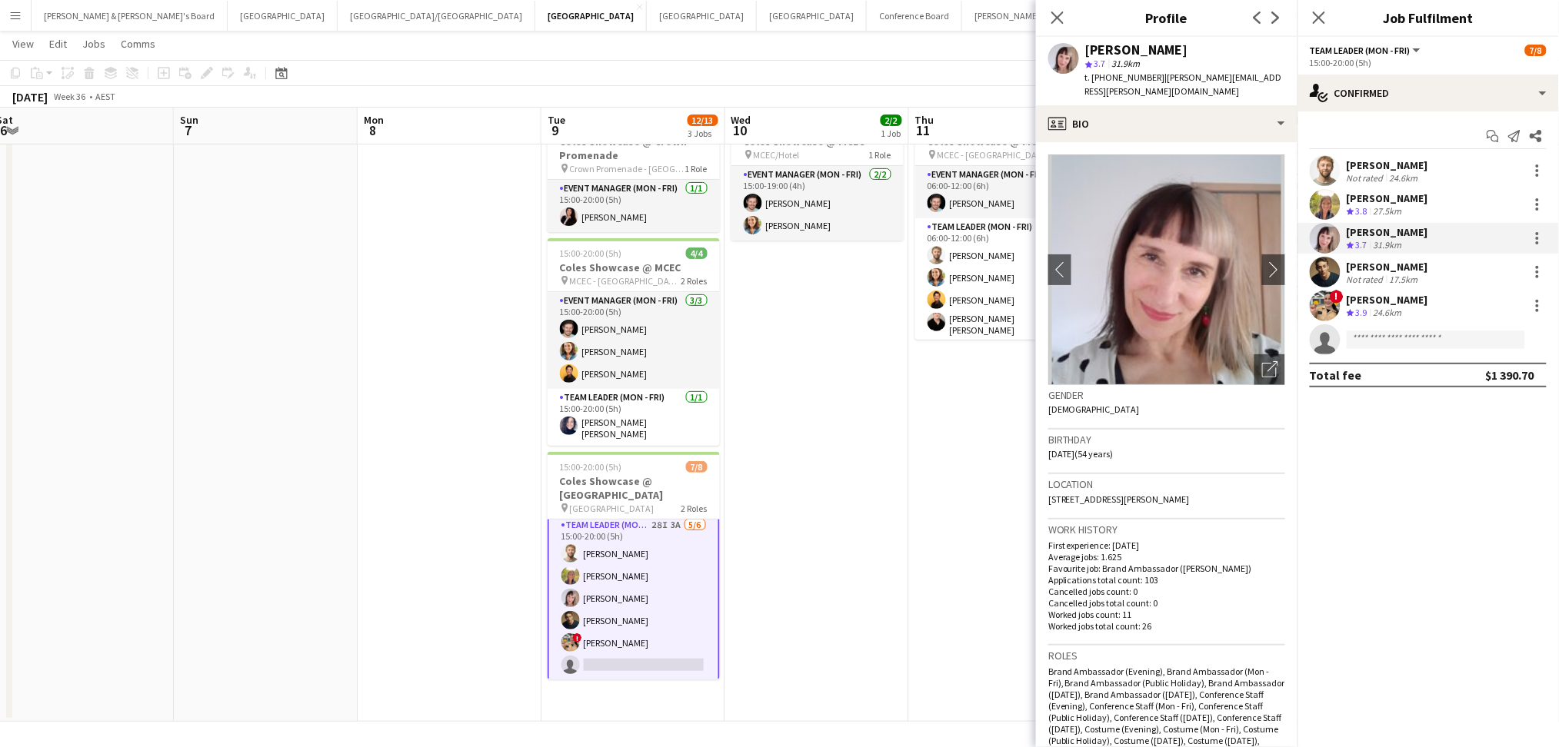
drag, startPoint x: 1087, startPoint y: 49, endPoint x: 1220, endPoint y: 46, distance: 133.1
click at [1220, 46] on div "[PERSON_NAME]" at bounding box center [1185, 50] width 200 height 14
drag, startPoint x: 1106, startPoint y: 78, endPoint x: 1148, endPoint y: 74, distance: 42.5
click at [1148, 74] on span "t. [PHONE_NUMBER]" at bounding box center [1125, 78] width 80 height 12
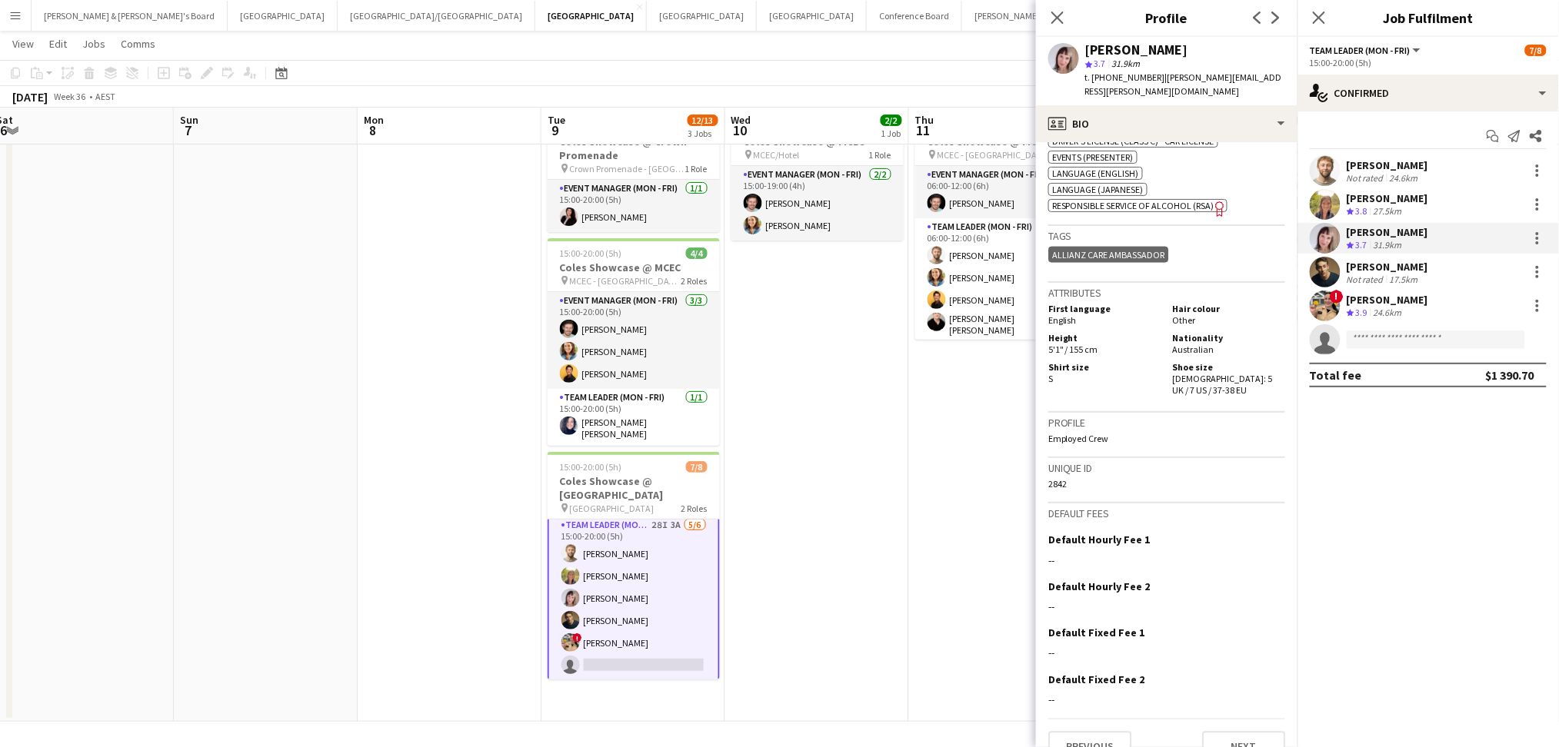
scroll to position [815, 0]
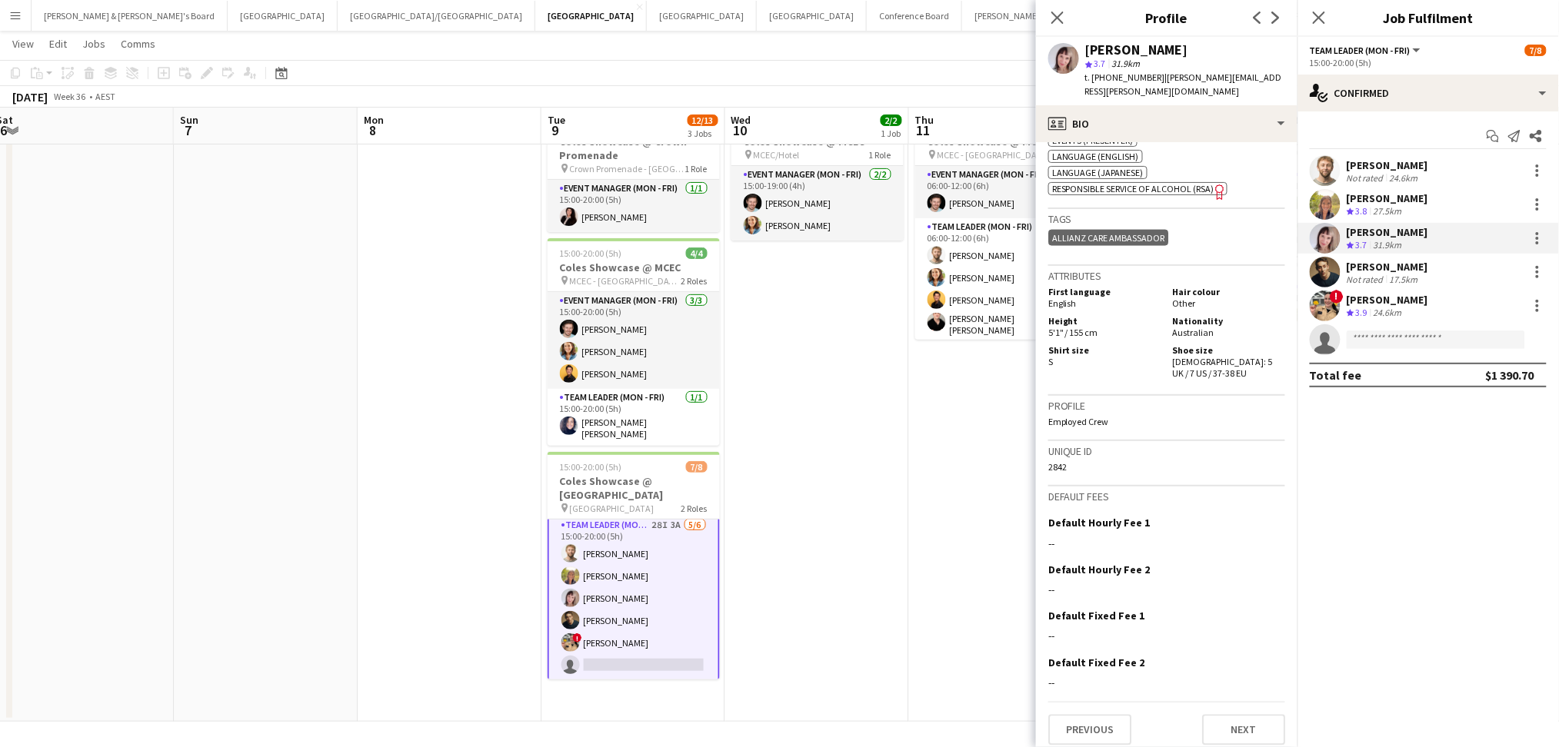
click at [1381, 274] on div "Not rated" at bounding box center [1367, 280] width 40 height 12
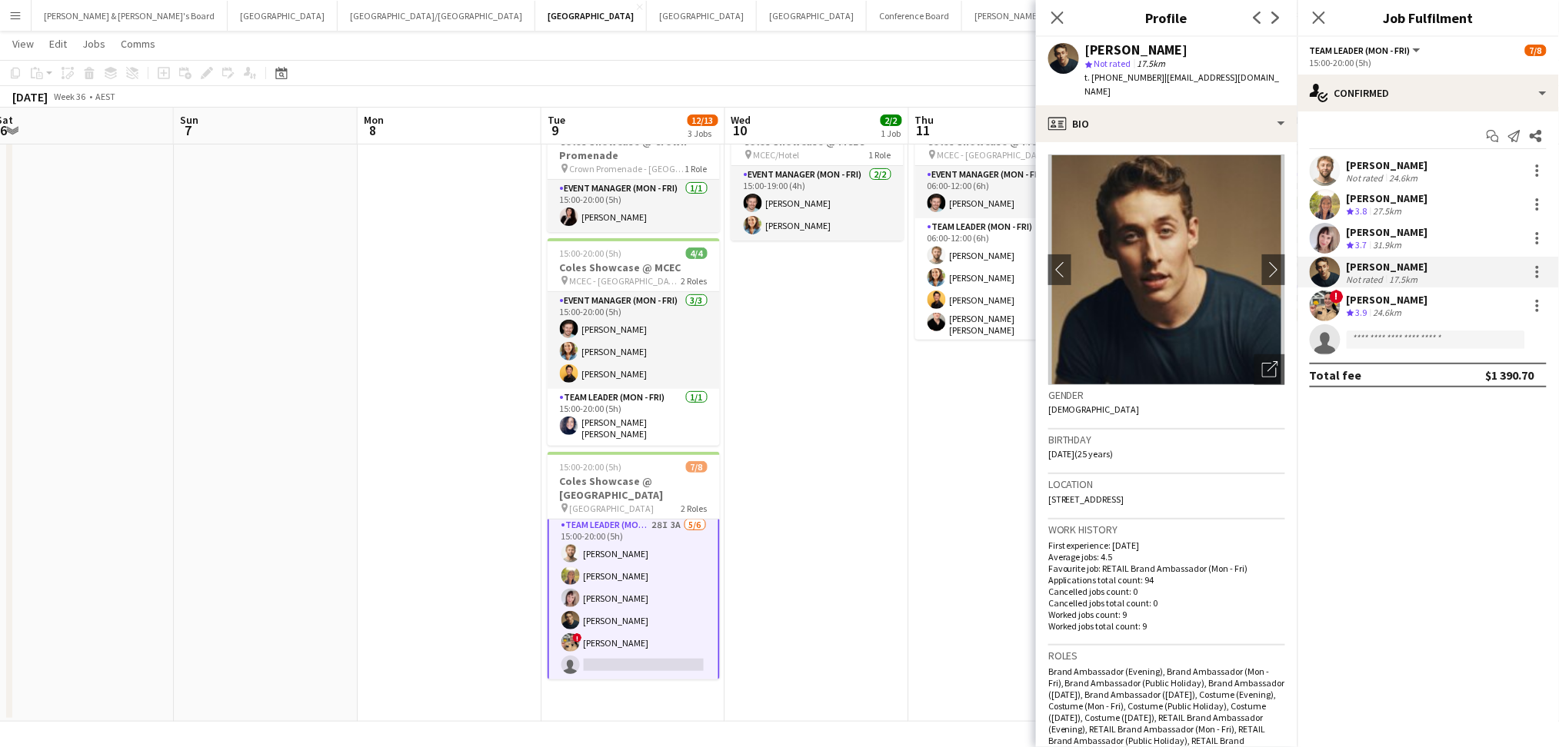
drag, startPoint x: 1087, startPoint y: 45, endPoint x: 1253, endPoint y: 43, distance: 166.1
click at [1253, 43] on div "[PERSON_NAME]" at bounding box center [1185, 50] width 200 height 14
drag, startPoint x: 1107, startPoint y: 78, endPoint x: 1146, endPoint y: 79, distance: 38.5
click at [1146, 79] on span "t. [PHONE_NUMBER]" at bounding box center [1125, 78] width 80 height 12
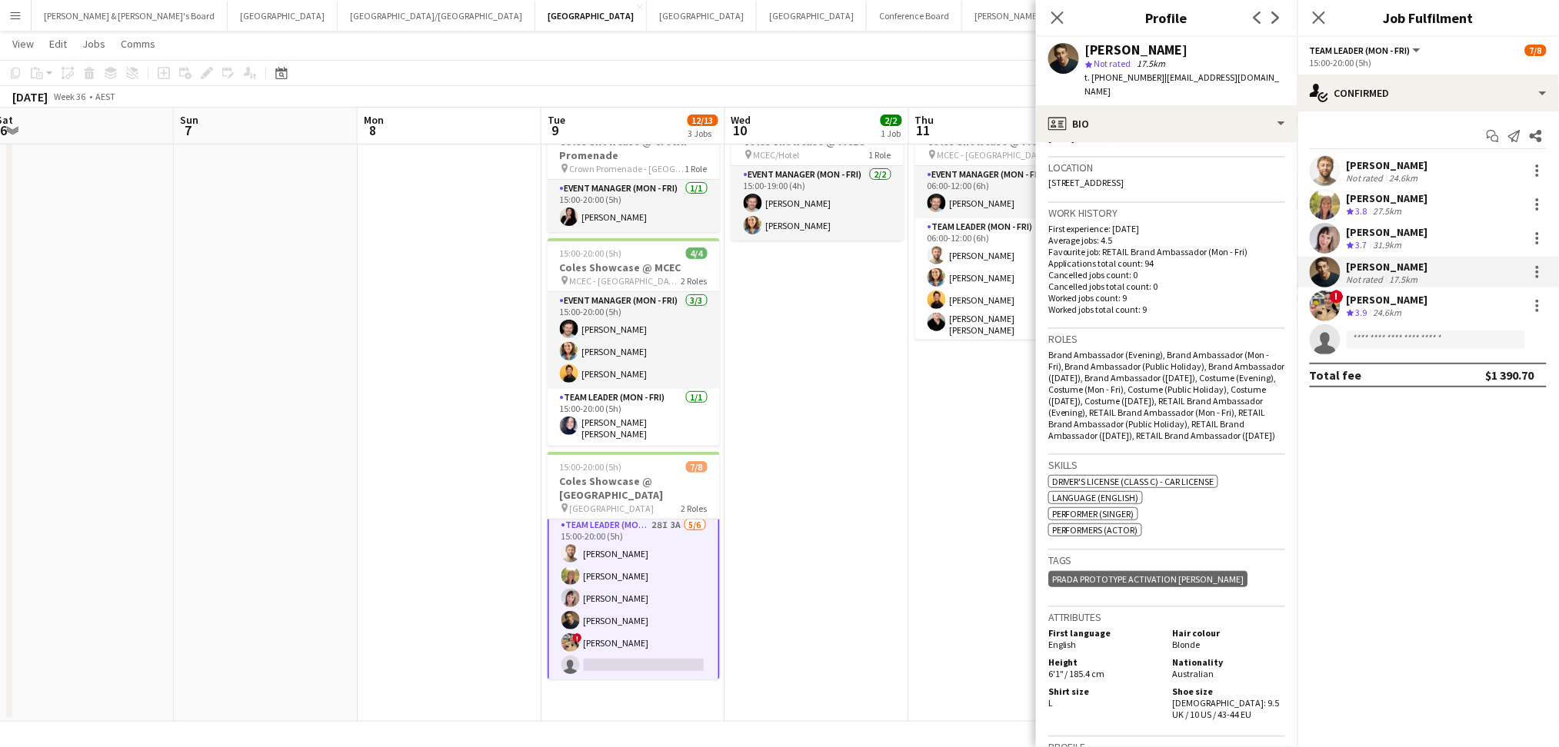
scroll to position [615, 0]
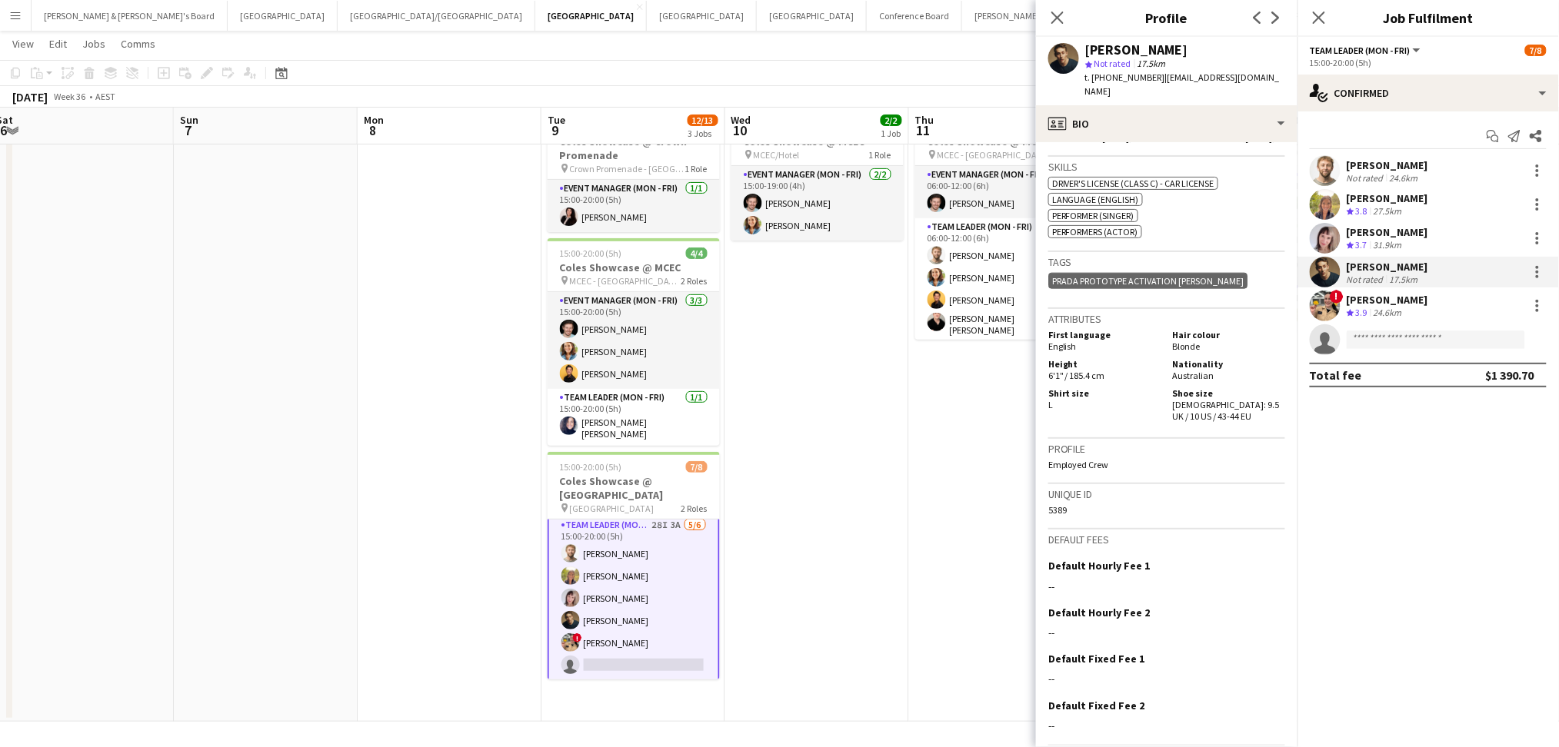
click at [1367, 298] on div "[PERSON_NAME]" at bounding box center [1388, 300] width 82 height 14
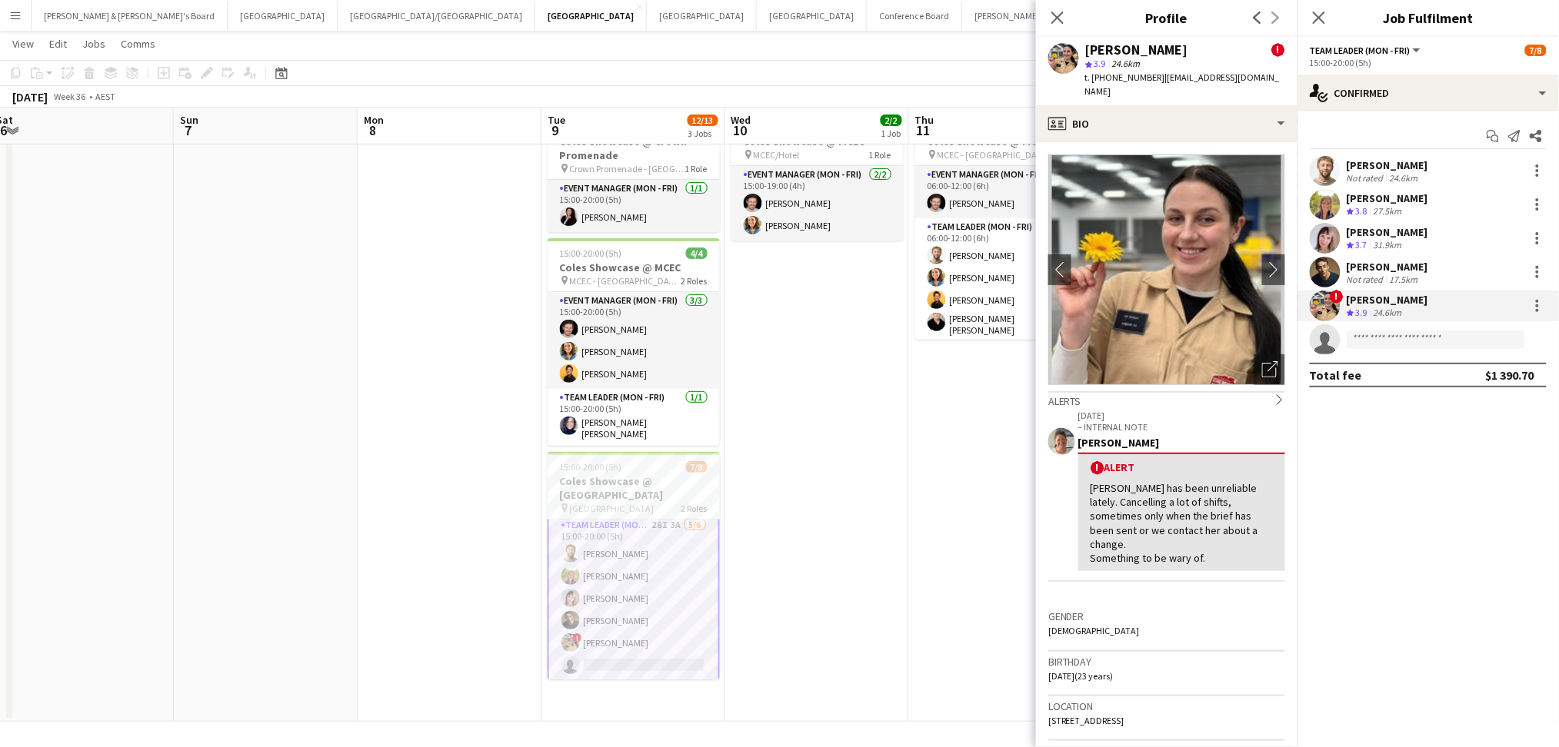
drag, startPoint x: 1086, startPoint y: 52, endPoint x: 1159, endPoint y: 53, distance: 73.1
click at [1159, 53] on div "[PERSON_NAME]" at bounding box center [1136, 50] width 103 height 14
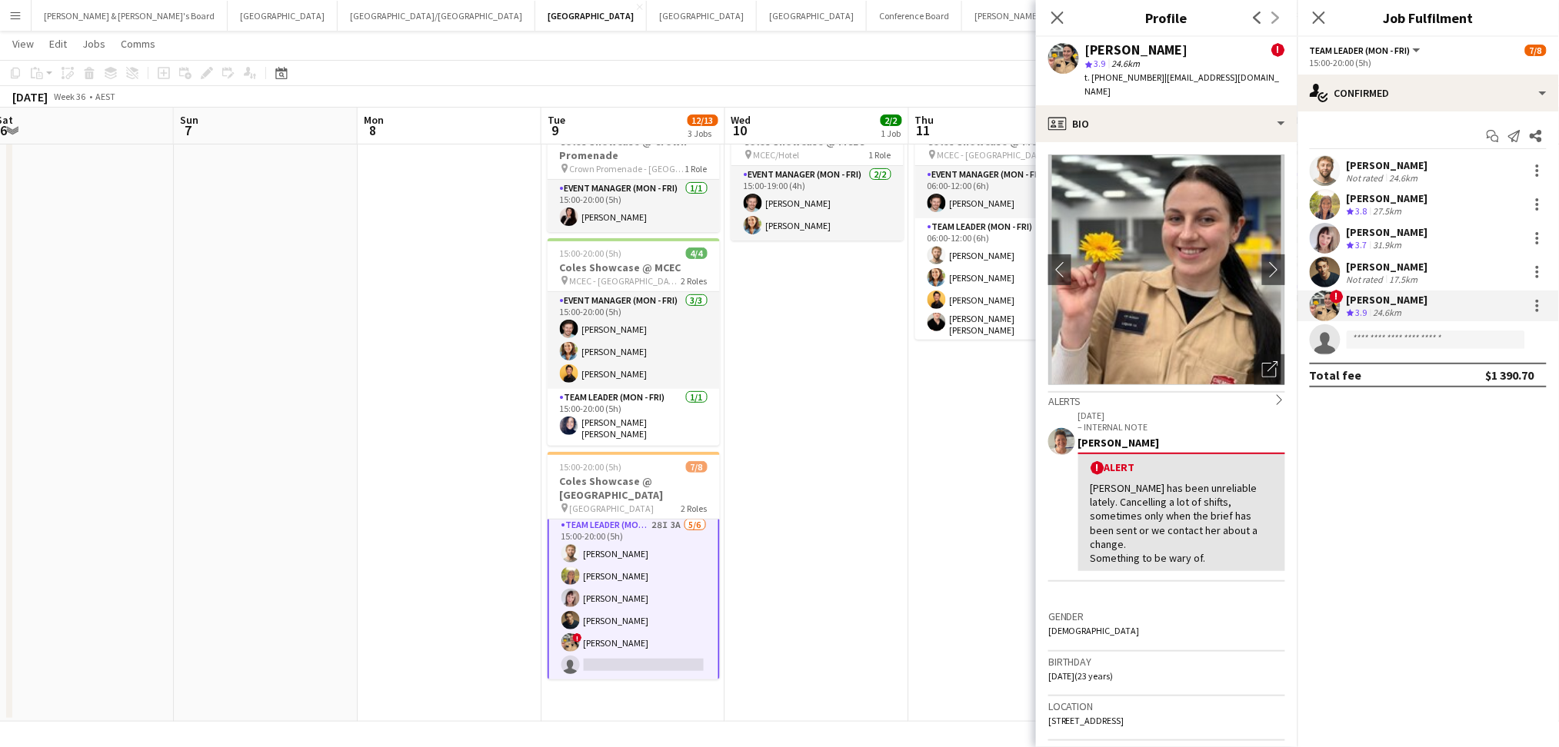
drag, startPoint x: 1107, startPoint y: 76, endPoint x: 1147, endPoint y: 76, distance: 40.0
click at [1147, 76] on span "t. [PHONE_NUMBER]" at bounding box center [1125, 78] width 80 height 12
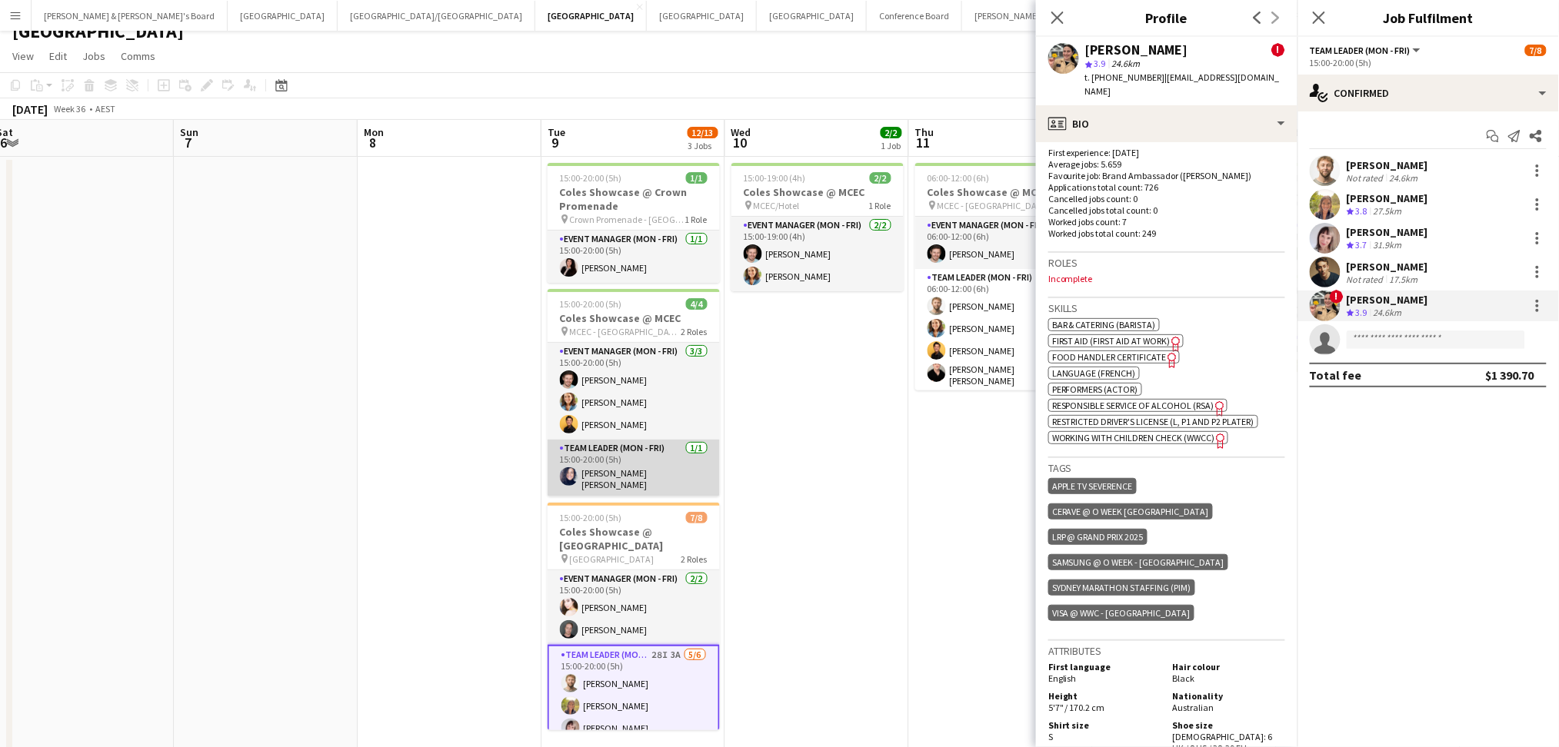
scroll to position [0, 0]
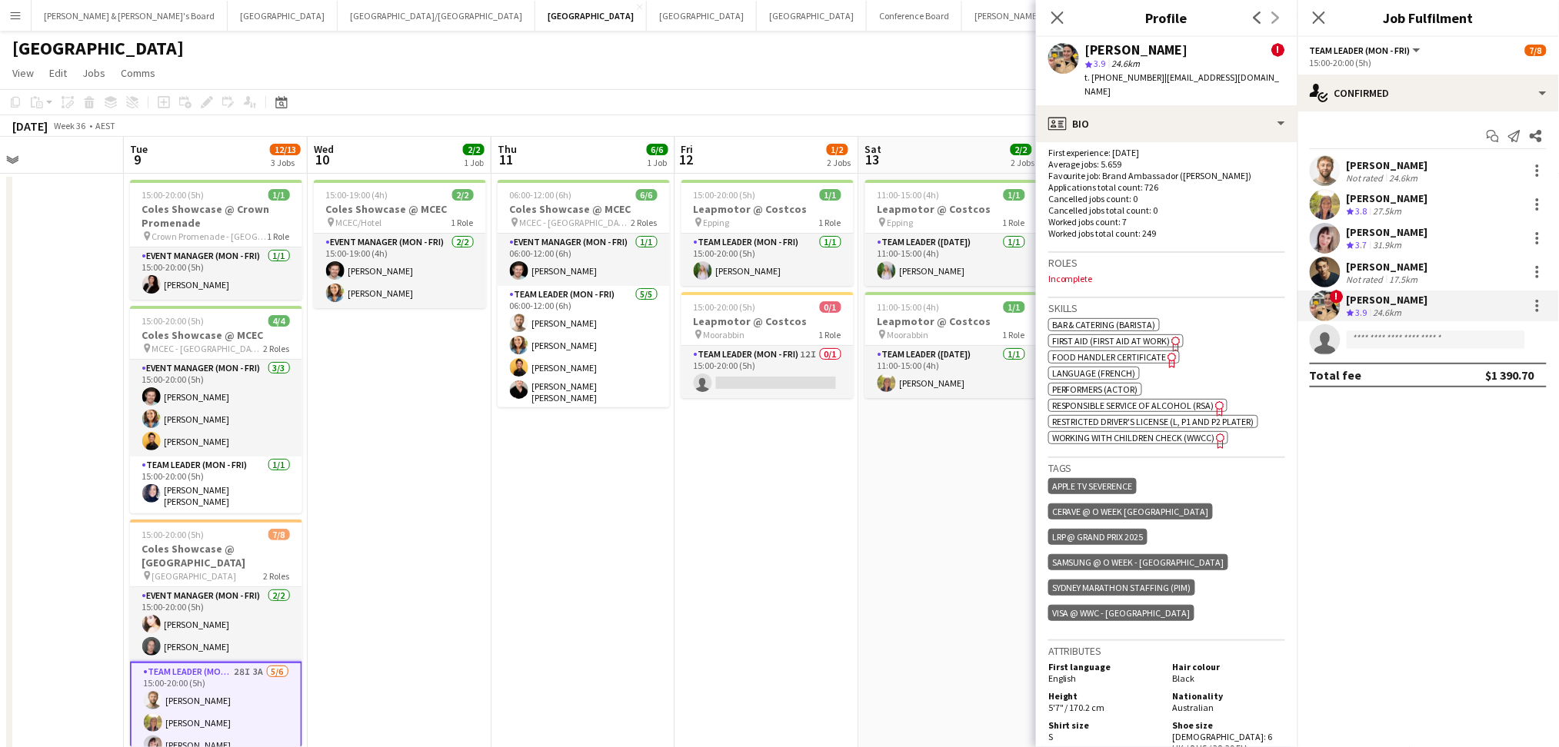
drag, startPoint x: 841, startPoint y: 635, endPoint x: 423, endPoint y: 604, distance: 418.7
click at [423, 604] on app-calendar-viewport "Sat 6 Sun 7 Mon 8 Tue 9 12/13 3 Jobs Wed 10 2/2 1 Job Thu 11 6/6 1 Job Fri 12 1…" at bounding box center [779, 463] width 1559 height 653
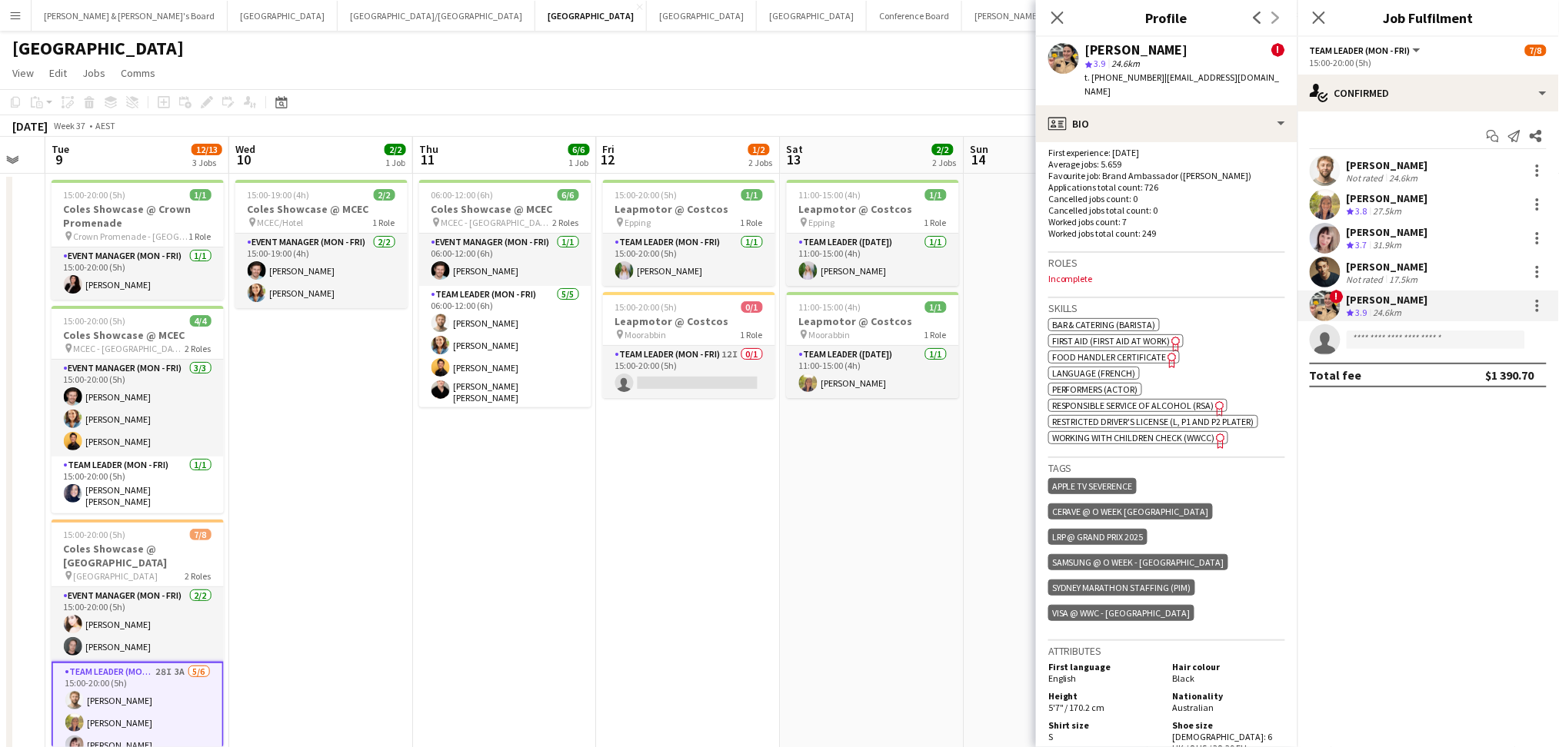
scroll to position [0, 517]
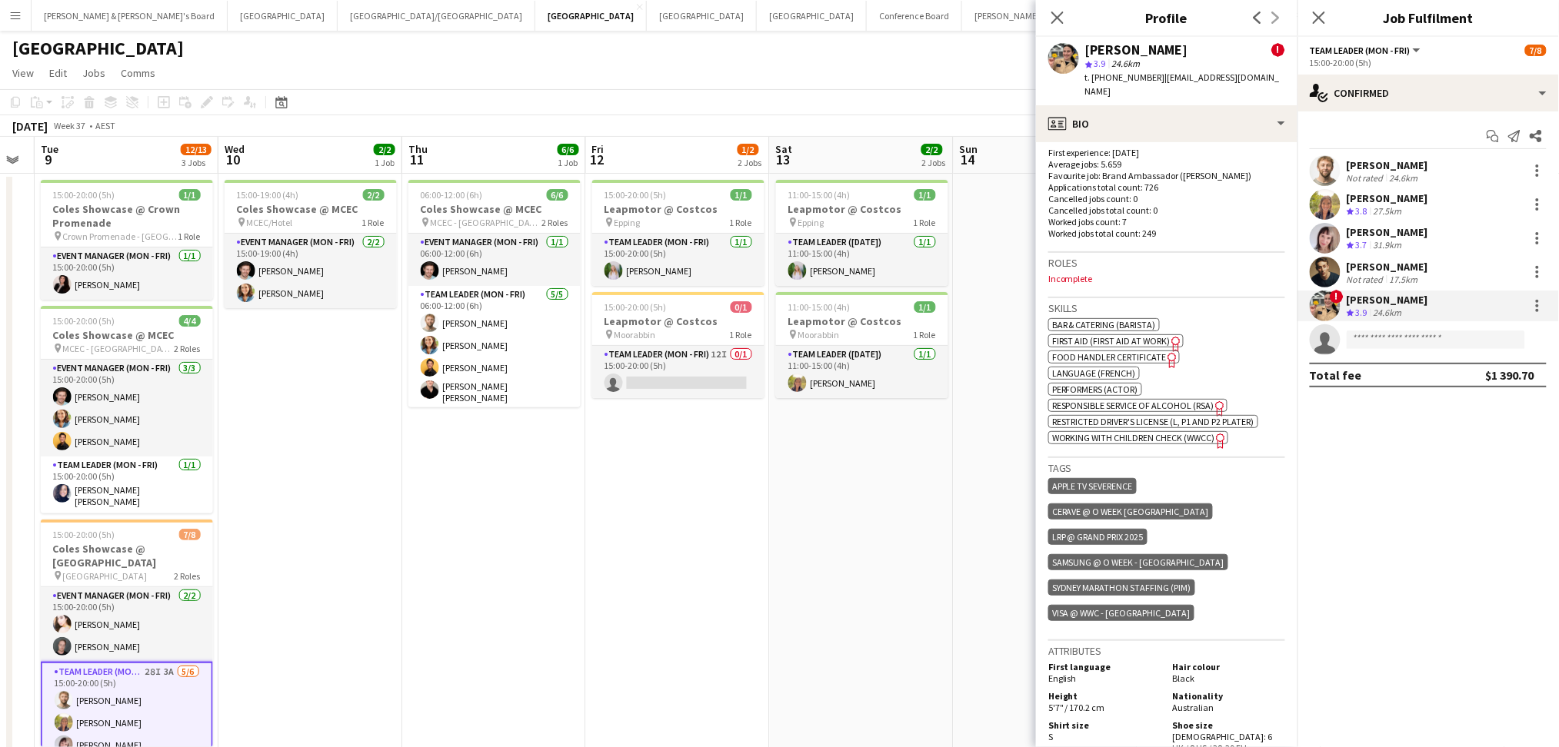
drag, startPoint x: 719, startPoint y: 644, endPoint x: 631, endPoint y: 644, distance: 88.4
click at [631, 644] on app-calendar-viewport "Sat 6 Sun 7 Mon 8 Tue 9 12/13 3 Jobs Wed 10 2/2 1 Job Thu 11 6/6 1 Job Fri 12 1…" at bounding box center [779, 463] width 1559 height 653
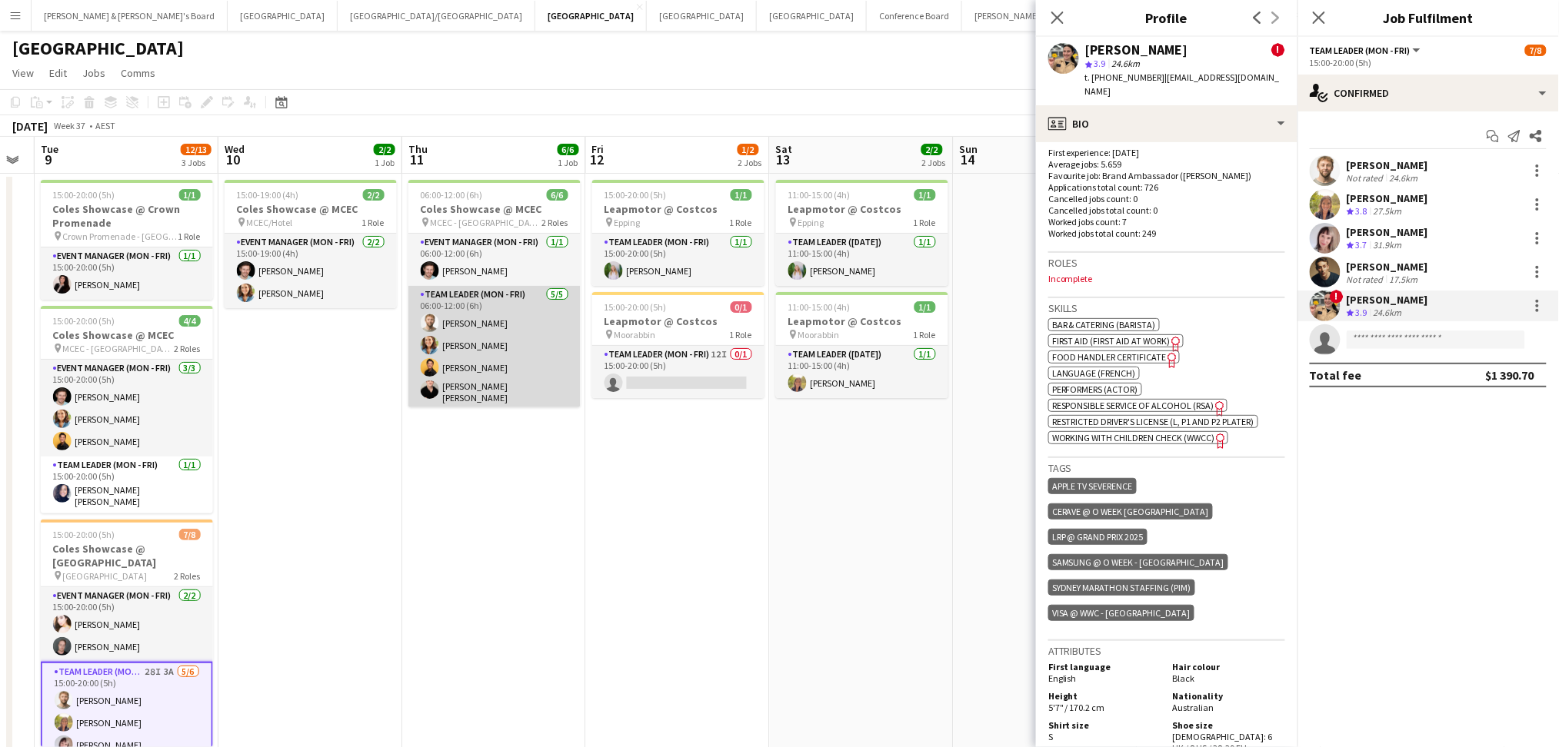
scroll to position [25, 0]
click at [461, 368] on app-card-role "Team Leader (Mon - Fri) [DATE] 06:00-12:00 (6h) [PERSON_NAME] [PERSON_NAME] [PE…" at bounding box center [494, 336] width 172 height 151
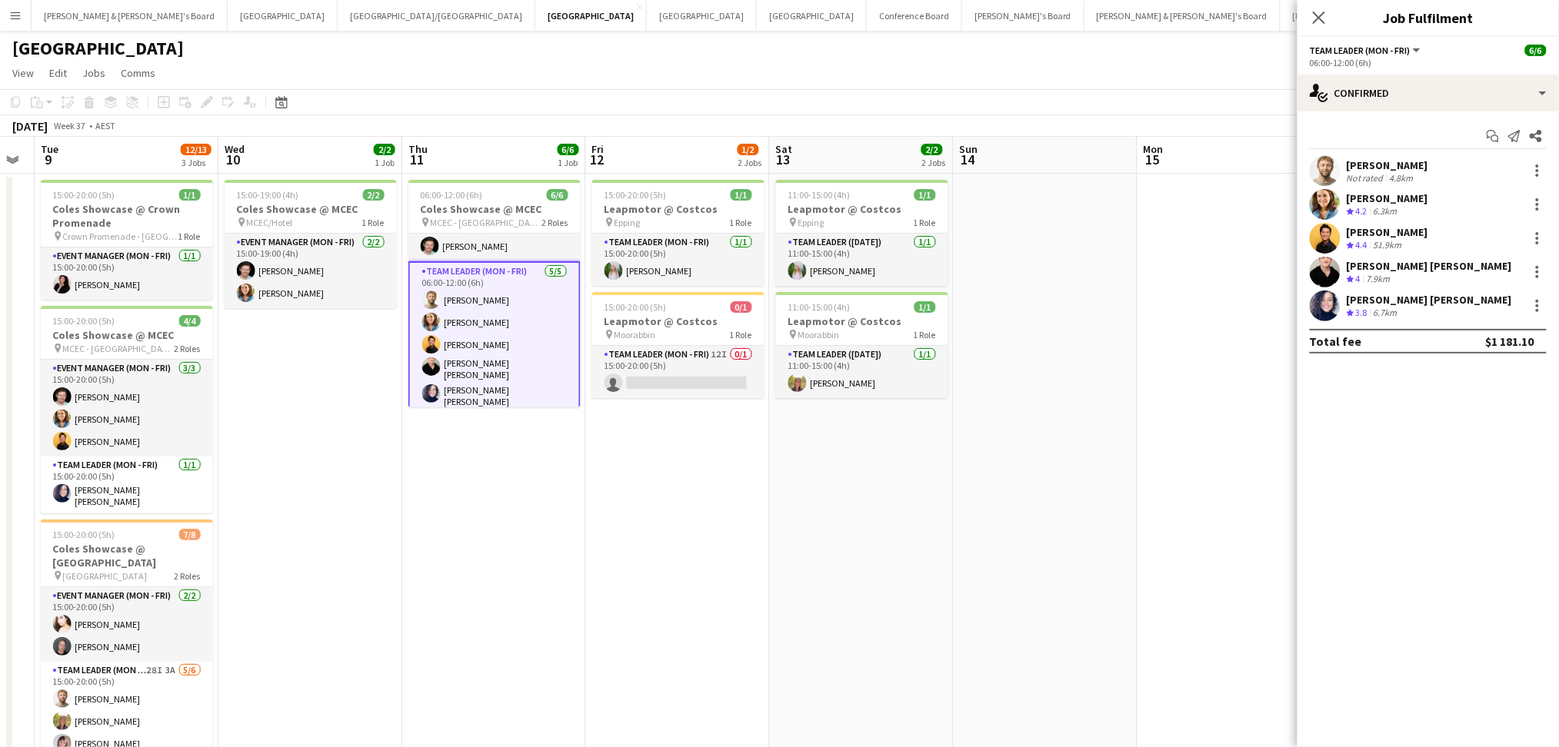
click at [1366, 261] on div "[PERSON_NAME] [PERSON_NAME]" at bounding box center [1429, 266] width 165 height 14
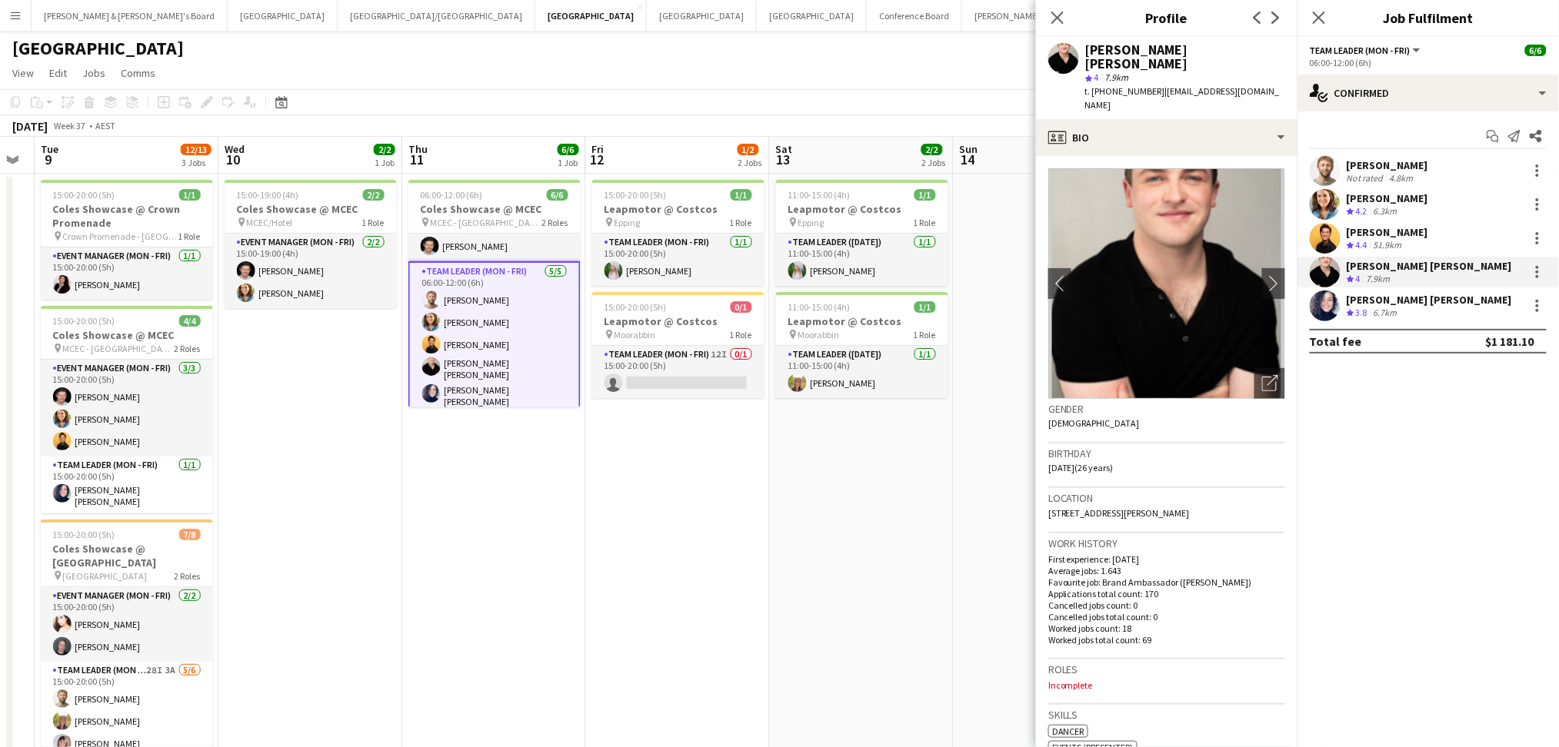
drag, startPoint x: 1085, startPoint y: 48, endPoint x: 1232, endPoint y: 53, distance: 147.0
click at [1232, 53] on div "[PERSON_NAME] [PERSON_NAME]" at bounding box center [1185, 57] width 200 height 28
drag, startPoint x: 1108, startPoint y: 74, endPoint x: 1153, endPoint y: 74, distance: 44.6
click at [1153, 85] on span "t. [PHONE_NUMBER]" at bounding box center [1125, 91] width 80 height 12
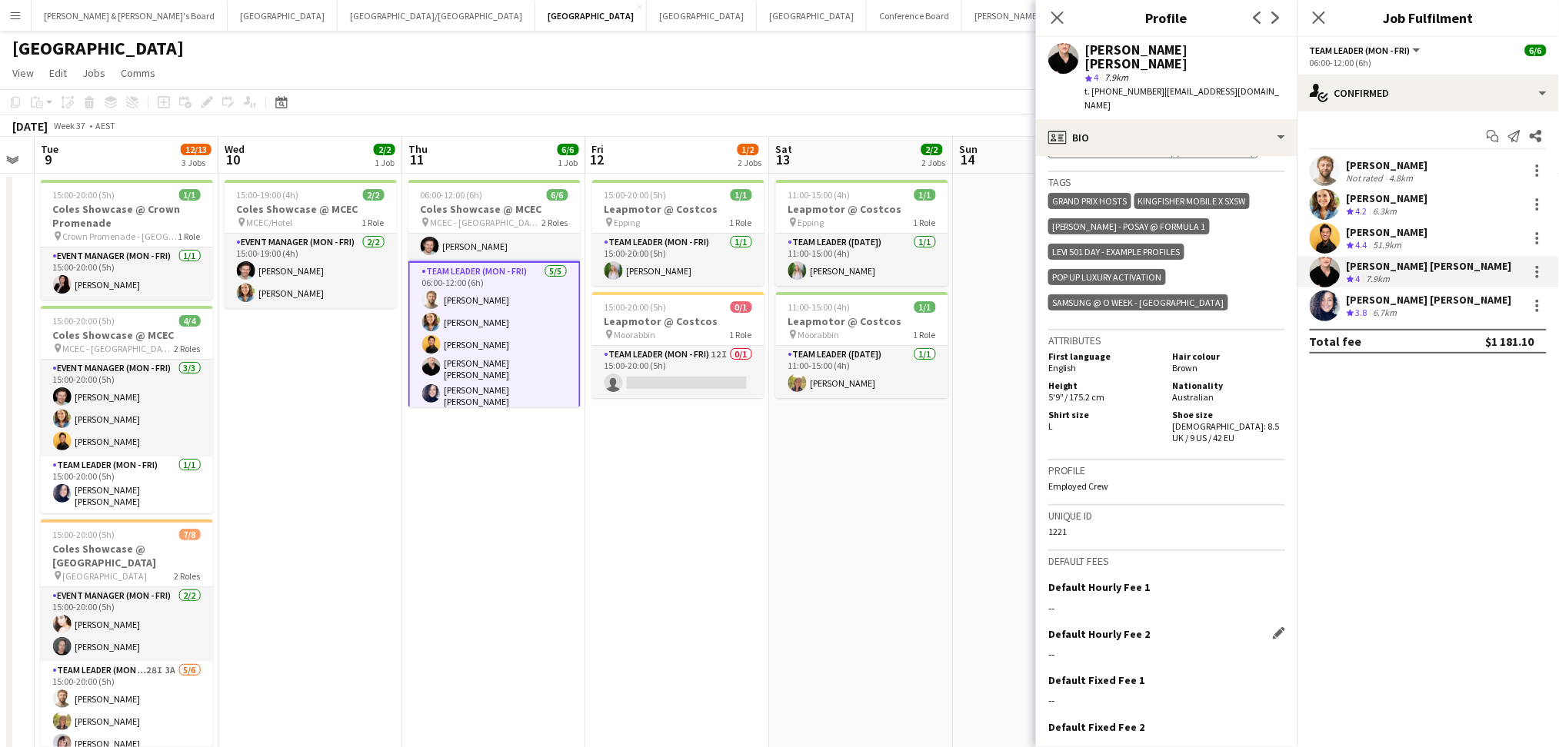
scroll to position [688, 0]
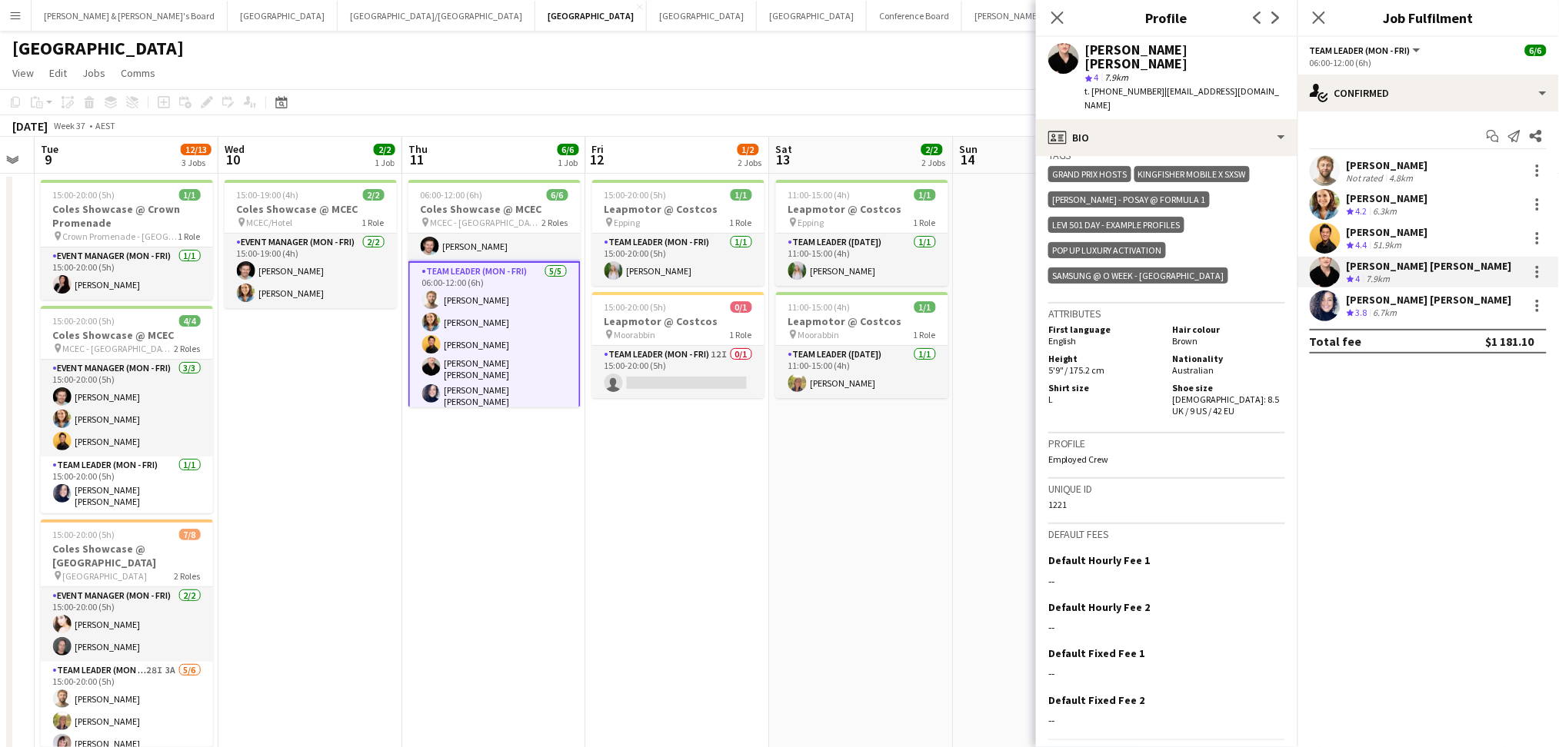
click at [468, 523] on app-date-cell "06:00-12:00 (6h) 6/6 Coles Showcase @ MCEC pin MCEC - VIC 2 Roles Event Manager…" at bounding box center [494, 482] width 184 height 616
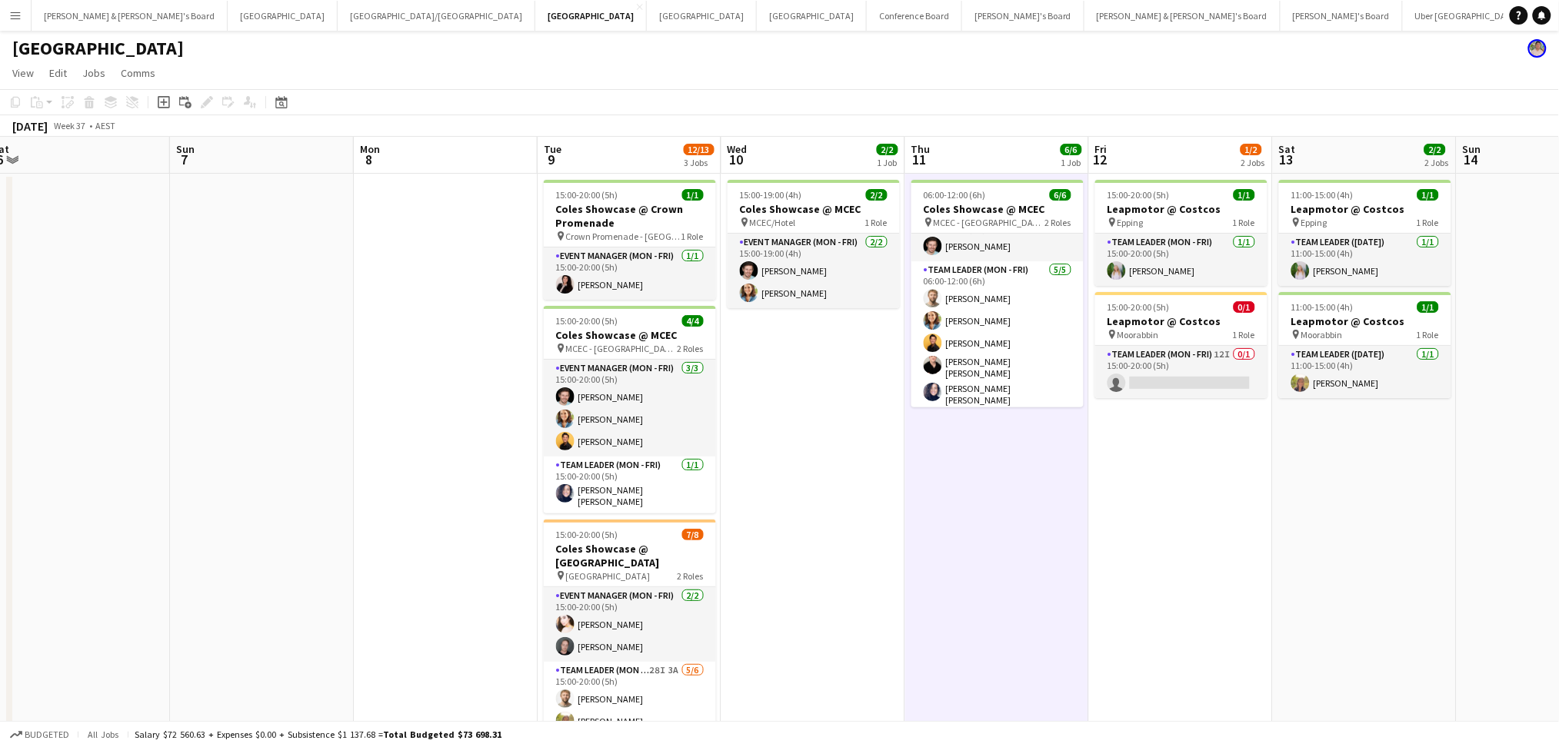
scroll to position [0, 481]
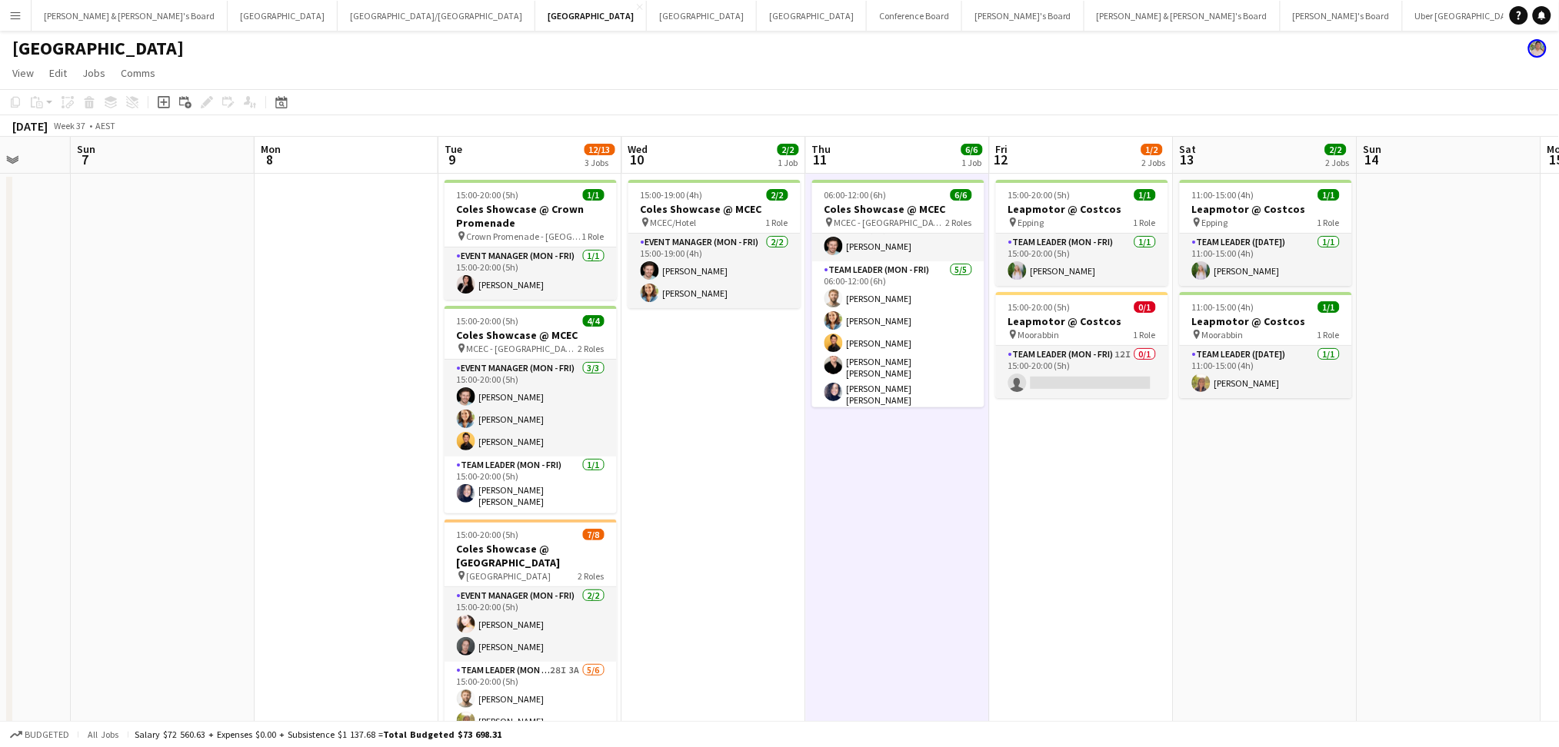
drag, startPoint x: 341, startPoint y: 548, endPoint x: 745, endPoint y: 538, distance: 403.8
click at [745, 538] on app-calendar-viewport "Thu 4 Fri 5 2/2 2 Jobs Sat 6 Sun 7 Mon 8 Tue 9 12/13 3 Jobs Wed 10 2/2 1 Job Th…" at bounding box center [779, 463] width 1559 height 653
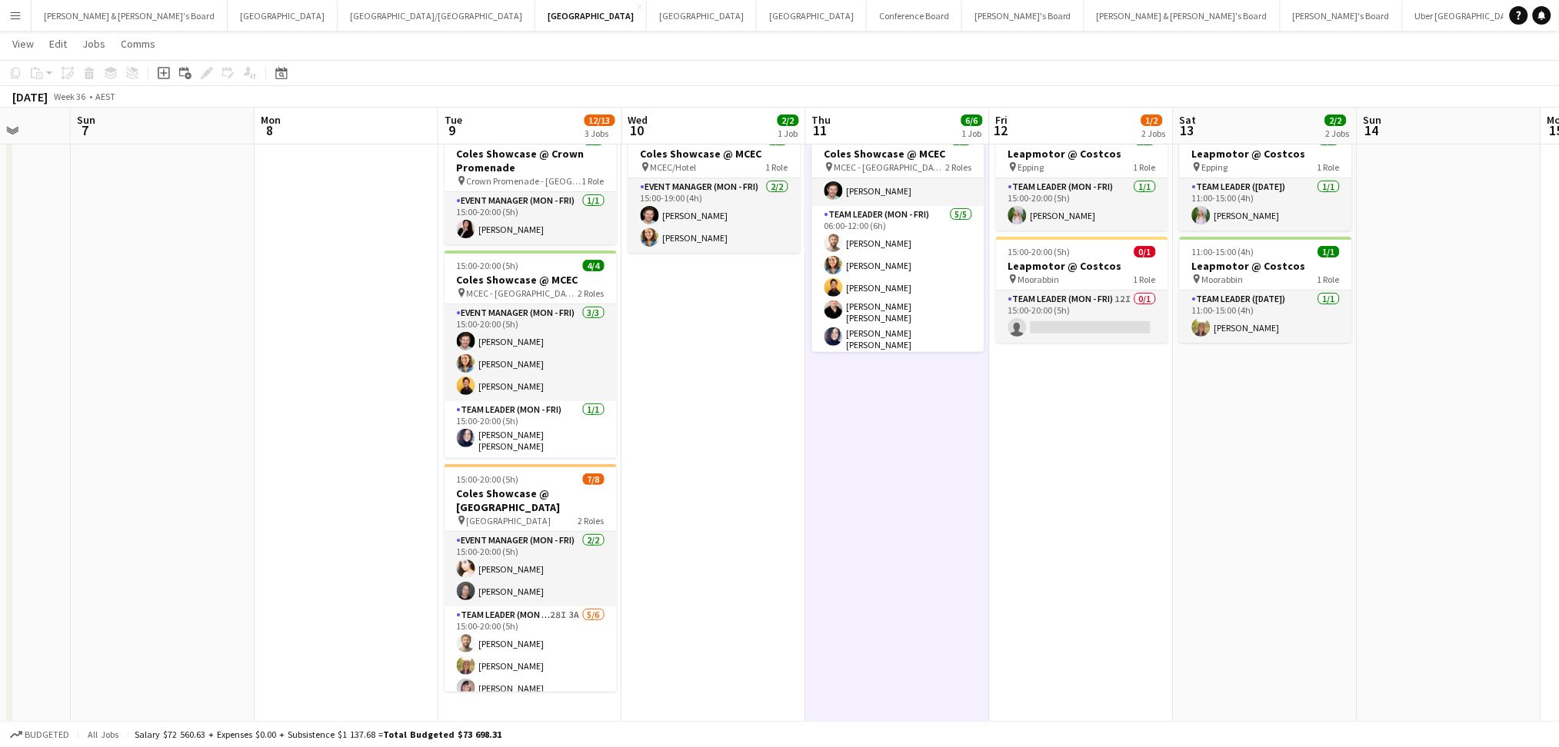
scroll to position [66, 0]
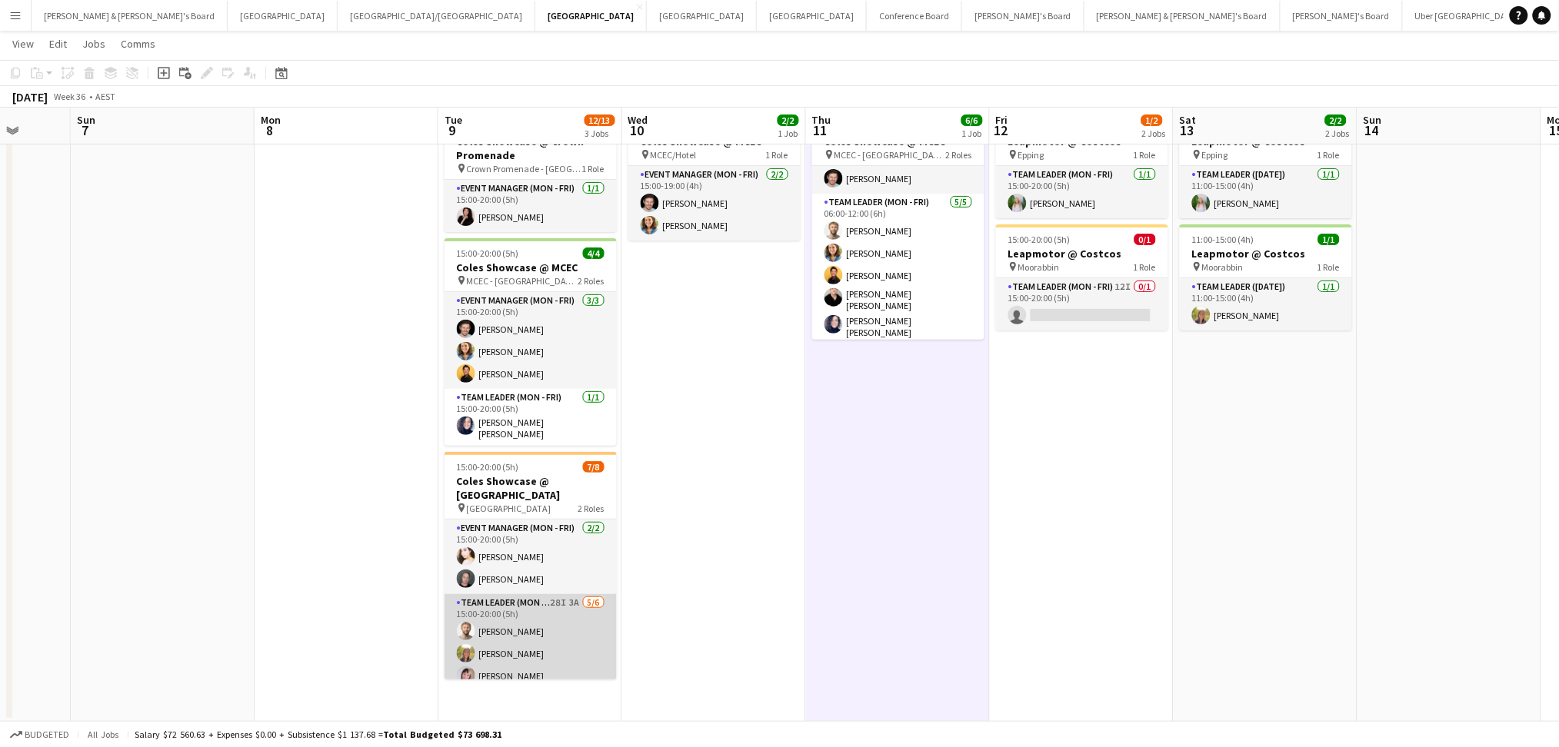
click at [488, 646] on app-card-role "Team Leader (Mon - Fri) 28I 3A [DATE] 15:00-20:00 (5h) [PERSON_NAME] [PERSON_NA…" at bounding box center [530, 676] width 172 height 164
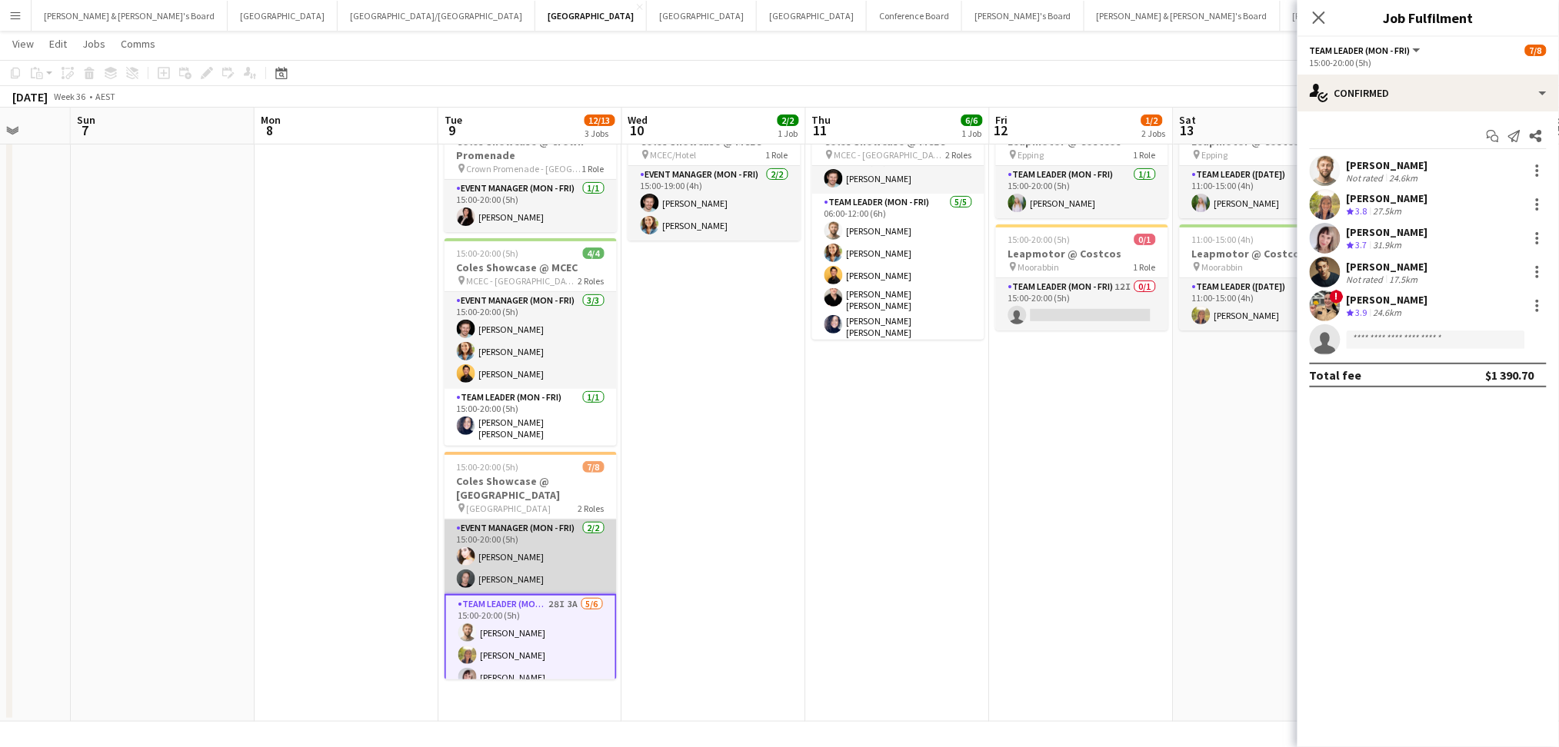
click at [518, 560] on app-card-role "Event Manager (Mon - Fri) [DATE] 15:00-20:00 (5h) [PERSON_NAME] [PERSON_NAME]" at bounding box center [530, 557] width 172 height 75
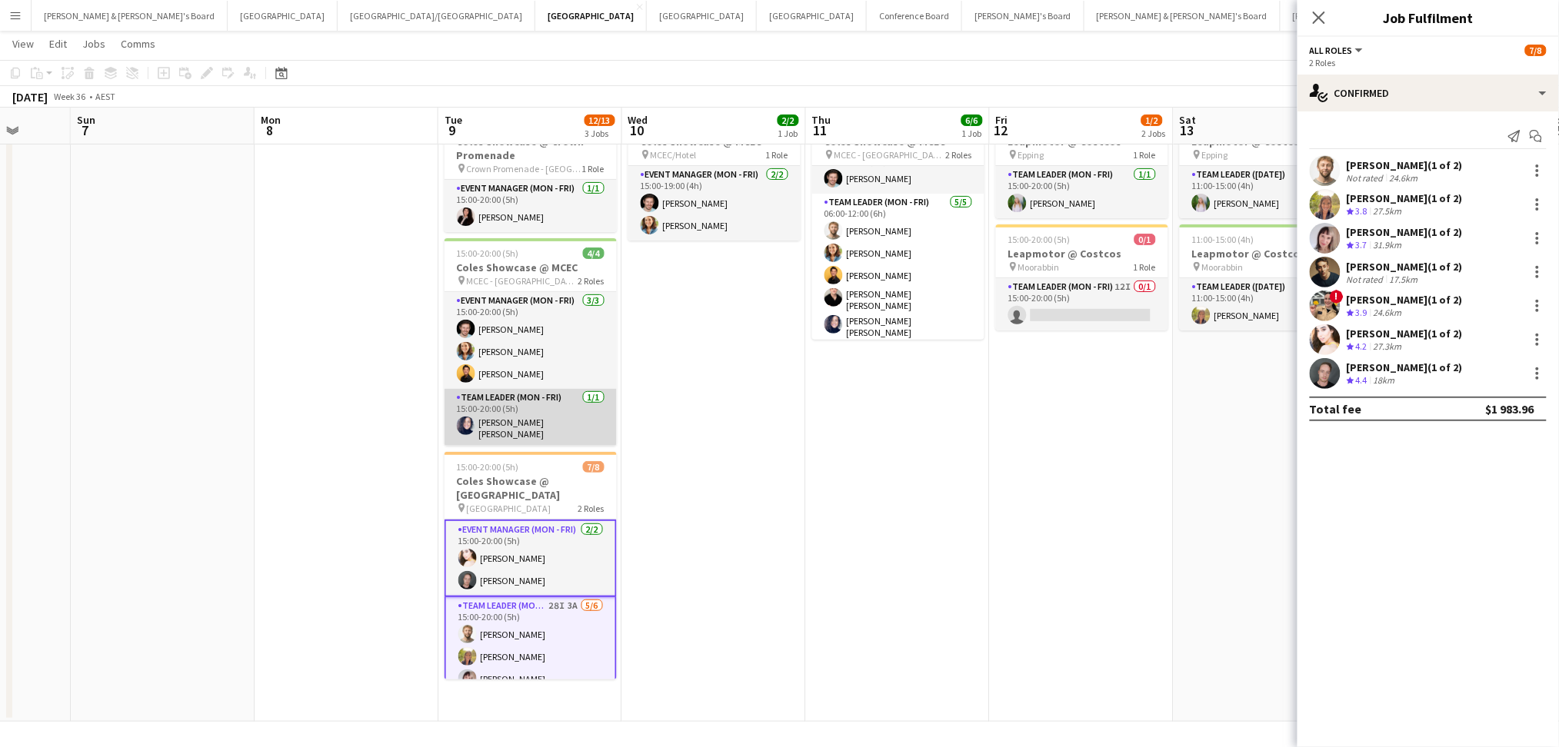
click at [504, 417] on app-card-role "Team Leader (Mon - Fri) [DATE] 15:00-20:00 (5h) [PERSON_NAME] [PERSON_NAME]" at bounding box center [530, 417] width 172 height 57
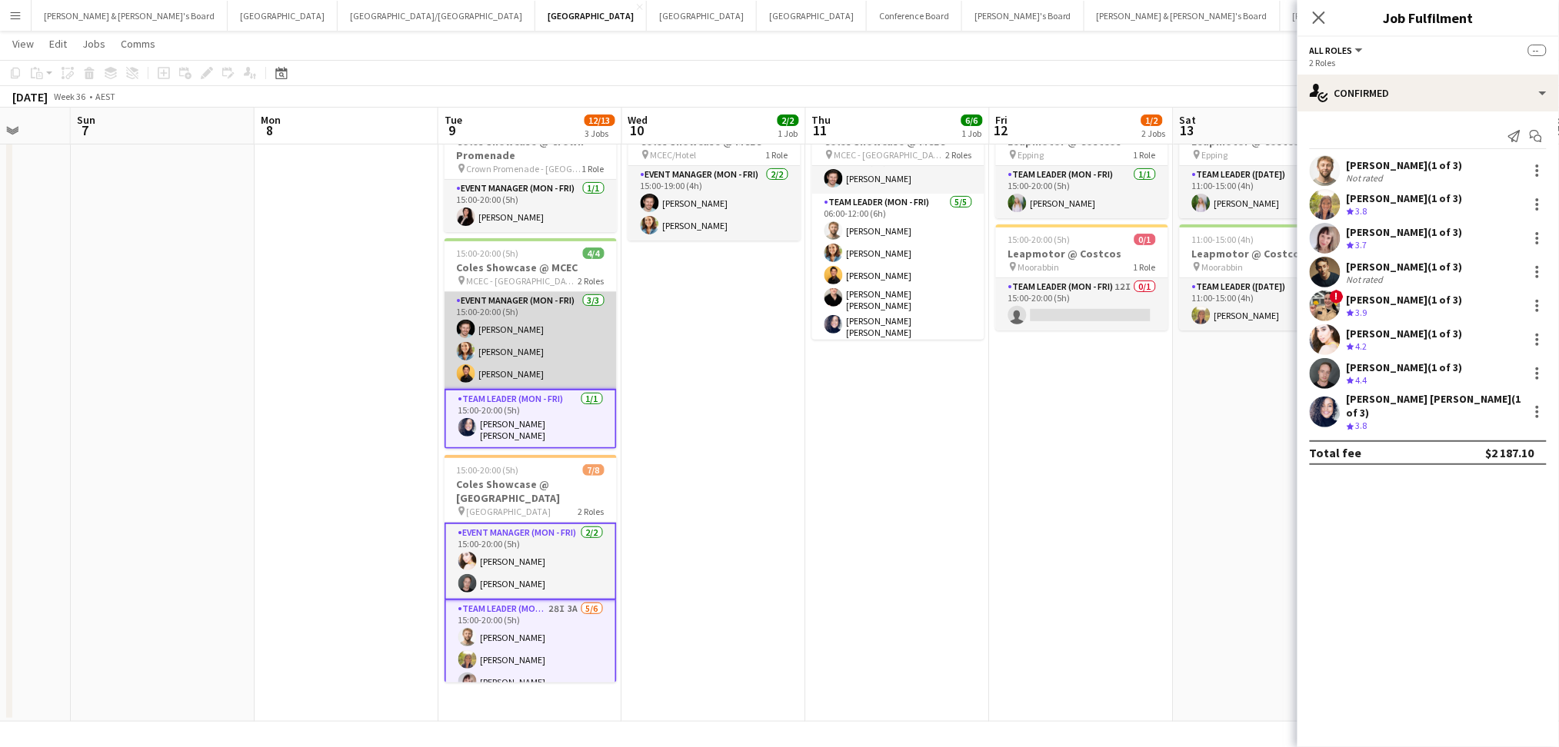
click at [514, 352] on app-card-role "Event Manager (Mon - Fri) [DATE] 15:00-20:00 (5h) [PERSON_NAME] [PERSON_NAME] […" at bounding box center [530, 340] width 172 height 97
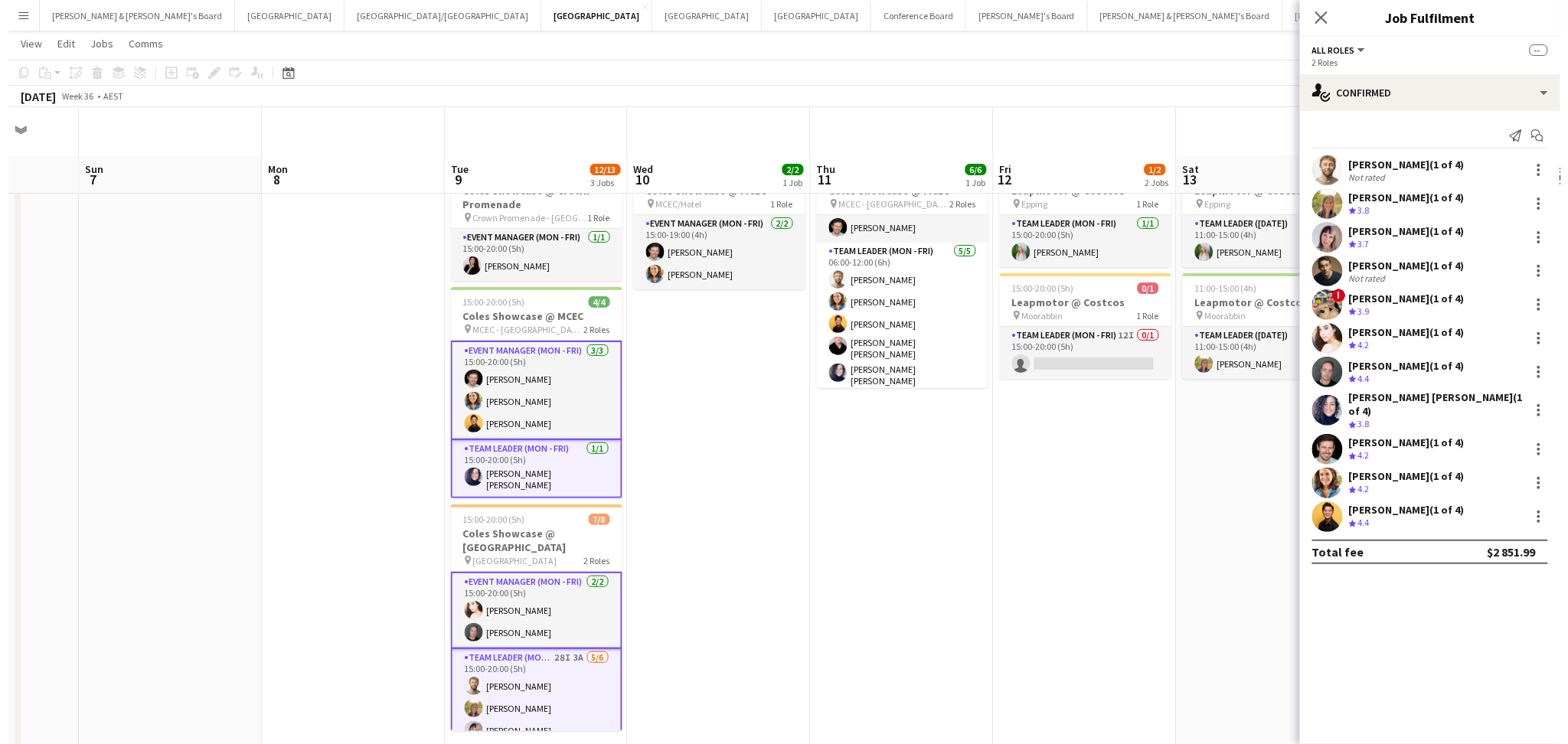
scroll to position [0, 0]
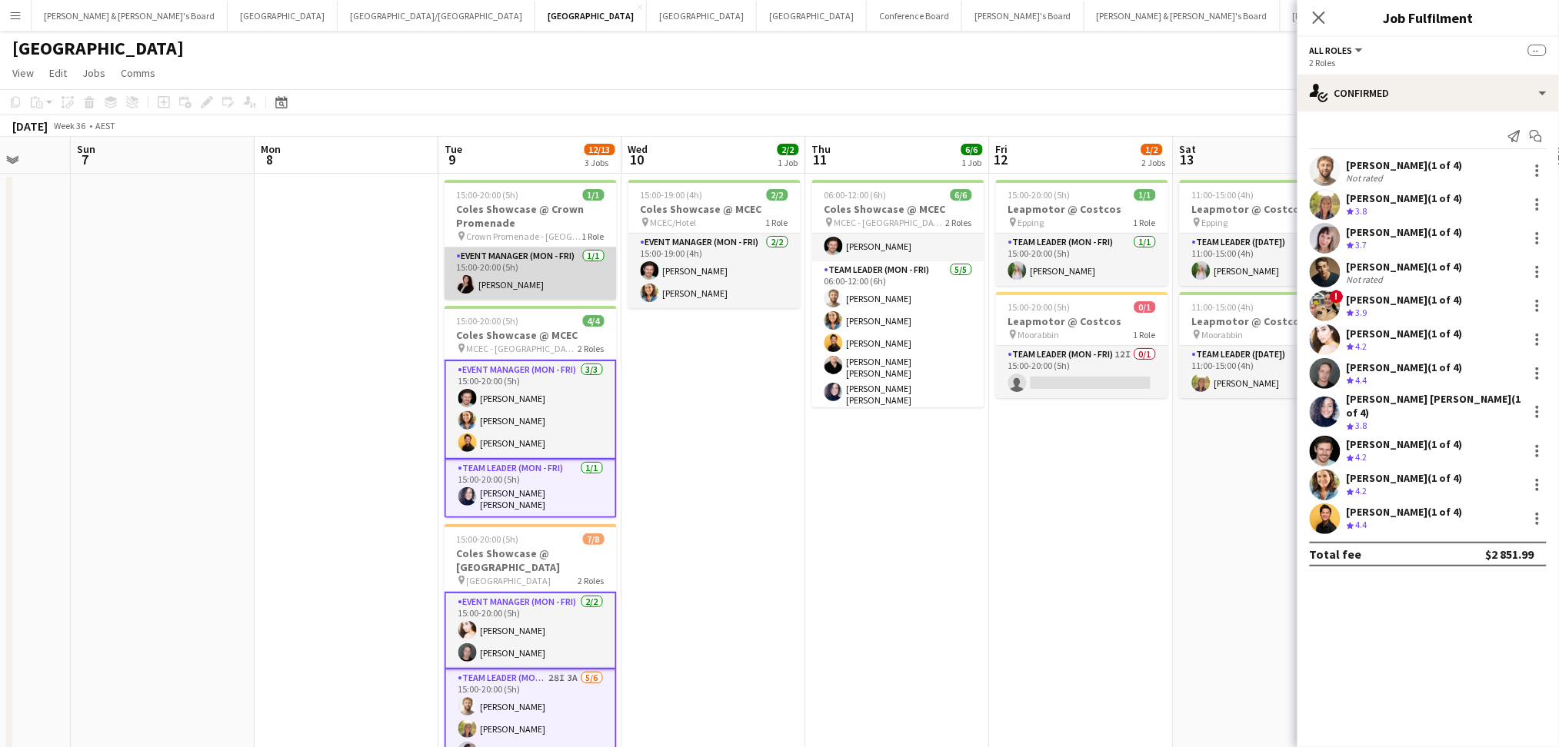
click at [524, 285] on app-card-role "Event Manager (Mon - Fri) [DATE] 15:00-20:00 (5h) [PERSON_NAME]" at bounding box center [530, 274] width 172 height 52
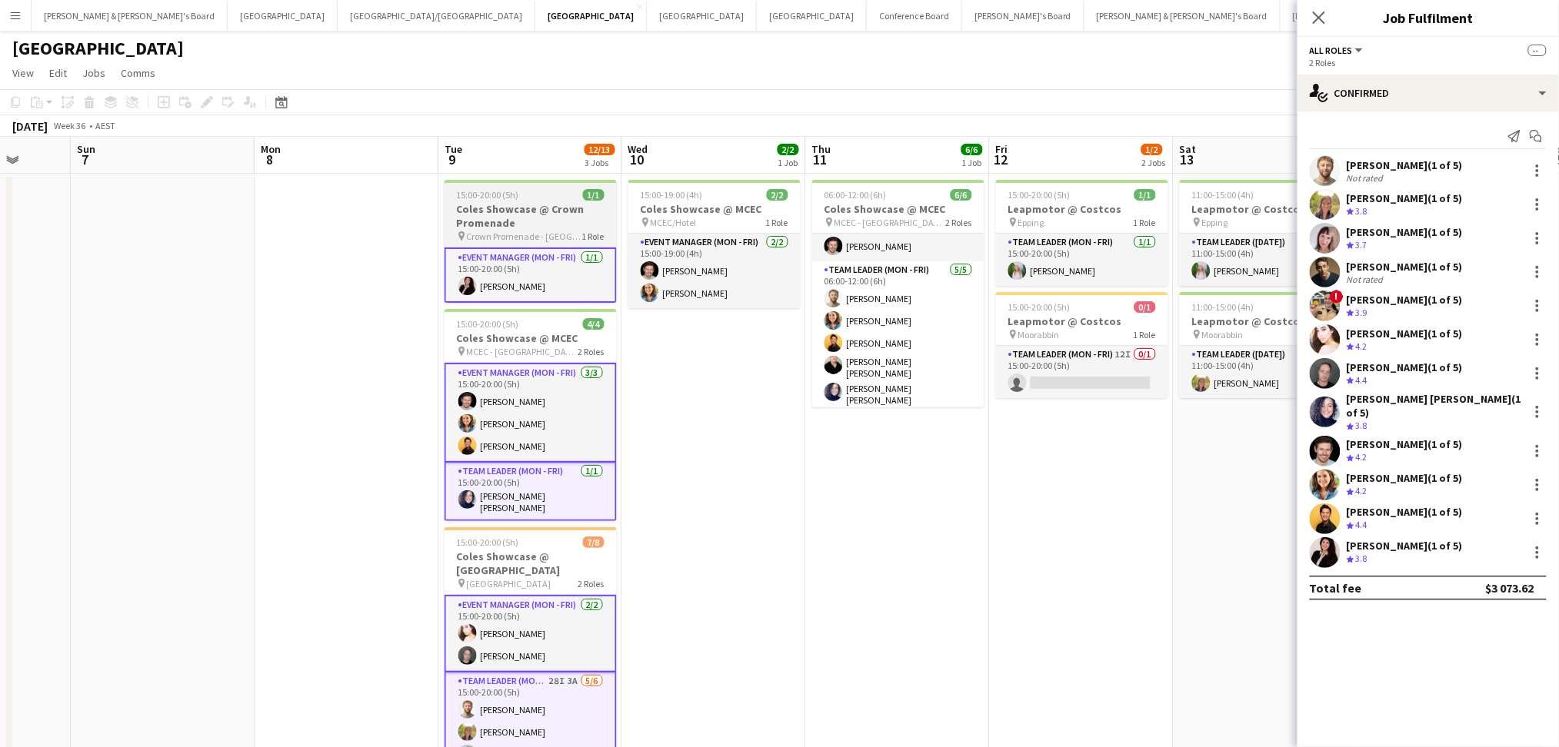
click at [525, 218] on h3 "Coles Showcase @ Crown Promenade" at bounding box center [530, 216] width 172 height 28
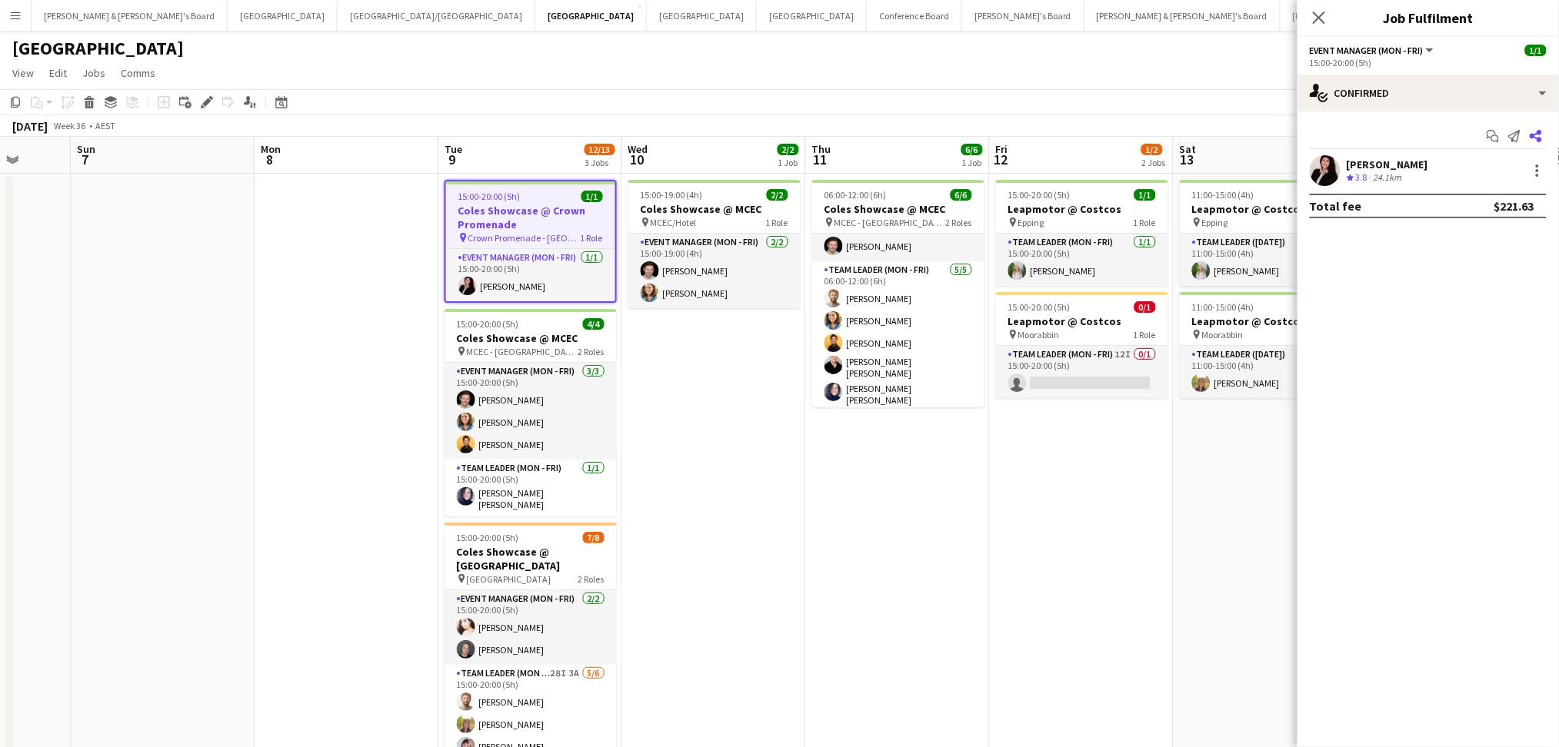
click at [1539, 136] on icon "Share" at bounding box center [1536, 136] width 12 height 12
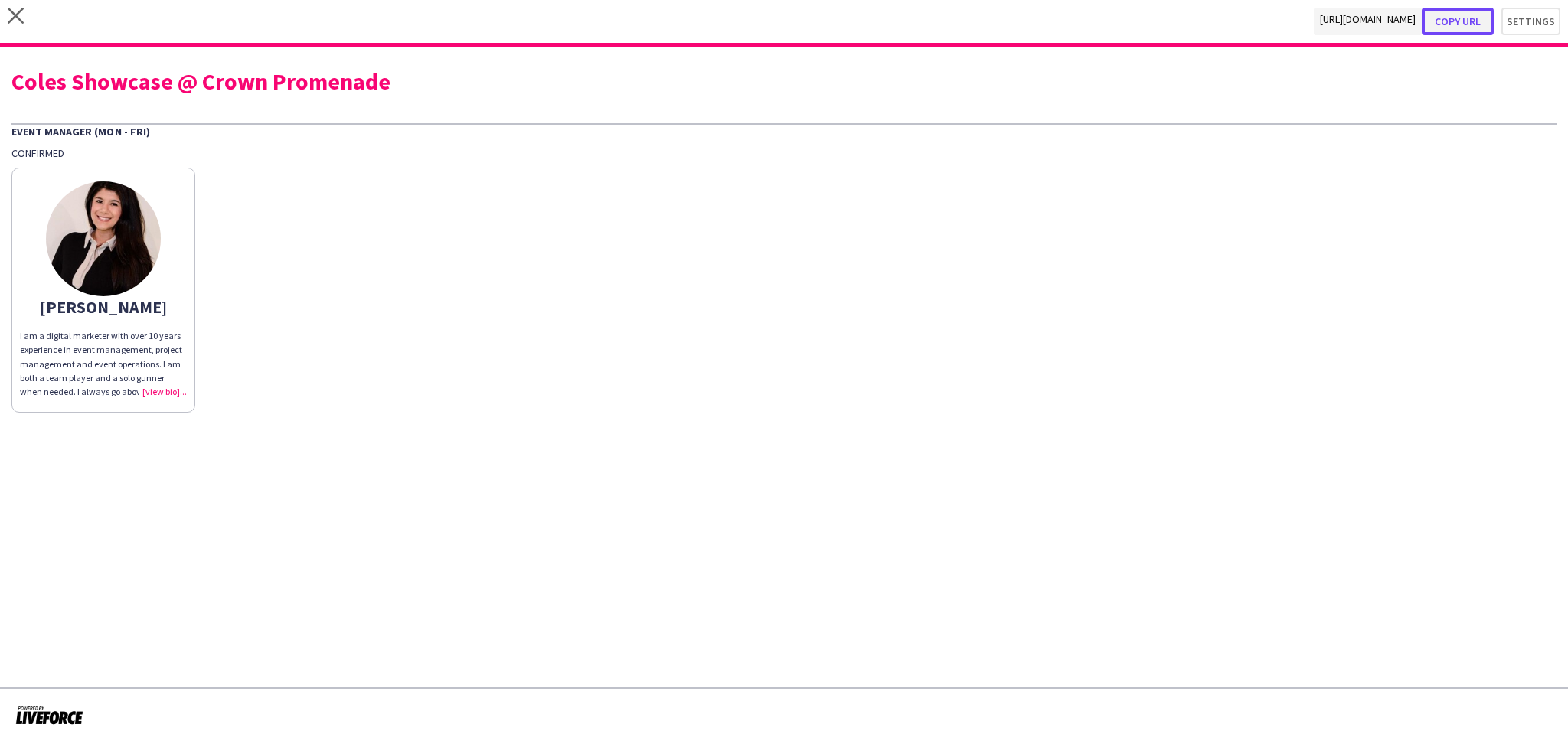
click at [1463, 23] on button "Copy url" at bounding box center [1457, 22] width 72 height 28
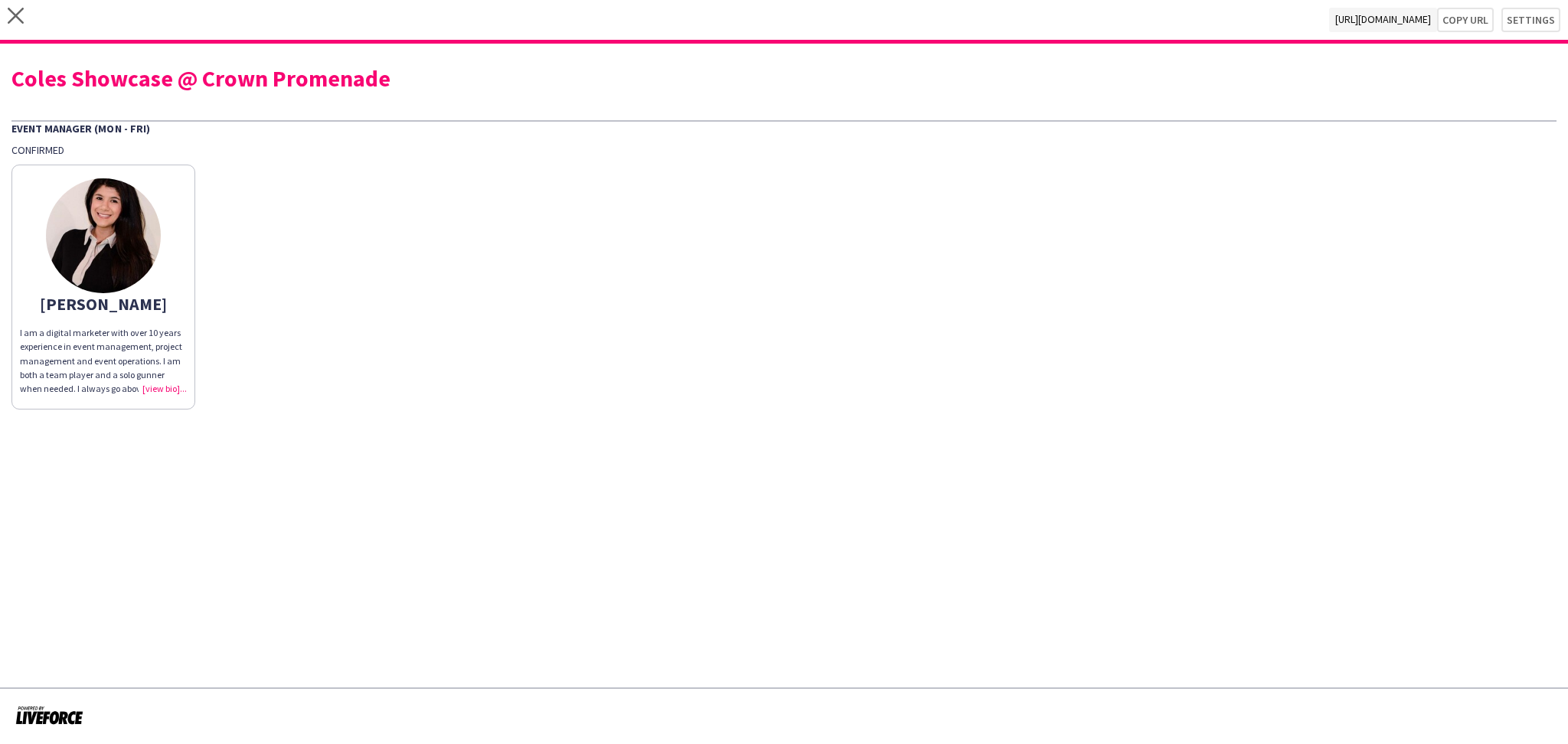
click at [237, 85] on div "Coles Showcase @ Crown Promenade" at bounding box center [784, 78] width 1545 height 23
drag, startPoint x: 237, startPoint y: 85, endPoint x: 317, endPoint y: 32, distance: 96.0
click at [237, 83] on div "Coles Showcase @ Crown Promenade" at bounding box center [784, 78] width 1545 height 23
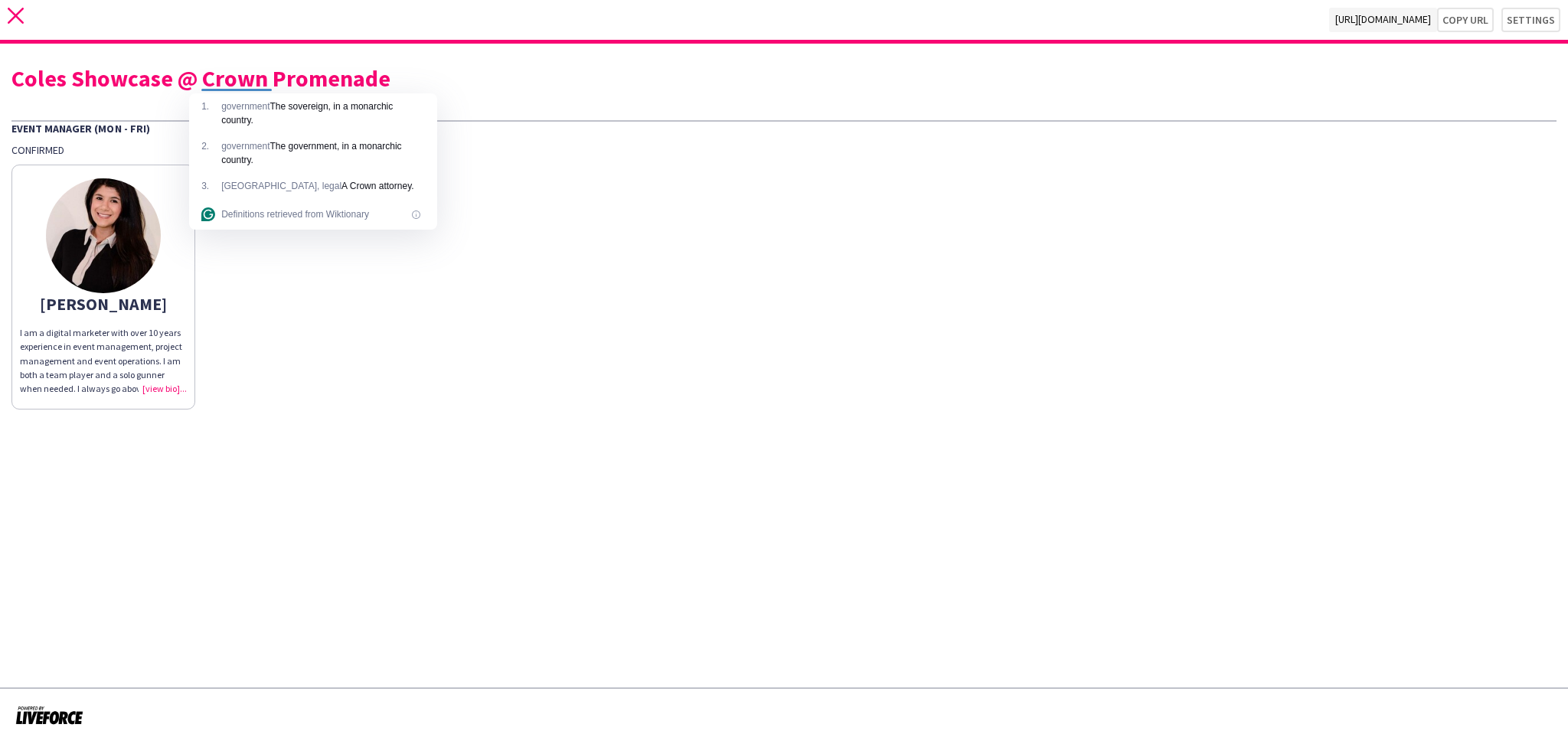
click at [18, 22] on icon "close" at bounding box center [16, 16] width 16 height 16
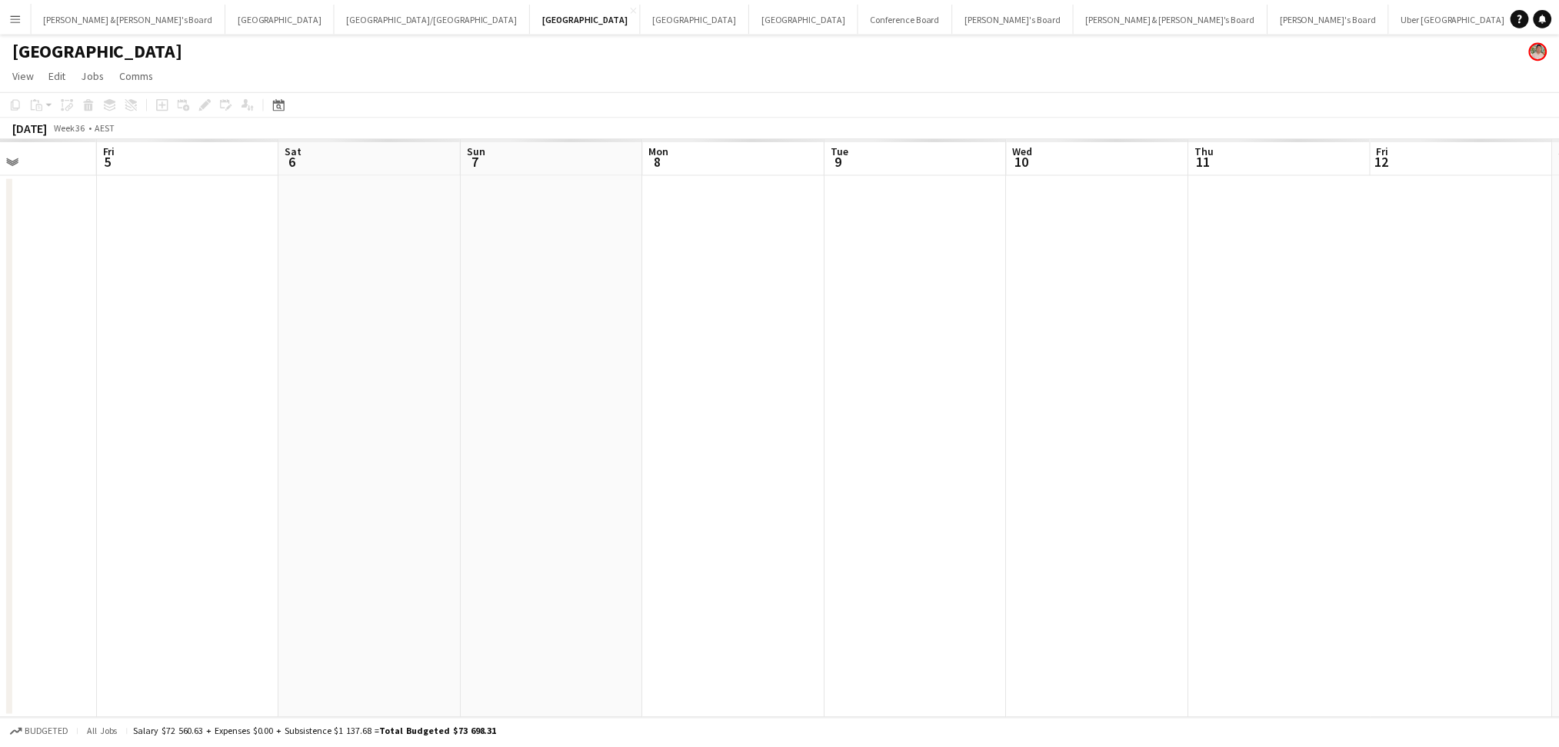
scroll to position [0, 546]
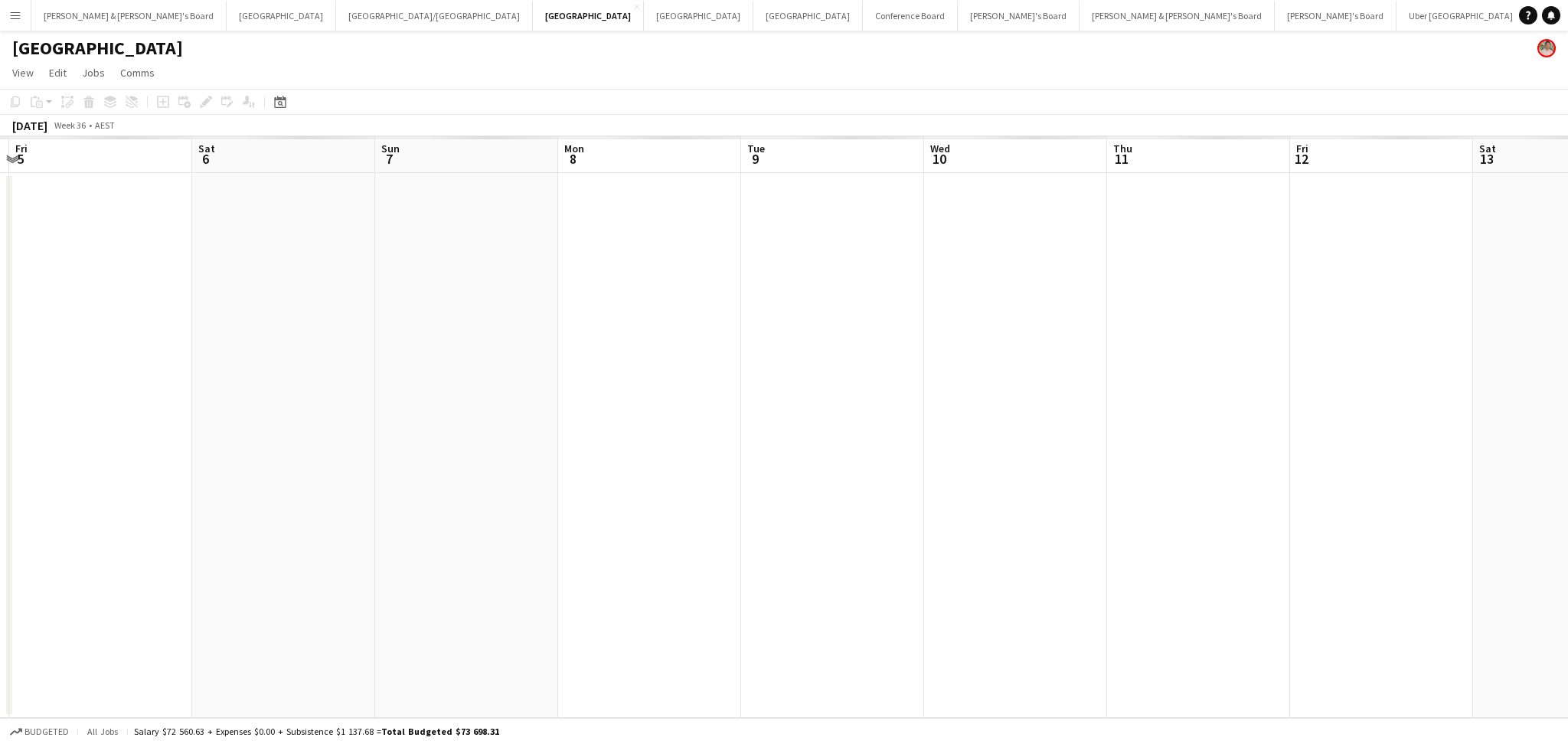
drag, startPoint x: 920, startPoint y: 381, endPoint x: 368, endPoint y: 380, distance: 552.0
click at [375, 378] on app-calendar-viewport "Tue 2 Wed 3 Thu 4 Fri 5 Sat 6 Sun 7 Mon 8 Tue 9 Wed 10 Thu 11 Fri 12 Sat 13 Sun…" at bounding box center [784, 427] width 1568 height 582
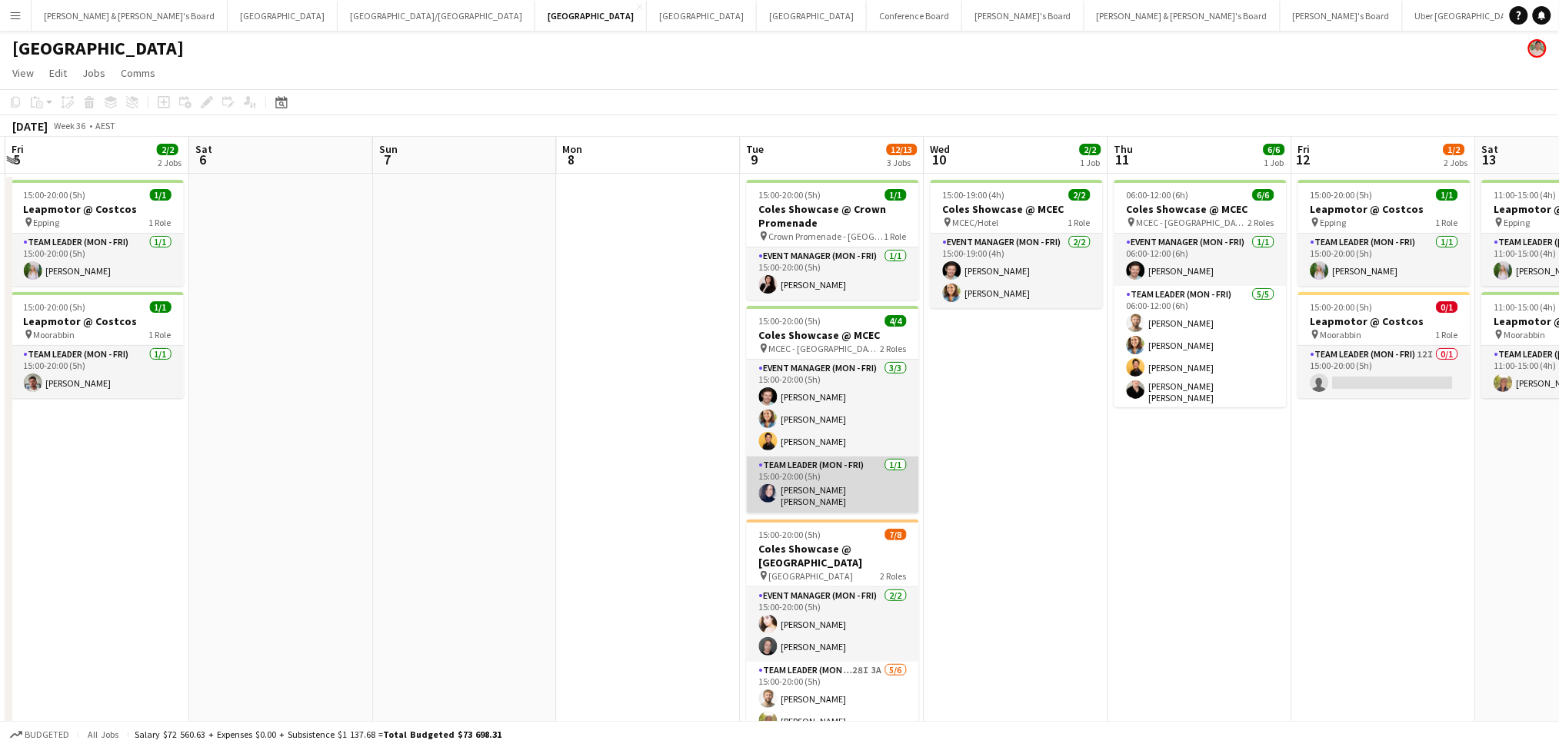
drag, startPoint x: 814, startPoint y: 418, endPoint x: 811, endPoint y: 483, distance: 65.5
click at [815, 418] on app-card-role "Event Manager (Mon - Fri) [DATE] 15:00-20:00 (5h) [PERSON_NAME] [PERSON_NAME] […" at bounding box center [833, 408] width 172 height 97
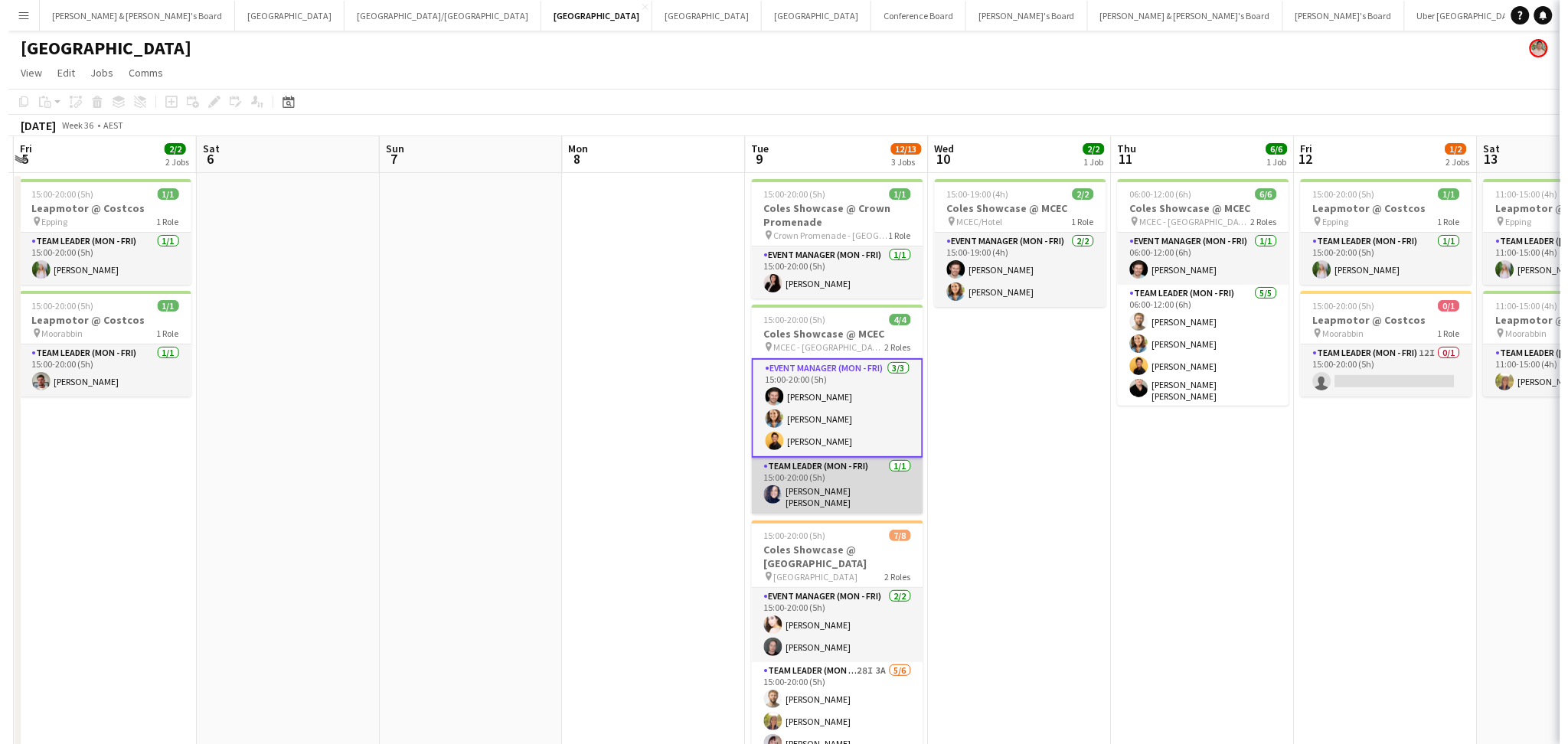
scroll to position [0, 543]
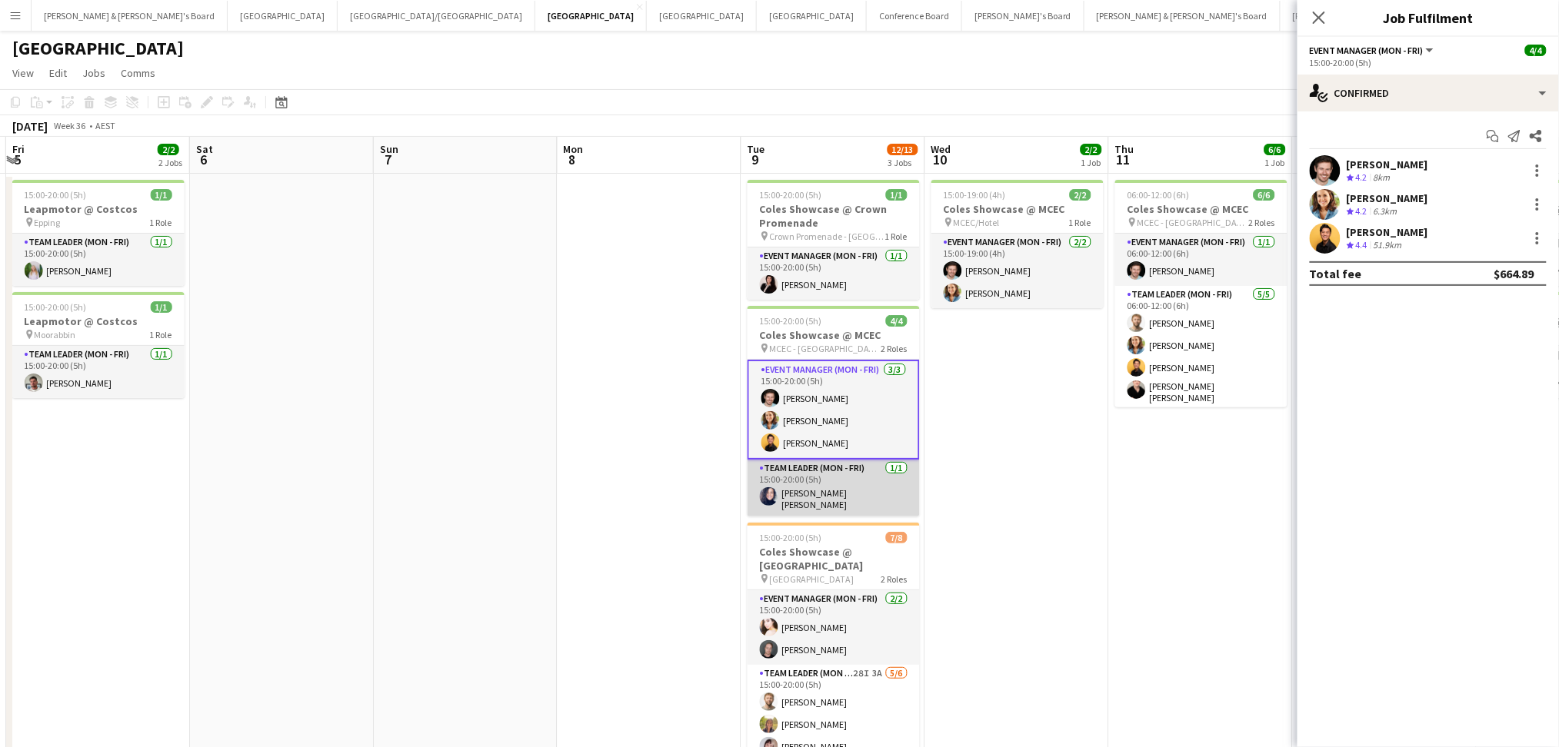
click at [807, 499] on app-card-role "Team Leader (Mon - Fri) [DATE] 15:00-20:00 (5h) [PERSON_NAME] [PERSON_NAME]" at bounding box center [833, 488] width 172 height 57
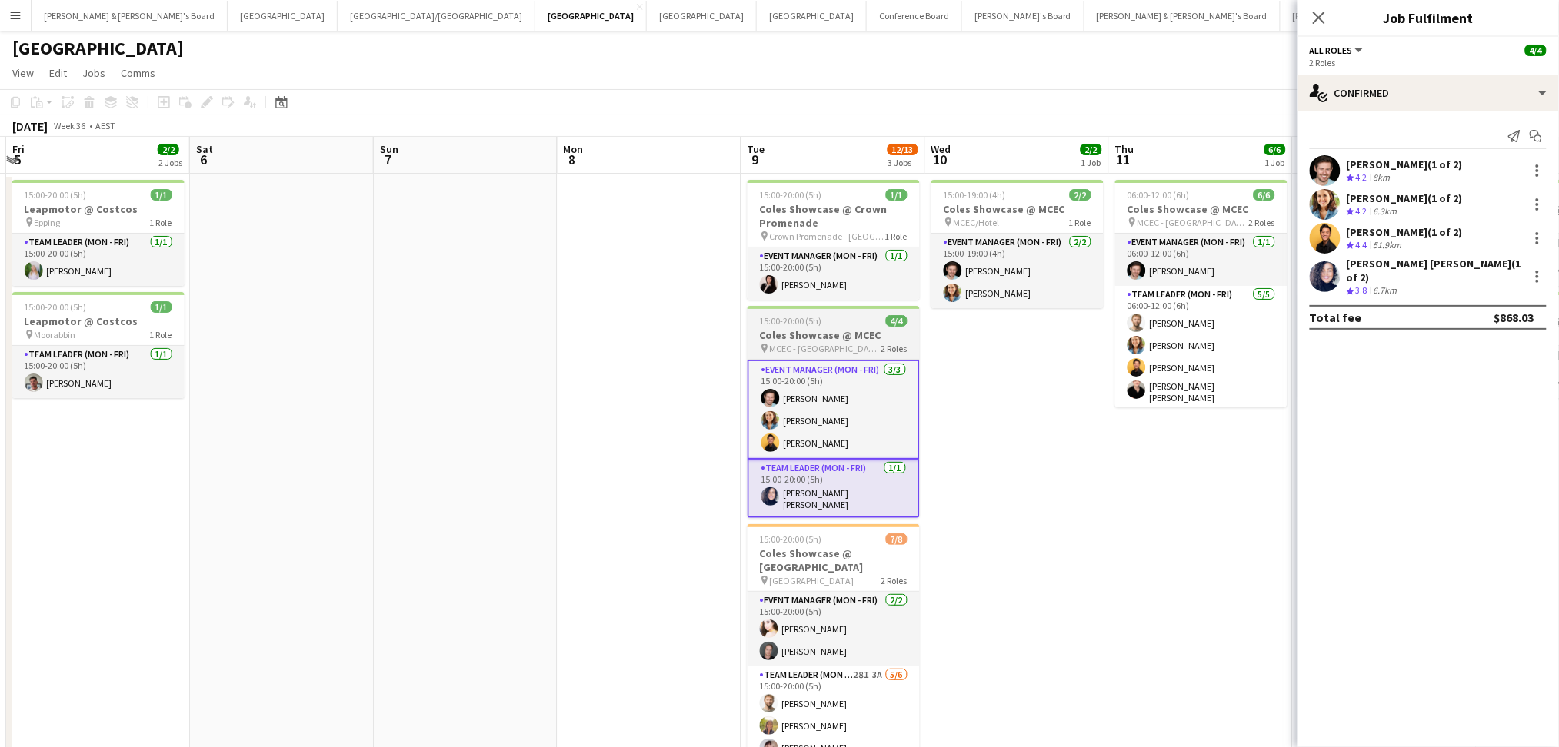
click at [832, 333] on h3 "Coles Showcase @ MCEC" at bounding box center [833, 335] width 172 height 14
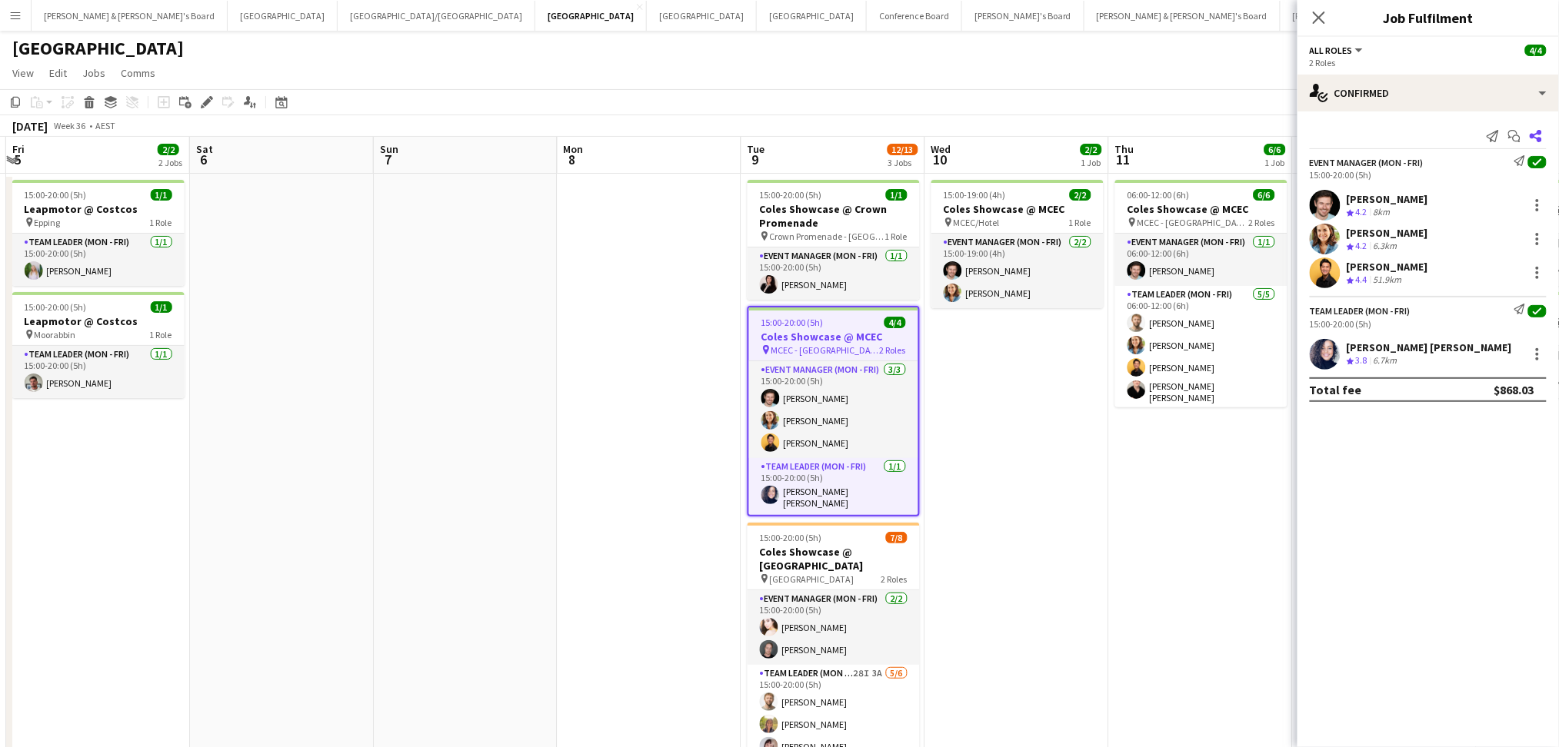
click at [1543, 145] on app-icon "Share" at bounding box center [1536, 136] width 22 height 22
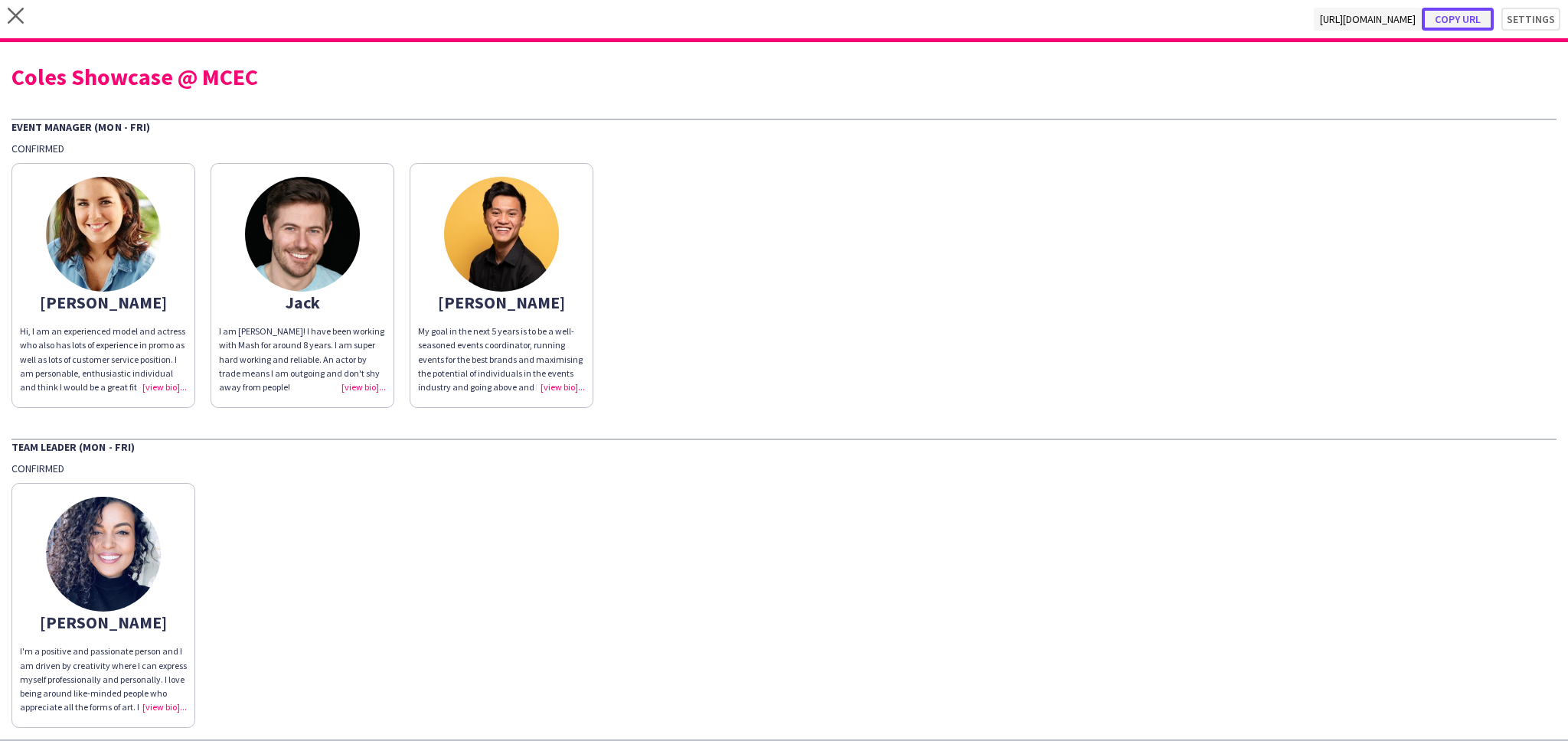
click at [1456, 14] on button "Copy url" at bounding box center [1457, 19] width 72 height 23
click at [127, 80] on div "Coles Showcase @ MCEC" at bounding box center [784, 76] width 1545 height 23
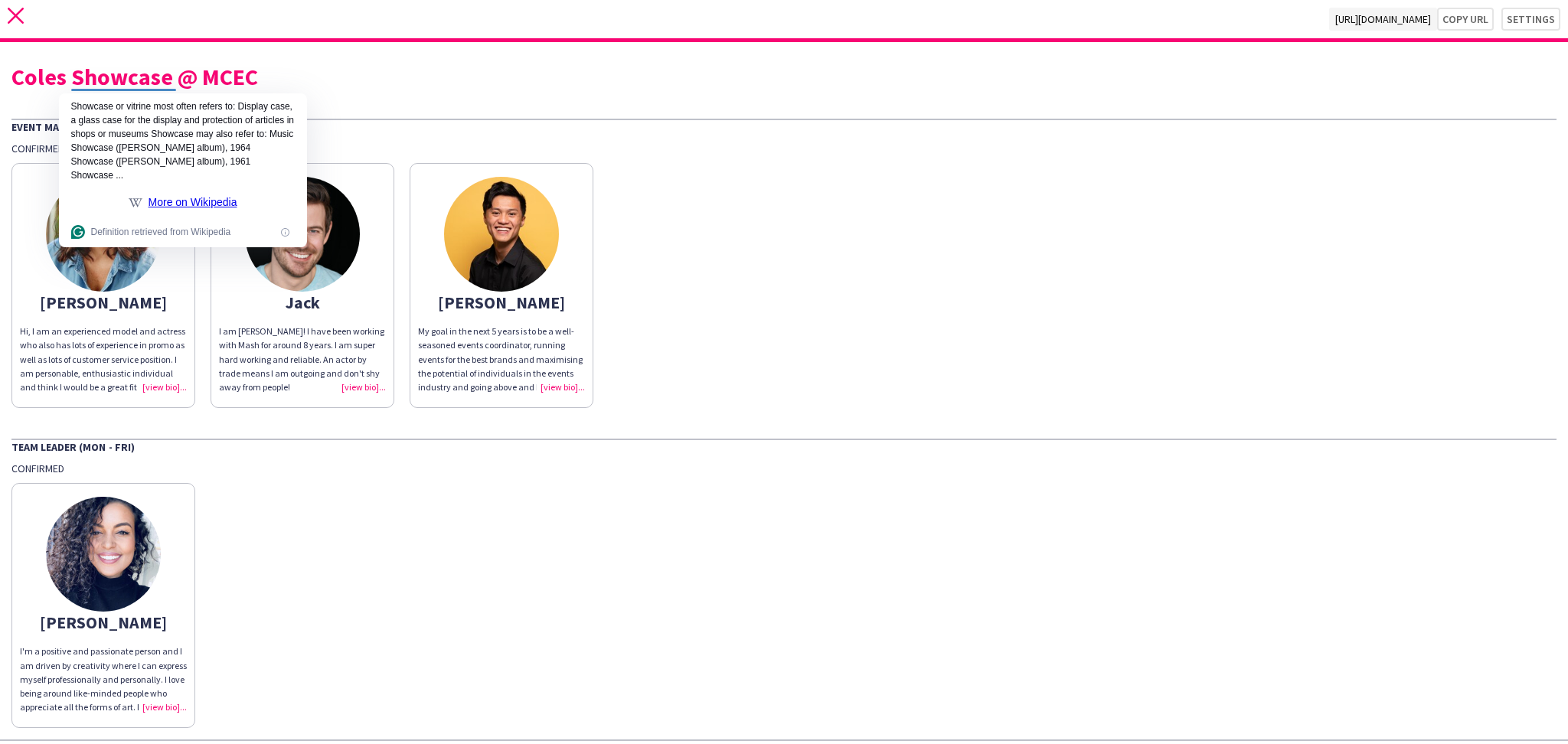
click at [22, 22] on icon "close" at bounding box center [16, 16] width 16 height 16
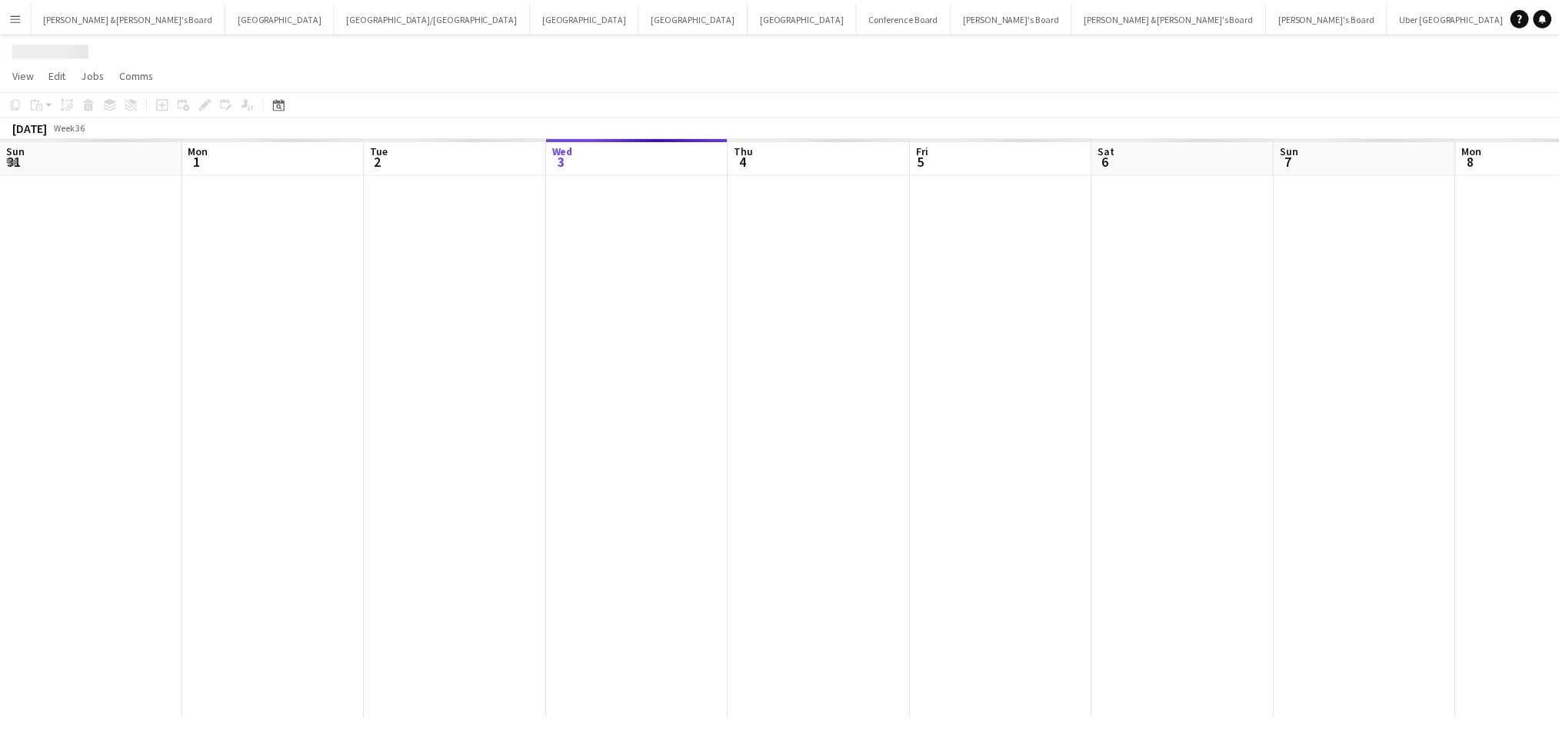
scroll to position [0, 367]
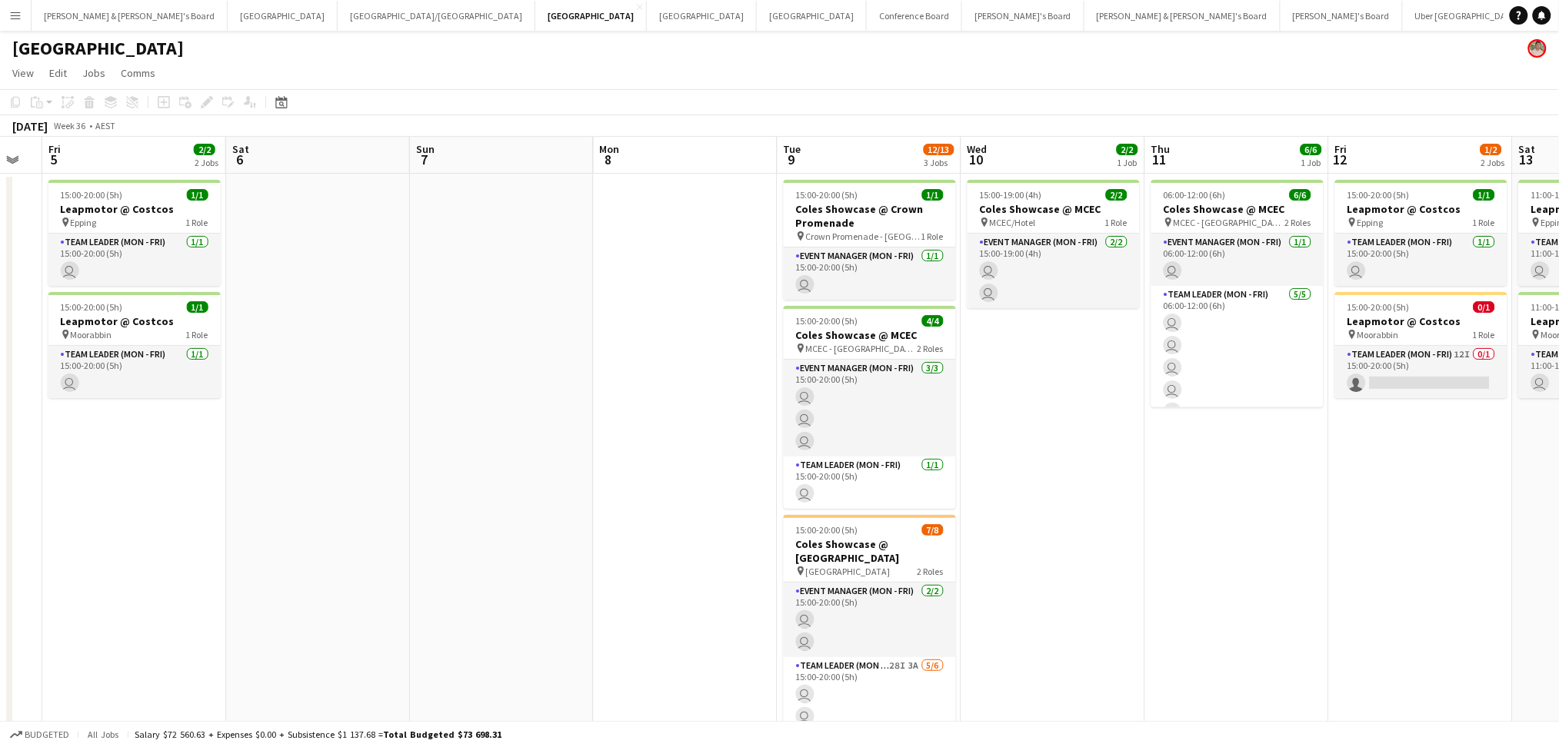
drag, startPoint x: 1169, startPoint y: 561, endPoint x: 621, endPoint y: 568, distance: 548.4
click at [622, 568] on app-calendar-viewport "Tue 2 Wed 3 Thu 4 Fri 5 2/2 2 Jobs Sat 6 Sun 7 Mon 8 Tue 9 12/13 3 Jobs Wed 10 …" at bounding box center [779, 463] width 1559 height 653
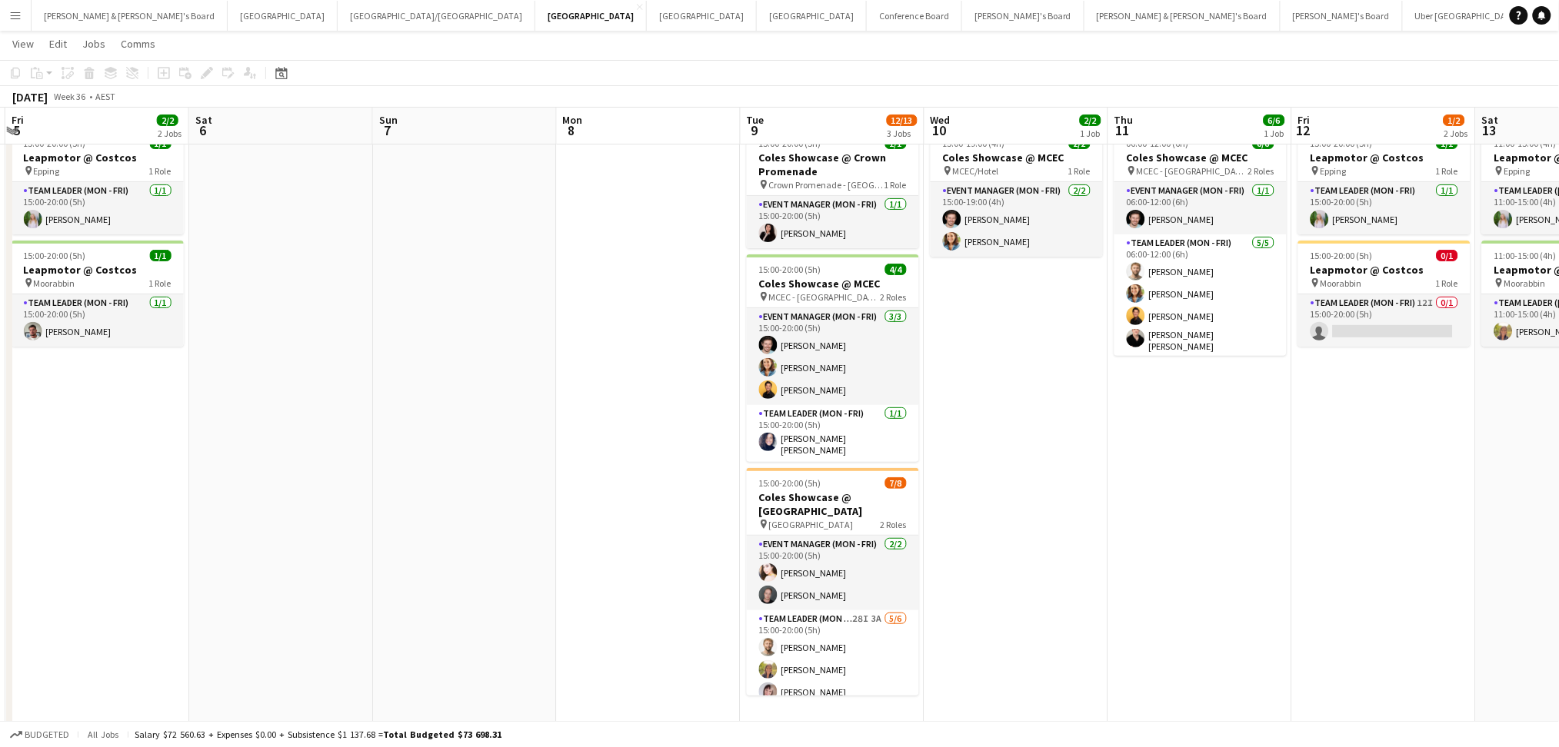
scroll to position [66, 0]
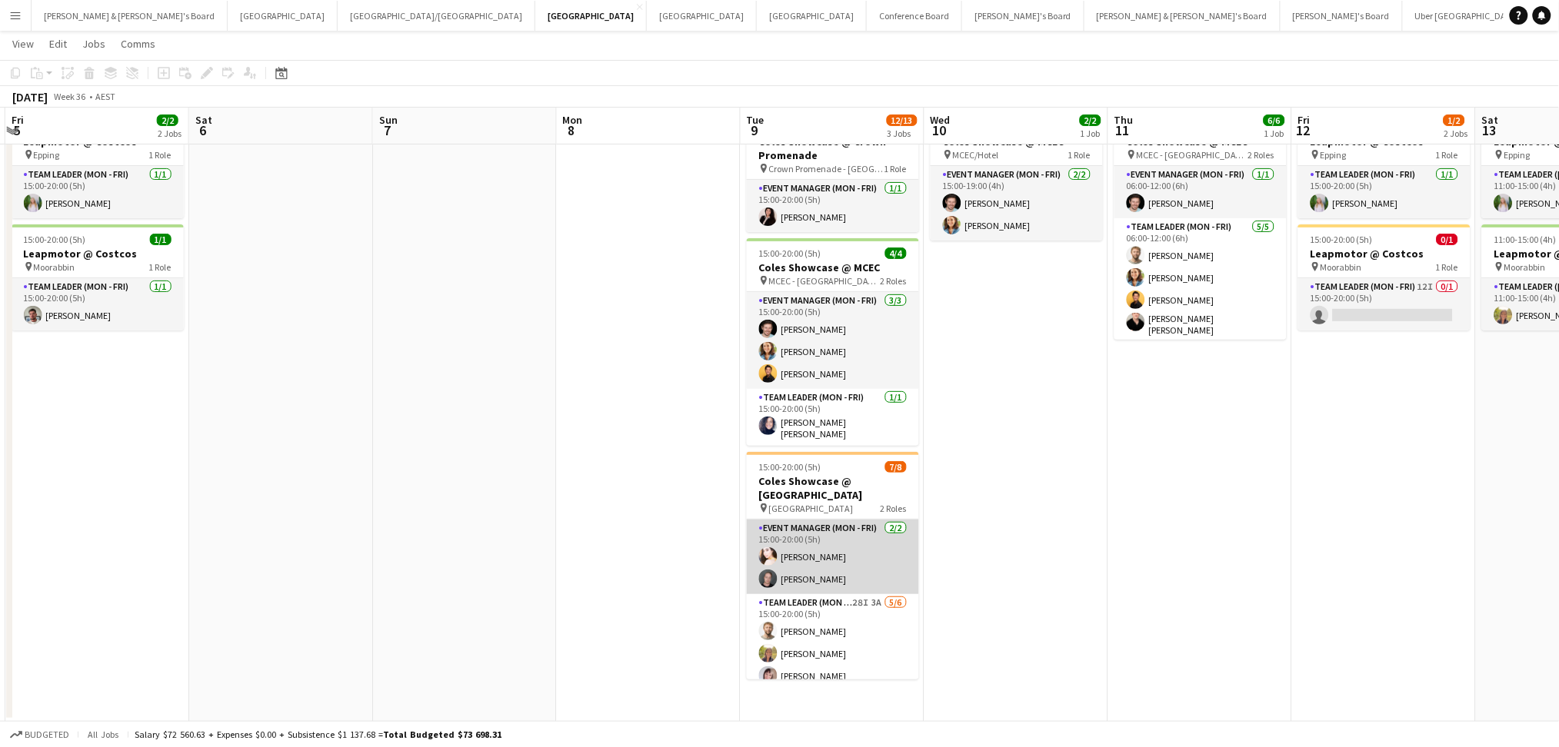
click at [802, 578] on app-card-role "Event Manager (Mon - Fri) [DATE] 15:00-20:00 (5h) [PERSON_NAME] [PERSON_NAME]" at bounding box center [833, 557] width 172 height 75
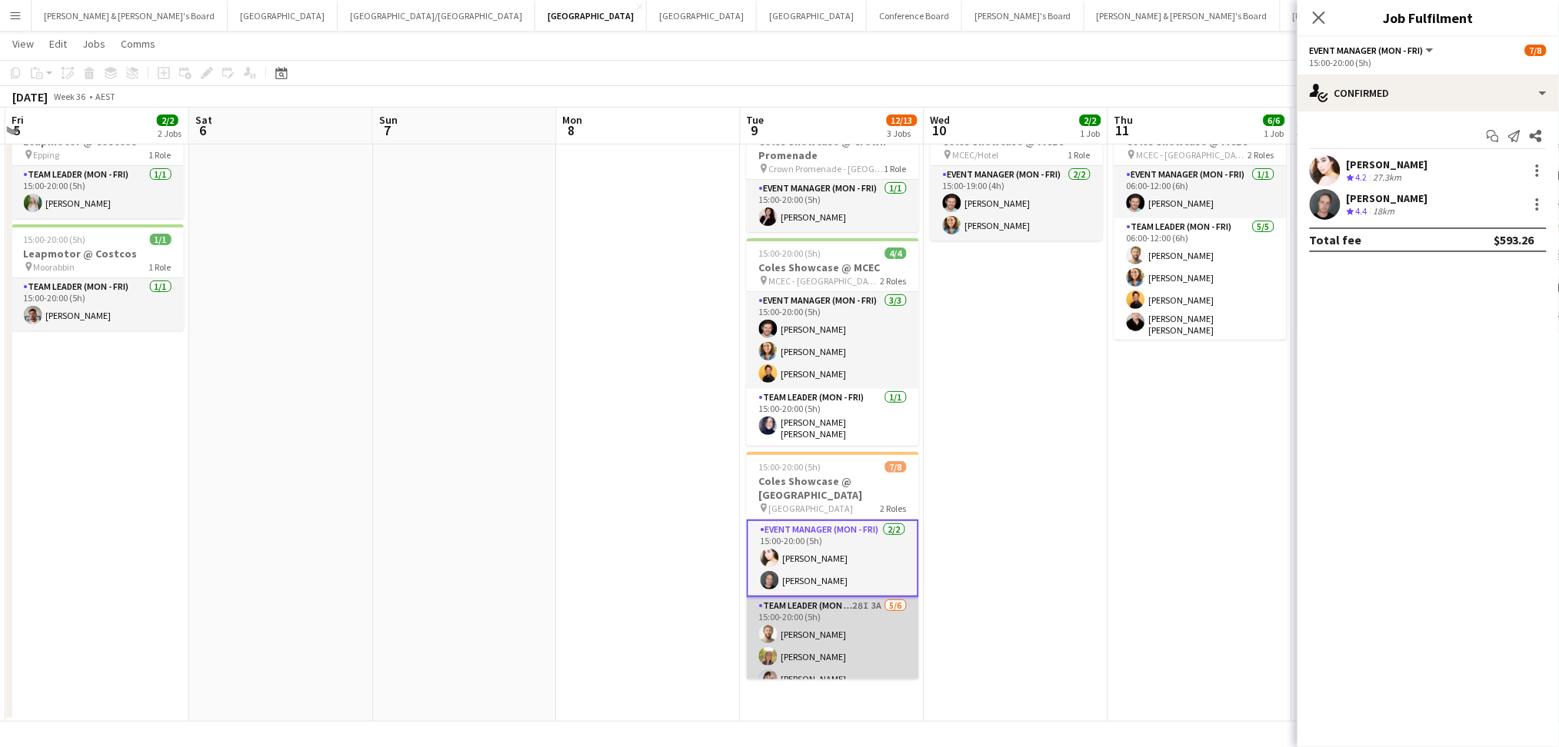
click at [831, 644] on app-card-role "Team Leader (Mon - Fri) 28I 3A [DATE] 15:00-20:00 (5h) [PERSON_NAME] [PERSON_NA…" at bounding box center [833, 680] width 172 height 164
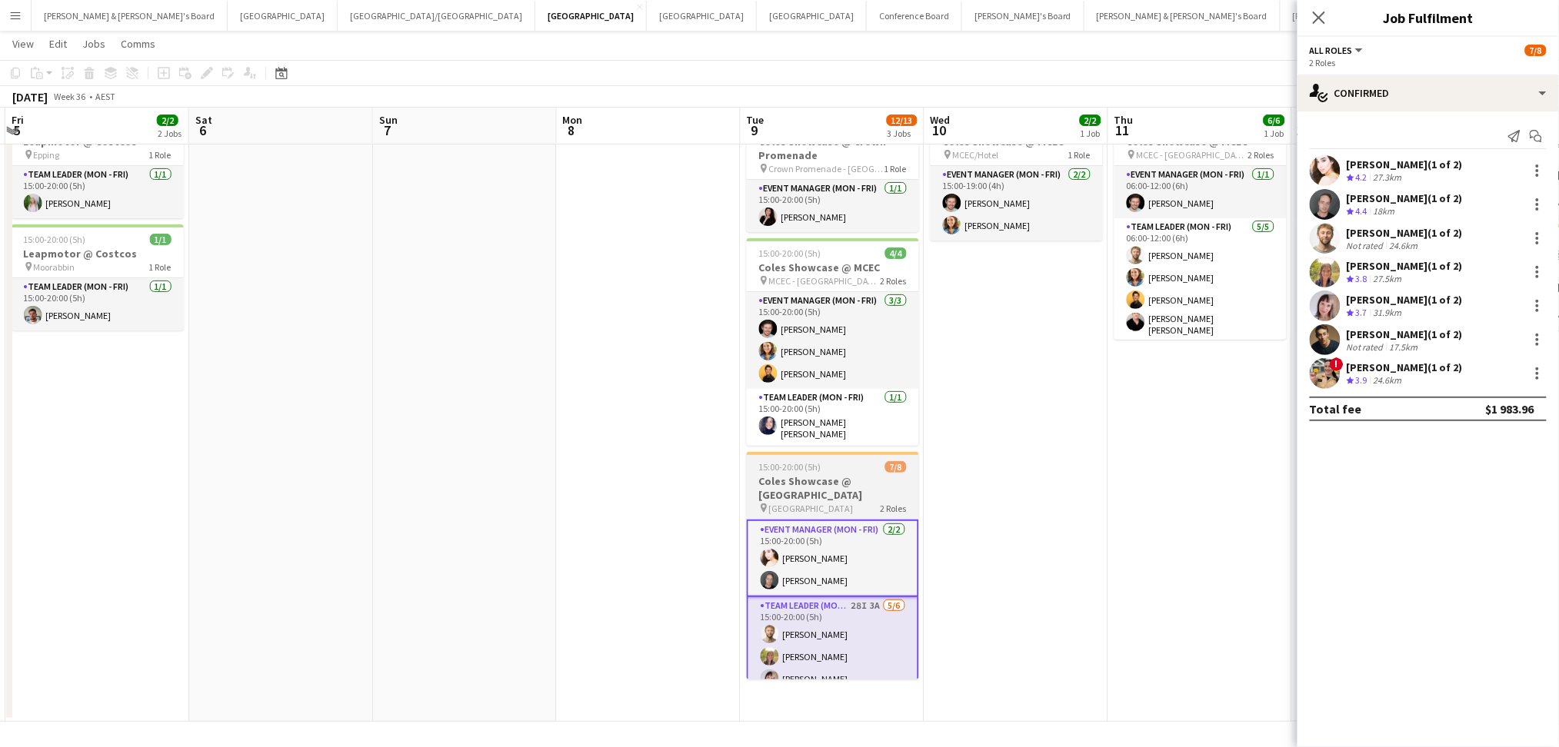
click at [841, 489] on h3 "Coles Showcase @ [GEOGRAPHIC_DATA]" at bounding box center [833, 488] width 172 height 28
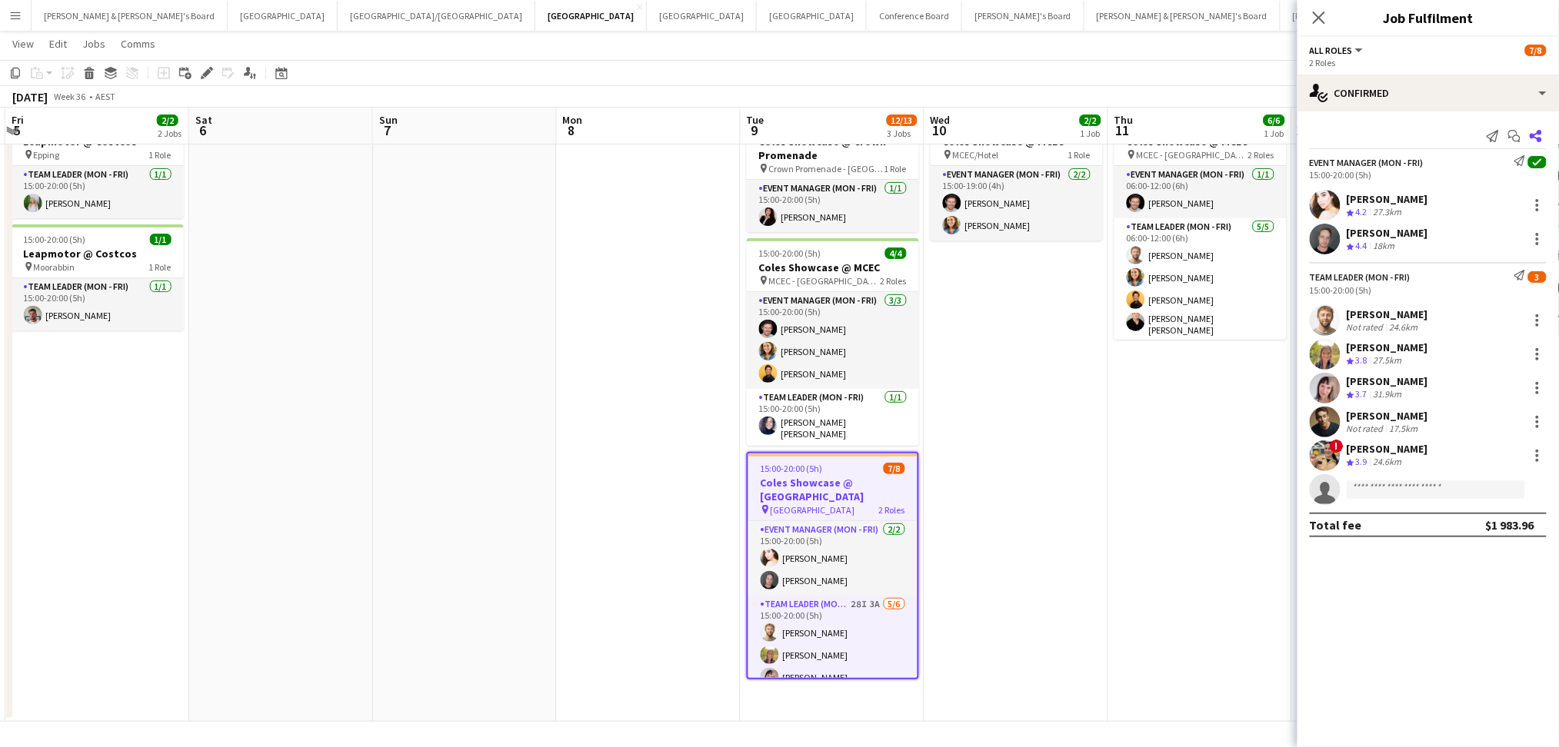
click at [1536, 130] on icon "Share" at bounding box center [1536, 136] width 12 height 12
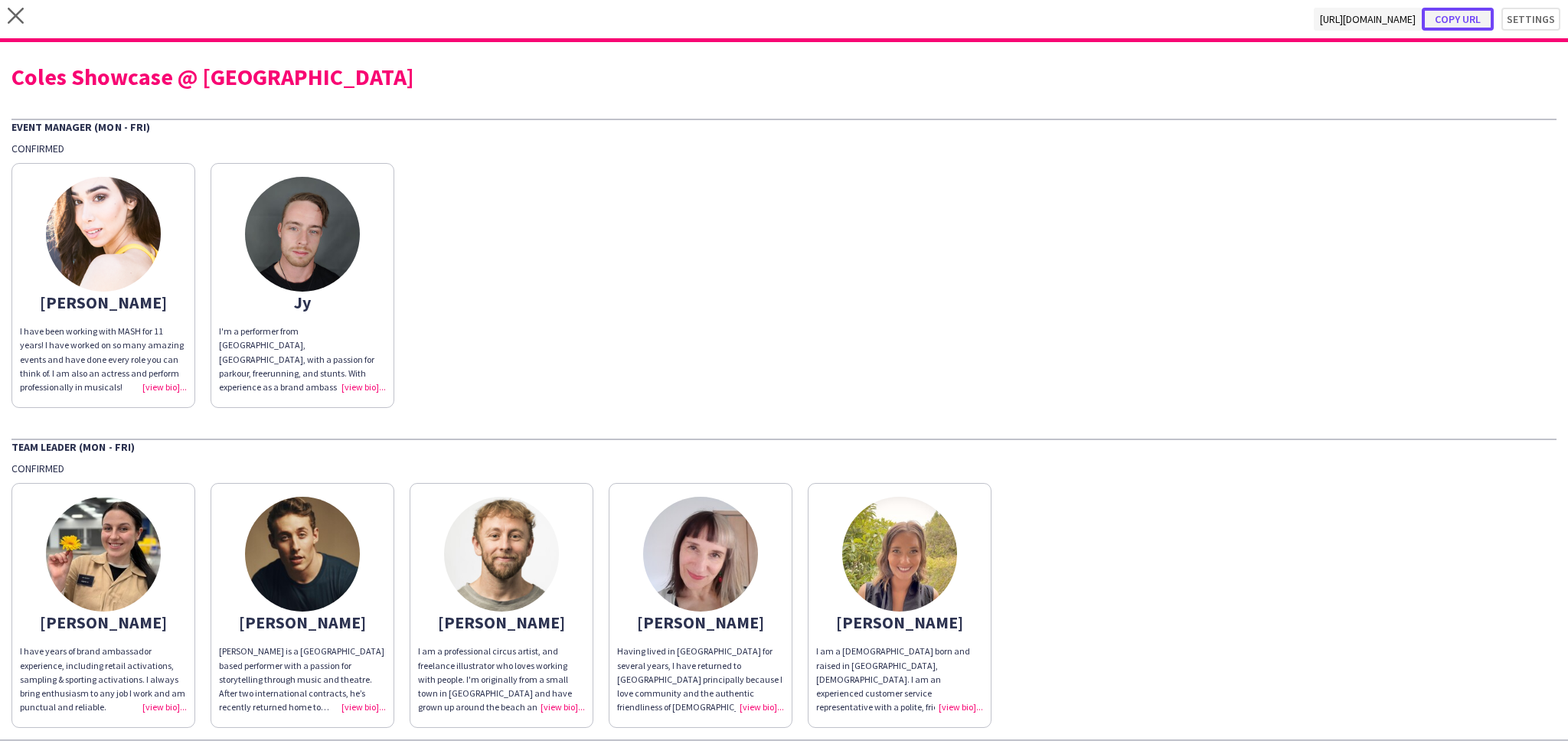
click at [1441, 19] on button "Copy url" at bounding box center [1457, 19] width 72 height 23
type textarea "**********"
click at [238, 76] on div "Coles Showcase @ [GEOGRAPHIC_DATA]" at bounding box center [784, 76] width 1545 height 23
